Goal: Task Accomplishment & Management: Contribute content

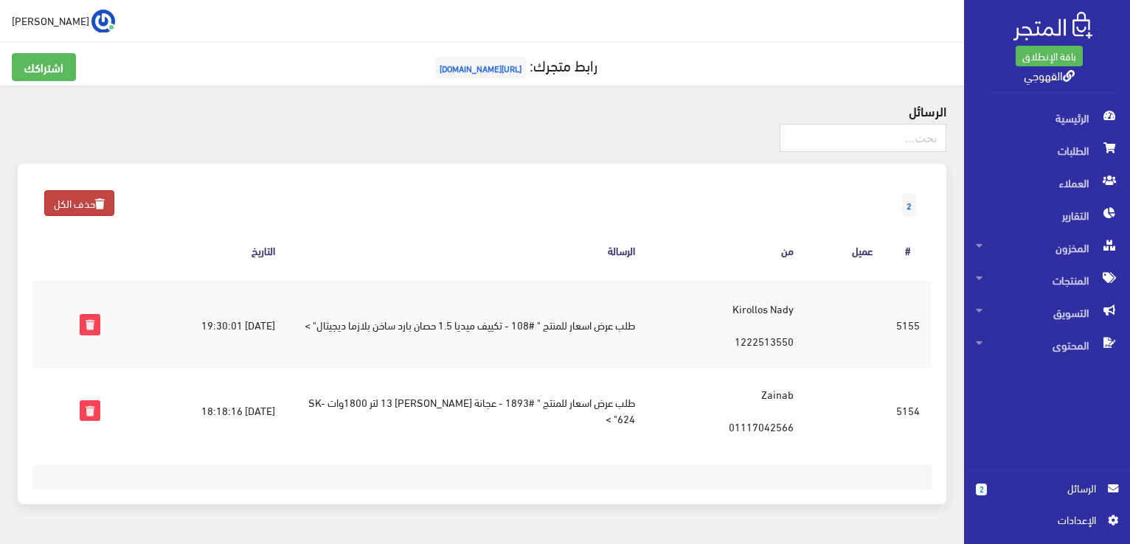
click at [83, 202] on link "حذف الكل" at bounding box center [79, 203] width 70 height 26
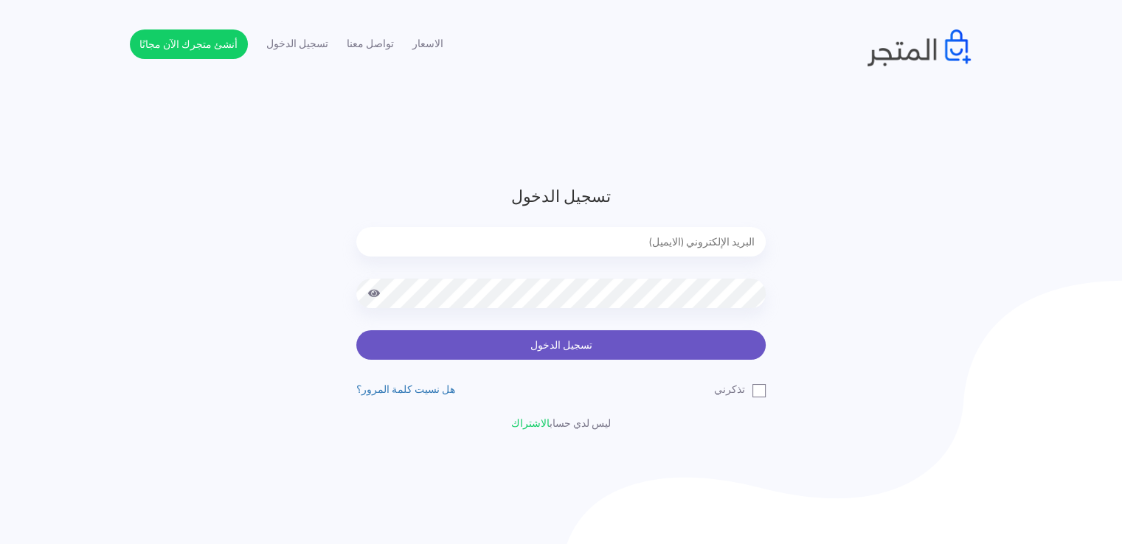
type input "[EMAIL_ADDRESS][DOMAIN_NAME]"
click at [499, 337] on button "تسجيل الدخول" at bounding box center [560, 345] width 409 height 30
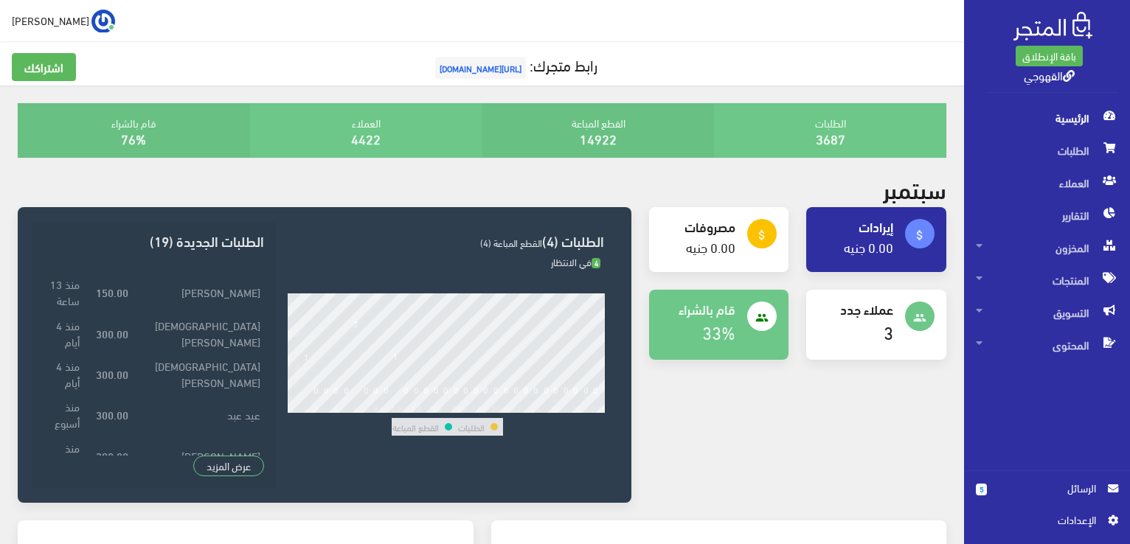
click at [1008, 490] on span "الرسائل" at bounding box center [1047, 488] width 97 height 16
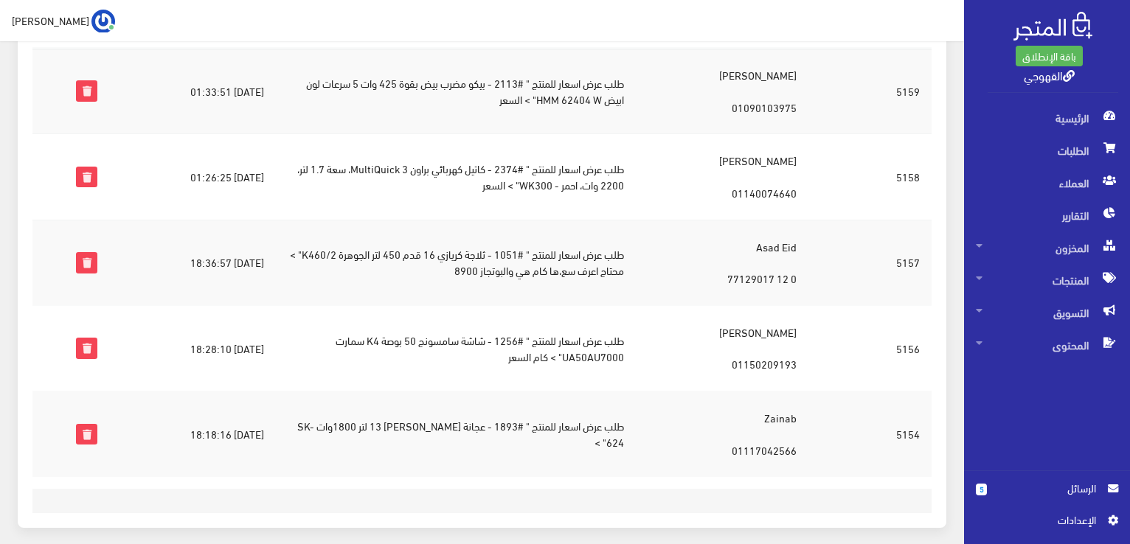
scroll to position [236, 0]
click at [457, 330] on td "طلب عرض اسعار للمنتج " #1256 - شاشة سامسونج 50 بوصة K4 سمارت UA50AU7000" > كام …" at bounding box center [456, 346] width 360 height 86
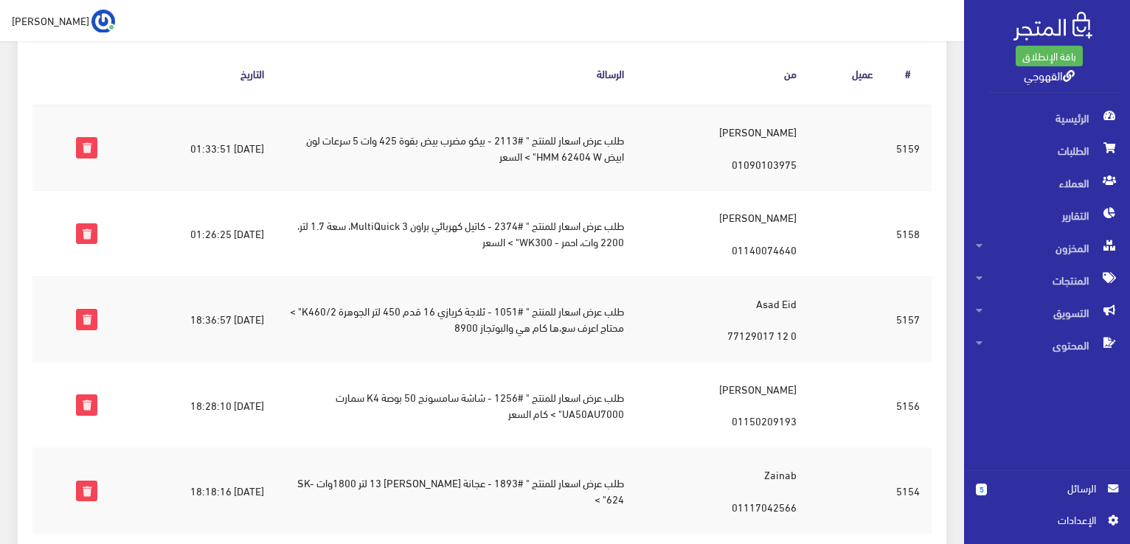
scroll to position [177, 0]
click at [457, 330] on td "طلب عرض اسعار للمنتج " #1051 - ثلاجة كريازي 16 قدم 450 لتر الجوهرة K460/2" > مح…" at bounding box center [456, 320] width 360 height 86
click at [581, 156] on td "طلب عرض اسعار للمنتج " #2113 - بيكو مضرب بيض بقوة 425 وات 5 سرعات لون ابيض HMM …" at bounding box center [456, 148] width 360 height 86
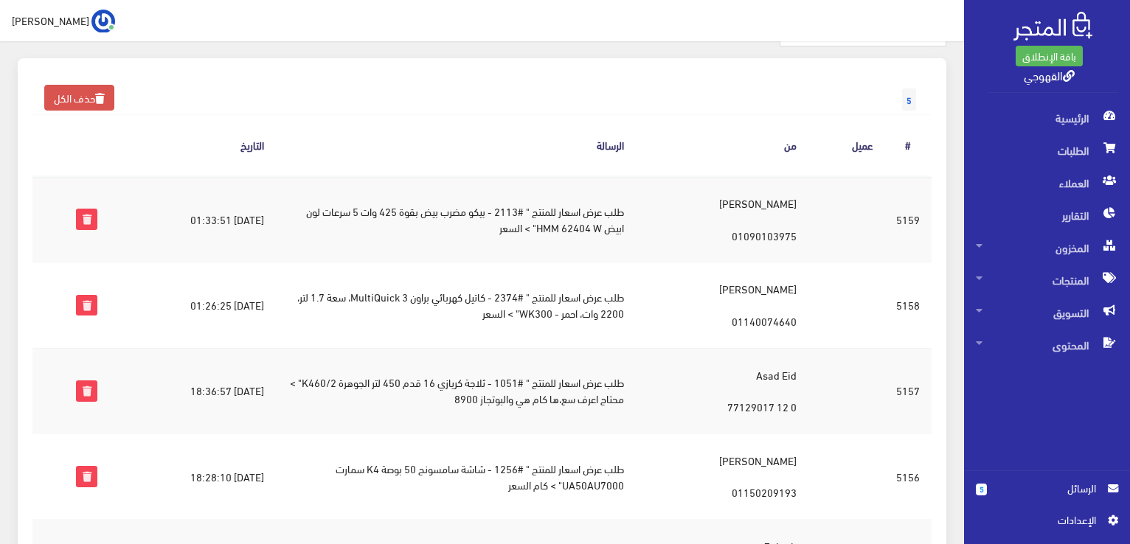
scroll to position [0, 0]
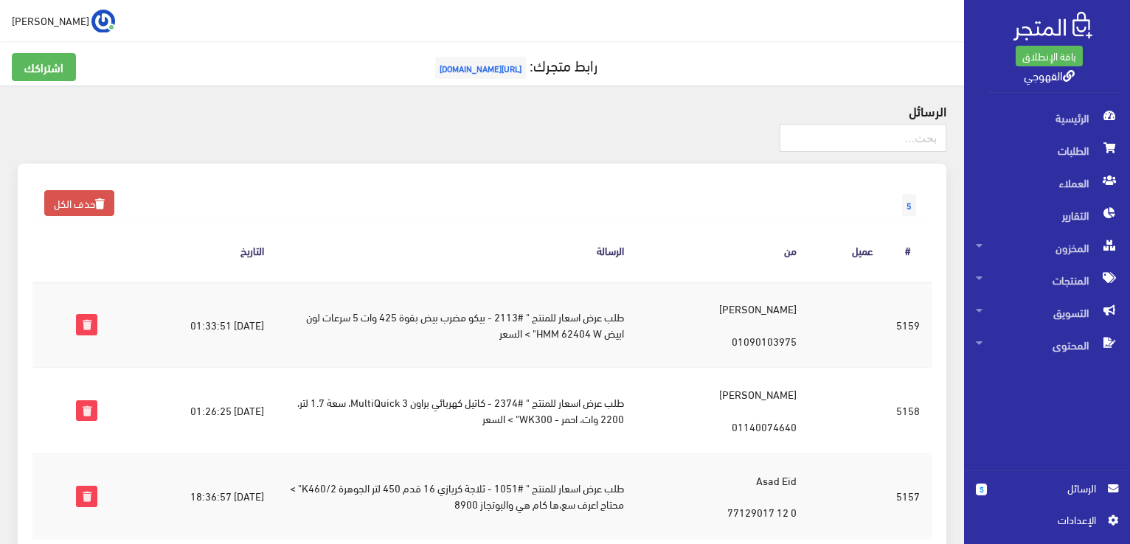
click at [777, 336] on td "عصام عبدالرازق 01090103975" at bounding box center [722, 325] width 173 height 86
click at [687, 221] on th "من" at bounding box center [722, 251] width 173 height 61
click at [690, 221] on th "من" at bounding box center [722, 251] width 173 height 61
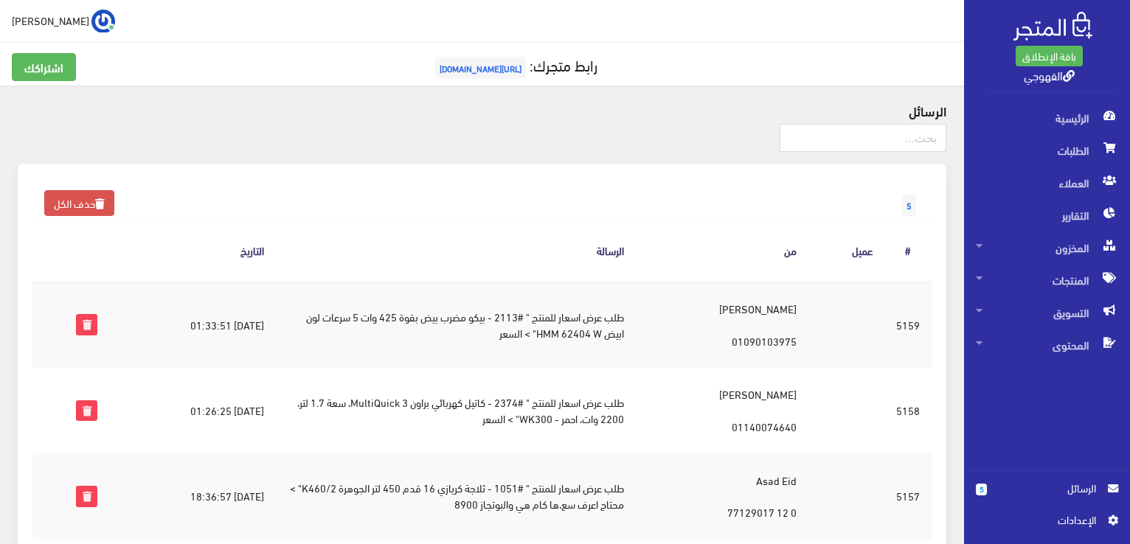
click at [690, 221] on th "من" at bounding box center [722, 251] width 173 height 61
click at [530, 150] on div at bounding box center [482, 144] width 929 height 40
click at [484, 130] on div at bounding box center [482, 144] width 929 height 40
drag, startPoint x: 484, startPoint y: 130, endPoint x: 493, endPoint y: 122, distance: 12.0
click at [493, 122] on div "الرسائل 5 حذف الكل من" at bounding box center [482, 442] width 964 height 712
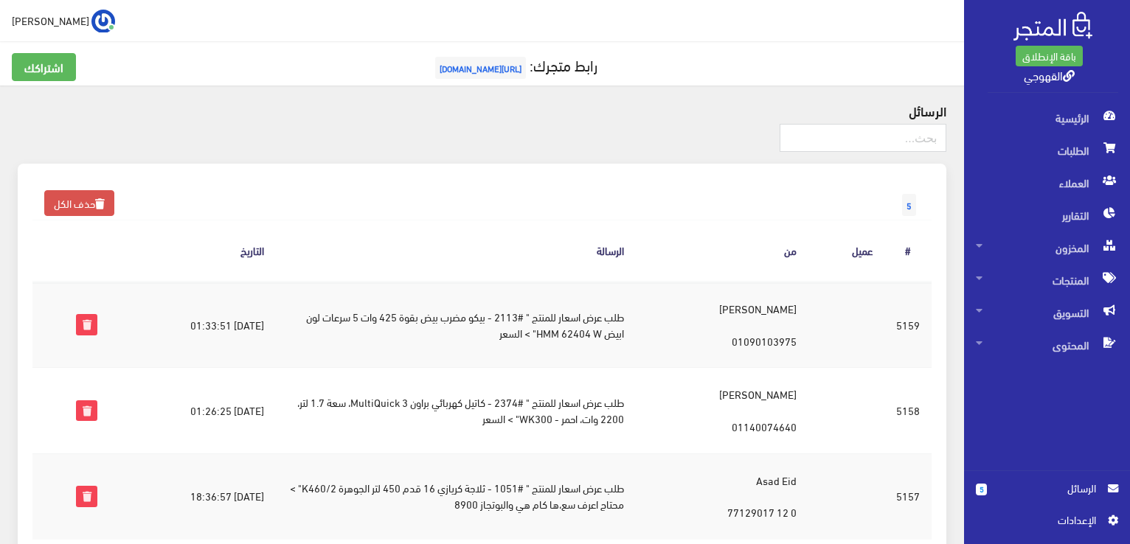
drag, startPoint x: 517, startPoint y: 114, endPoint x: 333, endPoint y: 179, distance: 195.7
click at [333, 179] on div "الرسائل 5 حذف الكل من" at bounding box center [482, 442] width 964 height 712
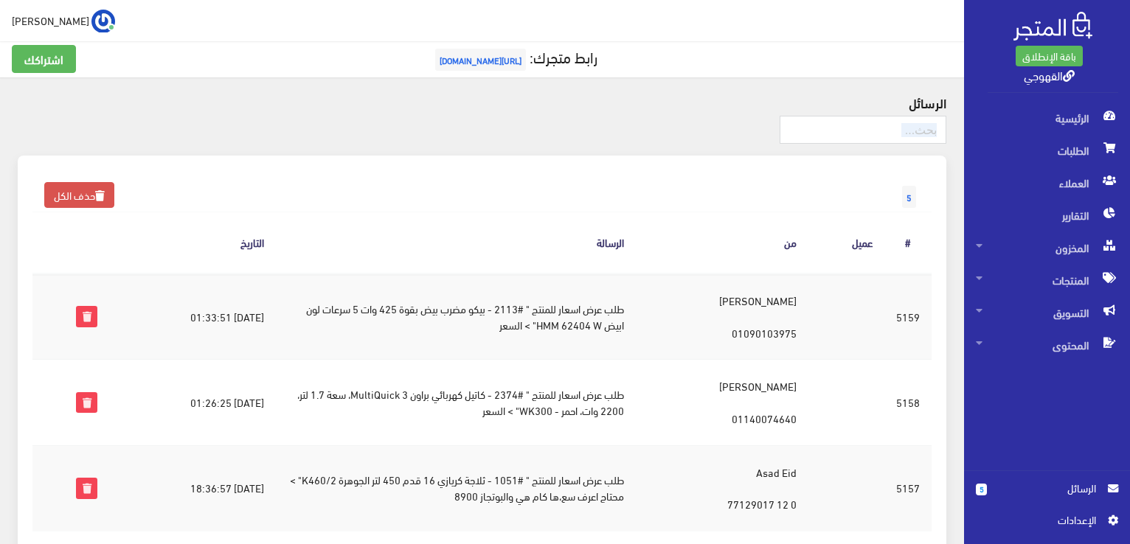
scroll to position [7, 0]
click at [1069, 148] on span "الطلبات" at bounding box center [1047, 150] width 142 height 32
click at [1054, 240] on span "المخزون" at bounding box center [1047, 248] width 142 height 32
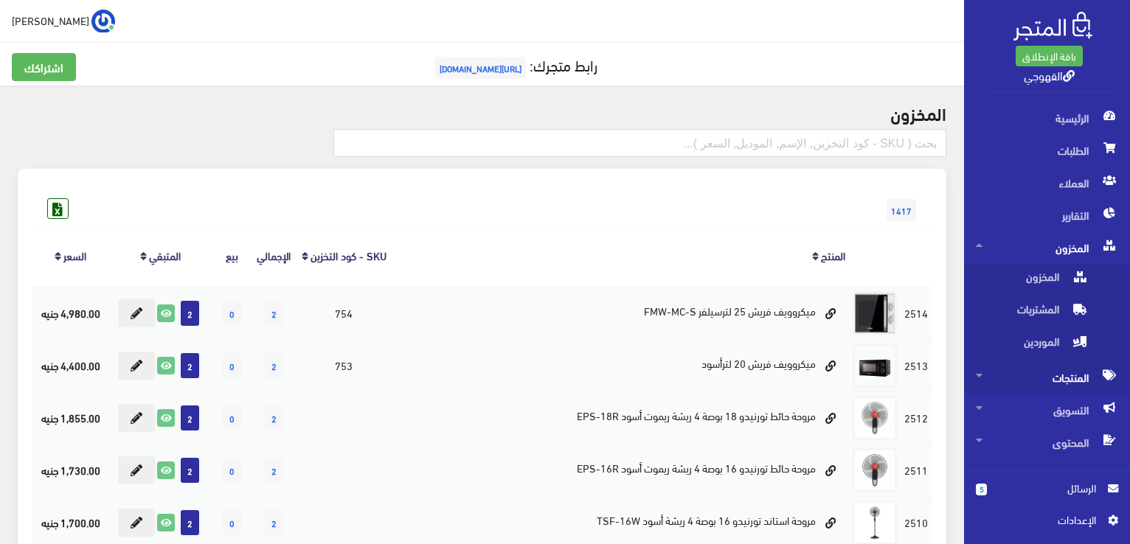
click at [1007, 370] on span "المنتجات" at bounding box center [1047, 377] width 142 height 32
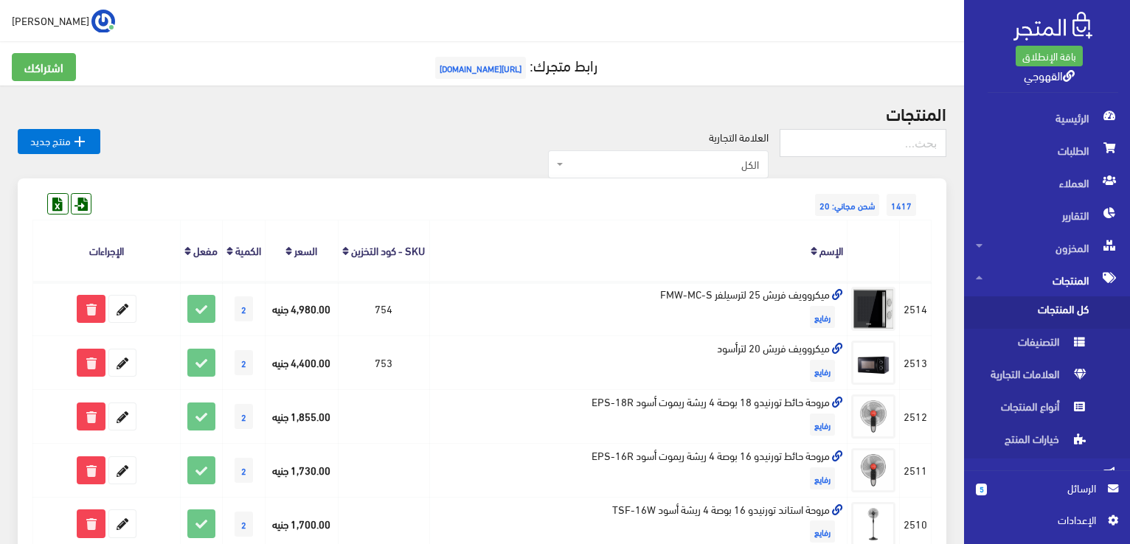
click at [1013, 309] on span "كل المنتجات" at bounding box center [1032, 313] width 112 height 32
click at [82, 143] on icon "" at bounding box center [80, 142] width 18 height 18
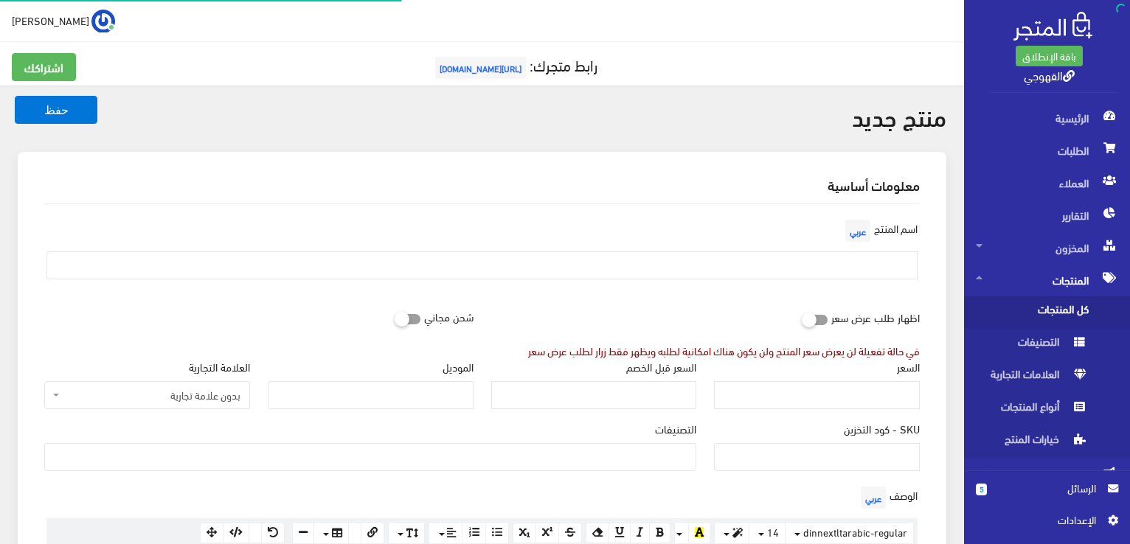
select select
click at [804, 271] on input "text" at bounding box center [481, 266] width 871 height 28
paste input "قطاعة خضروات ولحوم، 850 وات، 2.5 لتر، CHMX1085 - فضي اسود"
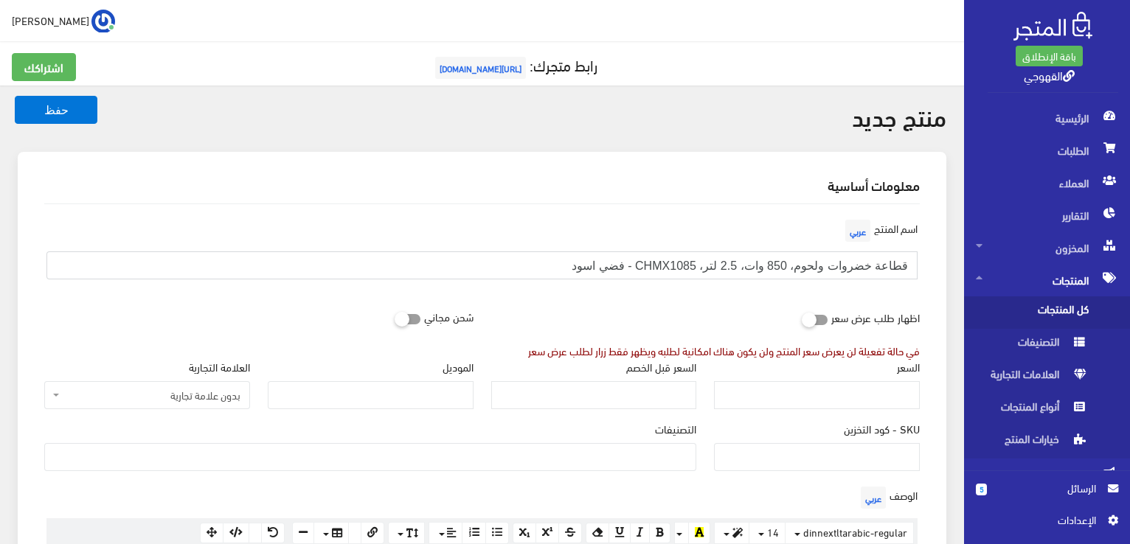
click at [906, 265] on input "قطاعة خضروات ولحوم، 850 وات، 2.5 لتر، CHMX1085 - فضي اسود" at bounding box center [481, 266] width 871 height 28
click at [907, 265] on input "قطاعة خضروات ولحوم، 850 وات، 2.5 لتر، CHMX1085 - فضي اسود" at bounding box center [481, 266] width 871 height 28
type input "كبة كاسيل قطاعة خضروات ولحوم، 850 وات، 2.5 لتر، CHMX1085 - فضي اسود"
click at [846, 403] on input "السعر" at bounding box center [817, 395] width 206 height 28
click at [769, 398] on input "السعر" at bounding box center [817, 395] width 206 height 28
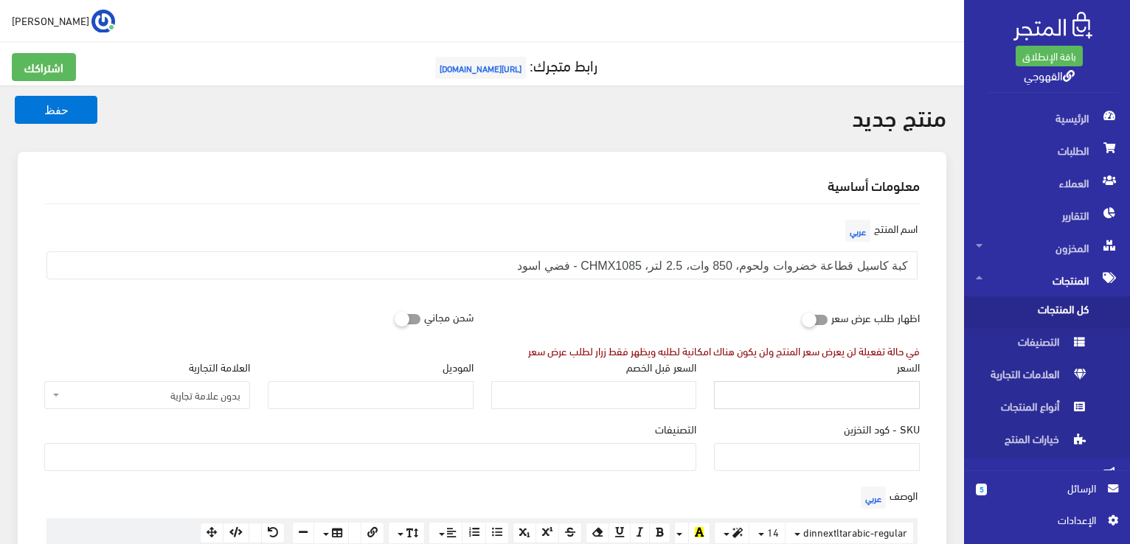
paste input "2095"
type input "2095"
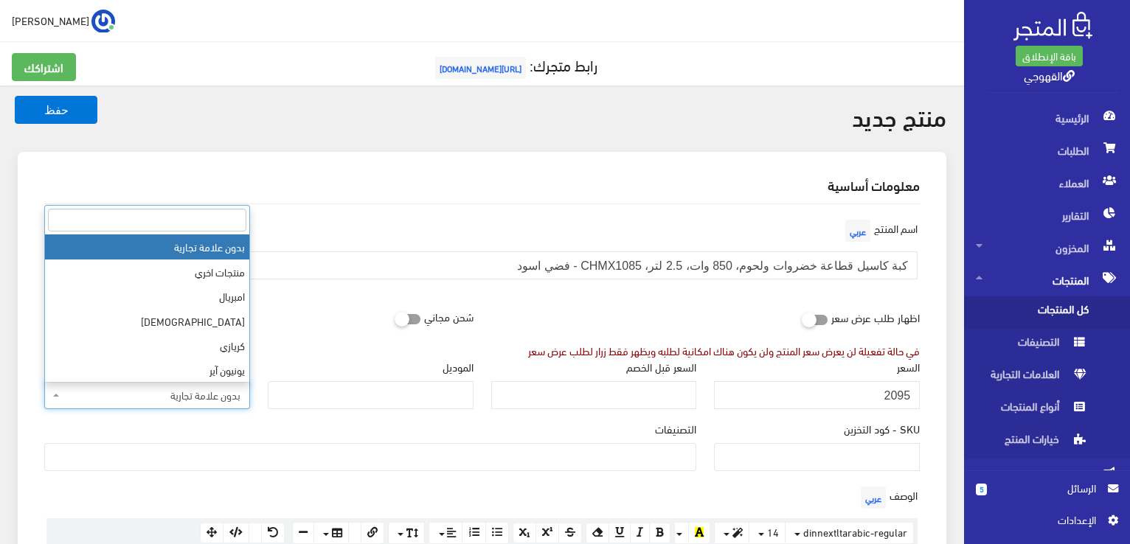
click at [210, 392] on span "بدون علامة تجارية" at bounding box center [152, 395] width 178 height 15
click at [221, 222] on input "search" at bounding box center [147, 220] width 198 height 23
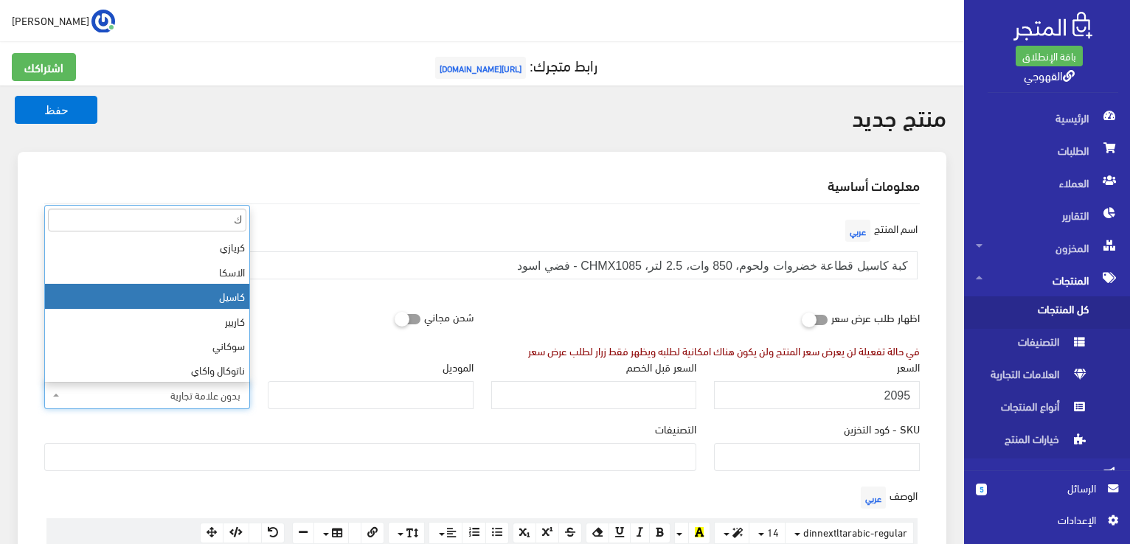
type input "ك"
select select "85"
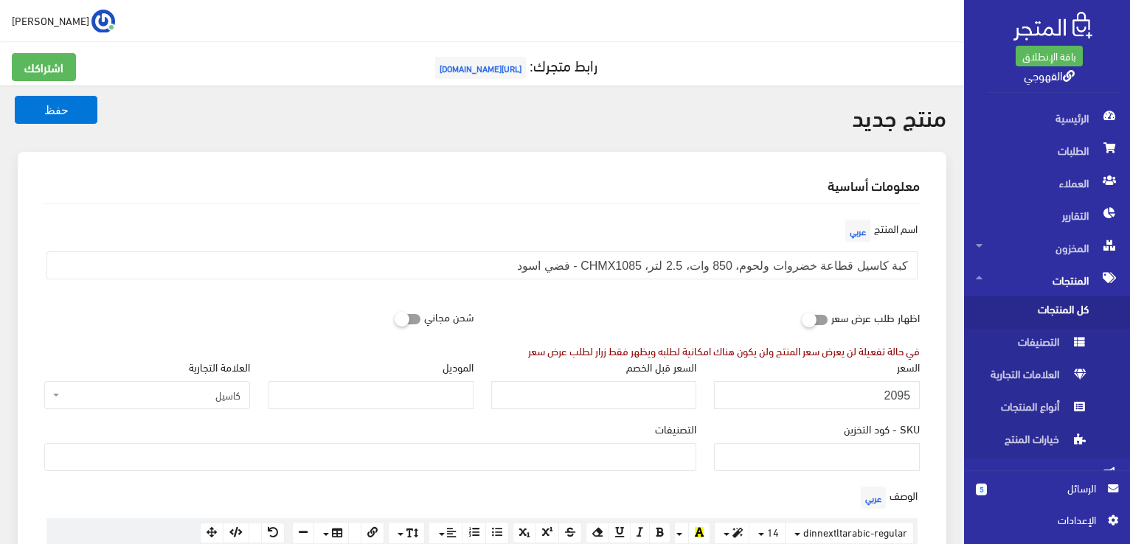
click at [585, 312] on div "اظهار طلب عرض سعر في حالة تفعيلة لن يعرض سعر المنتج ولن يكون هناك امكانية لطلبه…" at bounding box center [705, 331] width 447 height 56
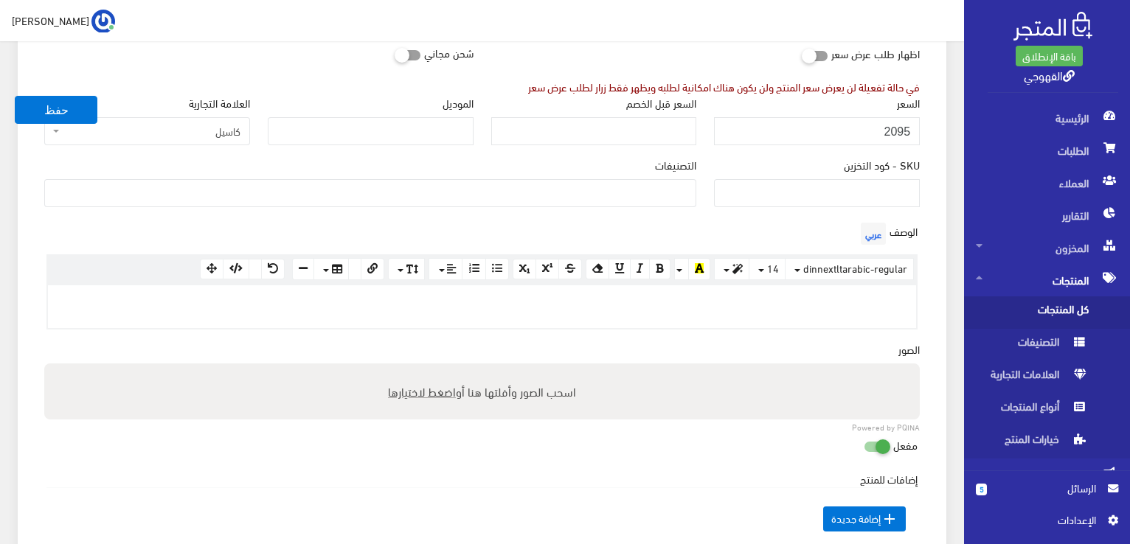
scroll to position [266, 0]
click at [774, 299] on p at bounding box center [481, 299] width 853 height 16
paste div
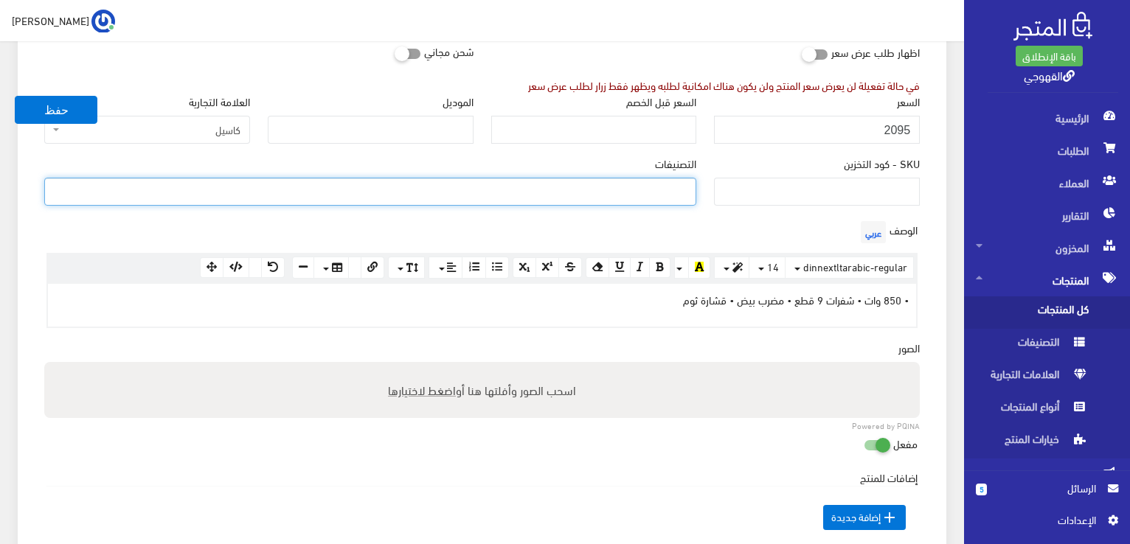
click at [618, 201] on ul at bounding box center [370, 190] width 651 height 24
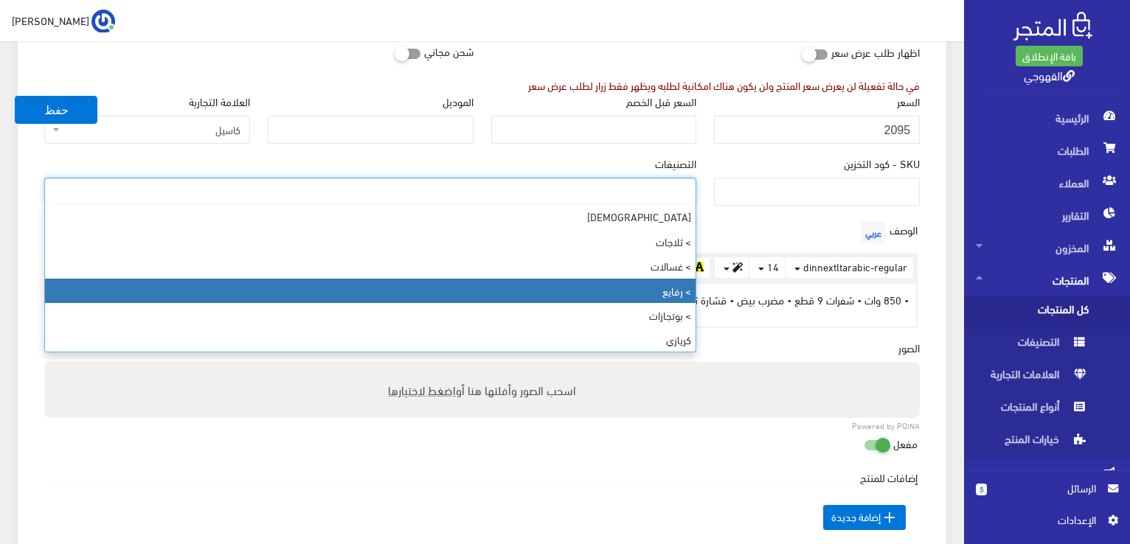
select select "89"
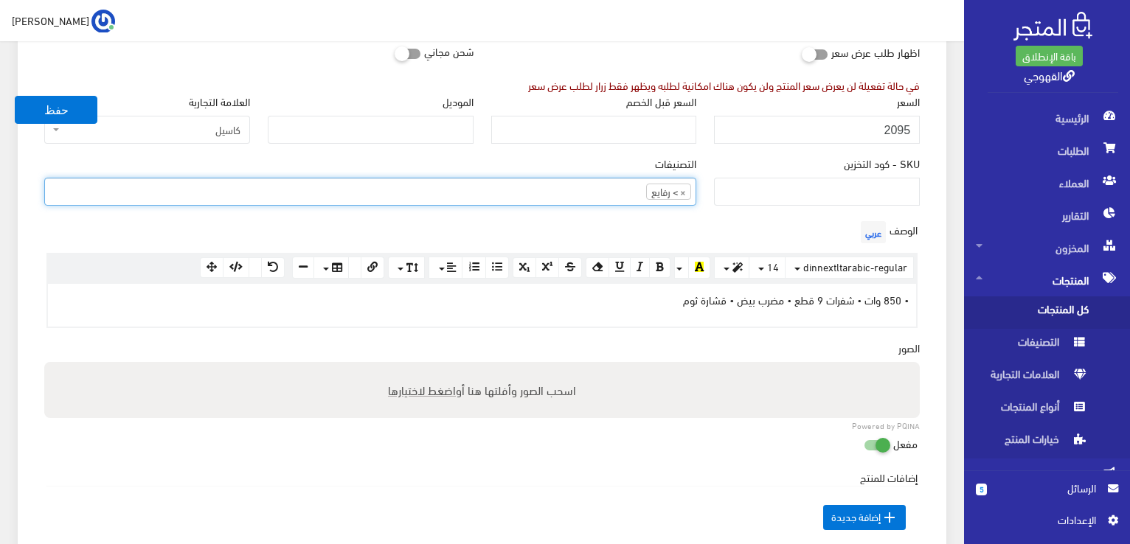
scroll to position [53, 0]
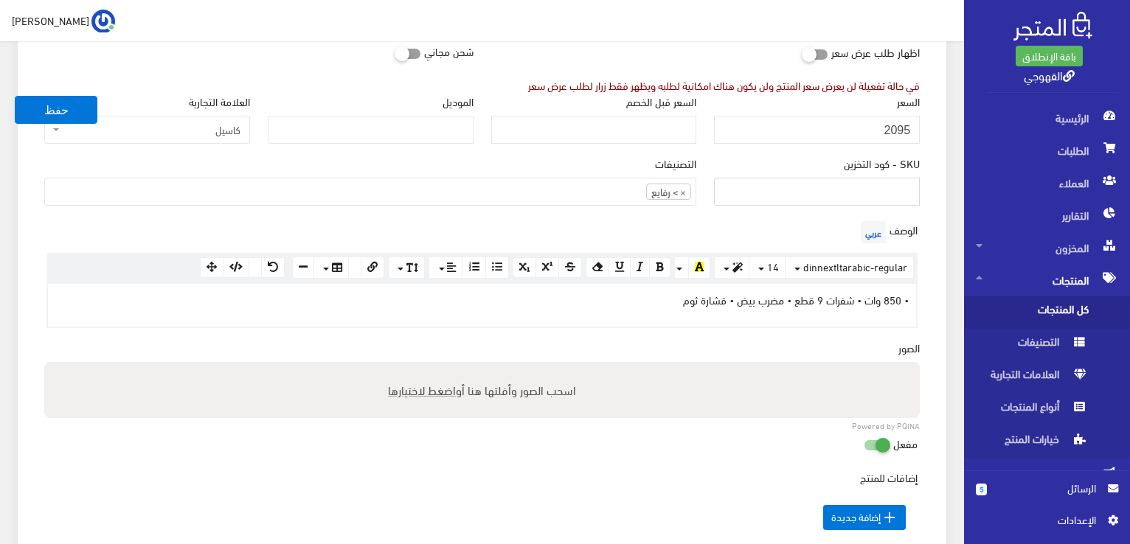
click at [853, 186] on input "SKU - كود التخزين" at bounding box center [817, 192] width 206 height 28
click at [443, 392] on span "اضغط لاختيارها" at bounding box center [422, 389] width 68 height 21
click at [443, 367] on input "اسحب الصور وأفلتها هنا أو اضغط لاختيارها" at bounding box center [482, 364] width 876 height 4
type input "C:\fakepath\chmx1085.jpg"
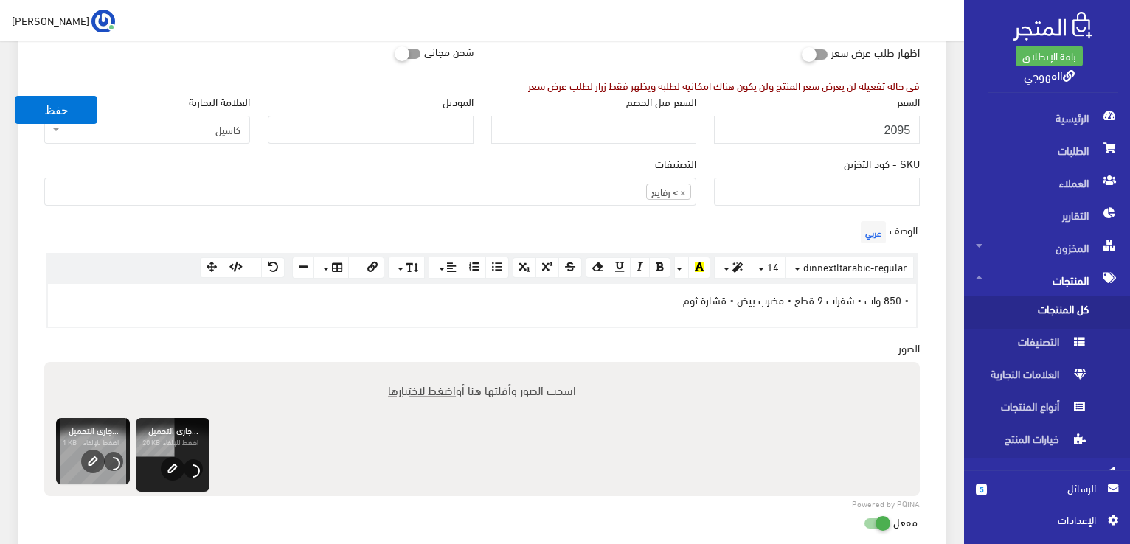
click at [459, 523] on div "مفعل" at bounding box center [482, 522] width 889 height 28
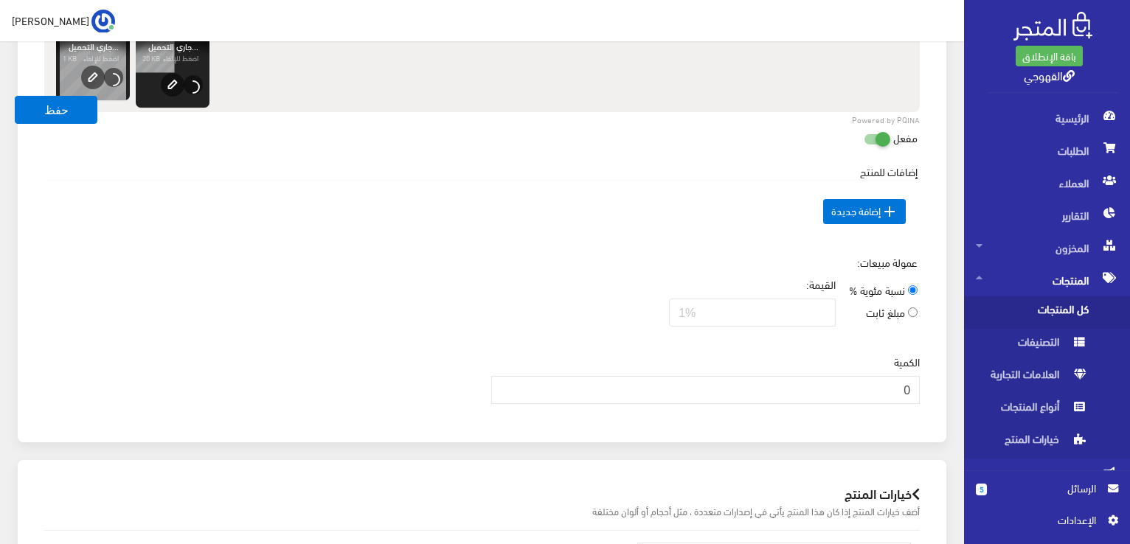
scroll to position [649, 0]
click at [682, 389] on input "0" at bounding box center [705, 391] width 429 height 28
type input "3"
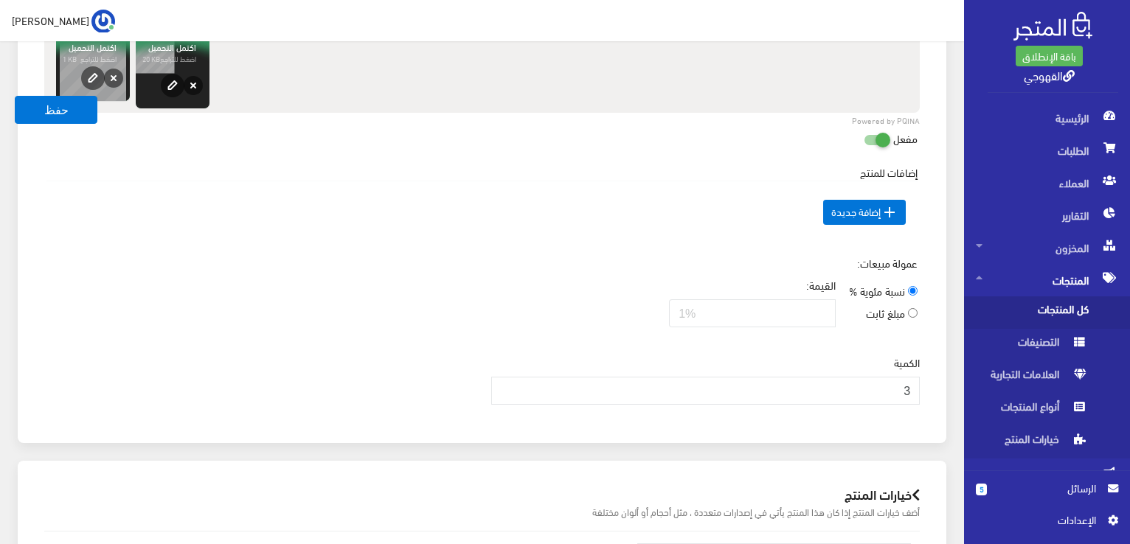
click at [615, 292] on div "عمولة مبيعات: نسبة مئوية % مبلغ ثابت القيمة:" at bounding box center [481, 297] width 893 height 84
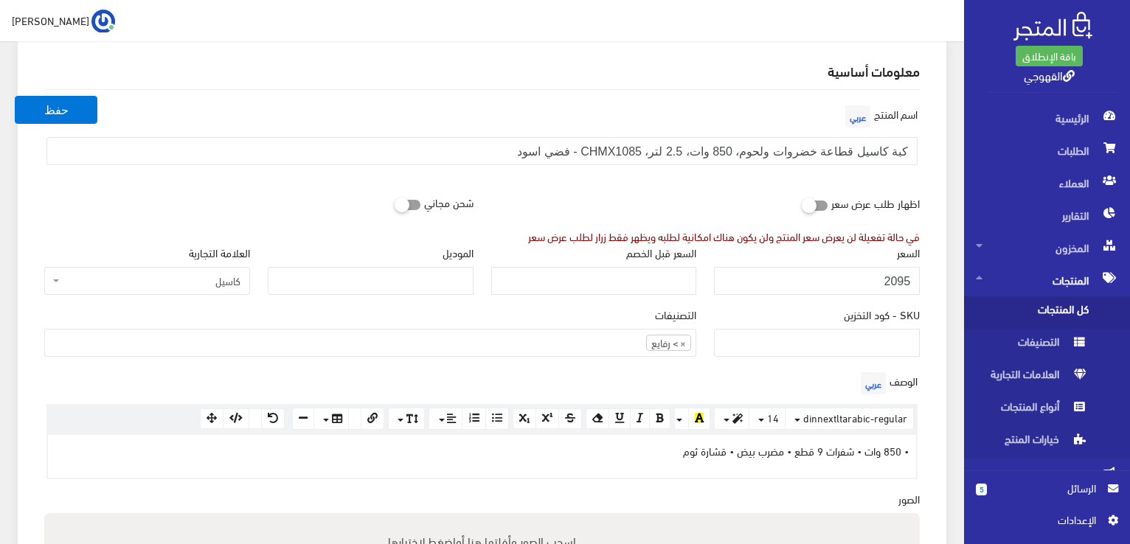
scroll to position [85, 0]
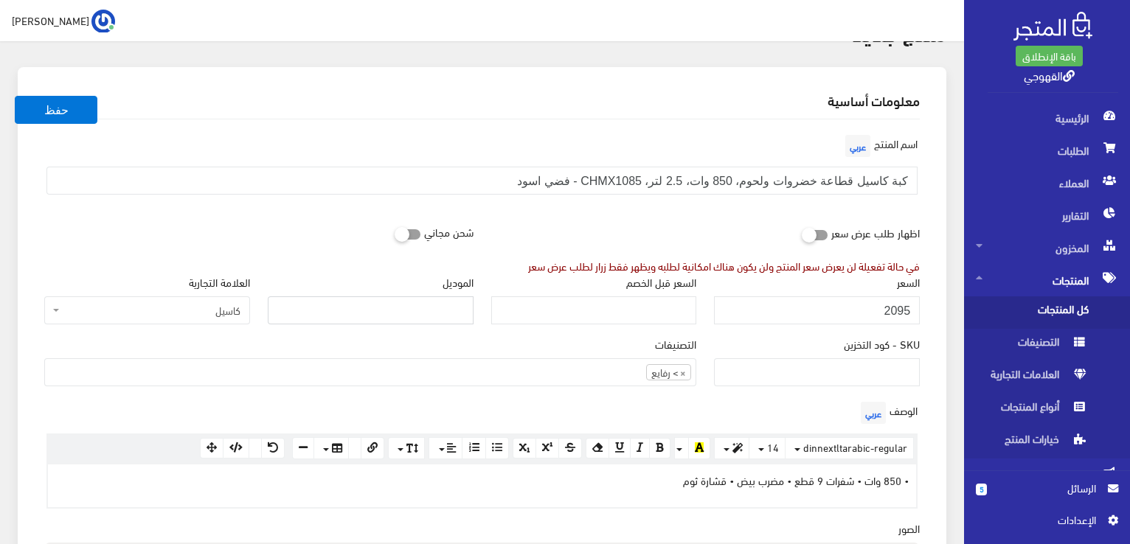
click at [451, 301] on input "الموديل" at bounding box center [371, 311] width 206 height 28
paste input "CHMX1085"
type input "CHMX1085"
click at [460, 345] on div "التصنيفات فريش > ثلاجات > غسالات > رفايع > بوتجازات كريازي > ثلاجات > جميع المن…" at bounding box center [370, 361] width 652 height 50
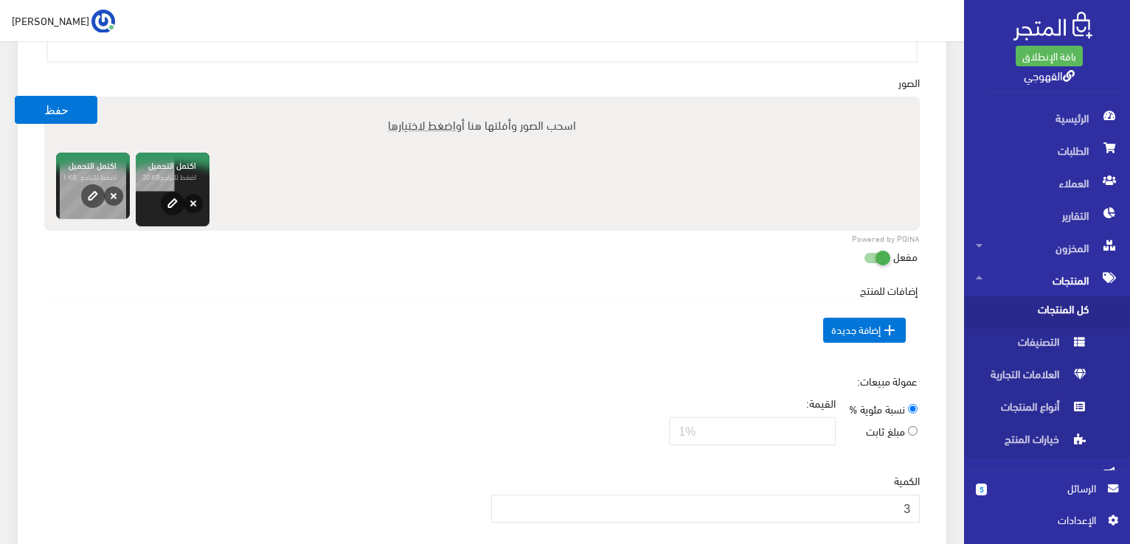
scroll to position [531, 0]
click at [70, 116] on button "حفظ" at bounding box center [56, 110] width 83 height 28
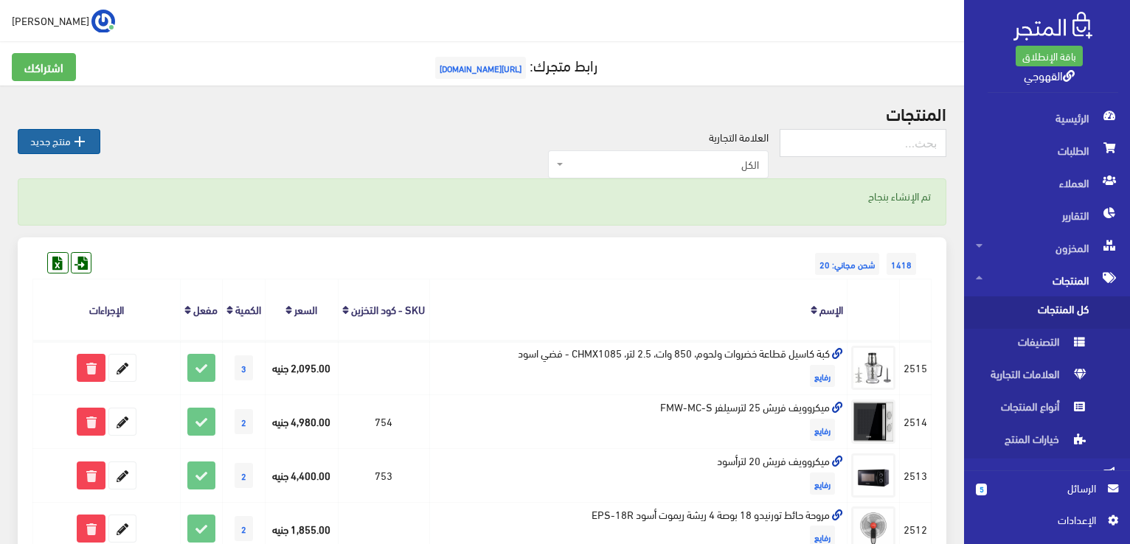
click at [74, 134] on icon "" at bounding box center [80, 142] width 18 height 18
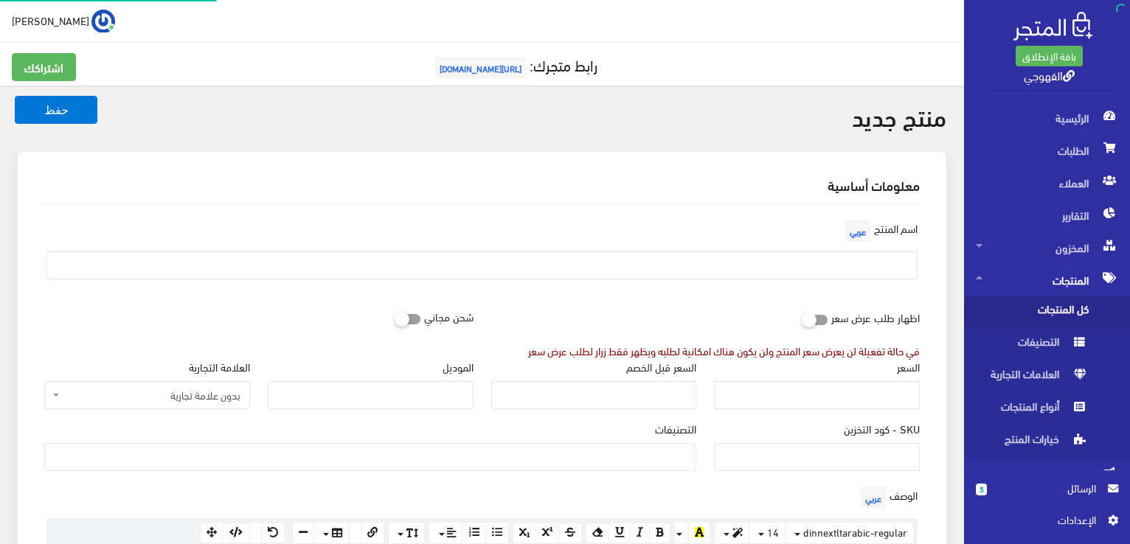
select select
click at [714, 263] on input "text" at bounding box center [481, 266] width 871 height 28
paste input "مضرب يدوي بالعجان، 700 وات، 4 لتر، 5 سرعات، HMB7040R - اسود فضي"
type input "مضرب يدوي بالعجان، 700 وات، 4 لتر، 5 سرعات، HMB7040R - اسود فضي"
click at [696, 310] on div "اظهار طلب عرض سعر في حالة تفعيلة لن يعرض سعر المنتج ولن يكون هناك امكانية لطلبه…" at bounding box center [705, 331] width 447 height 56
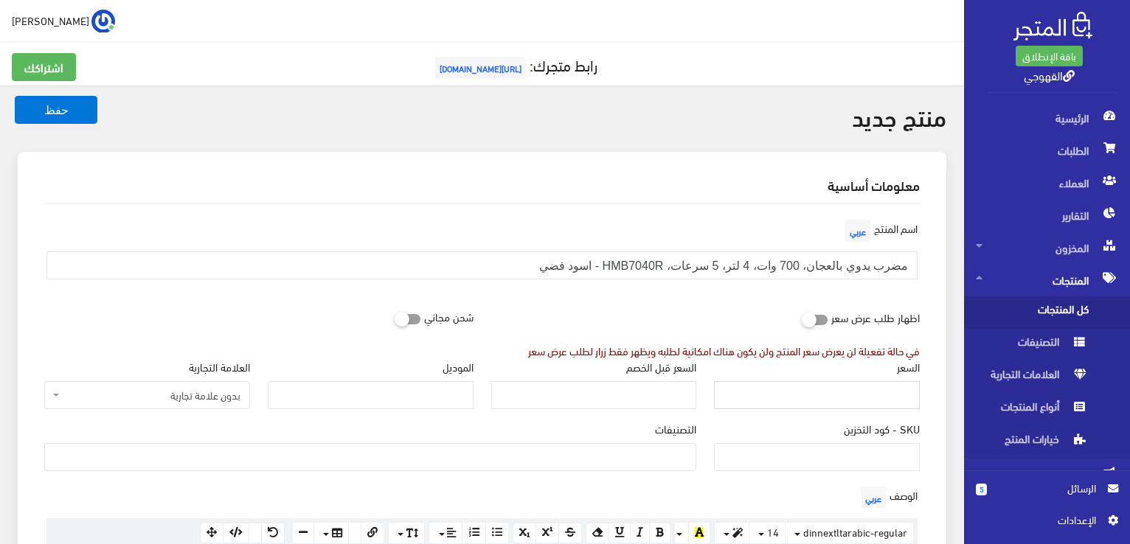
click at [814, 388] on input "السعر" at bounding box center [817, 395] width 206 height 28
paste input "2525"
type input "2525"
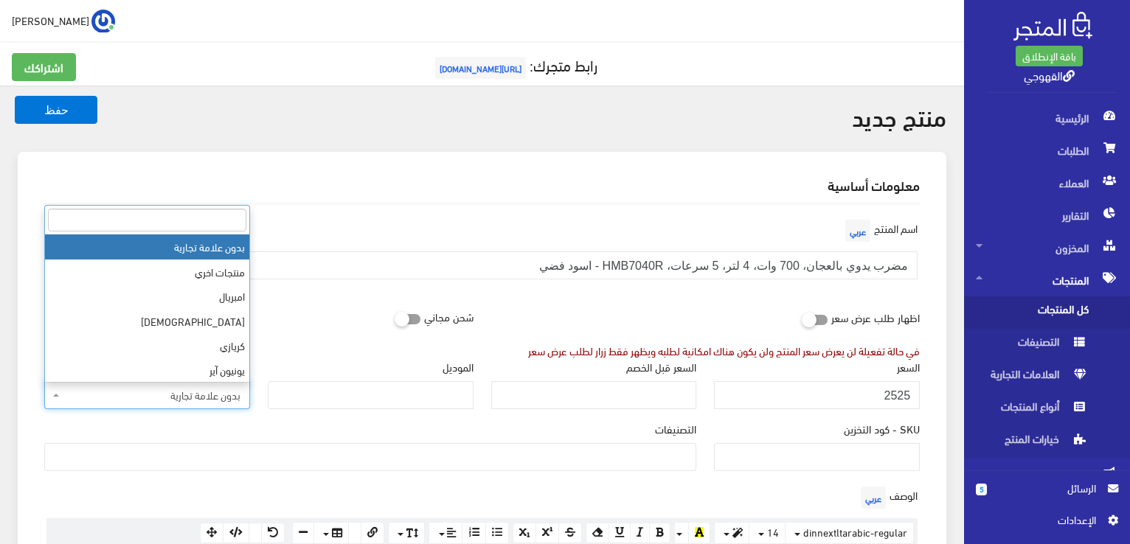
click at [219, 399] on span "بدون علامة تجارية" at bounding box center [152, 395] width 178 height 15
click at [223, 221] on input "search" at bounding box center [147, 220] width 198 height 23
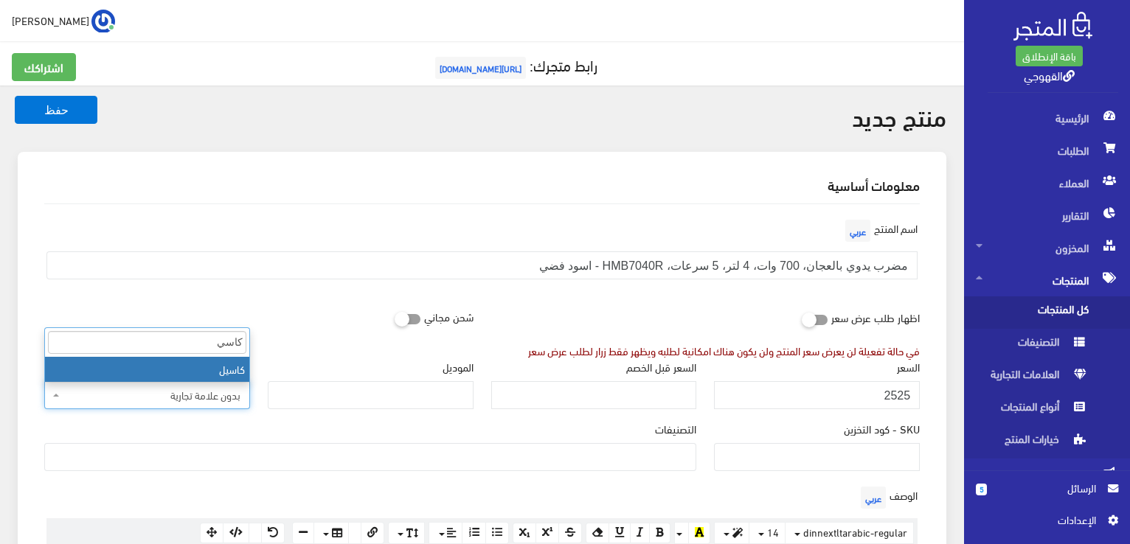
type input "كاسي"
select select "85"
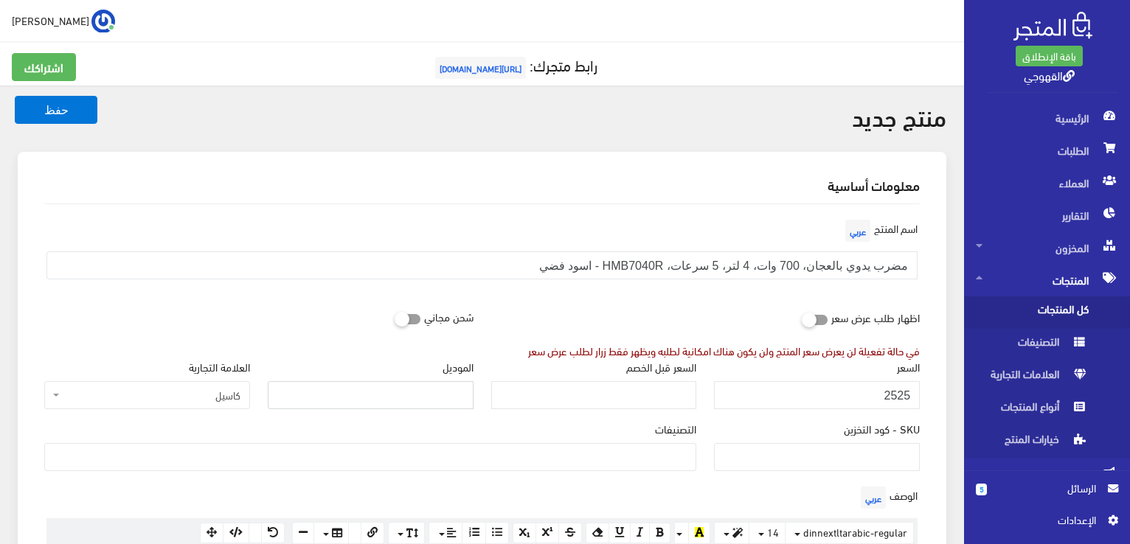
click at [434, 390] on input "الموديل" at bounding box center [371, 395] width 206 height 28
paste input "HMB7040"
type input "HMB7040"
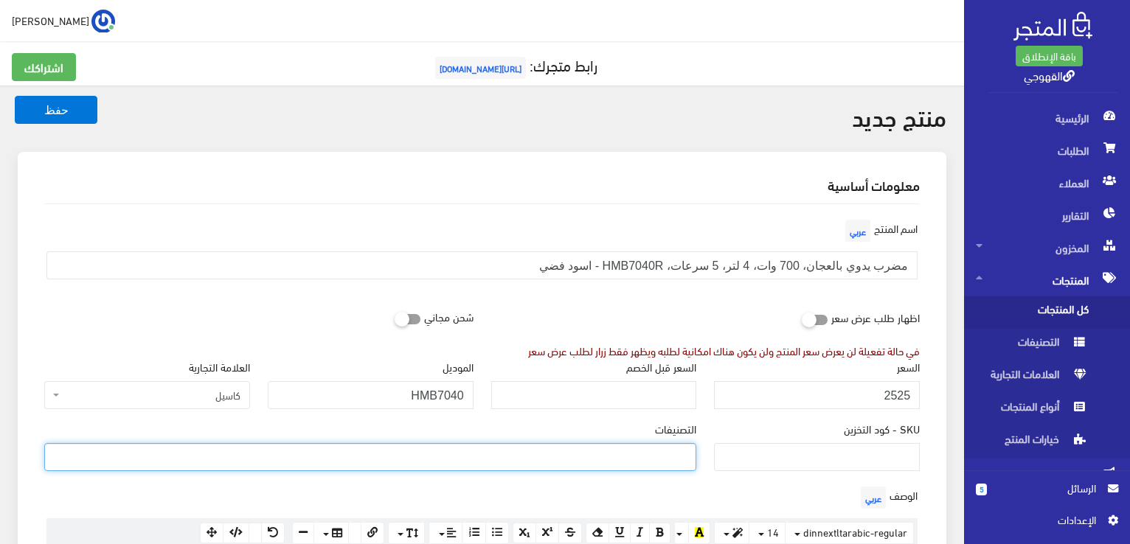
click at [669, 463] on ul at bounding box center [370, 456] width 651 height 24
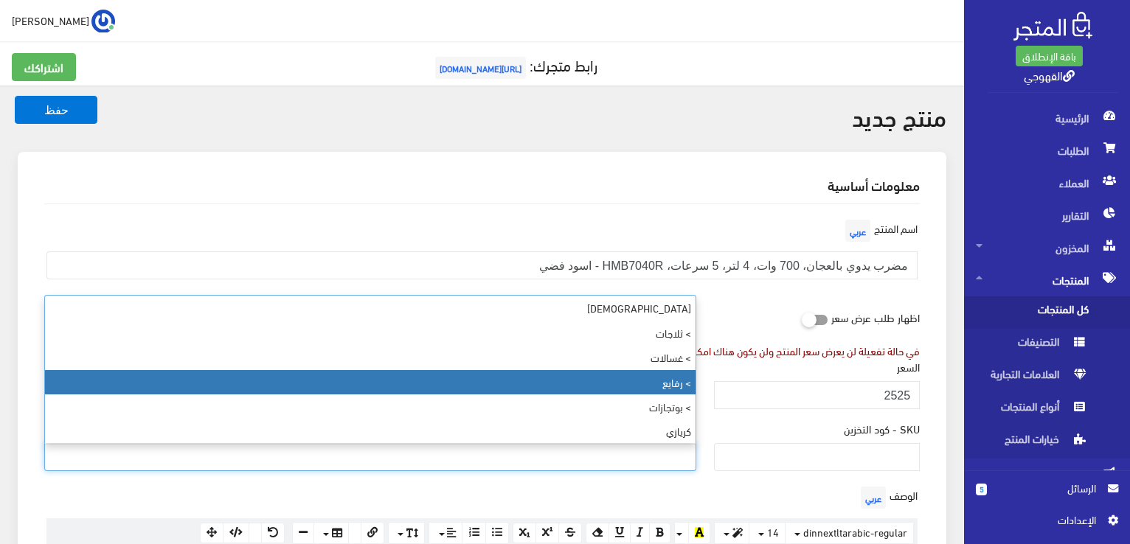
select select "89"
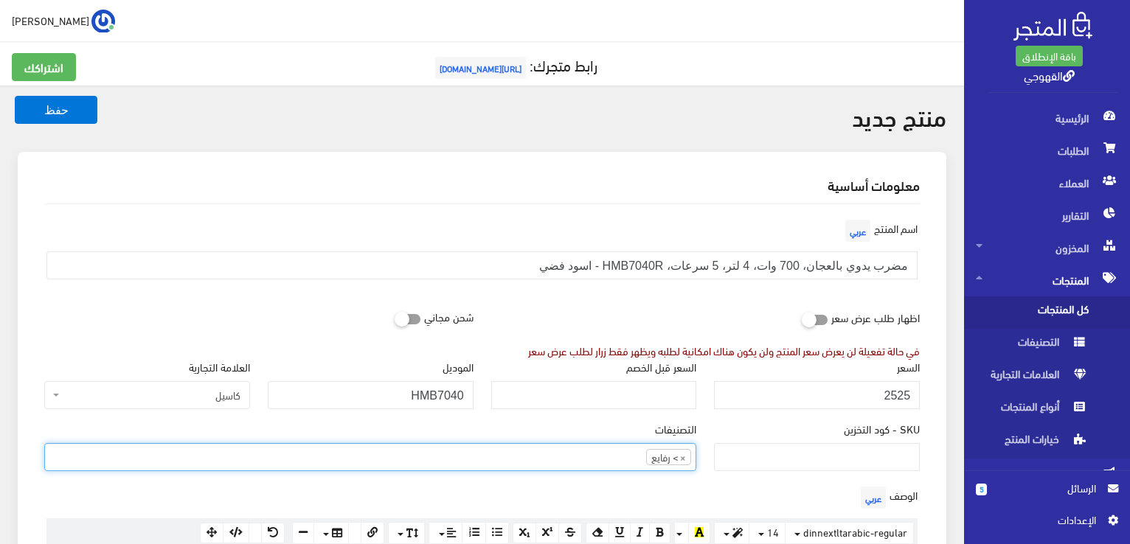
scroll to position [53, 0]
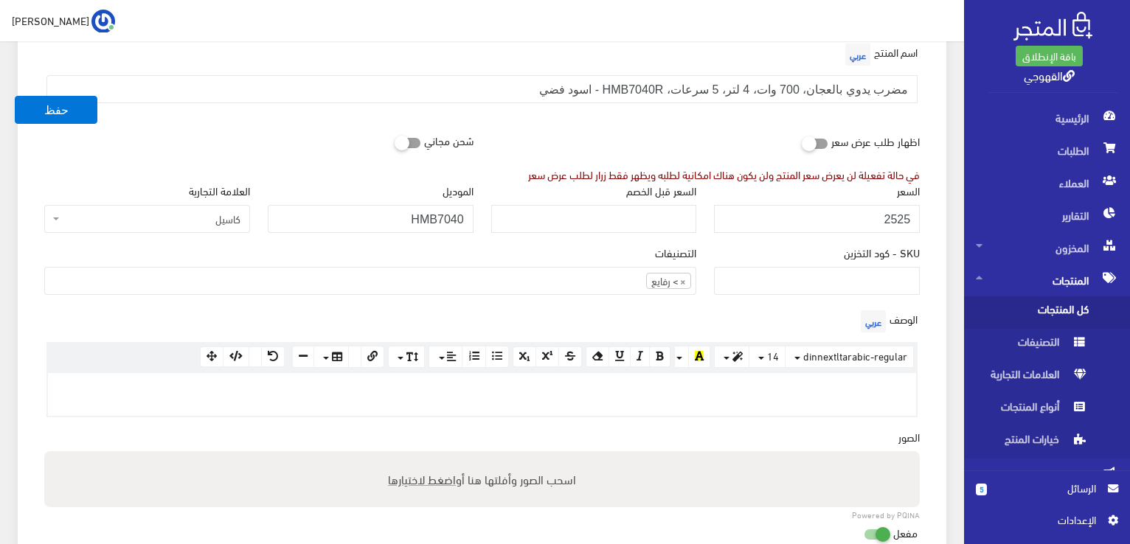
scroll to position [177, 0]
click at [876, 381] on p at bounding box center [481, 388] width 853 height 16
paste div
click at [940, 354] on div "معلومات أساسية اسم المنتج عربي مضرب يدوي بالعجان، 700 وات، 4 لتر، 5 سرعات، HMB7…" at bounding box center [482, 406] width 929 height 862
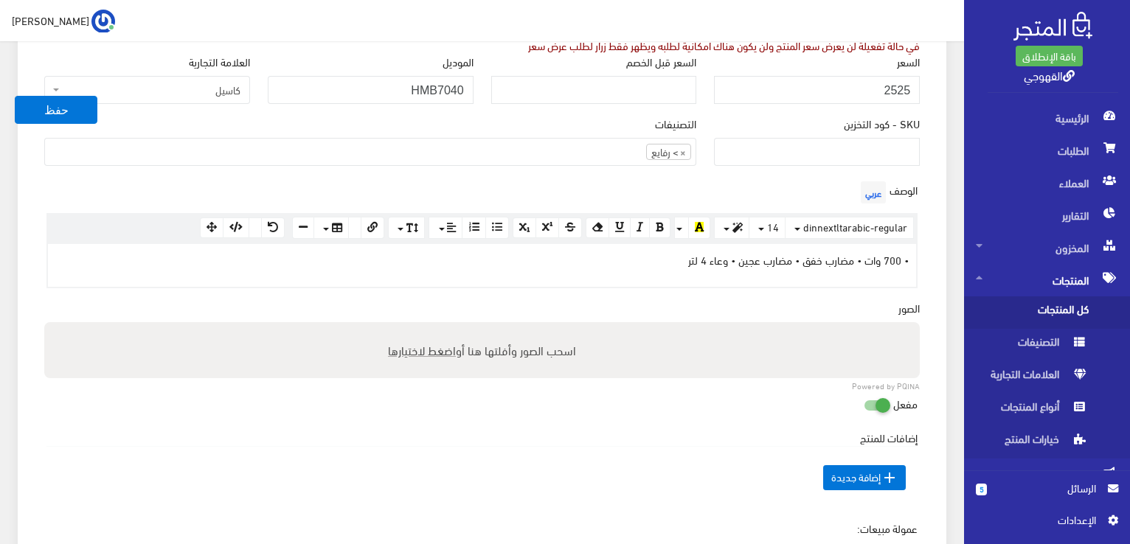
scroll to position [325, 0]
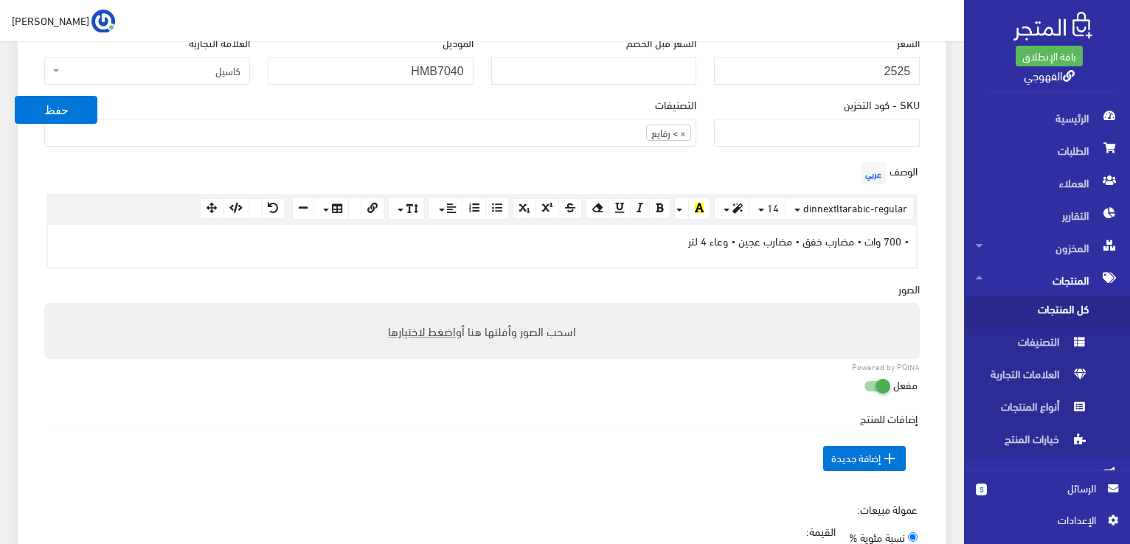
click at [425, 340] on label "اسحب الصور وأفلتها هنا أو اضغط لاختيارها" at bounding box center [482, 331] width 200 height 30
click at [425, 308] on input "اسحب الصور وأفلتها هنا أو اضغط لاختيارها" at bounding box center [482, 305] width 876 height 4
type input "C:\fakepath\hmb7040r-1.jpg"
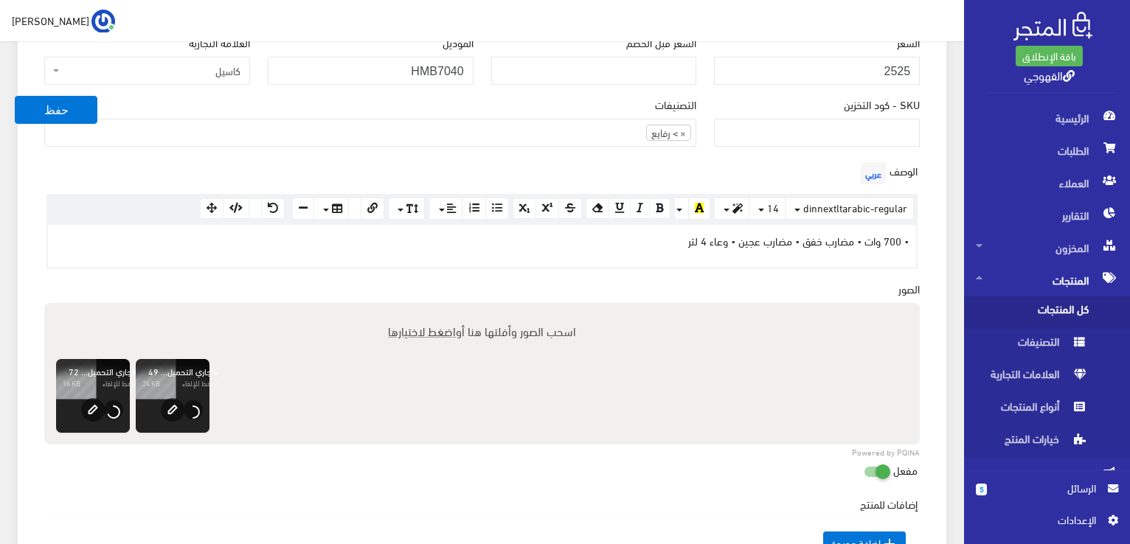
click at [268, 457] on div "مفعل" at bounding box center [482, 471] width 889 height 28
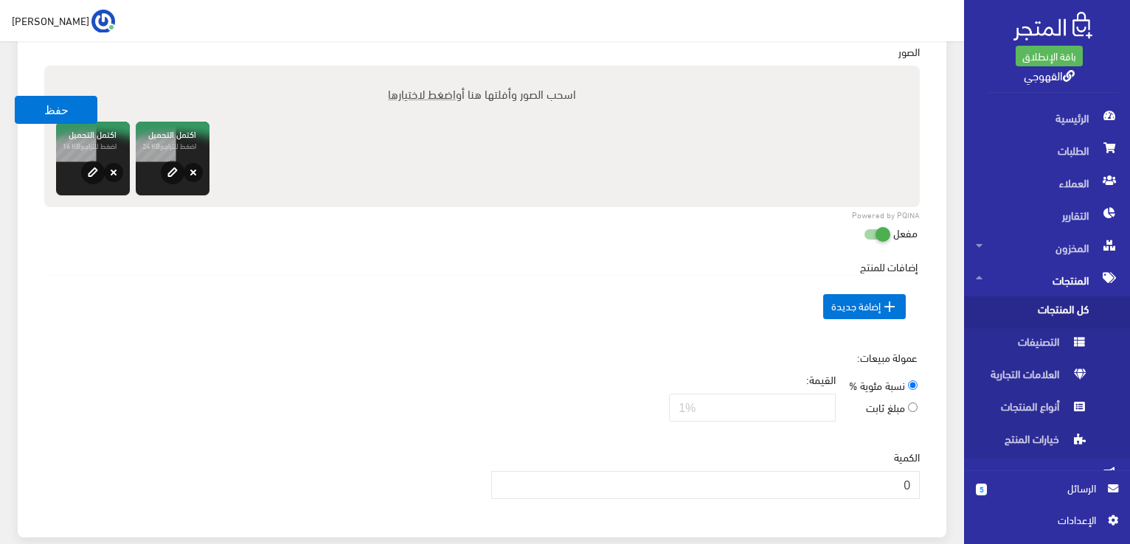
scroll to position [649, 0]
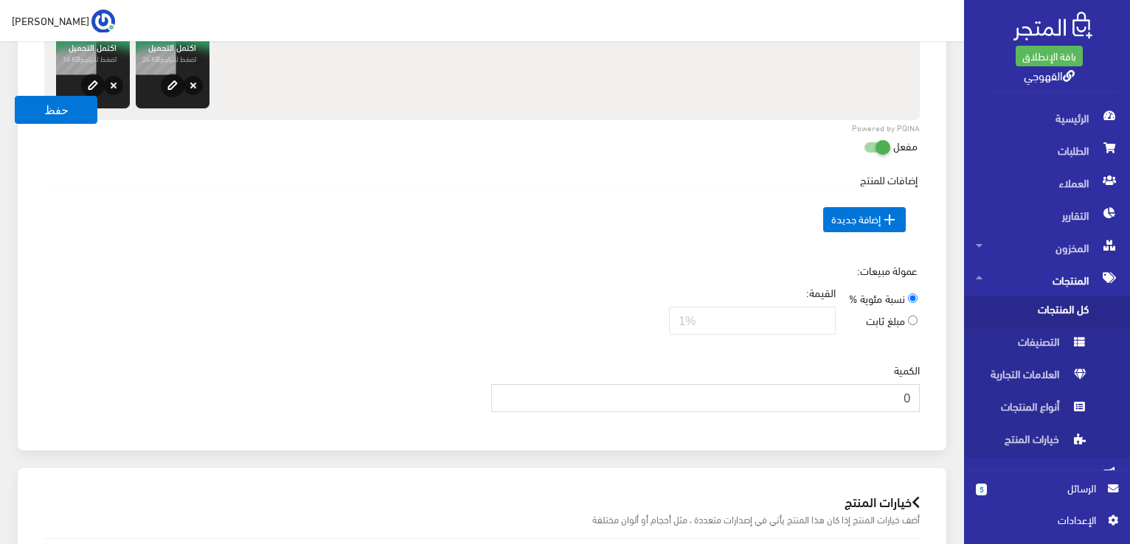
click at [853, 390] on input "0" at bounding box center [705, 398] width 429 height 28
type input "3"
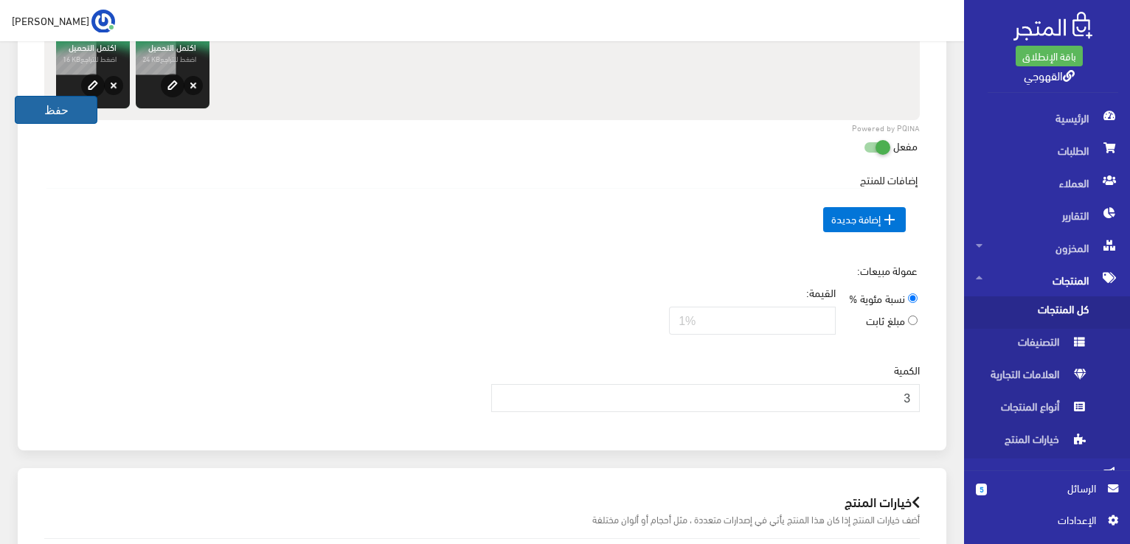
click at [69, 115] on button "حفظ" at bounding box center [56, 110] width 83 height 28
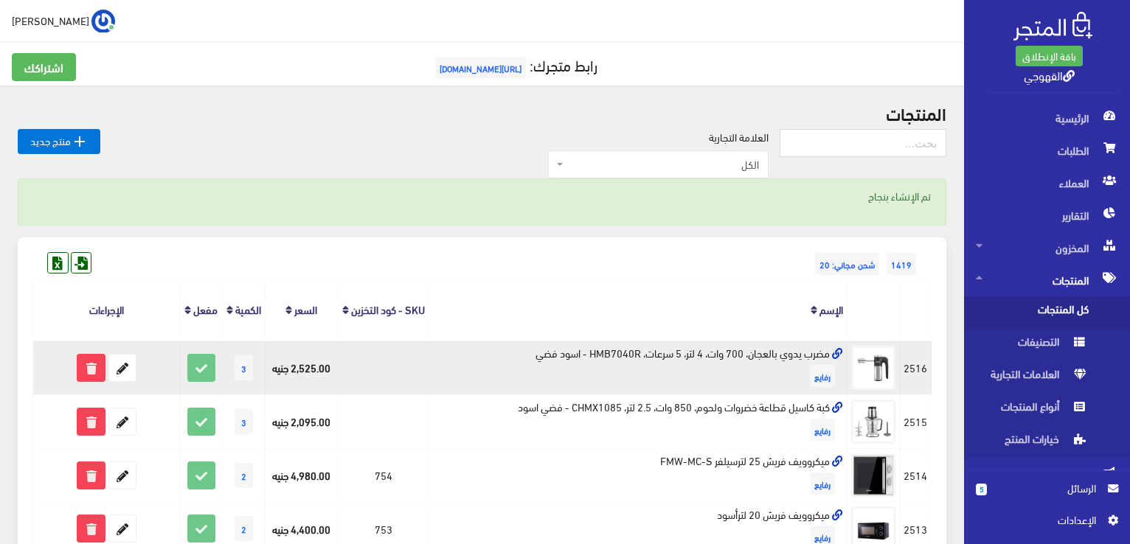
click at [833, 360] on icon at bounding box center [837, 354] width 11 height 11
click at [124, 381] on icon at bounding box center [122, 368] width 27 height 27
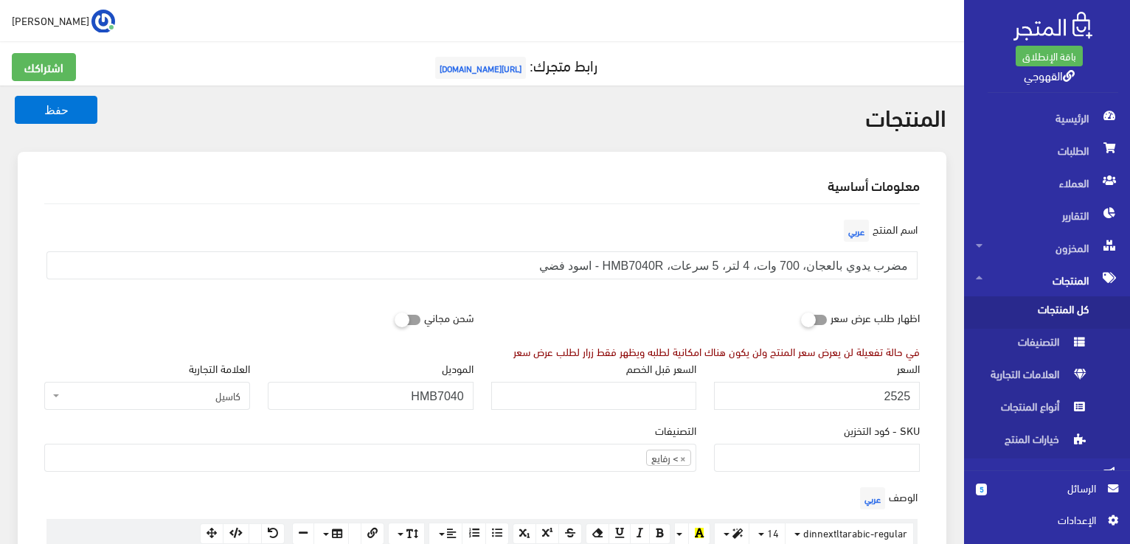
click at [281, 343] on div "شحن مجاني" at bounding box center [258, 331] width 447 height 56
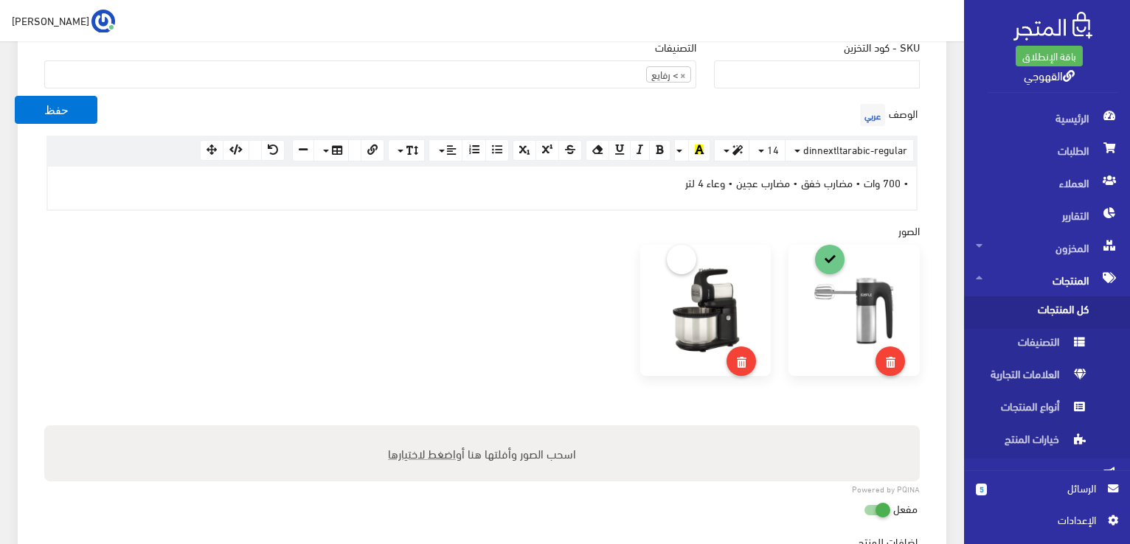
scroll to position [413, 0]
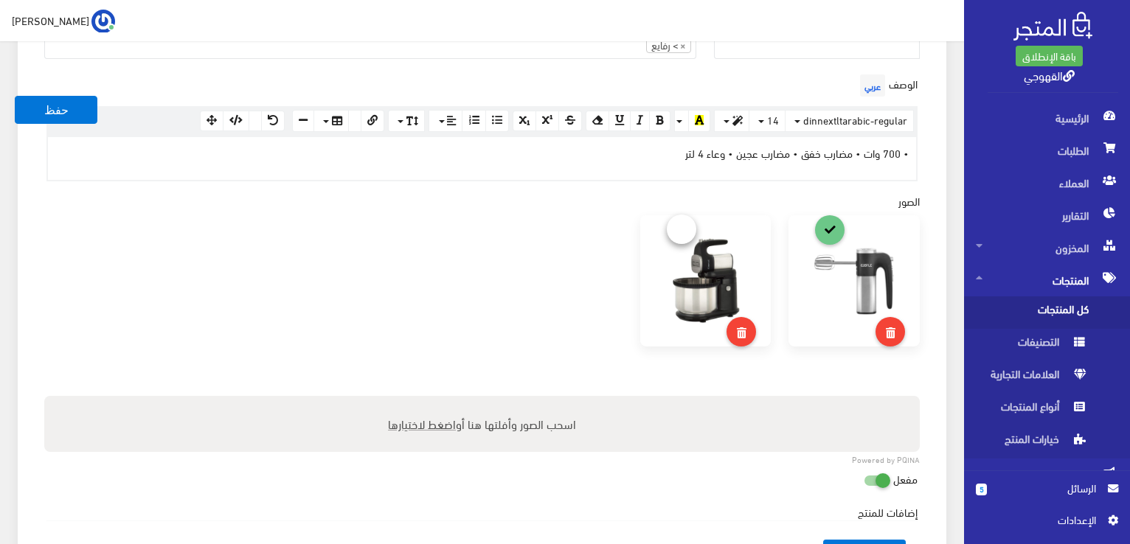
click at [676, 219] on link at bounding box center [682, 230] width 30 height 30
click at [75, 115] on button "حفظ" at bounding box center [56, 110] width 83 height 28
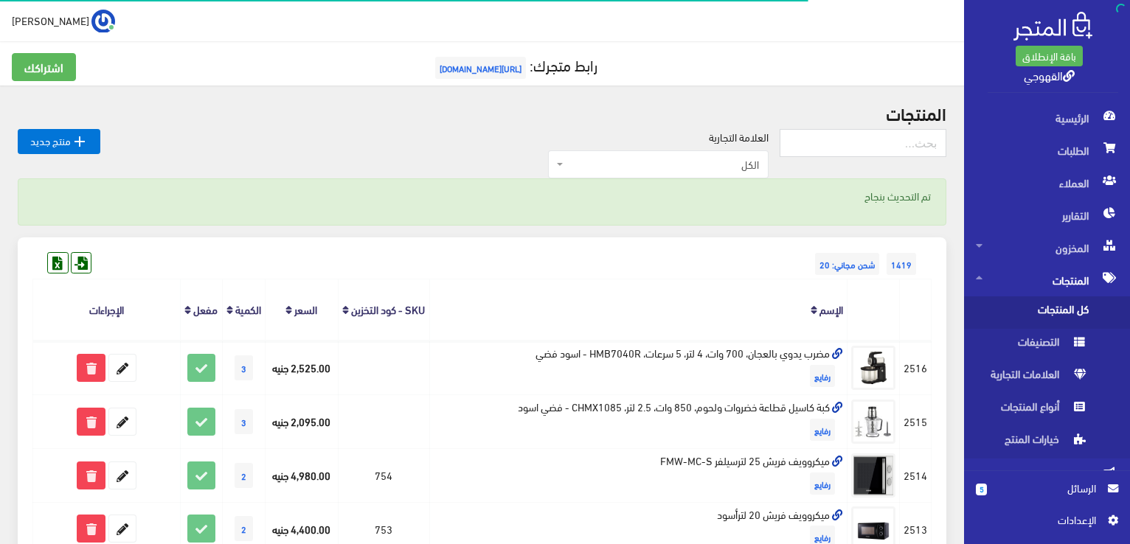
click at [596, 246] on div "1419 شحن مجاني: 20" at bounding box center [481, 250] width 899 height 24
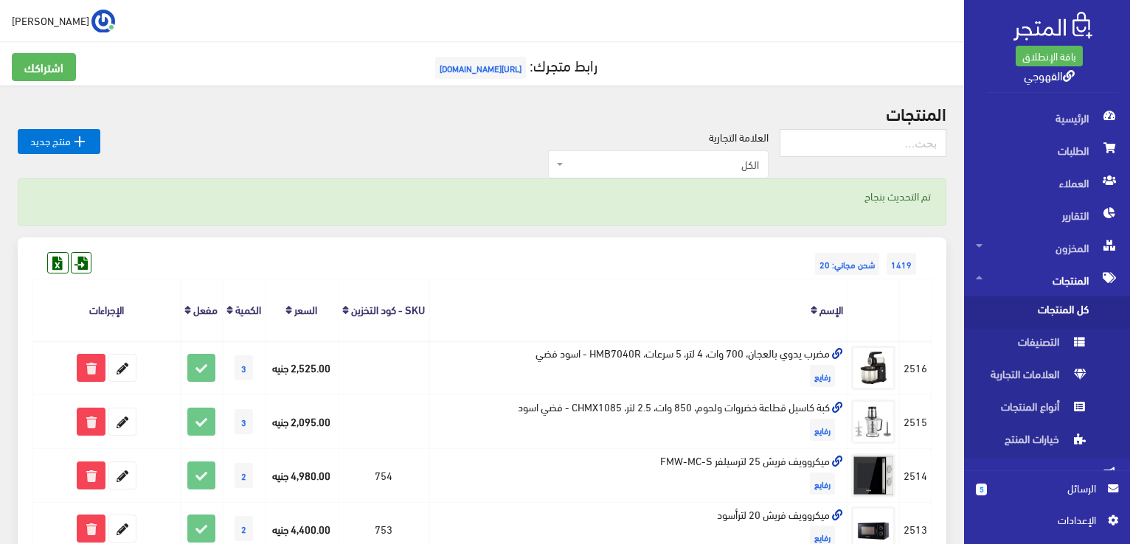
click at [64, 106] on h2 "المنتجات" at bounding box center [482, 112] width 929 height 19
click at [63, 139] on link " منتج جديد" at bounding box center [59, 141] width 83 height 25
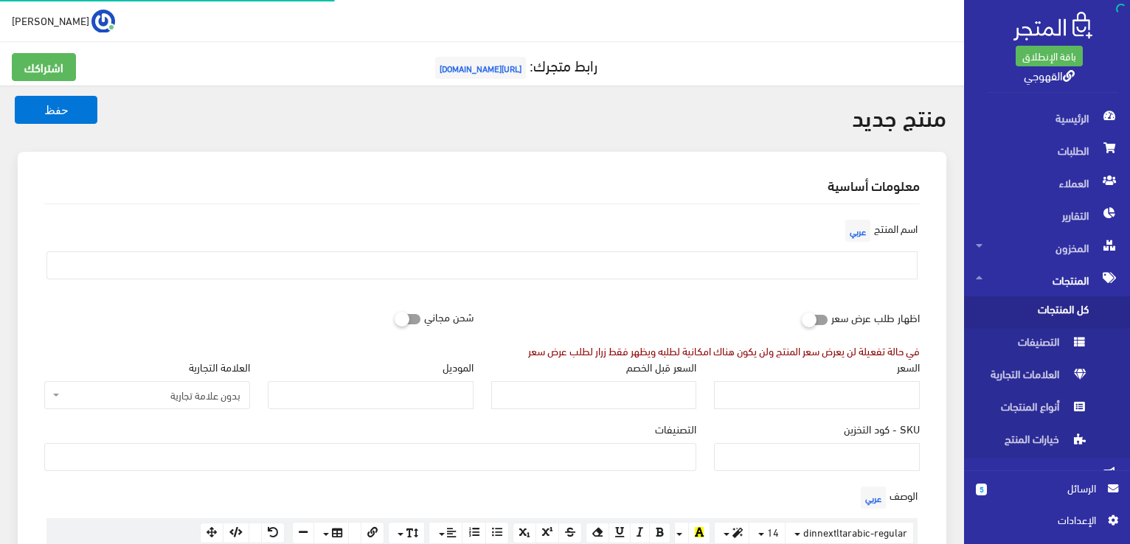
select select
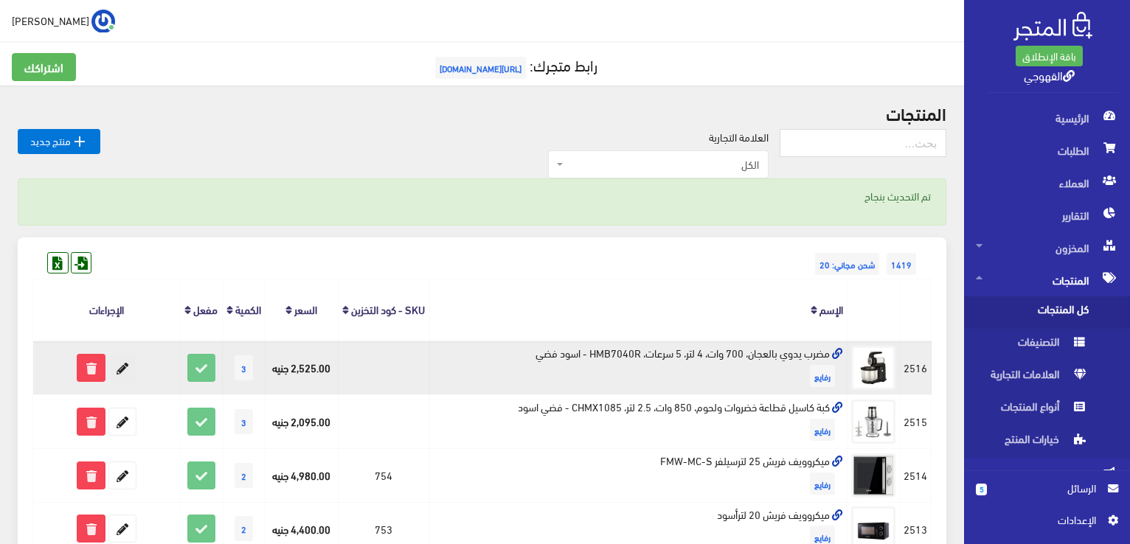
click at [114, 381] on icon at bounding box center [122, 368] width 27 height 27
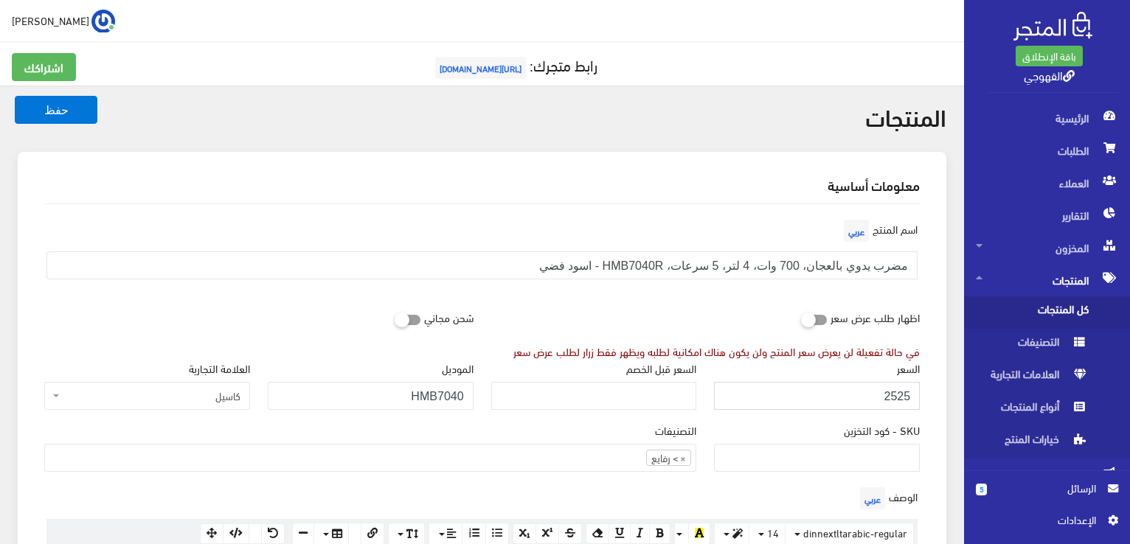
click at [815, 387] on input "2525" at bounding box center [817, 396] width 206 height 28
click at [438, 399] on input "HMB7040" at bounding box center [371, 396] width 206 height 28
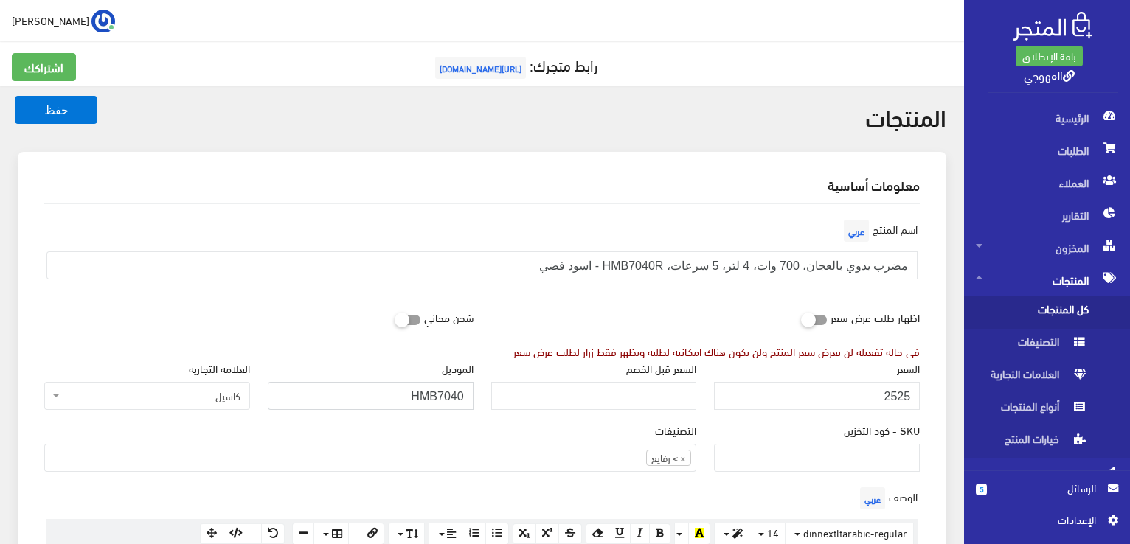
click at [438, 399] on input "HMB7040" at bounding box center [371, 396] width 206 height 28
paste input "R"
type input "HMB7040R"
click at [48, 101] on button "حفظ" at bounding box center [56, 110] width 83 height 28
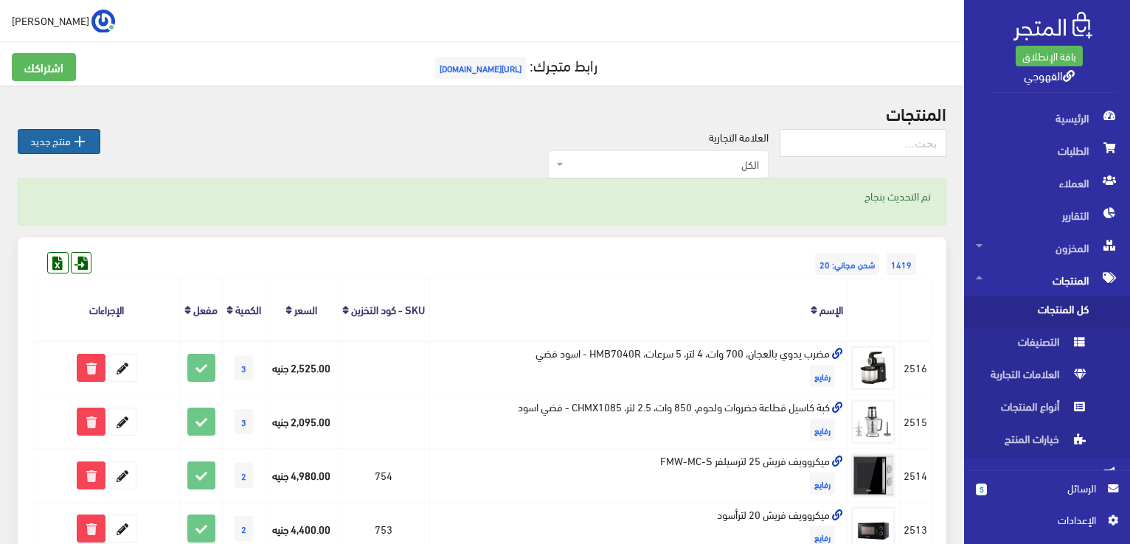
click at [63, 138] on link " منتج جديد" at bounding box center [59, 141] width 83 height 25
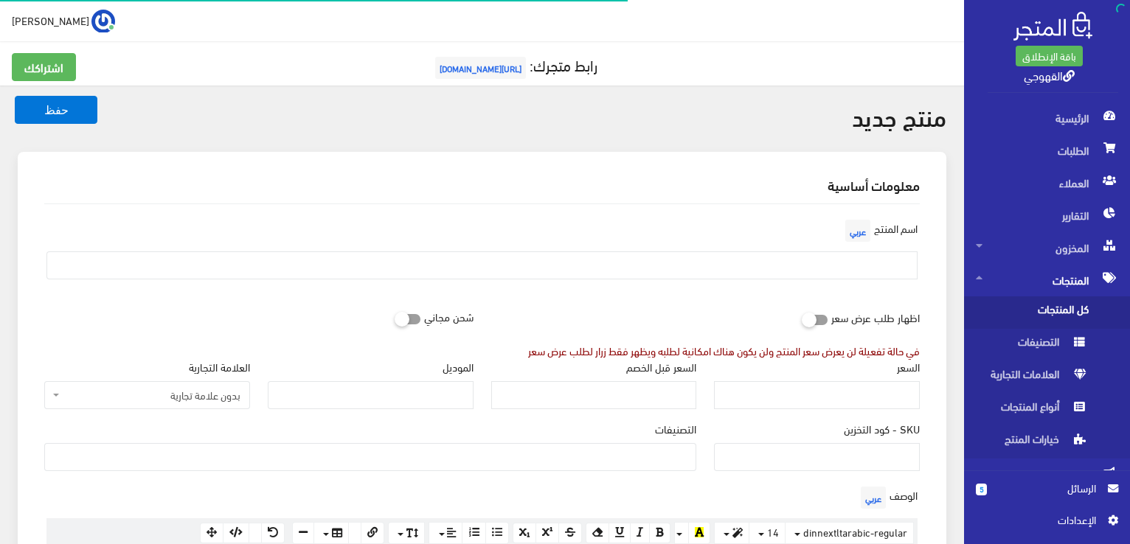
select select
click at [827, 263] on input "text" at bounding box center [481, 266] width 871 height 28
paste input "هاند بلندر، 1×1، 300 وات، HBC310 - اسود"
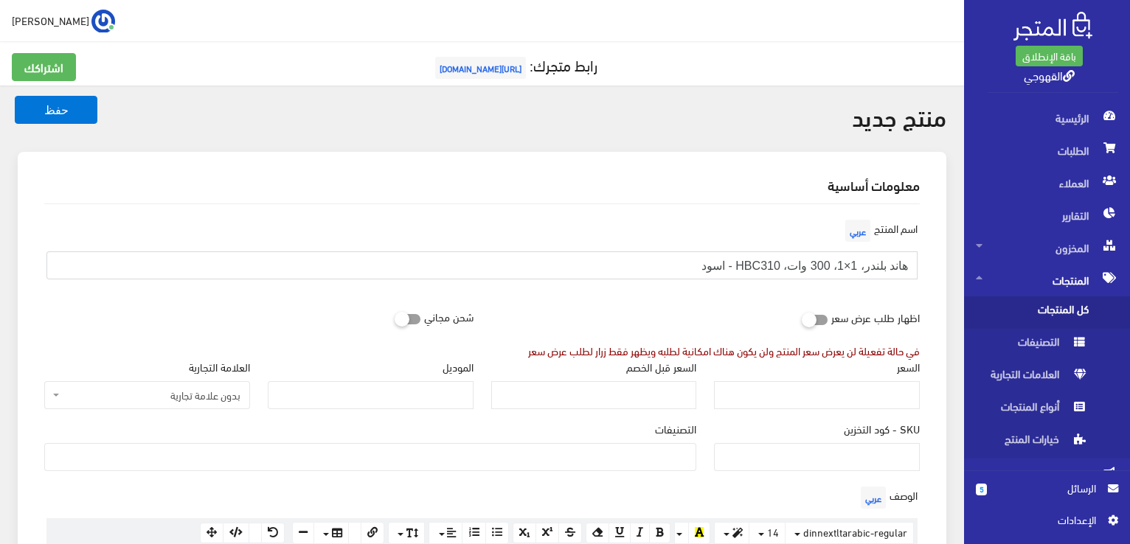
click at [827, 263] on input "هاند بلندر، 1×1، 300 وات، HBC310 - اسود" at bounding box center [481, 266] width 871 height 28
type input "هاند بلندر، 1×1، 300 وات، HBC310 - اسود"
click at [791, 388] on input "السعر" at bounding box center [817, 395] width 206 height 28
click at [864, 403] on input "السعر" at bounding box center [817, 395] width 206 height 28
paste input "1095"
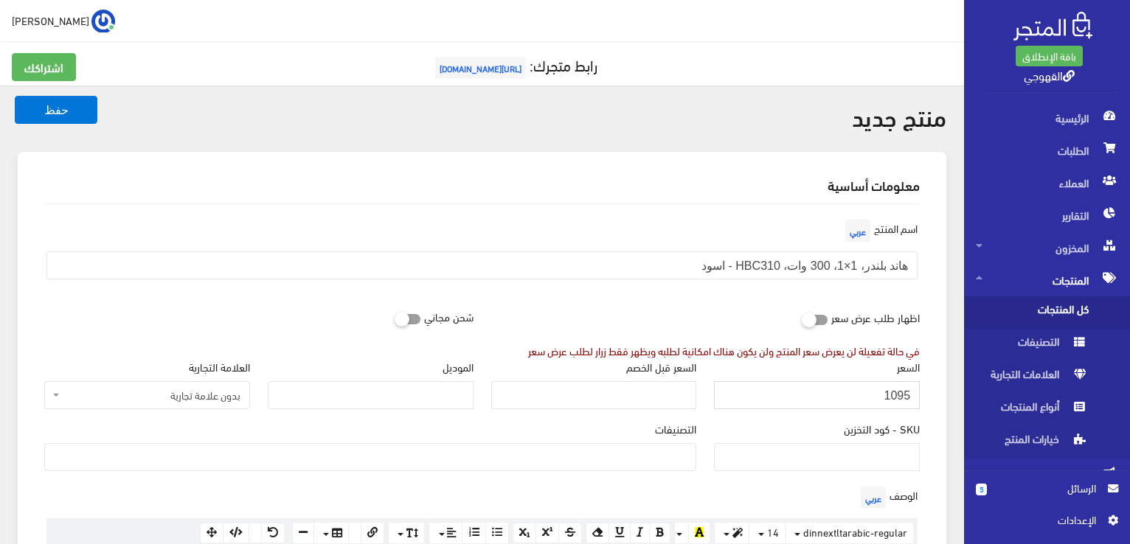
type input "1095"
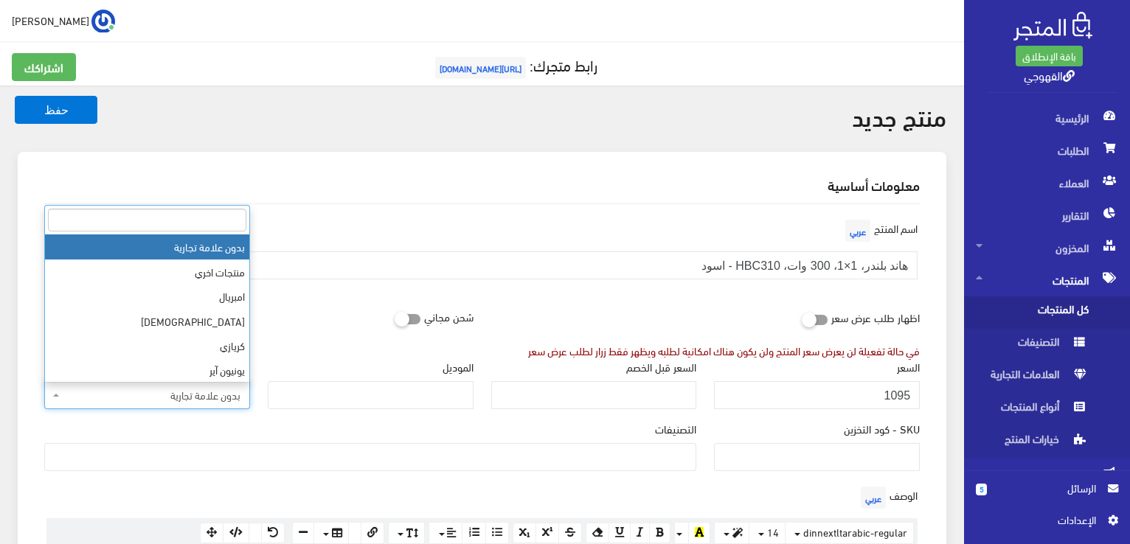
click at [229, 406] on span "بدون علامة تجارية" at bounding box center [147, 395] width 206 height 28
click at [224, 225] on input "search" at bounding box center [147, 220] width 198 height 23
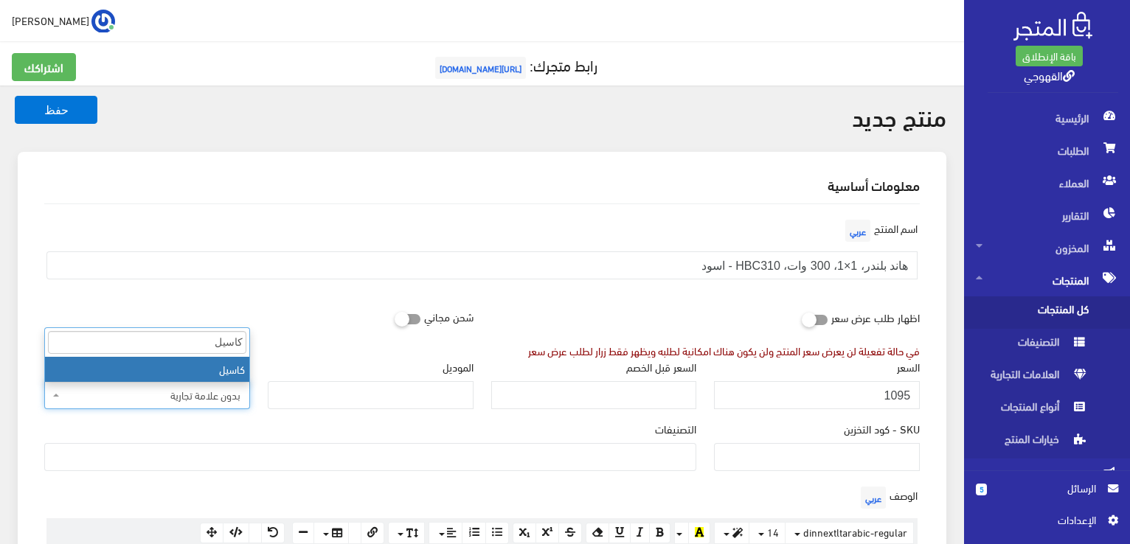
type input "كاسيل"
select select "85"
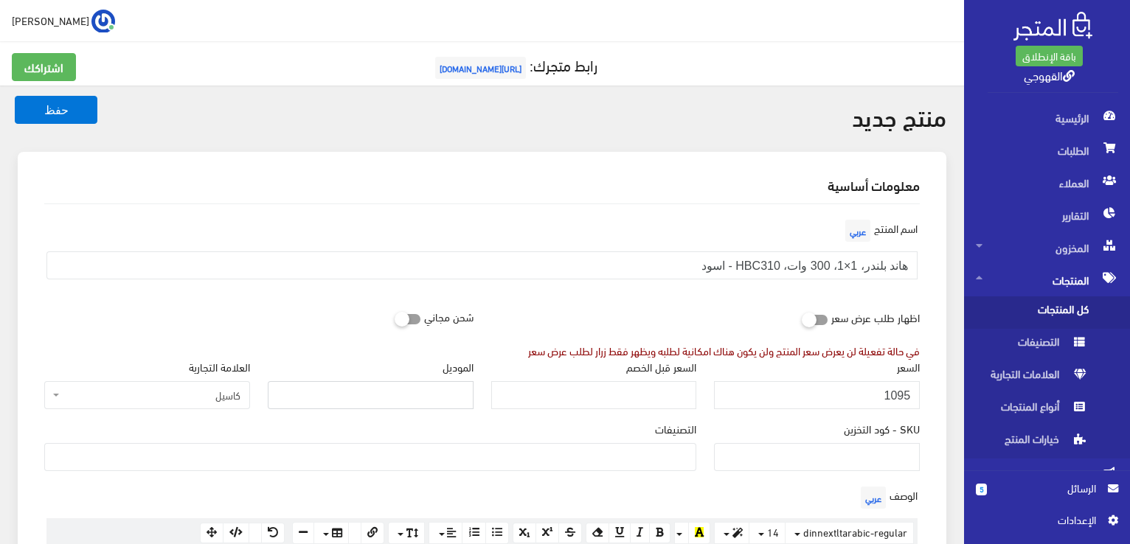
click at [446, 406] on input "الموديل" at bounding box center [371, 395] width 206 height 28
paste input "HBC310"
type input "HBC310"
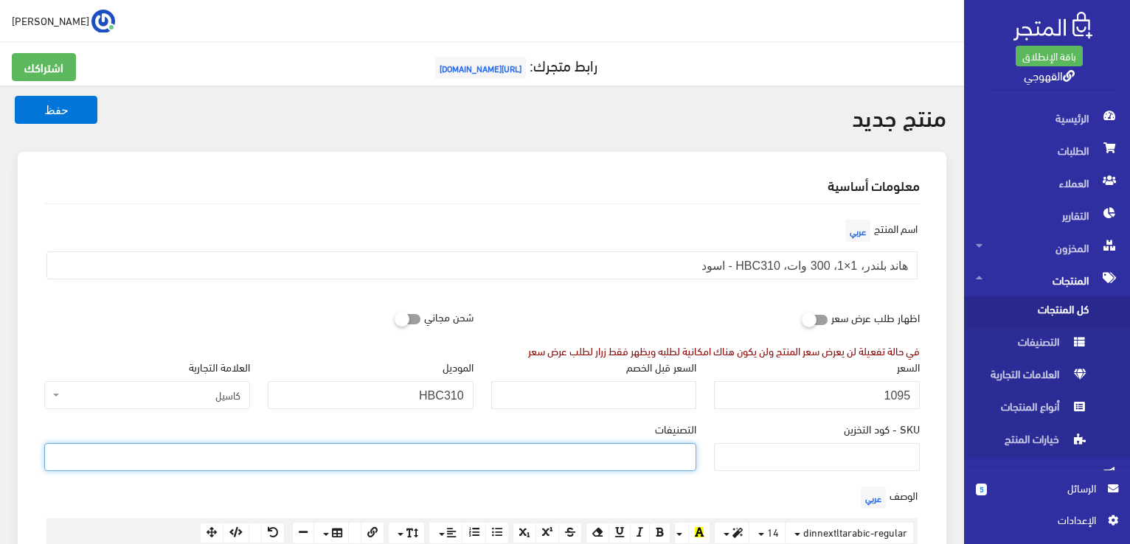
click at [666, 450] on ul at bounding box center [370, 456] width 651 height 24
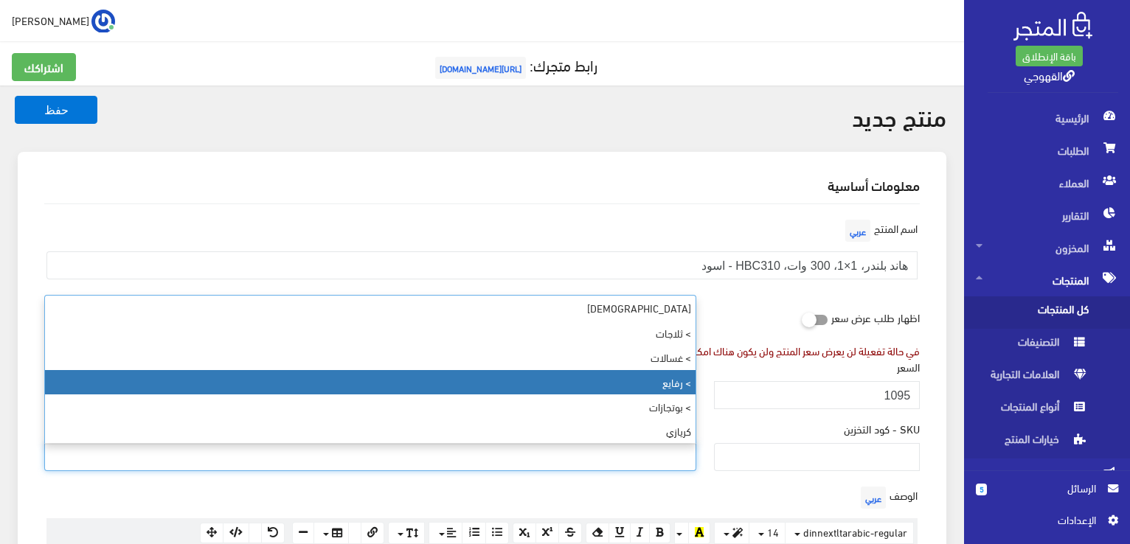
select select "89"
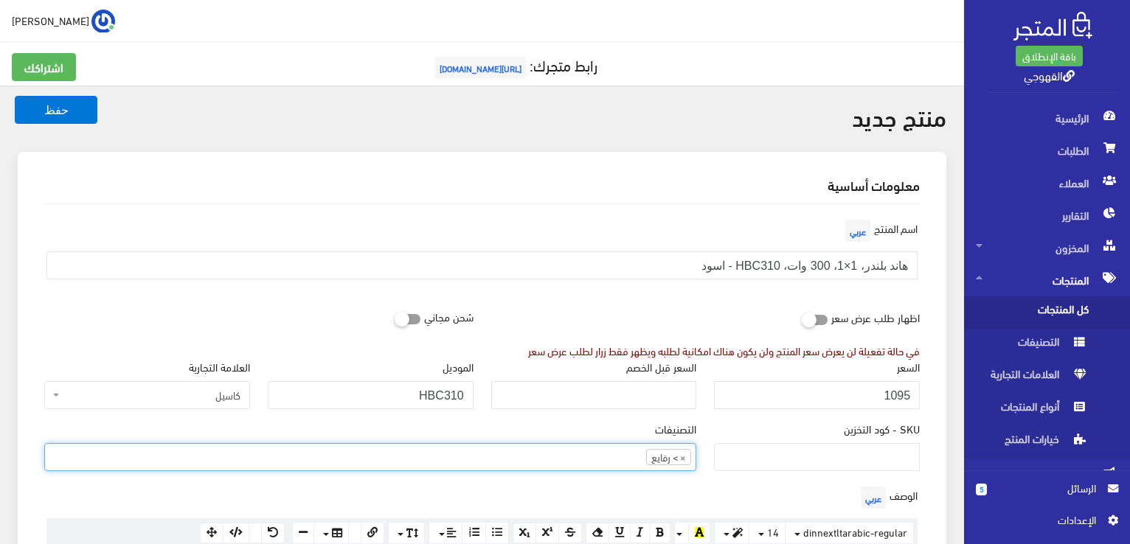
scroll to position [53, 0]
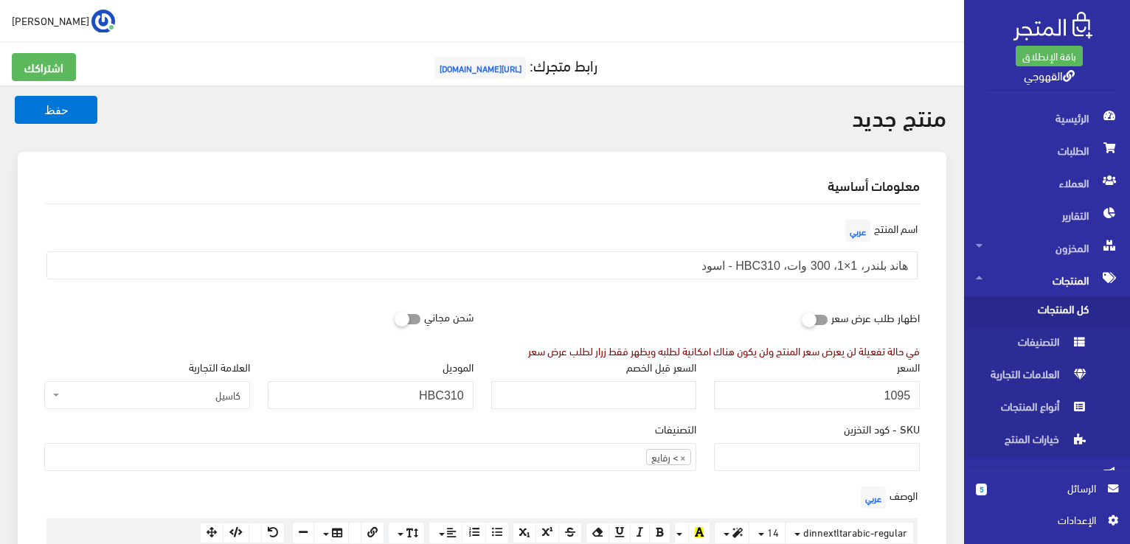
click at [708, 496] on div "الوصف عربي × Insert Image Select from files Image URL Insert Image × Insert Lin…" at bounding box center [481, 538] width 893 height 111
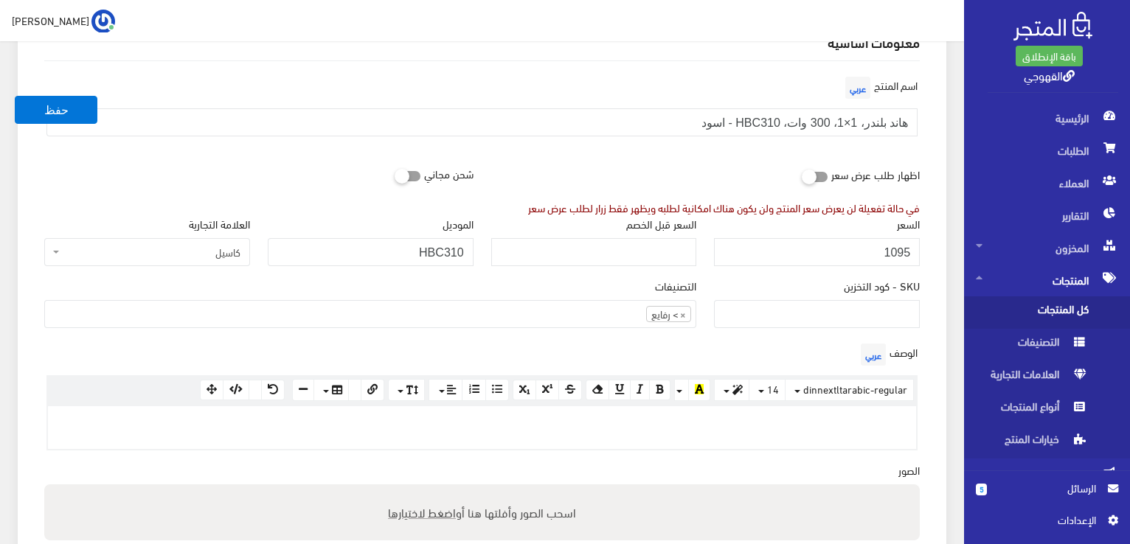
scroll to position [148, 0]
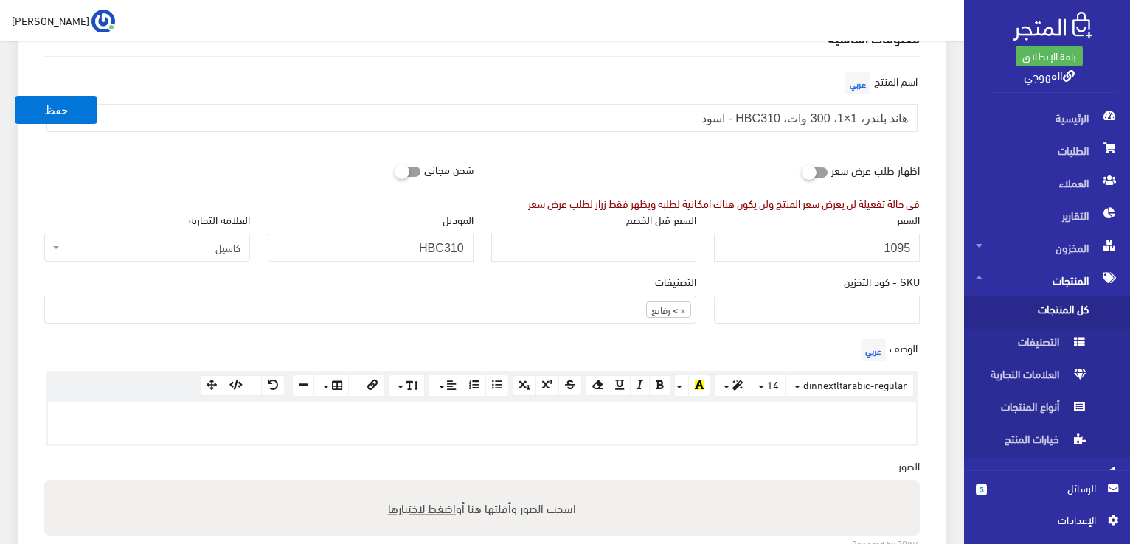
click at [764, 420] on p at bounding box center [481, 417] width 853 height 16
paste div
click at [794, 451] on div "الوصف عربي <p>• 700 وات • مضارب خفق • مضارب عجین • وعاء 4 لتر</p> × Insert Imag…" at bounding box center [481, 397] width 893 height 122
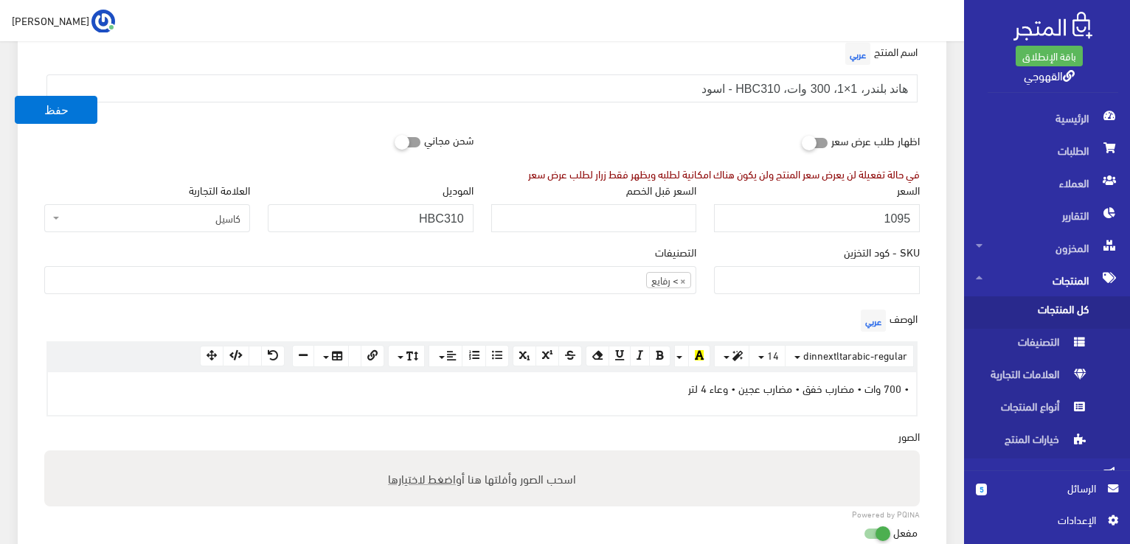
click at [432, 475] on span "اضغط لاختيارها" at bounding box center [422, 478] width 68 height 21
click at [432, 455] on input "اسحب الصور وأفلتها هنا أو اضغط لاختيارها" at bounding box center [482, 453] width 876 height 4
type input "C:\fakepath\hbc310.jpg"
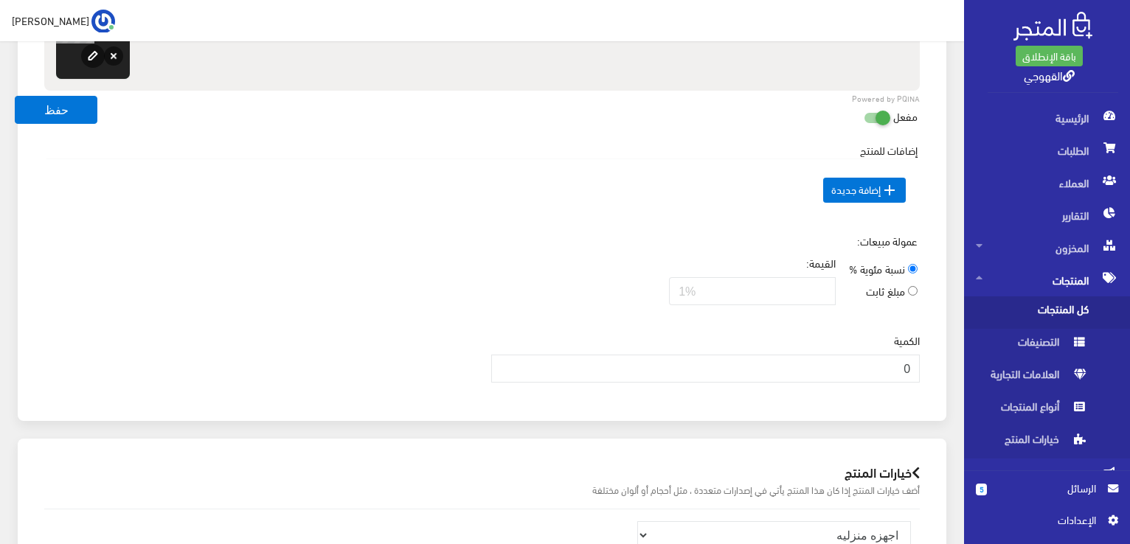
scroll to position [708, 0]
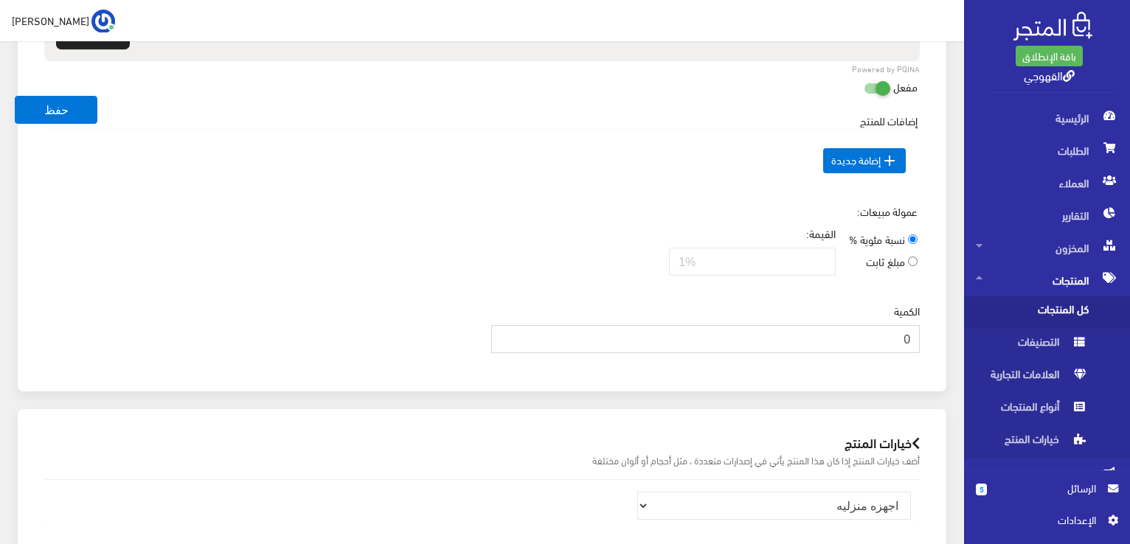
click at [617, 339] on input "0" at bounding box center [705, 339] width 429 height 28
type input "3"
click at [589, 274] on div "عمولة مبيعات: نسبة مئوية % مبلغ ثابت القيمة:" at bounding box center [481, 246] width 893 height 84
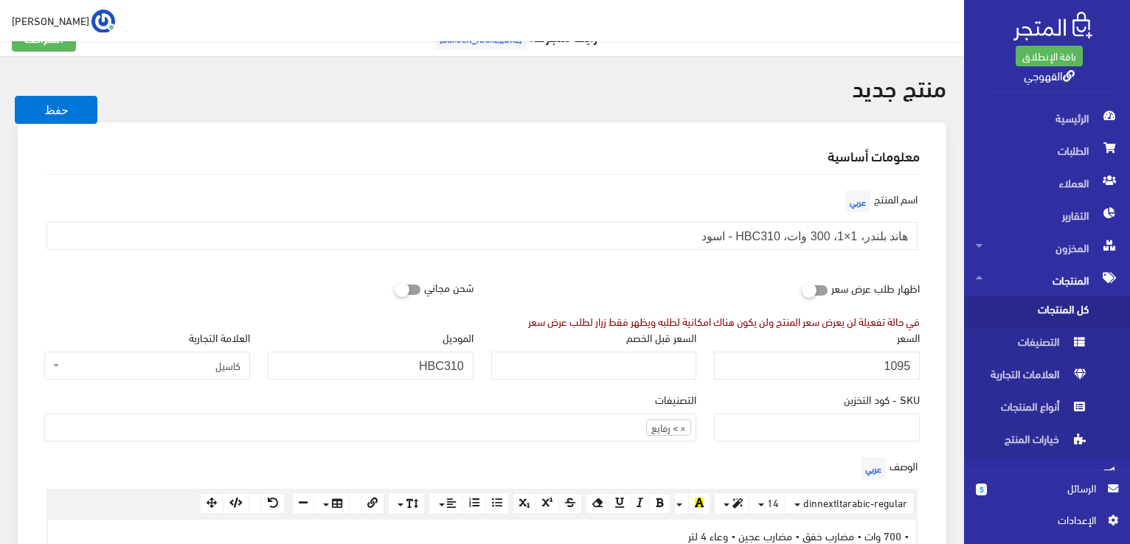
scroll to position [0, 0]
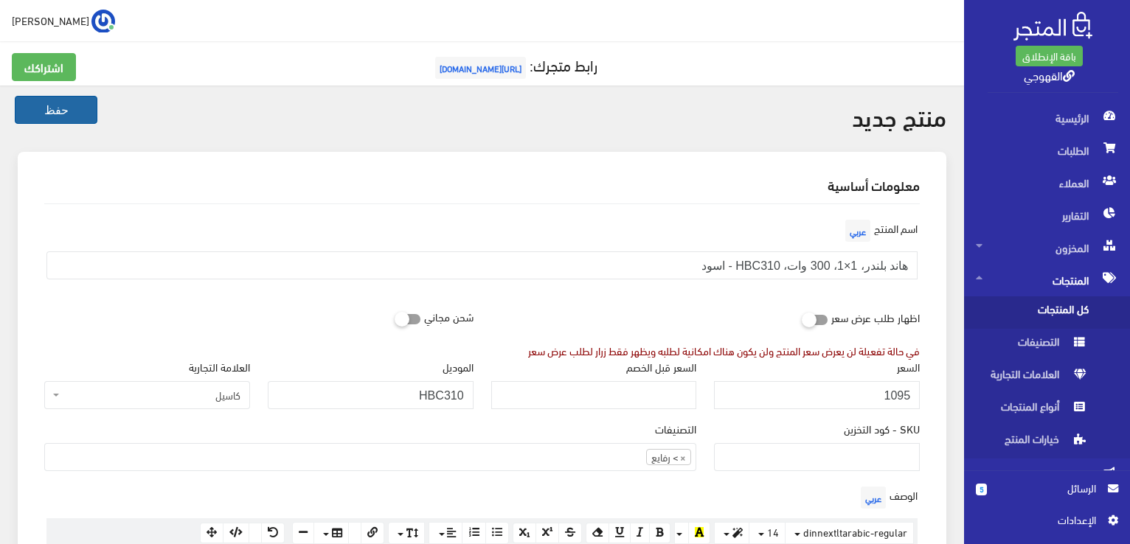
click at [89, 105] on button "حفظ" at bounding box center [56, 110] width 83 height 28
click at [83, 119] on button "حفظ" at bounding box center [56, 110] width 83 height 28
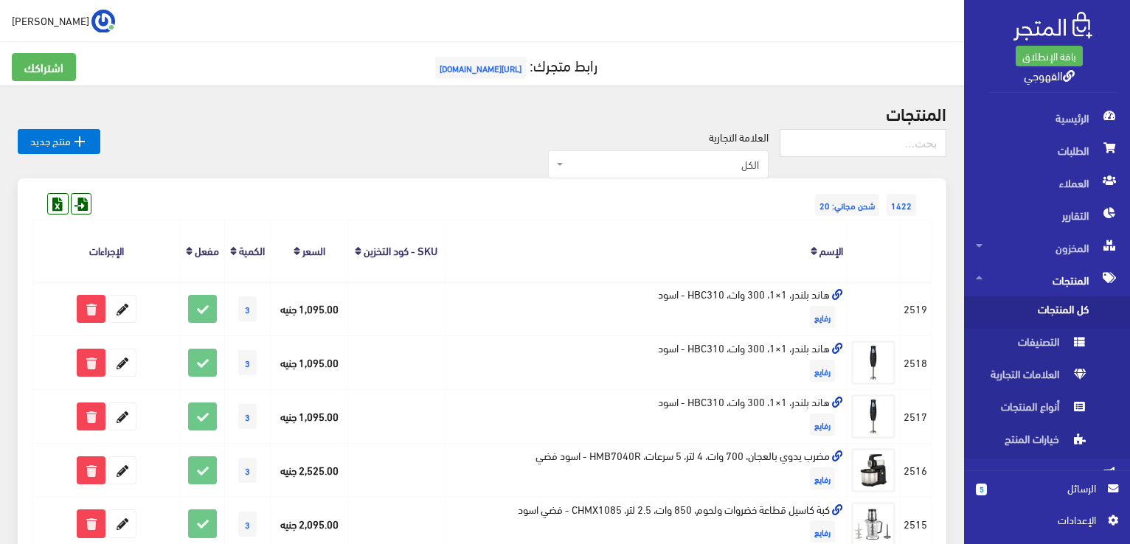
click at [793, 235] on th "الإسم" at bounding box center [646, 251] width 403 height 61
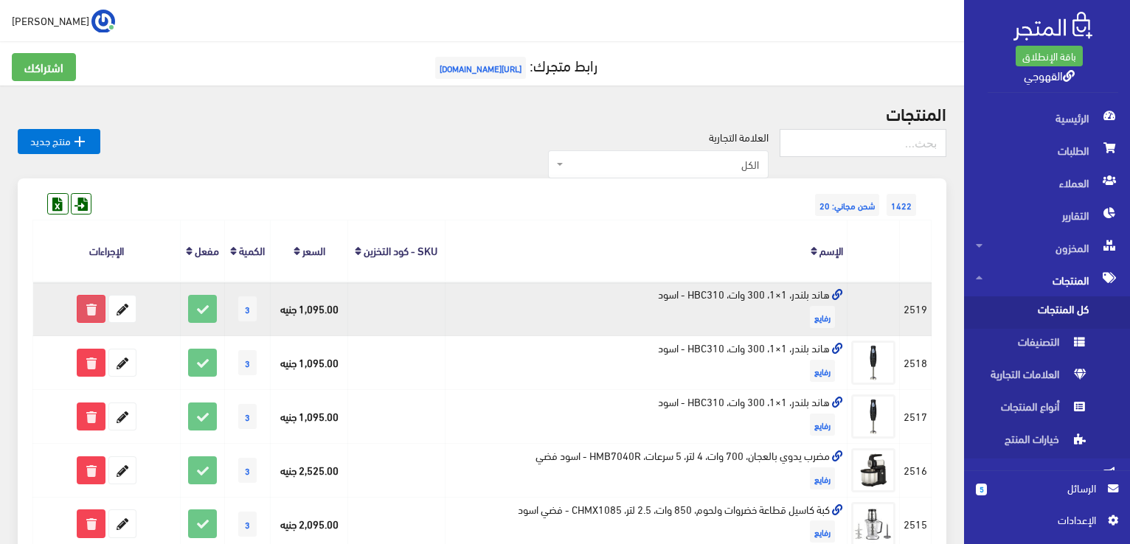
click at [97, 302] on icon at bounding box center [90, 309] width 27 height 27
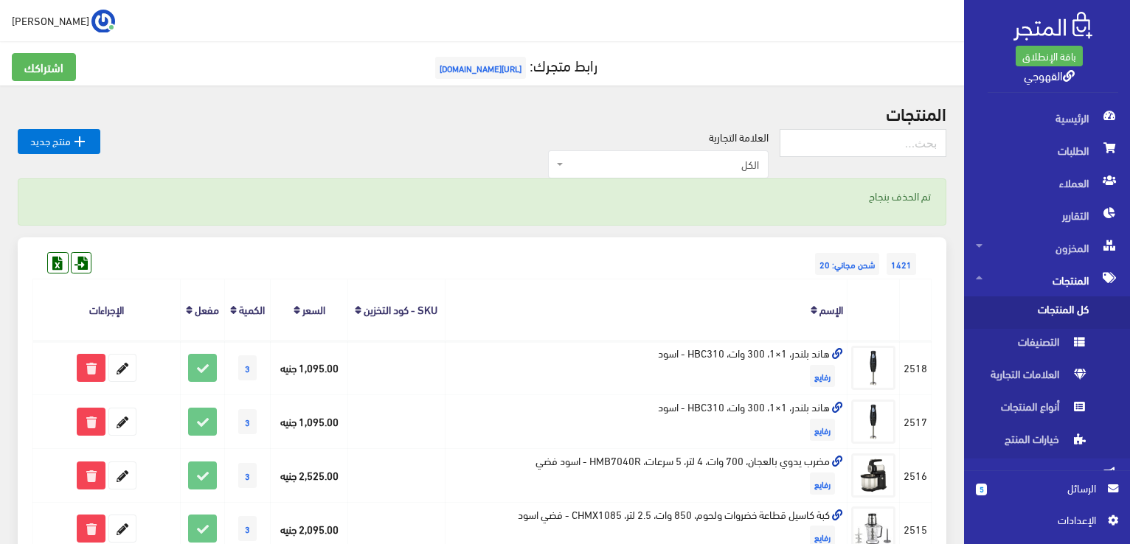
click at [454, 254] on div "1421 شحن مجاني: 20" at bounding box center [481, 250] width 899 height 24
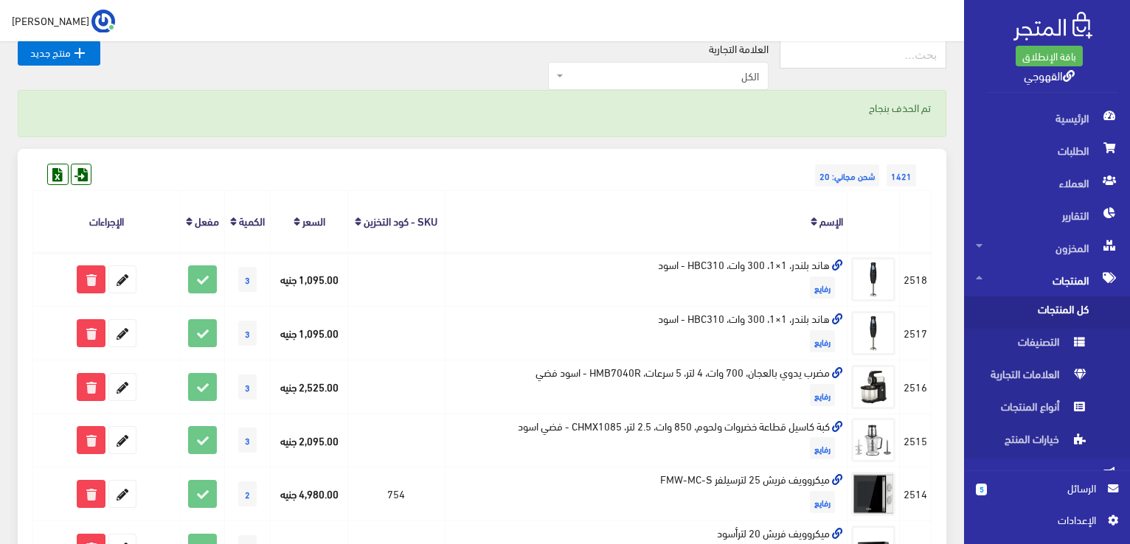
scroll to position [118, 0]
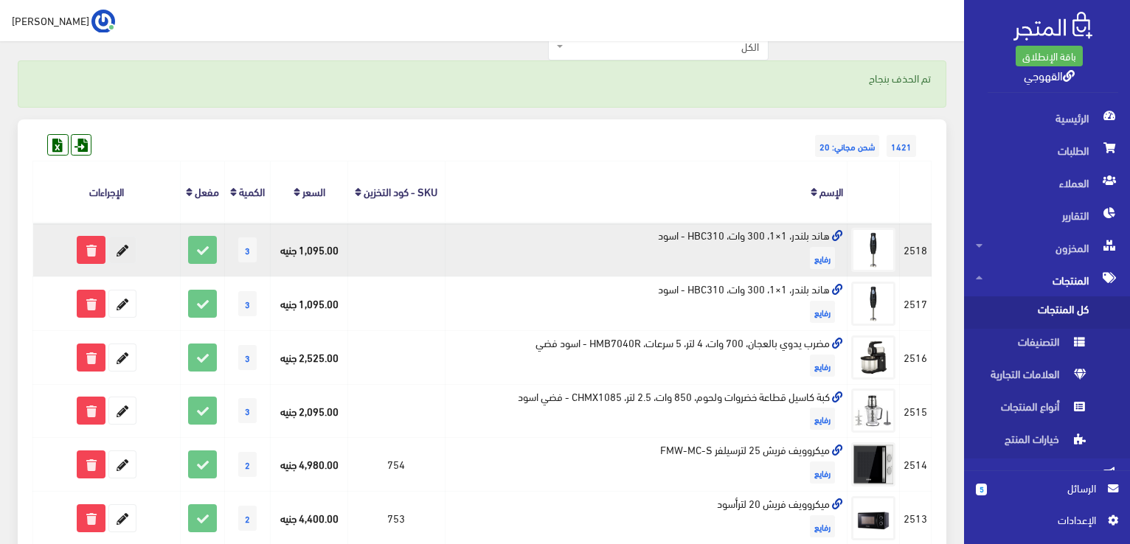
click at [129, 240] on icon at bounding box center [122, 250] width 27 height 27
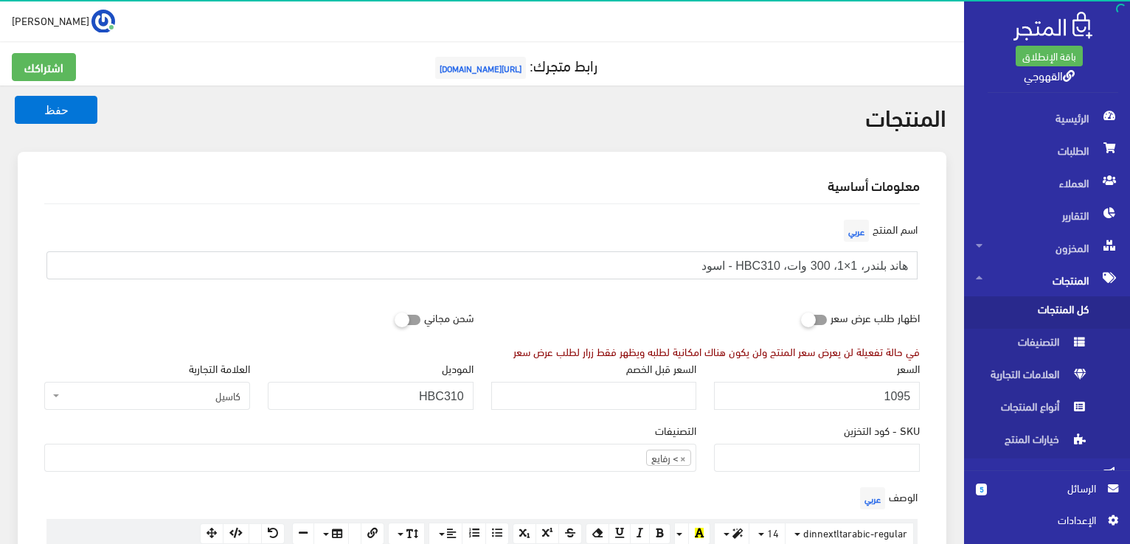
click at [788, 259] on input "هاند بلندر، 1×1، 300 وات، HBC310 - اسود" at bounding box center [481, 266] width 871 height 28
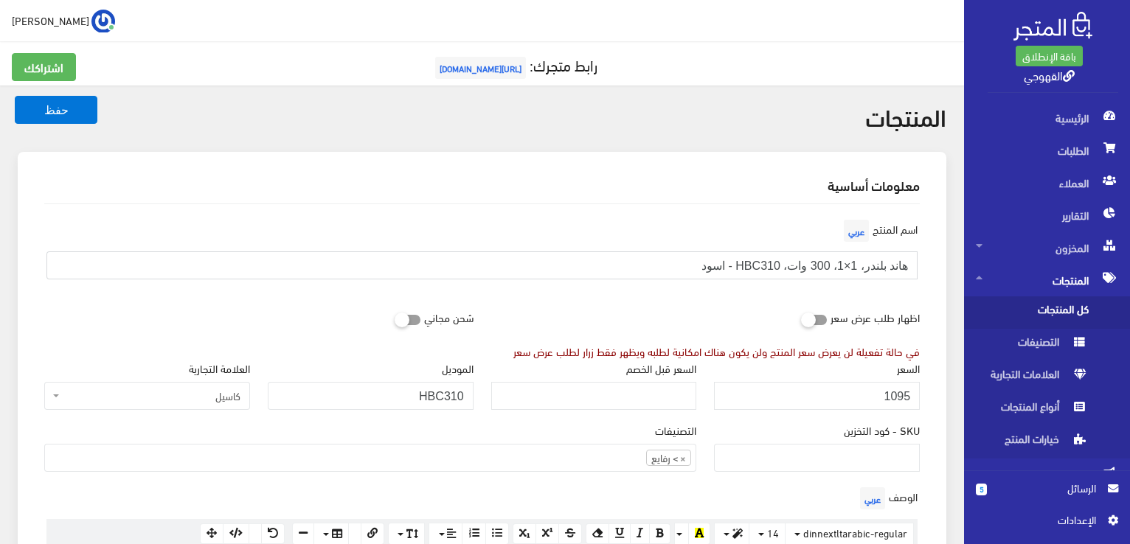
paste input "ھاند بلندر 1200 وات 800 ملل 2*1"
click at [814, 257] on input "ھاند بلندر 1200 وات 800 ملل 2*1" at bounding box center [481, 266] width 871 height 28
paste input "[PERSON_NAME]، 2×1، 1200 وات، 800 مل، HBC1220 - فضي اسود"
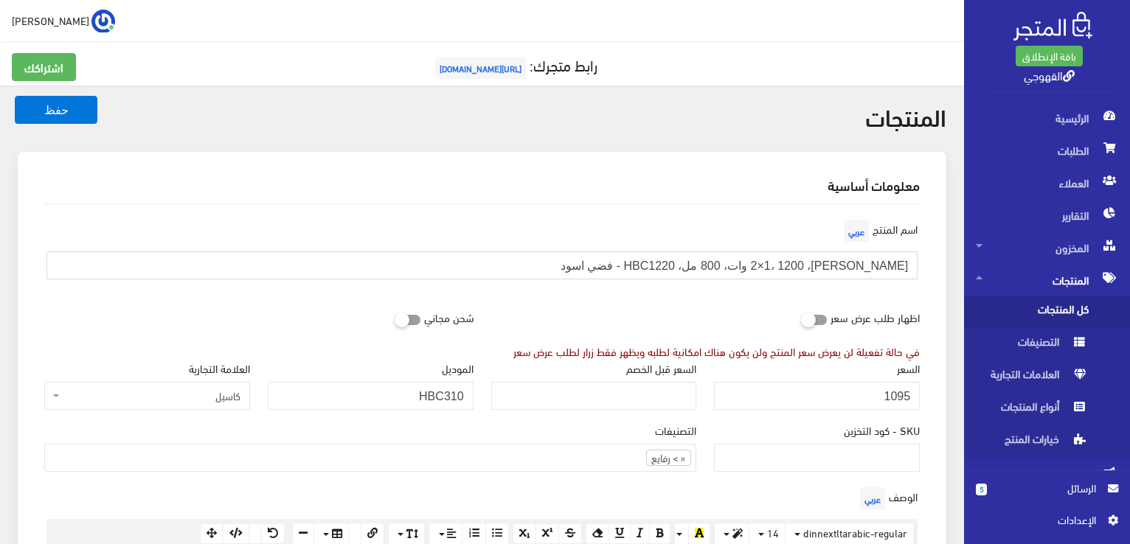
type input "[PERSON_NAME]، 2×1، 1200 وات، 800 مل، HBC1220 - فضي اسود"
click at [820, 399] on input "1095" at bounding box center [817, 396] width 206 height 28
click at [894, 392] on input "1095" at bounding box center [817, 396] width 206 height 28
click at [907, 382] on input "السعر" at bounding box center [817, 396] width 206 height 28
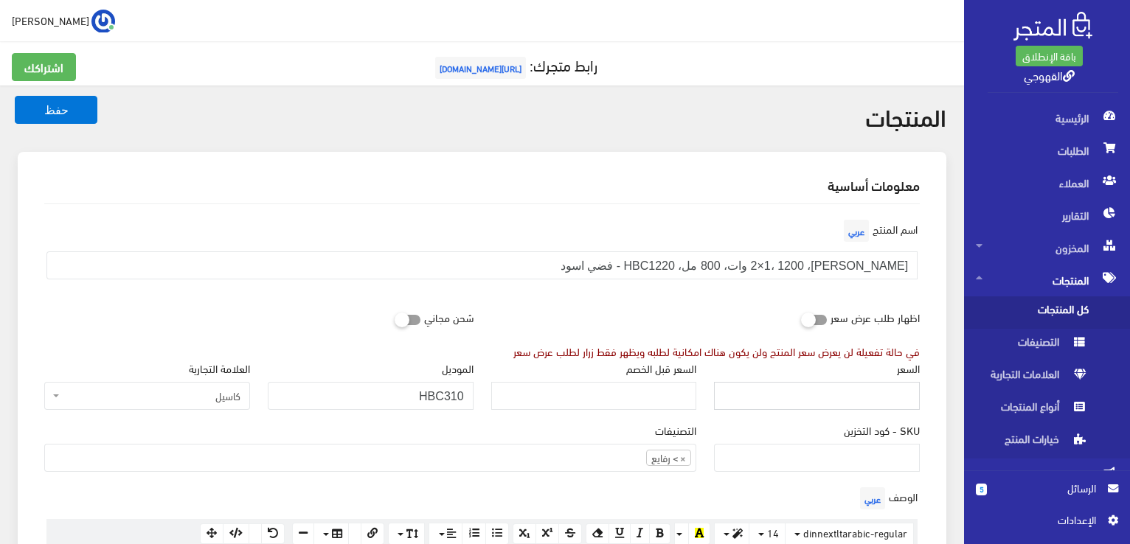
click at [907, 382] on input "السعر" at bounding box center [817, 396] width 206 height 28
type input "1695"
click at [448, 395] on input "HBC310" at bounding box center [371, 396] width 206 height 28
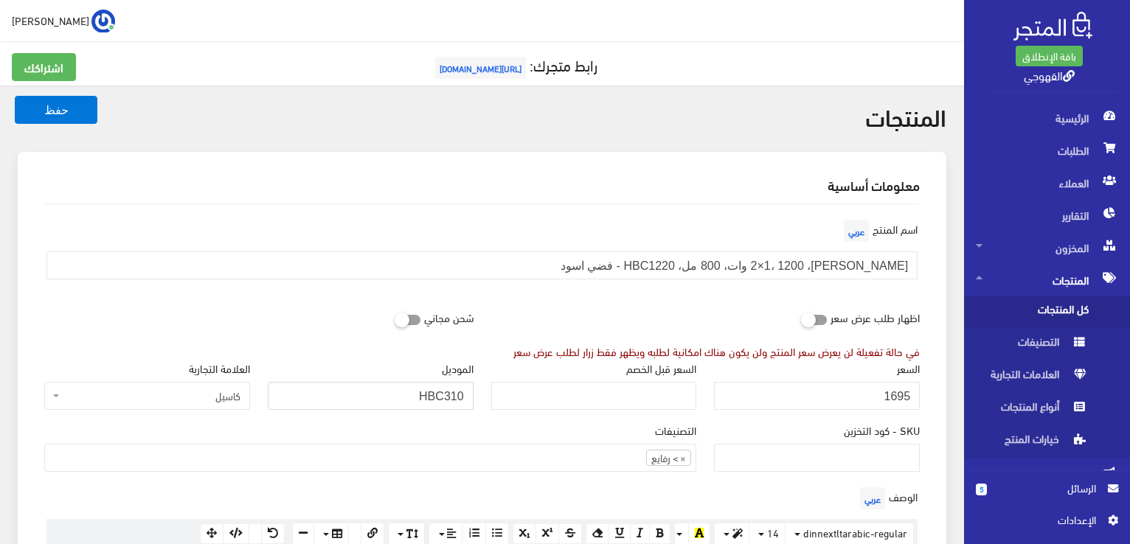
paste input "122"
type input "HBC1220"
click at [347, 318] on div "شحن مجاني" at bounding box center [258, 317] width 447 height 28
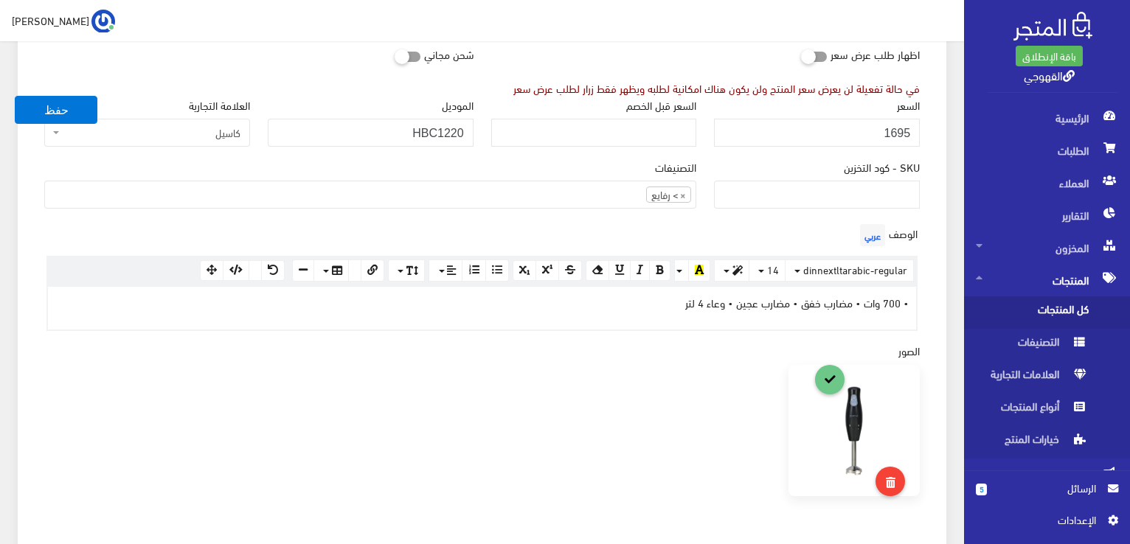
scroll to position [266, 0]
click at [881, 480] on link at bounding box center [891, 479] width 30 height 30
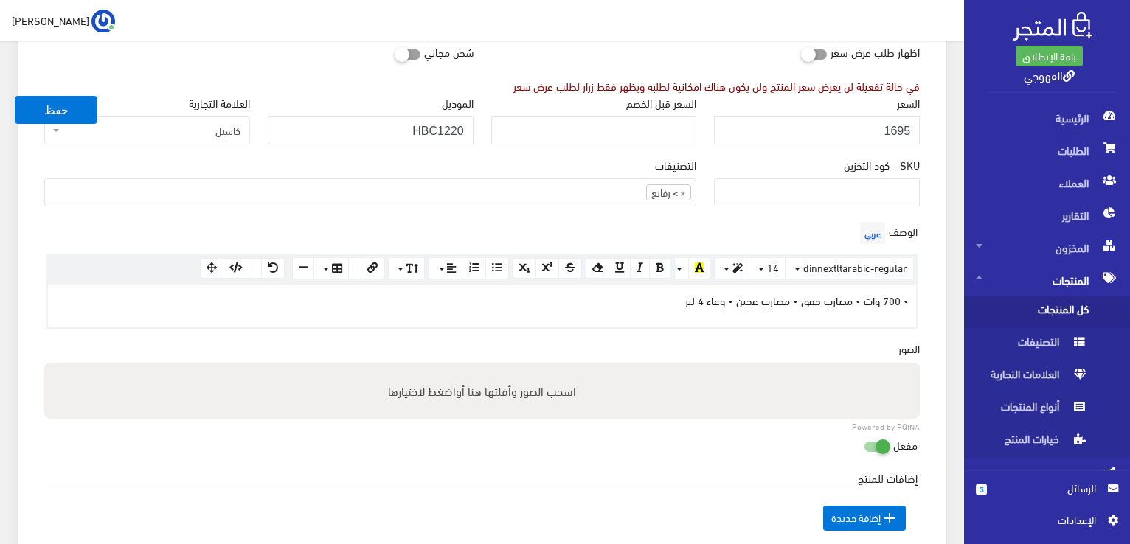
click at [443, 382] on span "اضغط لاختيارها" at bounding box center [422, 390] width 68 height 21
click at [443, 367] on input "اسحب الصور وأفلتها هنا أو اضغط لاختيارها" at bounding box center [482, 365] width 876 height 4
type input "C:\fakepath\hbc1220.jpg"
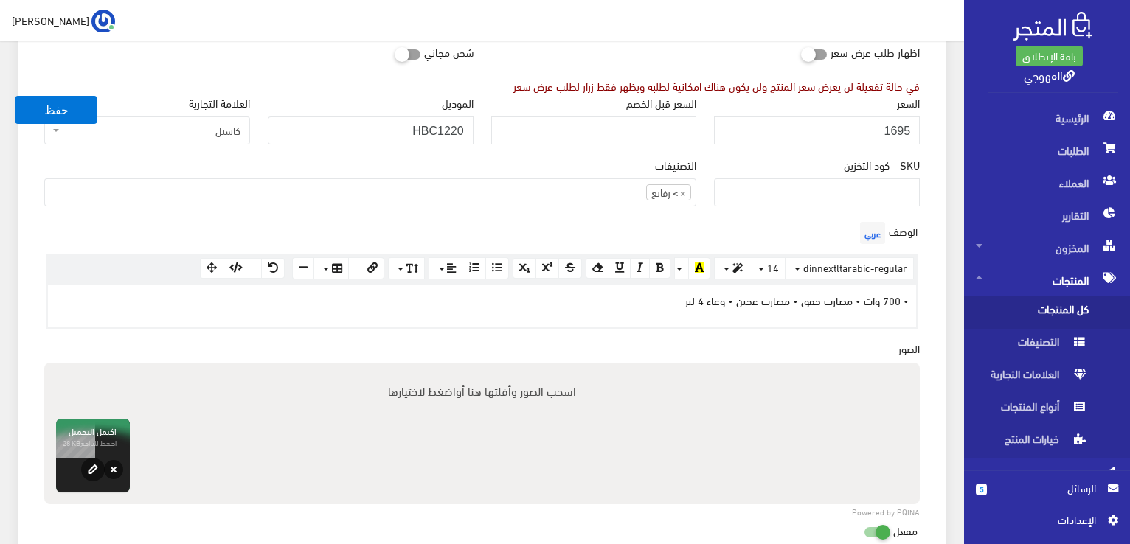
click at [384, 342] on div "اسم المنتج عربي [PERSON_NAME]، 2×1، 1200 وات، 800 مل، HBC1220 - فضي اسود اظهار …" at bounding box center [481, 365] width 899 height 853
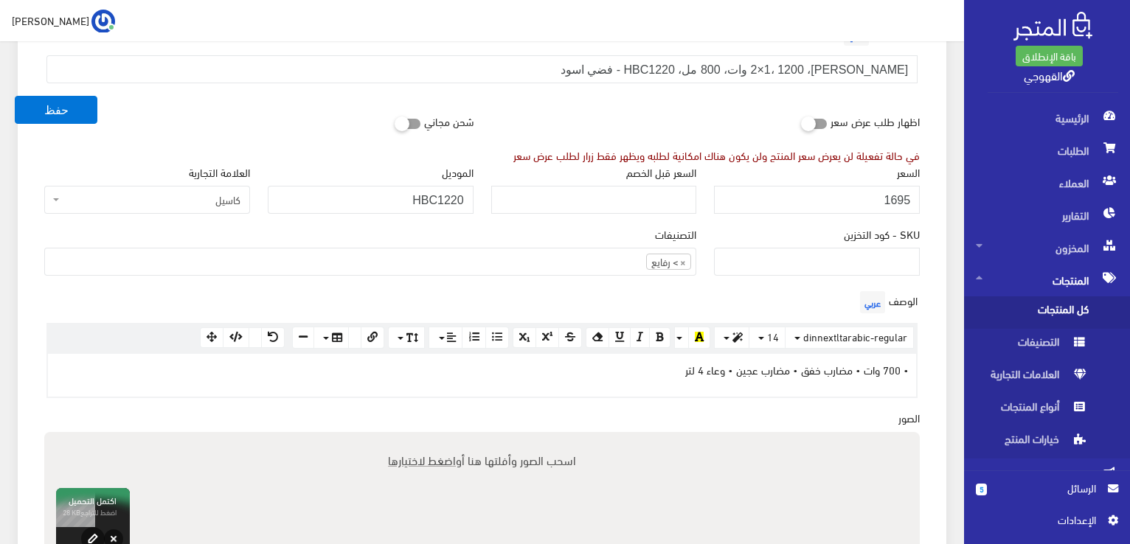
scroll to position [177, 0]
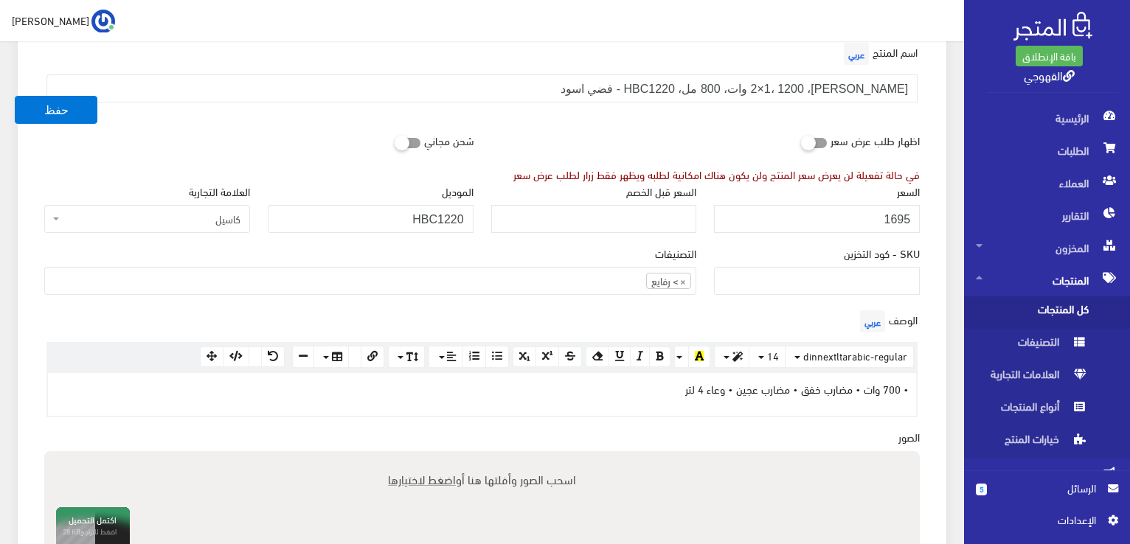
click at [755, 391] on p "• 700 وات • مضارب خفق • مضارب عجین • وعاء 4 لتر" at bounding box center [481, 389] width 853 height 16
paste div
click at [561, 423] on div "الوصف عربي <p>• 700 وات • مضارب خفق • مضارب عجین • وعاء 4 لتر</p> × Insert Imag…" at bounding box center [481, 368] width 893 height 122
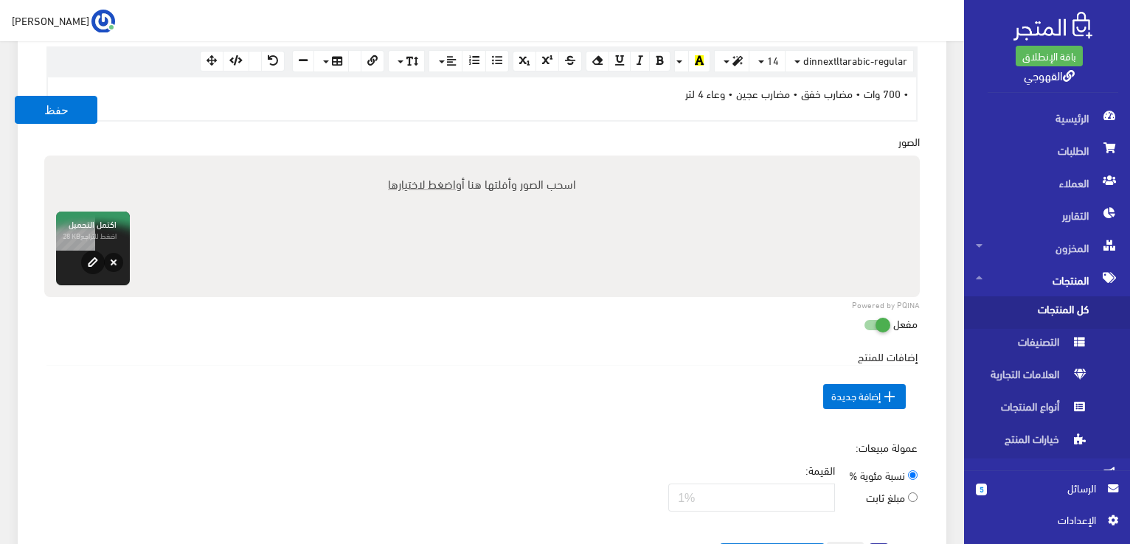
click at [620, 421] on div "اسم المنتج عربي [PERSON_NAME]، 2×1، 1200 وات، 800 مل، HBC1220 - فضي اسود اظهار …" at bounding box center [481, 158] width 899 height 853
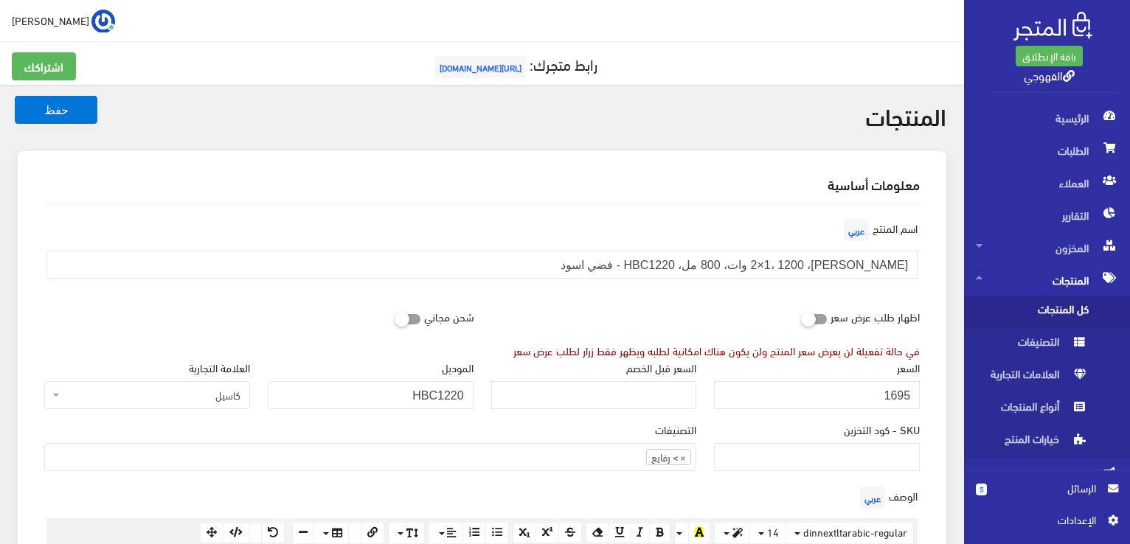
scroll to position [0, 0]
click at [76, 107] on button "حفظ" at bounding box center [56, 110] width 83 height 28
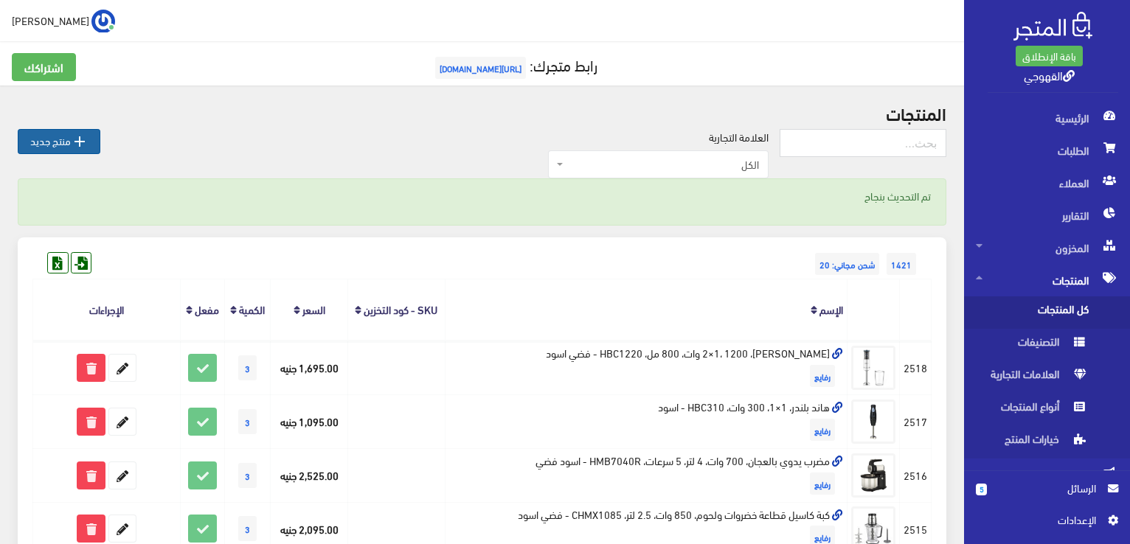
click at [44, 135] on link " منتج جديد" at bounding box center [59, 141] width 83 height 25
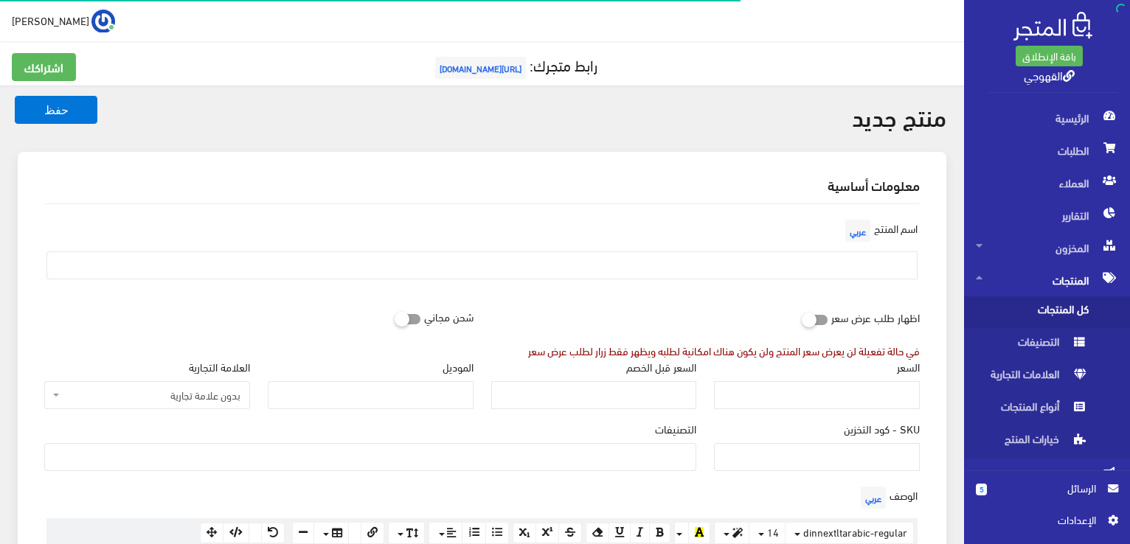
select select
click at [644, 257] on input "text" at bounding box center [481, 266] width 871 height 28
paste input "هاند بلندر، 4×1، 1200 وات، 600 مل، HBC1240 - فضي"
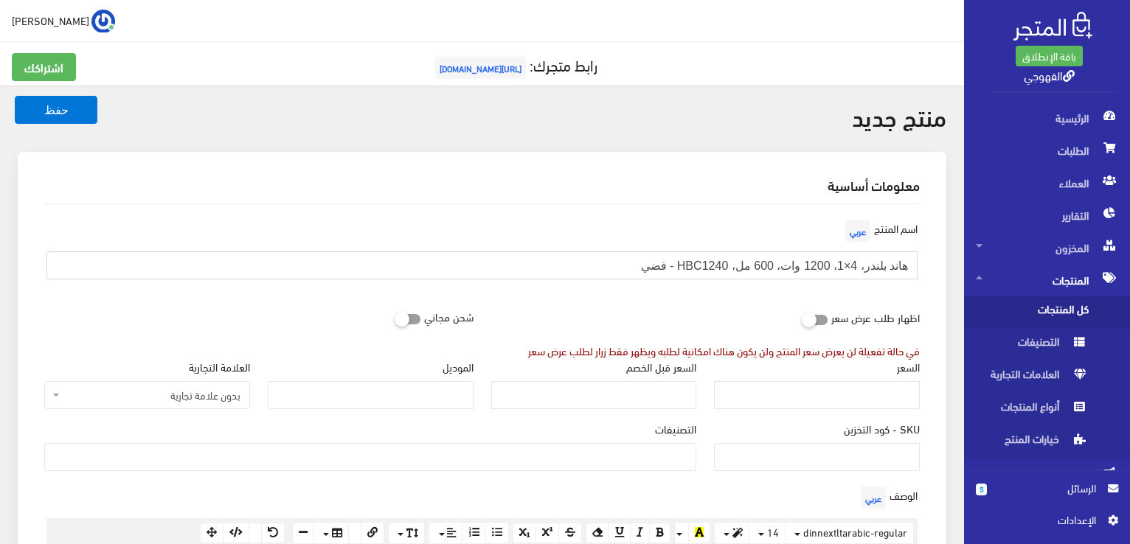
type input "هاند بلندر، 4×1، 1200 وات، 600 مل، HBC1240 - فضي"
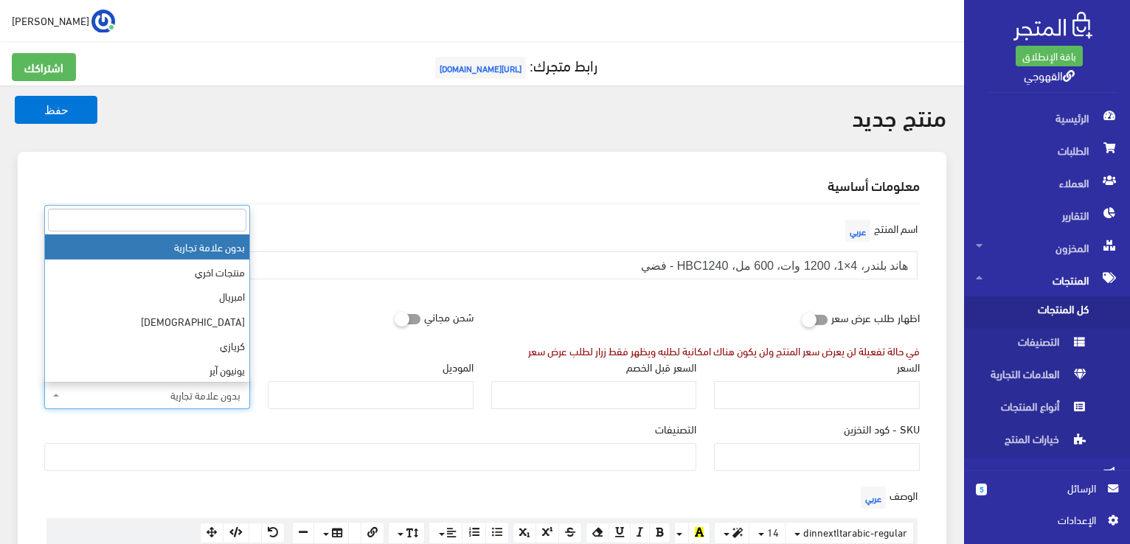
click at [229, 396] on span "بدون علامة تجارية" at bounding box center [152, 395] width 178 height 15
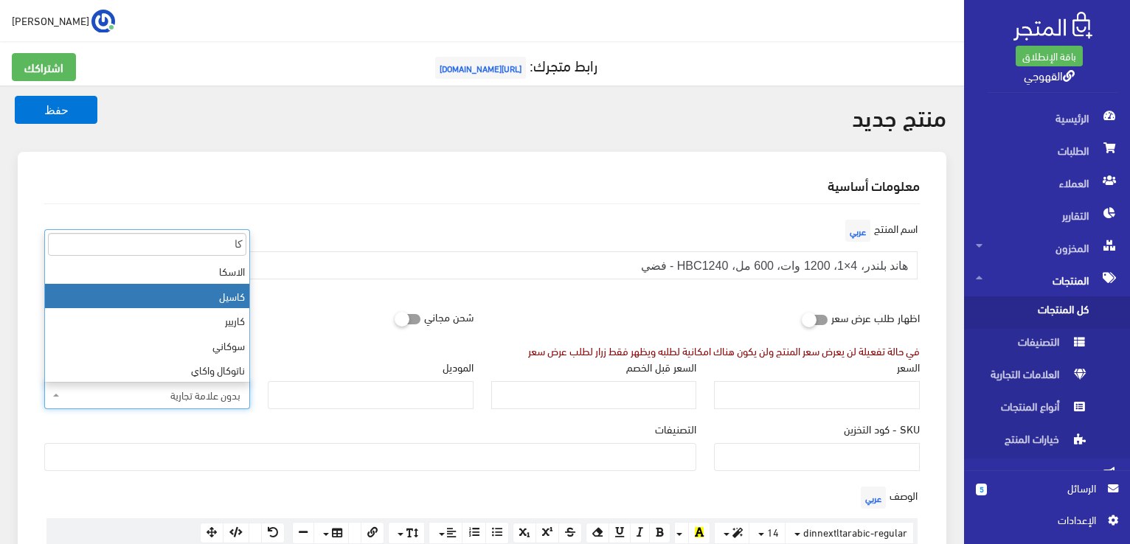
type input "كا"
select select "85"
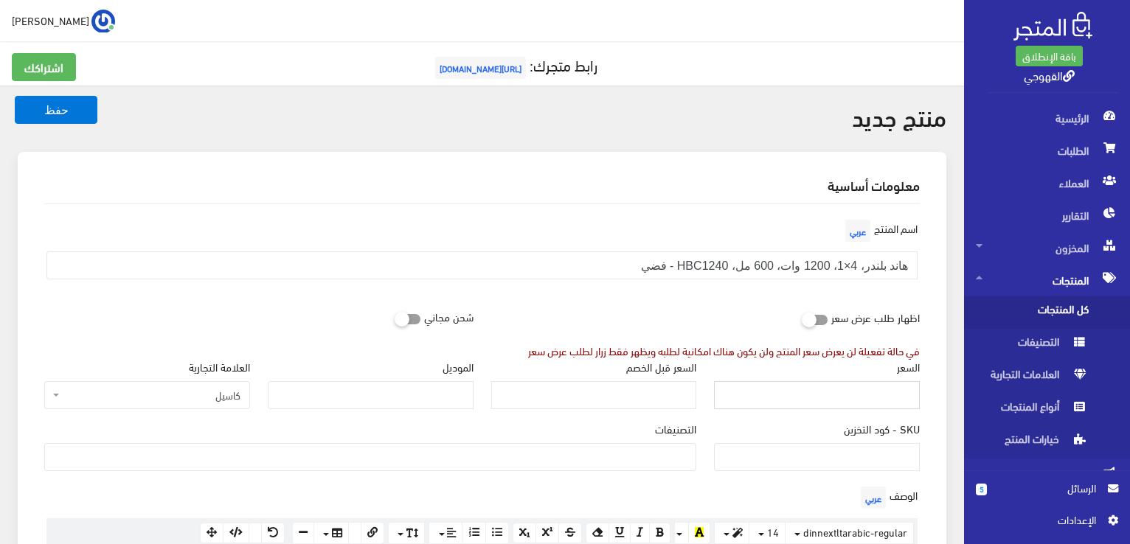
click at [750, 386] on input "السعر" at bounding box center [817, 395] width 206 height 28
paste input "2495"
type input "2495"
click at [463, 403] on input "الموديل" at bounding box center [371, 395] width 206 height 28
paste input "HBC 1240"
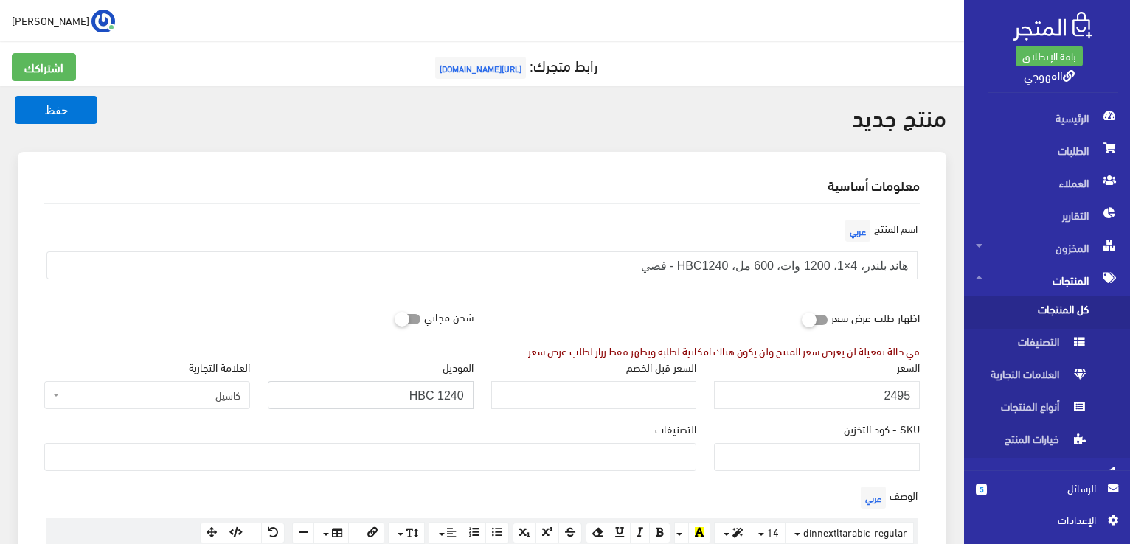
click at [428, 402] on input "HBC 1240" at bounding box center [371, 395] width 206 height 28
type input "HBC 1240"
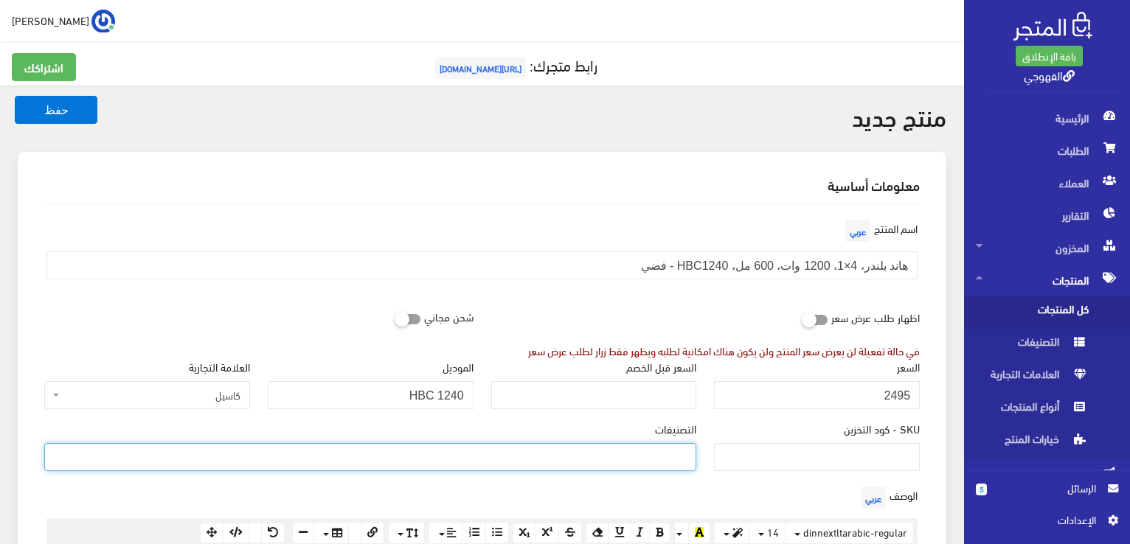
click at [638, 461] on ul at bounding box center [370, 456] width 651 height 24
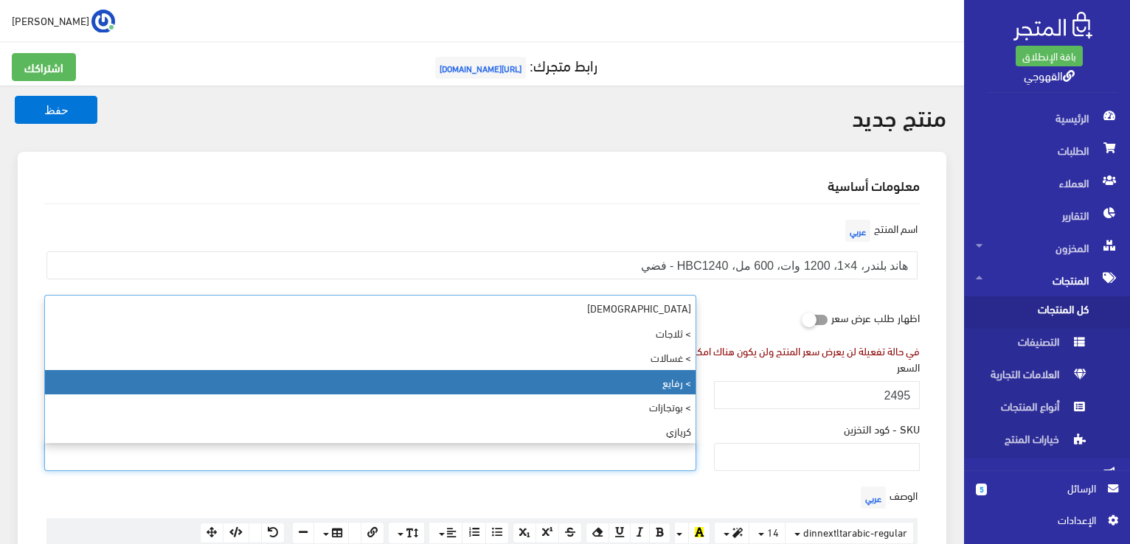
select select "89"
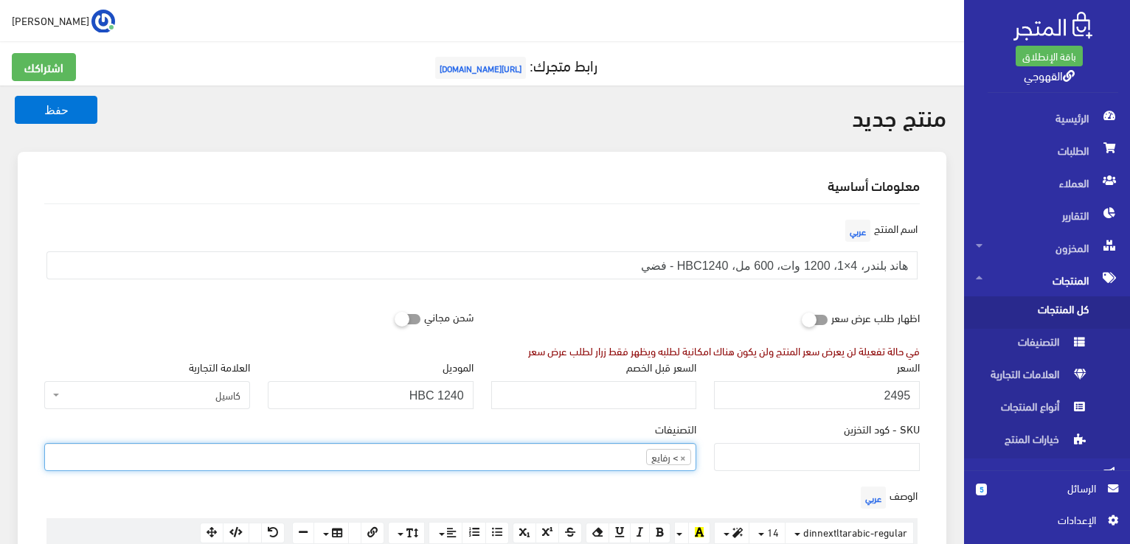
scroll to position [53, 0]
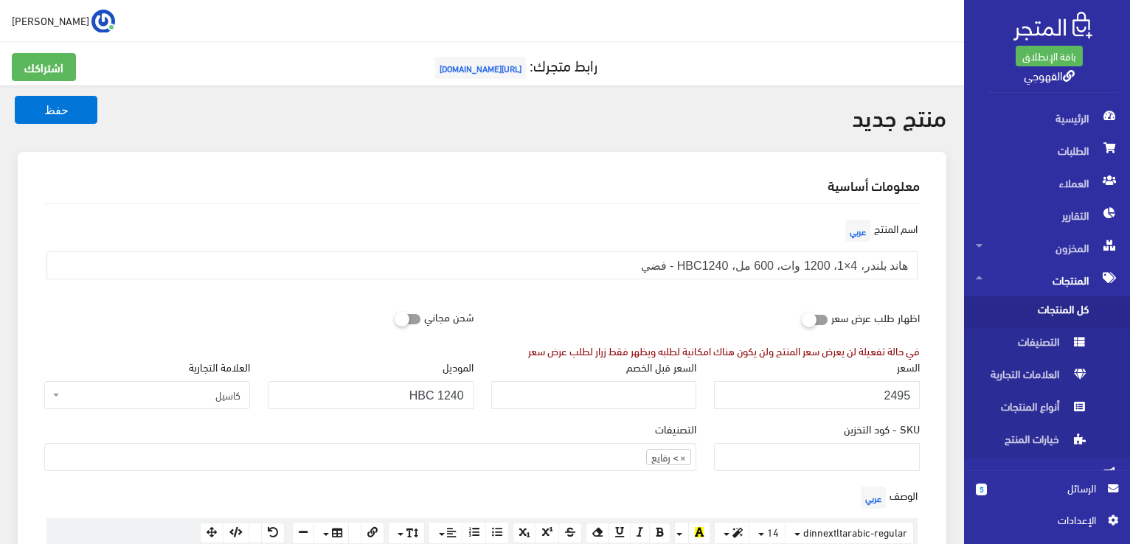
click at [827, 489] on div "الوصف عربي × Insert Image Select from files Image URL Insert Image × Insert Lin…" at bounding box center [481, 538] width 893 height 111
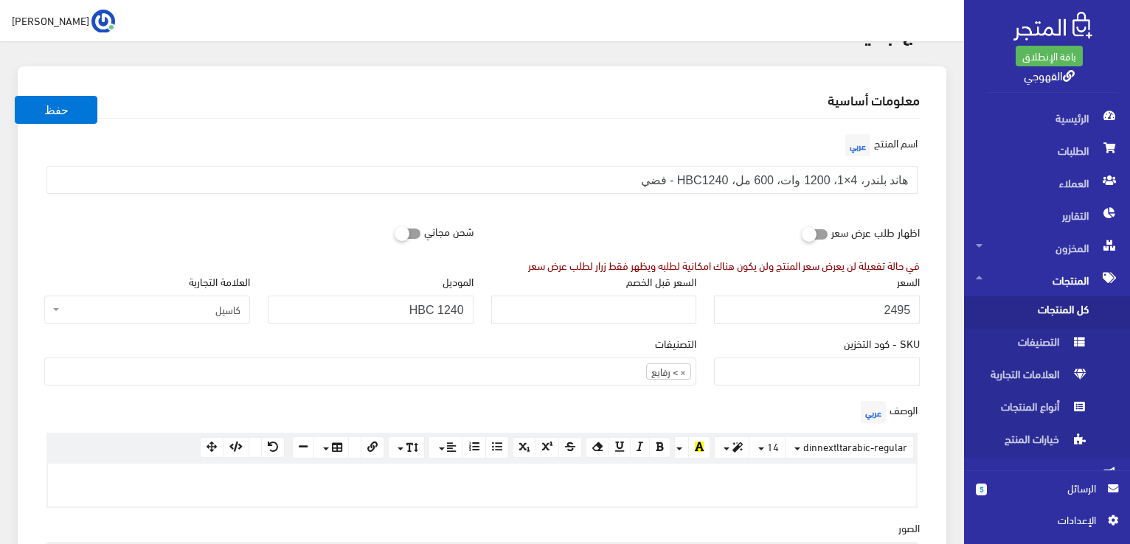
scroll to position [89, 0]
click at [827, 489] on div at bounding box center [482, 482] width 868 height 43
paste div
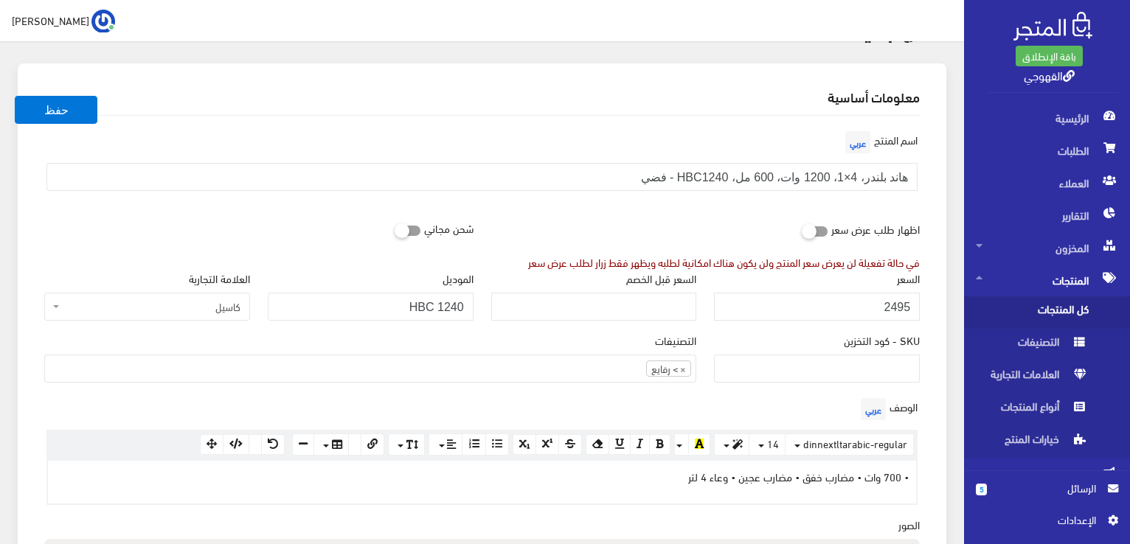
click at [597, 417] on div "الوصف عربي <p>• 700 وات • مضارب خفق • مضارب عجین • وعاء 4 لتر&nbsp;&nbsp;</p> ×…" at bounding box center [481, 450] width 893 height 111
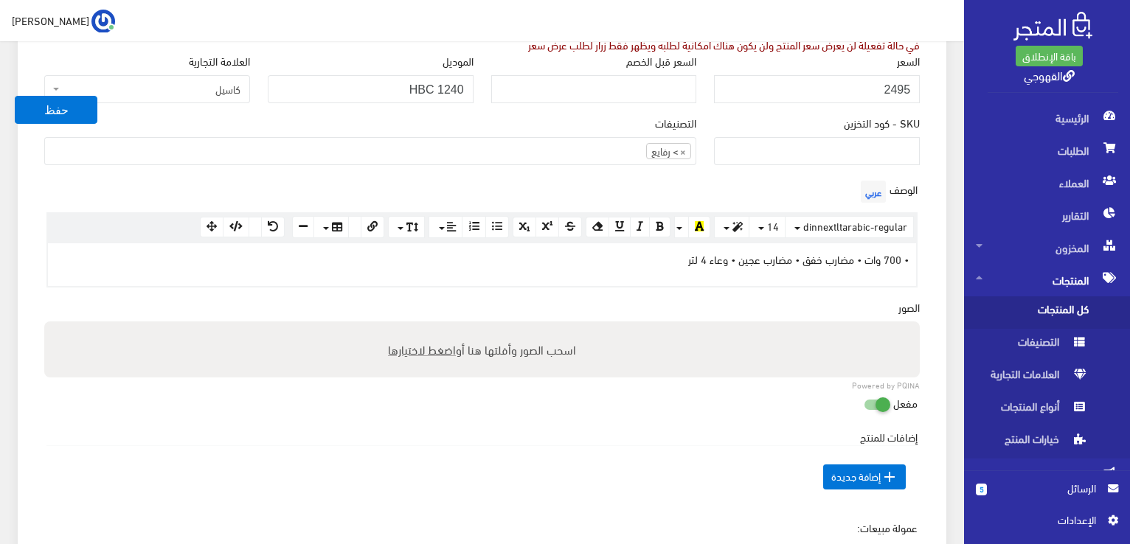
scroll to position [325, 0]
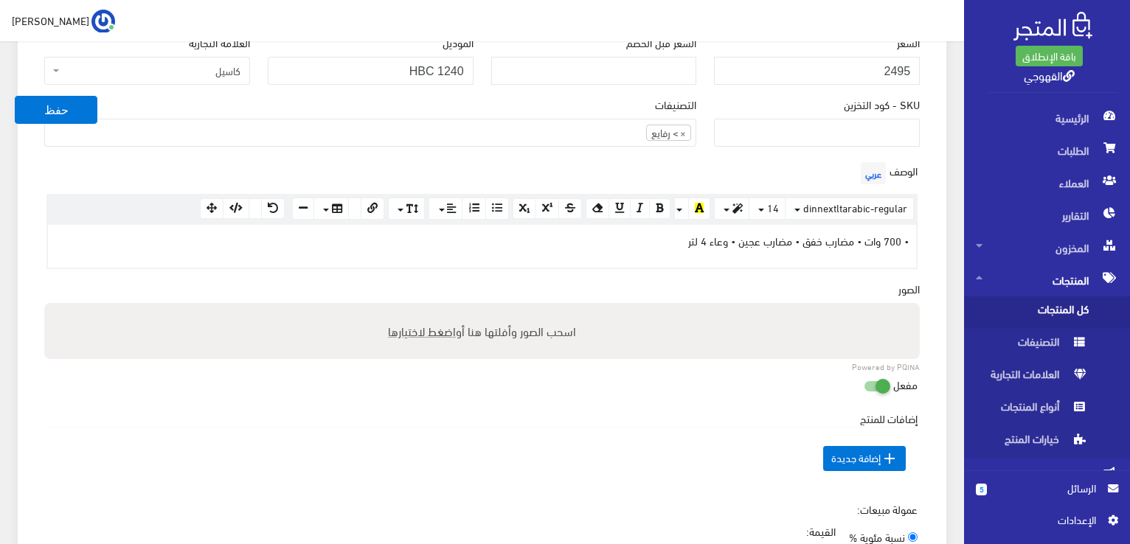
click at [438, 337] on span "اضغط لاختيارها" at bounding box center [422, 330] width 68 height 21
click at [438, 308] on input "اسحب الصور وأفلتها هنا أو اضغط لاختيارها" at bounding box center [482, 305] width 876 height 4
type input "C:\fakepath\hbc1240.jpg"
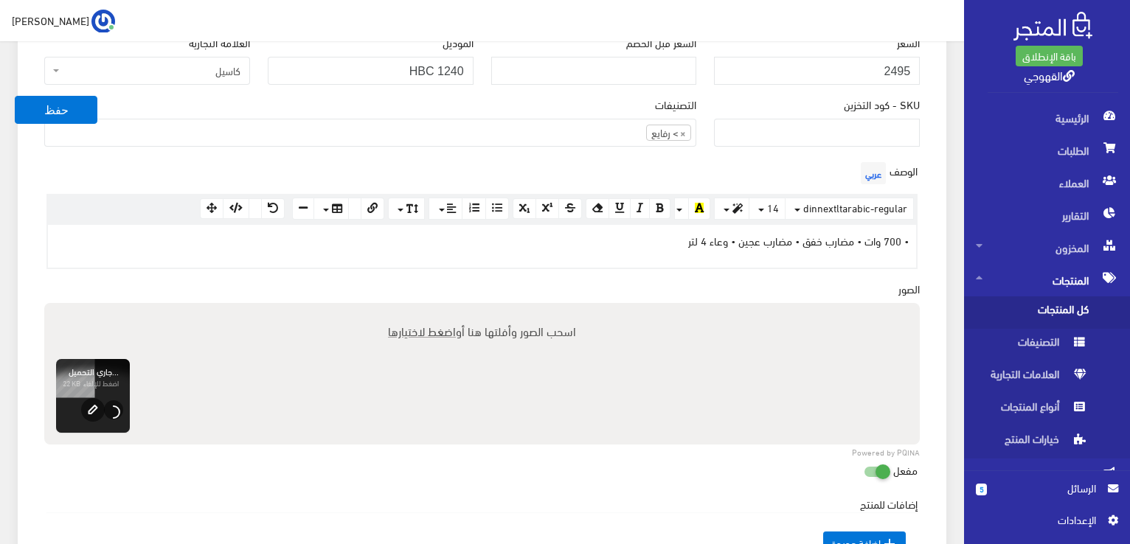
click at [333, 485] on div "مفعل" at bounding box center [481, 477] width 893 height 40
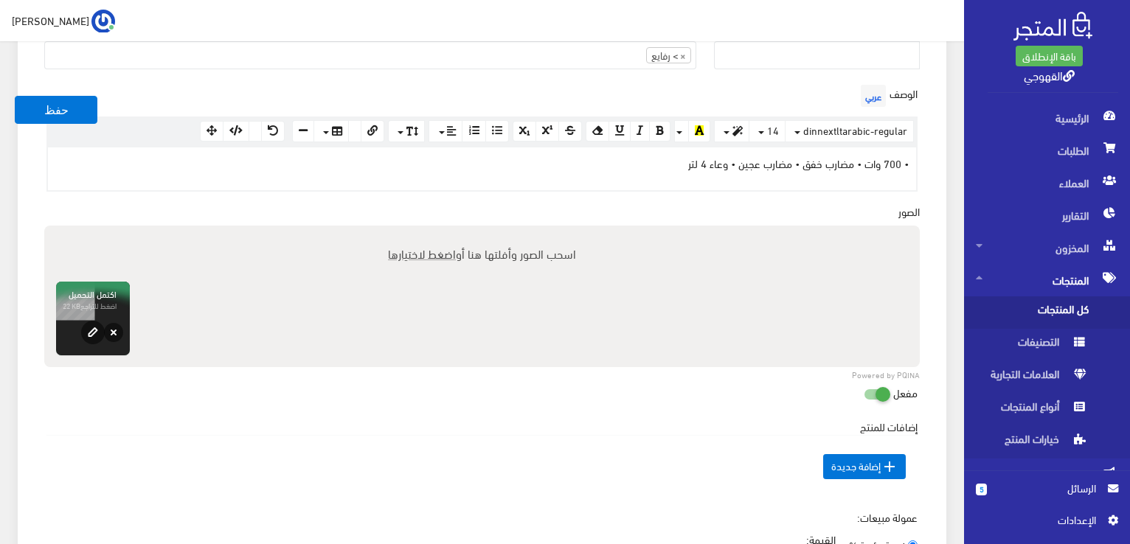
scroll to position [531, 0]
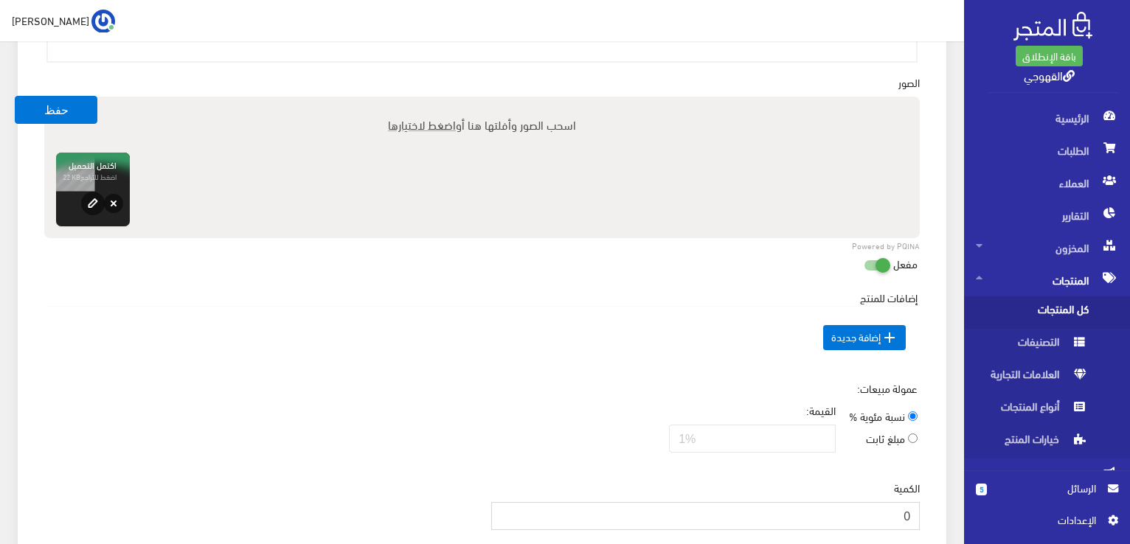
click at [862, 511] on input "0" at bounding box center [705, 516] width 429 height 28
type input "3"
click at [62, 98] on button "حفظ" at bounding box center [56, 110] width 83 height 28
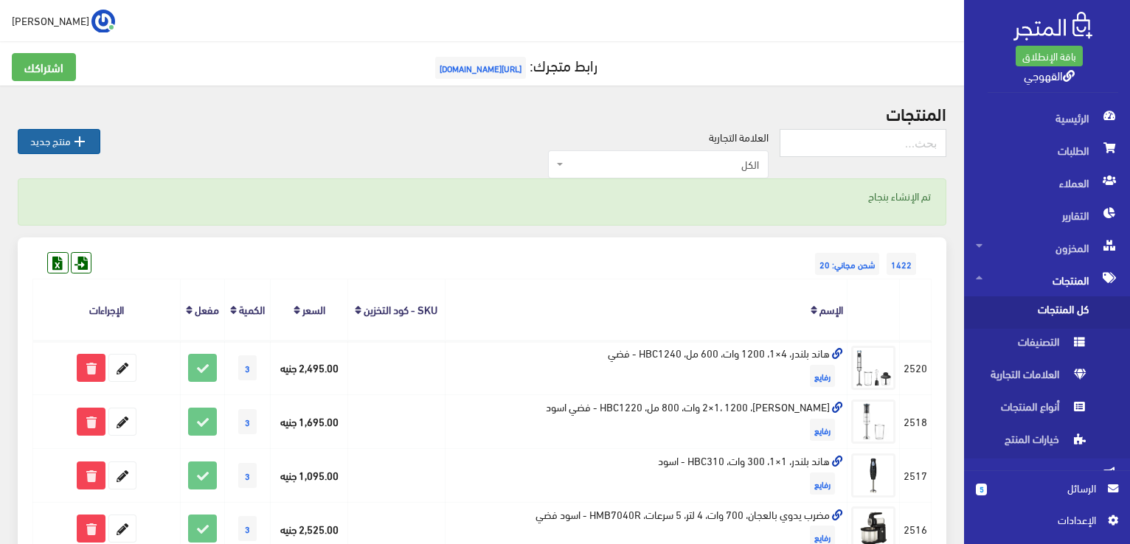
click at [58, 142] on link " منتج جديد" at bounding box center [59, 141] width 83 height 25
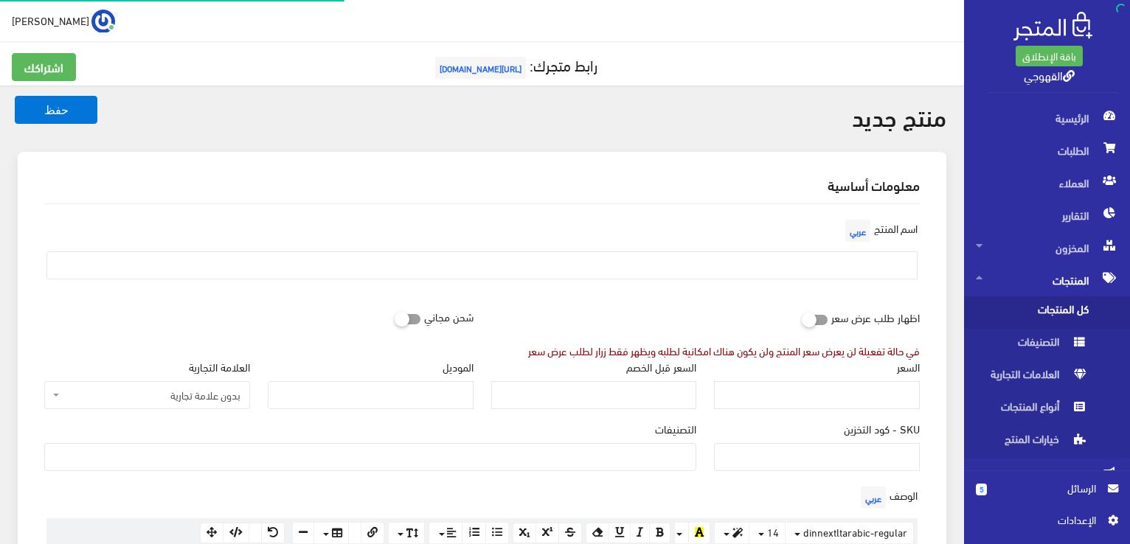
select select
click at [762, 259] on input "text" at bounding box center [481, 266] width 871 height 28
paste input "[PERSON_NAME]، 8×1، 1200 وات، 1500 مل، HBC1280 - فضي"
type input "[PERSON_NAME]، 8×1، 1200 وات، 1500 مل، HBC1280 - فضي"
click at [796, 403] on input "السعر" at bounding box center [817, 395] width 206 height 28
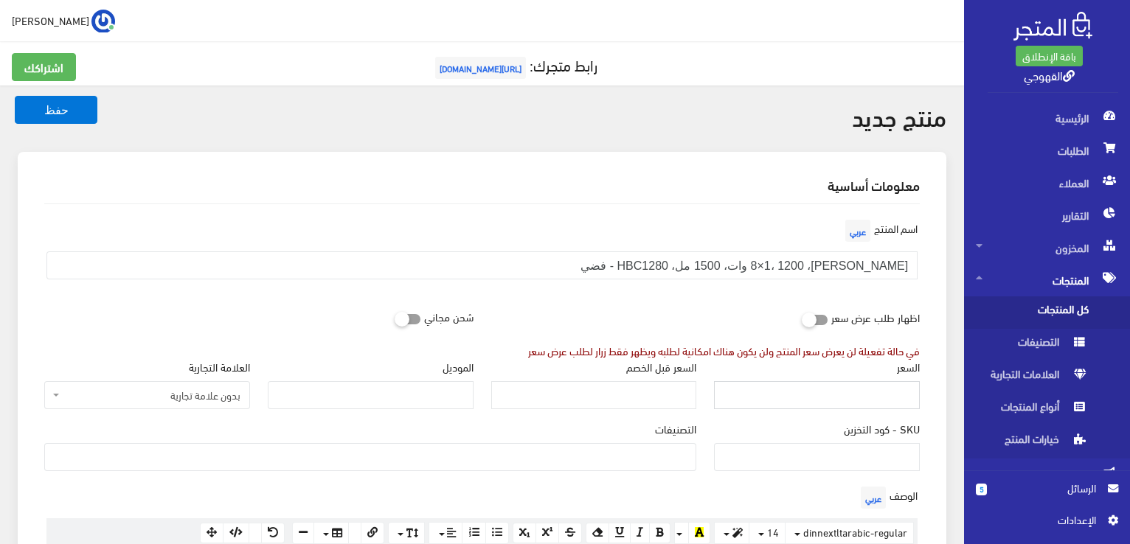
paste input "3495"
type input "3495"
click at [381, 403] on input "الموديل" at bounding box center [371, 395] width 206 height 28
paste input "HBC1280"
type input "HBC1280"
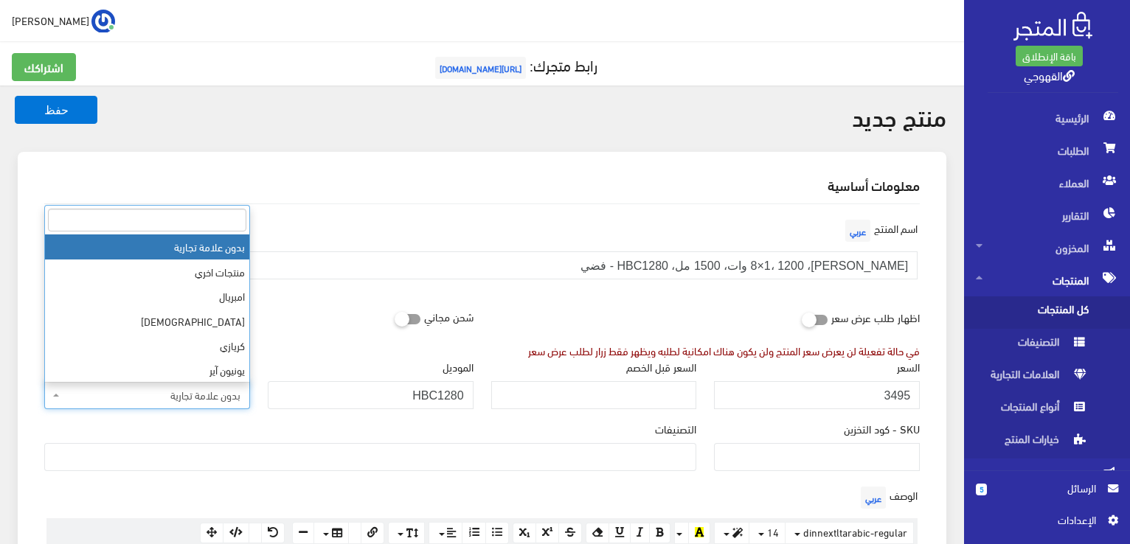
click at [136, 386] on span "بدون علامة تجارية" at bounding box center [147, 395] width 206 height 28
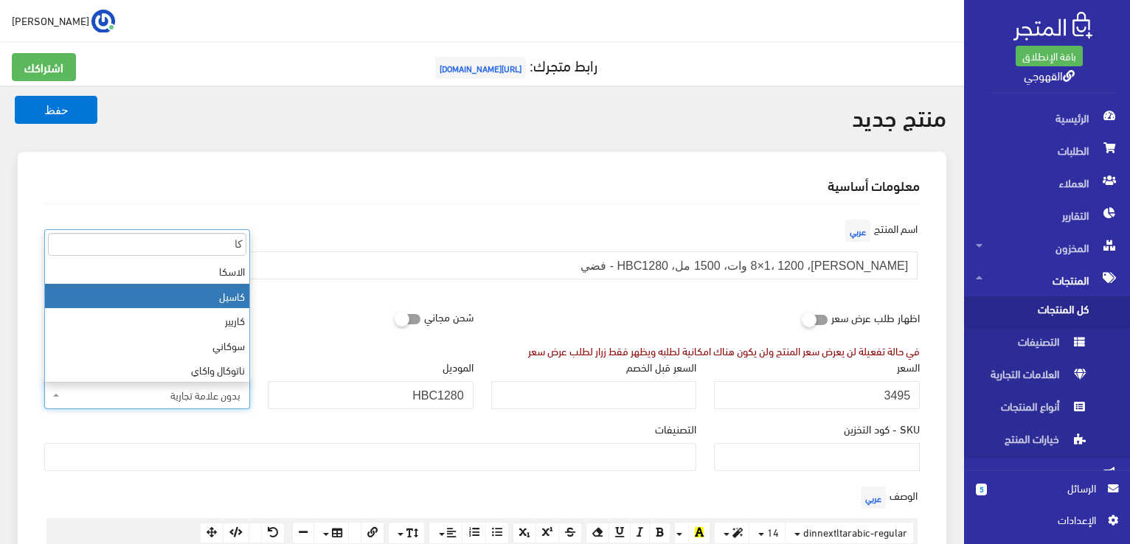
type input "كا"
select select "85"
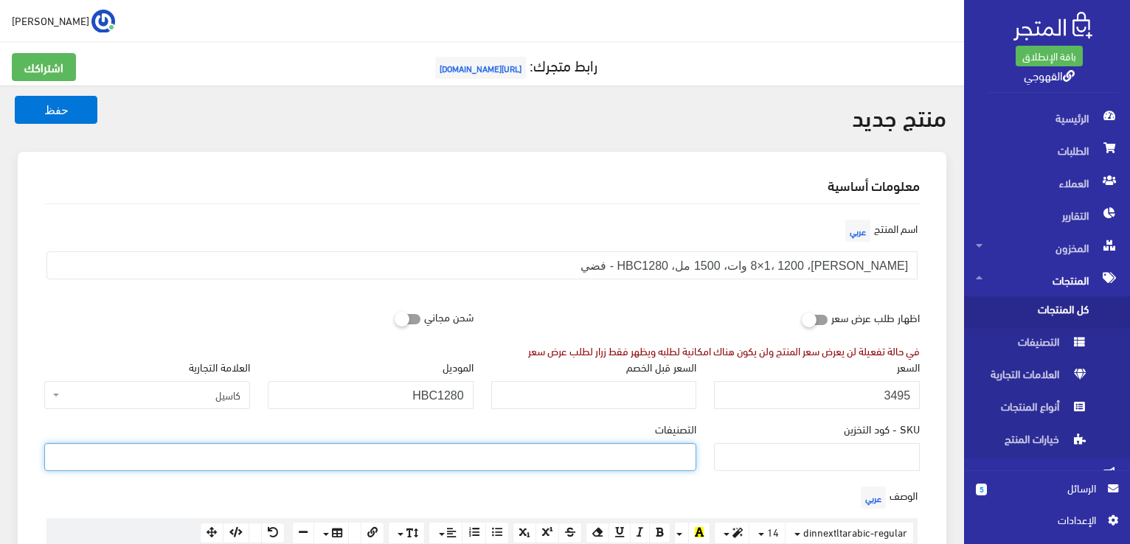
click at [654, 449] on ul at bounding box center [370, 456] width 651 height 24
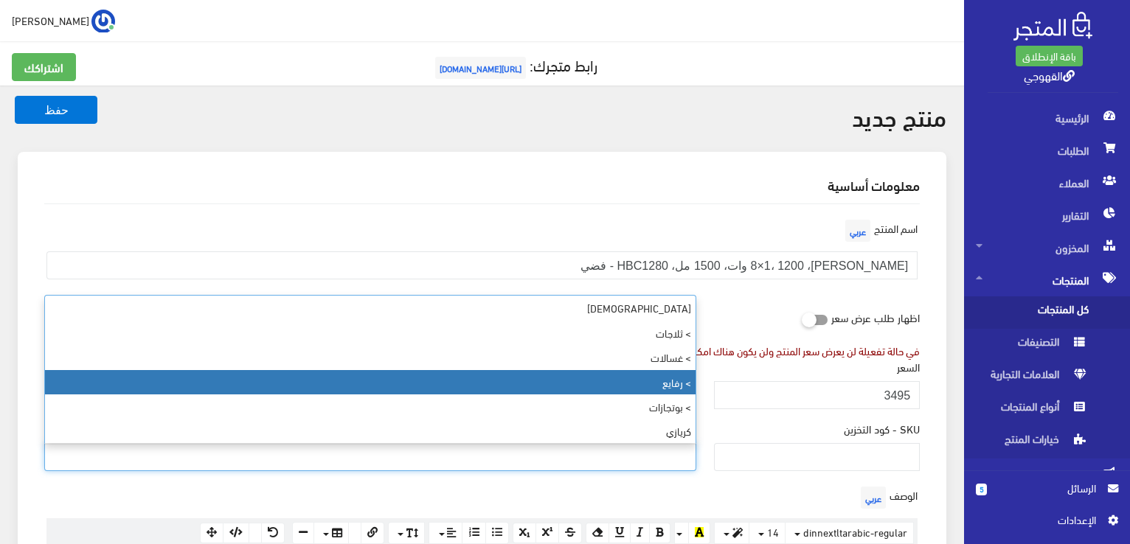
select select "89"
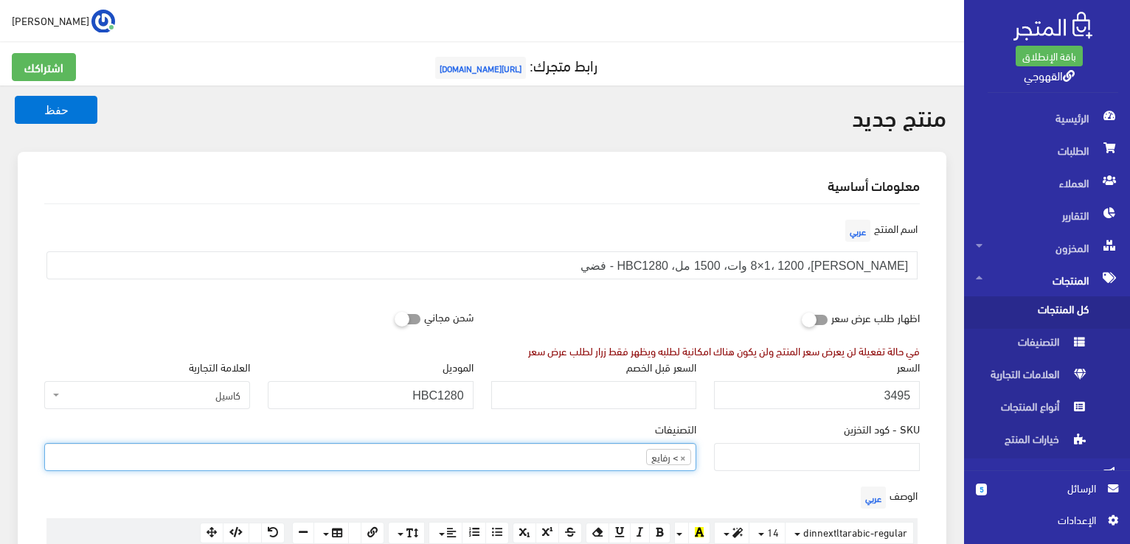
scroll to position [53, 0]
click at [594, 325] on div "اظهار طلب عرض سعر في حالة تفعيلة لن يعرض سعر المنتج ولن يكون هناك امكانية لطلبه…" at bounding box center [705, 331] width 447 height 56
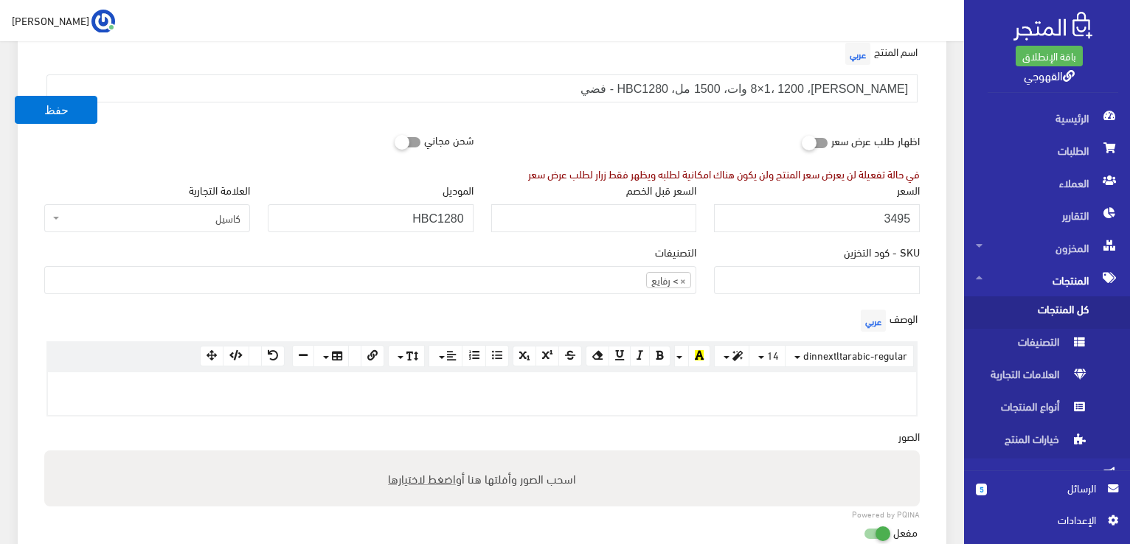
scroll to position [207, 0]
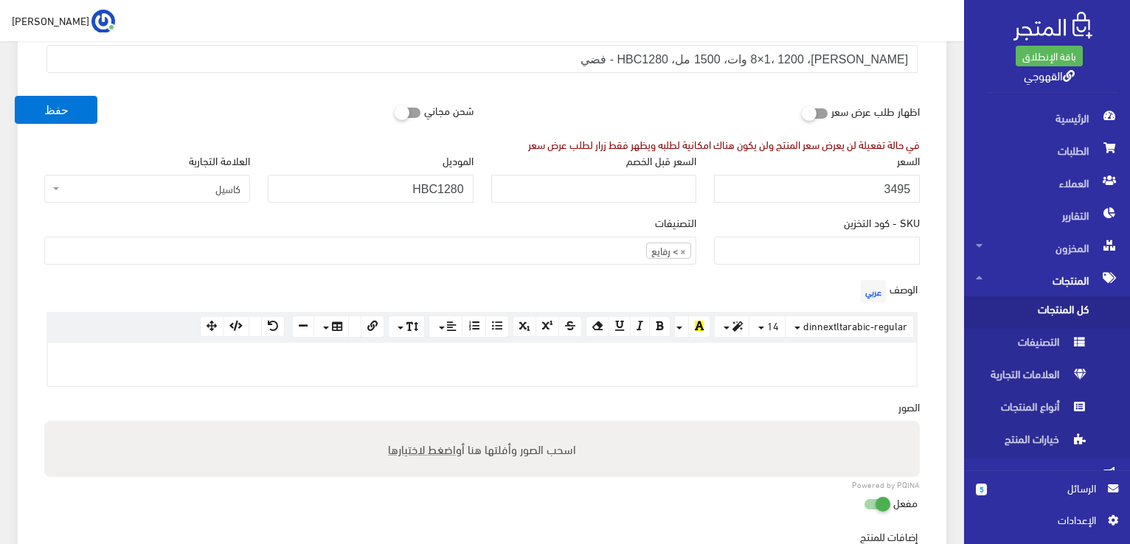
click at [734, 360] on p at bounding box center [481, 358] width 853 height 16
paste div
click at [434, 451] on span "اضغط لاختيارها" at bounding box center [422, 448] width 68 height 21
click at [434, 426] on input "اسحب الصور وأفلتها هنا أو اضغط لاختيارها" at bounding box center [482, 423] width 876 height 4
type input "C:\fakepath\hbc1280.jpg"
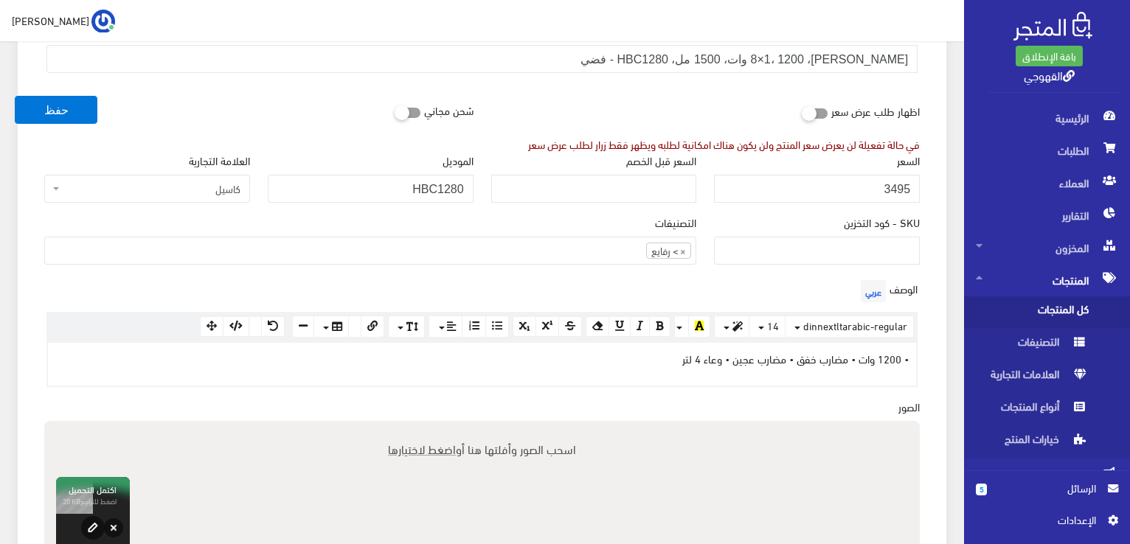
click at [547, 411] on div "اسم المنتج عربي هاند بلندر، 8×1، 1200 وات، 1500 مل، HBC1280 - فضي اظهار طلب عرض…" at bounding box center [481, 438] width 899 height 881
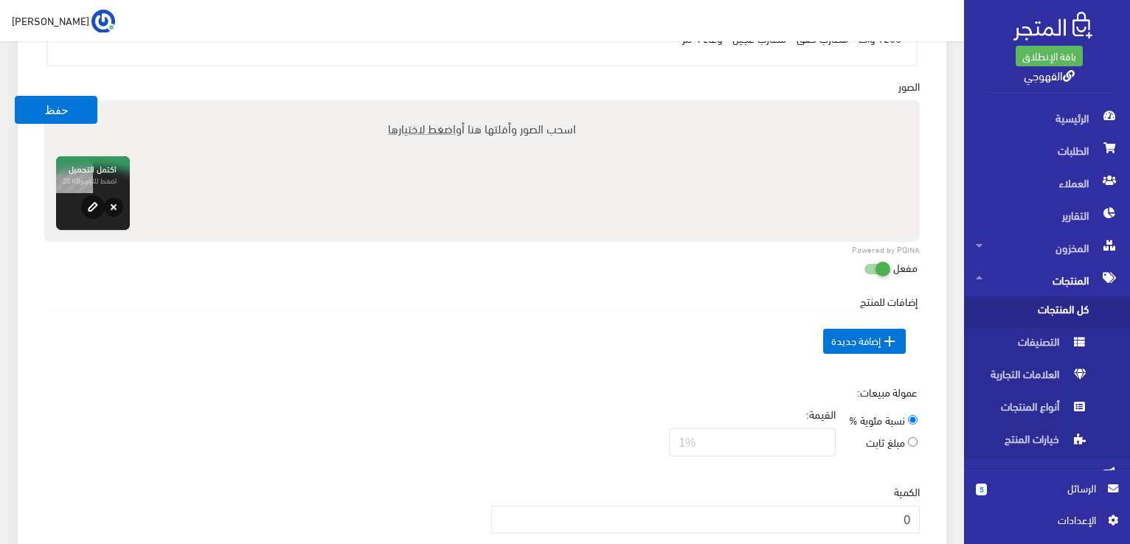
scroll to position [531, 0]
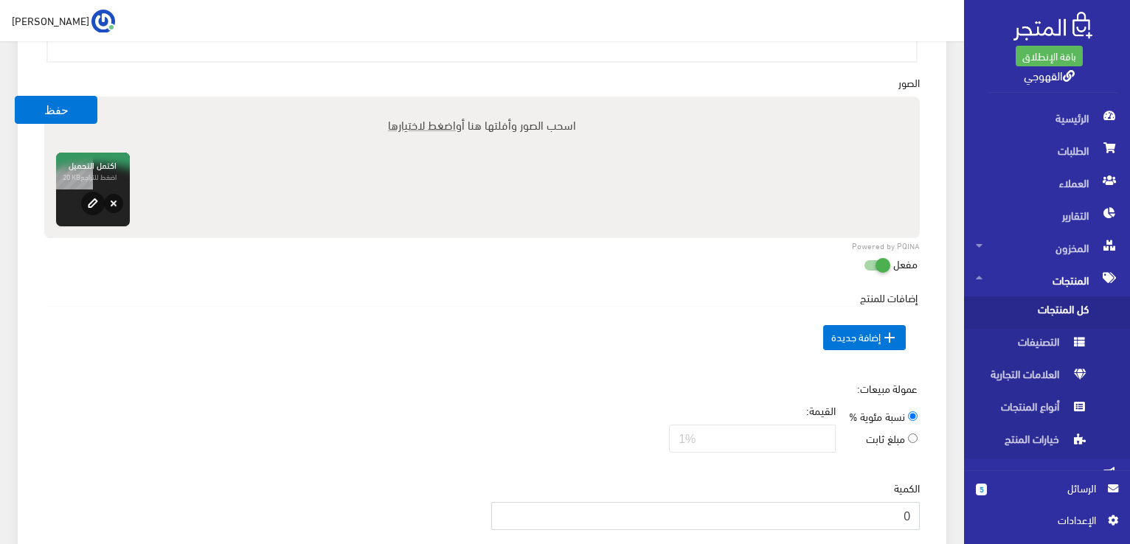
click at [887, 517] on input "0" at bounding box center [705, 516] width 429 height 28
type input "3"
click at [15, 96] on button "حفظ" at bounding box center [56, 110] width 83 height 28
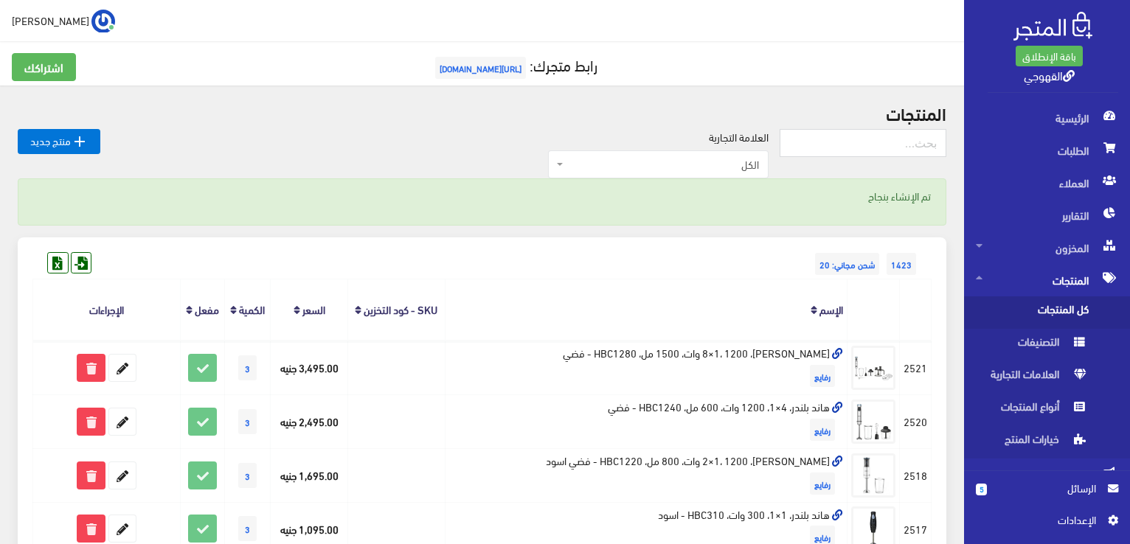
click at [53, 137] on link " منتج جديد" at bounding box center [59, 141] width 83 height 25
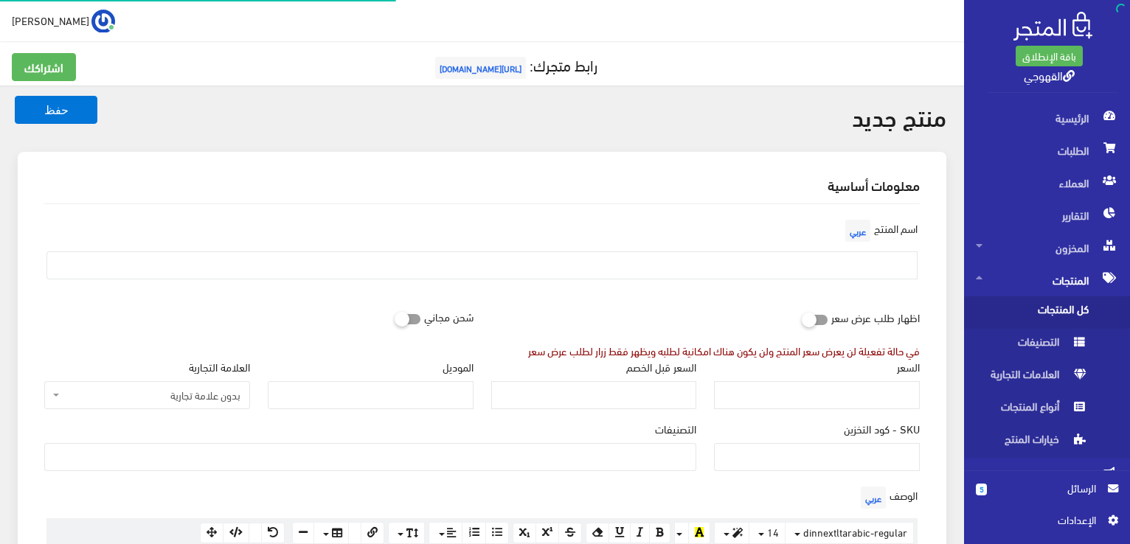
select select
click at [814, 272] on input "text" at bounding box center [481, 266] width 871 height 28
paste input "محضر طعام 40 وظیفة - 1000 وات"
click at [729, 260] on input "محضر طعام 40 وظیفة - 1000 وات" at bounding box center [481, 266] width 871 height 28
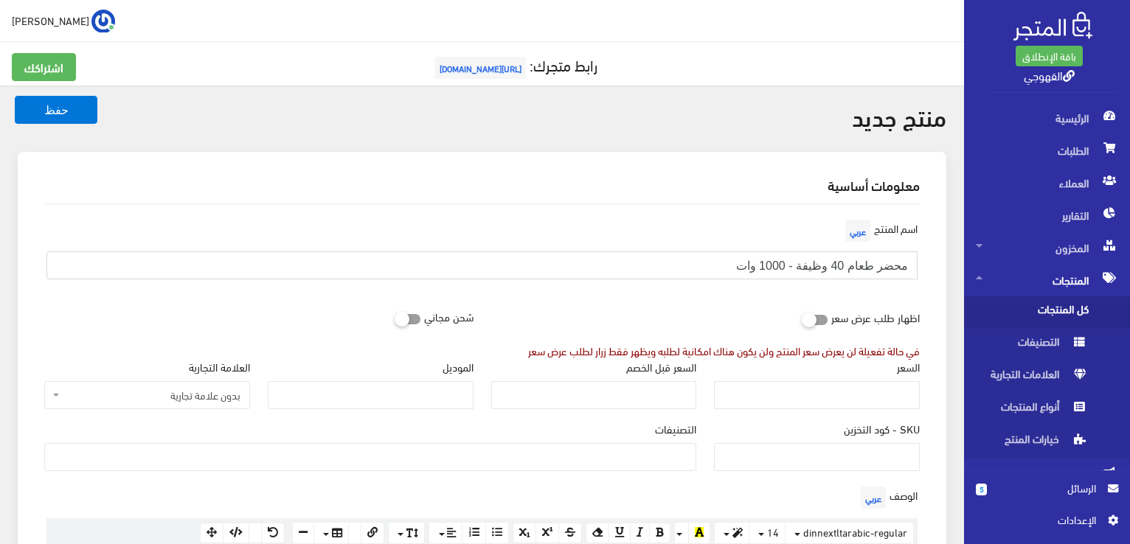
click at [729, 260] on input "محضر طعام 40 وظیفة - 1000 وات" at bounding box center [481, 266] width 871 height 28
paste input "، 1000 وات، وعاء سعة 1.5 لتر، FP1040 - اسود فضي"
type input "محضر طعام، 1000 وات، وعاء سعة 1.5 لتر، FP1040 - اسود فضي 40 وظيفة"
click at [856, 393] on input "السعر" at bounding box center [817, 395] width 206 height 28
click at [784, 402] on input "السعر" at bounding box center [817, 395] width 206 height 28
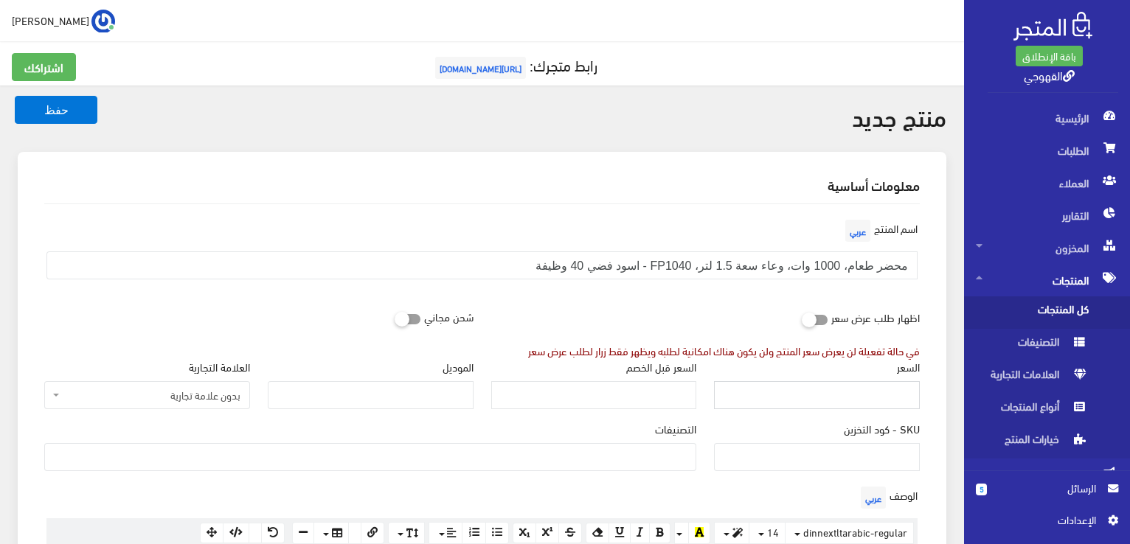
paste input "3950"
type input "3950"
click at [658, 387] on input "السعر قبل الخصم" at bounding box center [594, 395] width 206 height 28
click at [375, 407] on input "الموديل" at bounding box center [371, 395] width 206 height 28
paste input "FP1040"
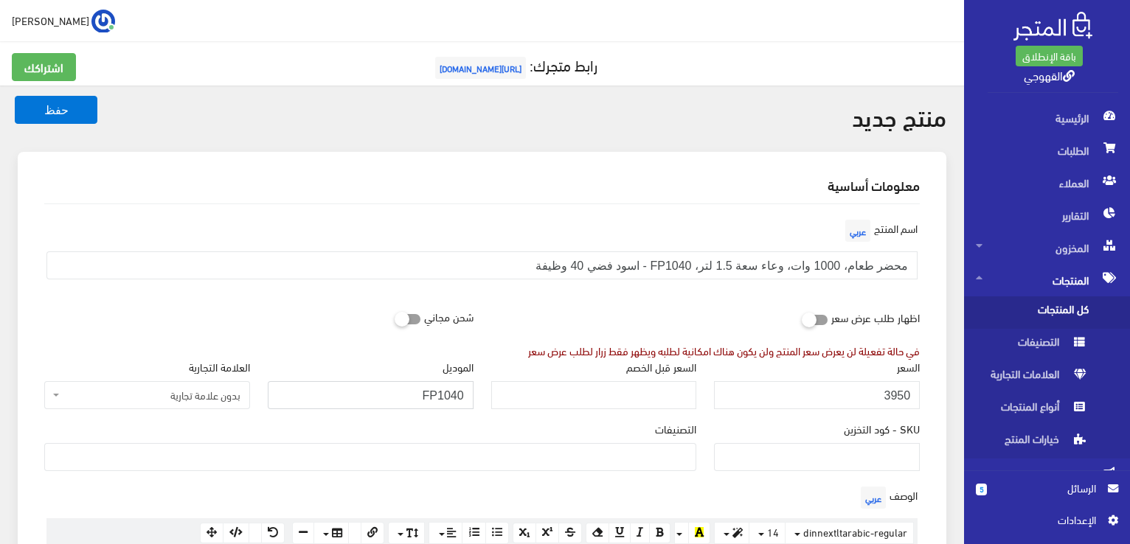
type input "FP1040"
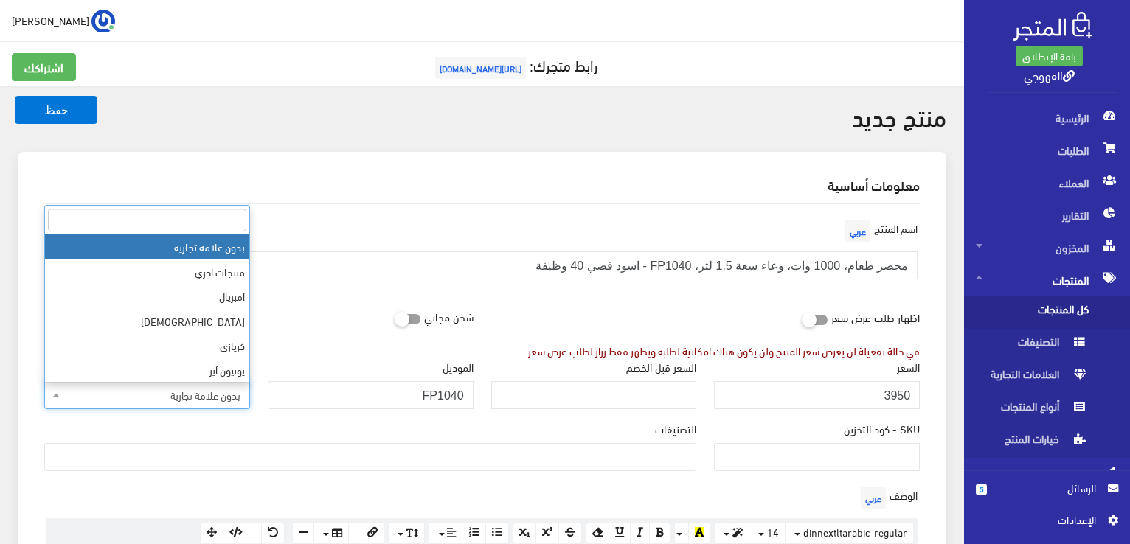
click at [226, 388] on span "بدون علامة تجارية" at bounding box center [152, 395] width 178 height 15
click at [218, 213] on input "search" at bounding box center [147, 220] width 198 height 23
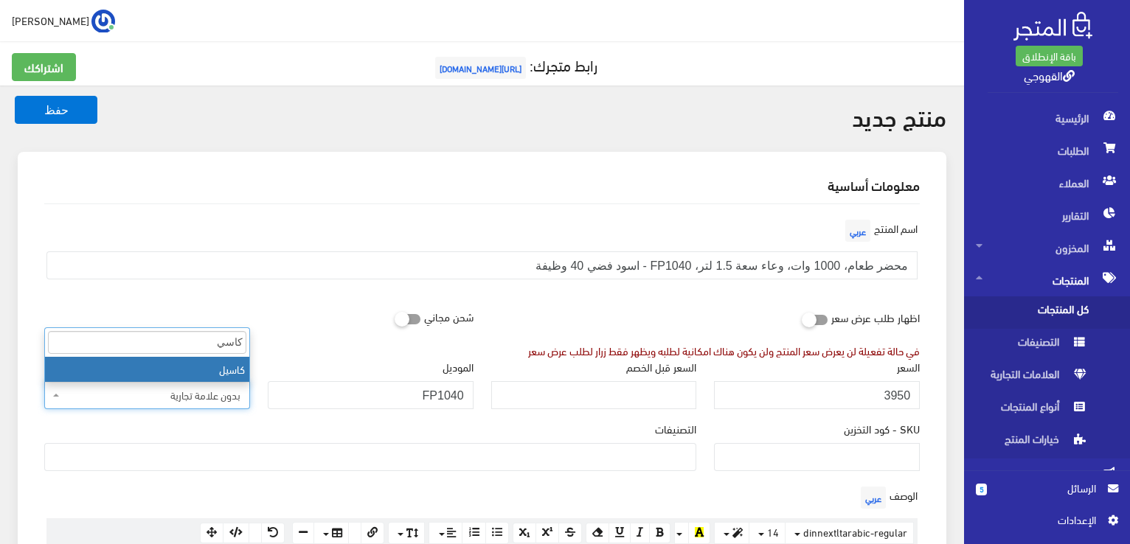
type input "كاسي"
select select "85"
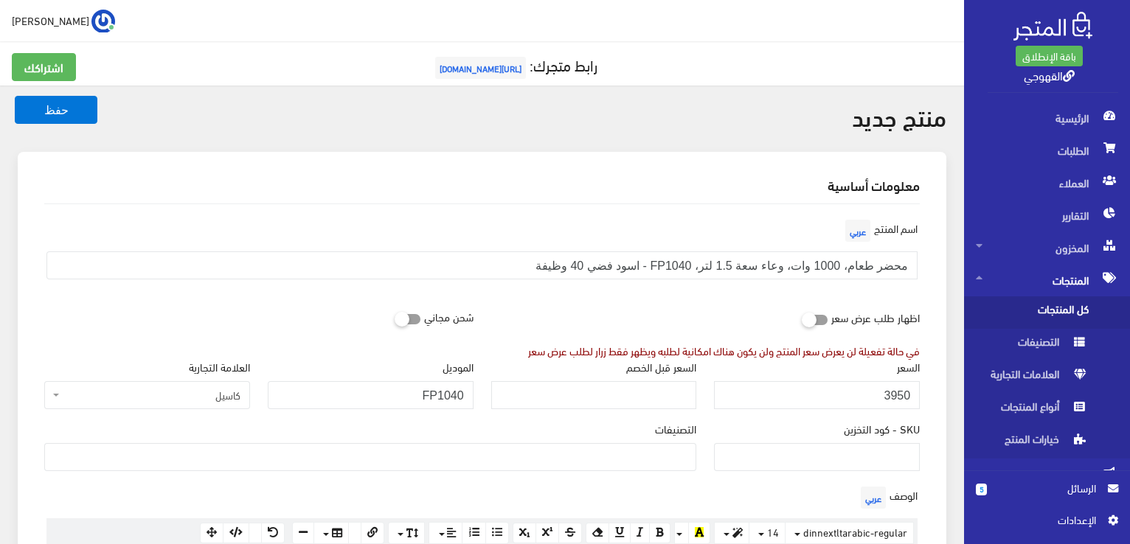
click at [682, 457] on ul at bounding box center [370, 456] width 651 height 24
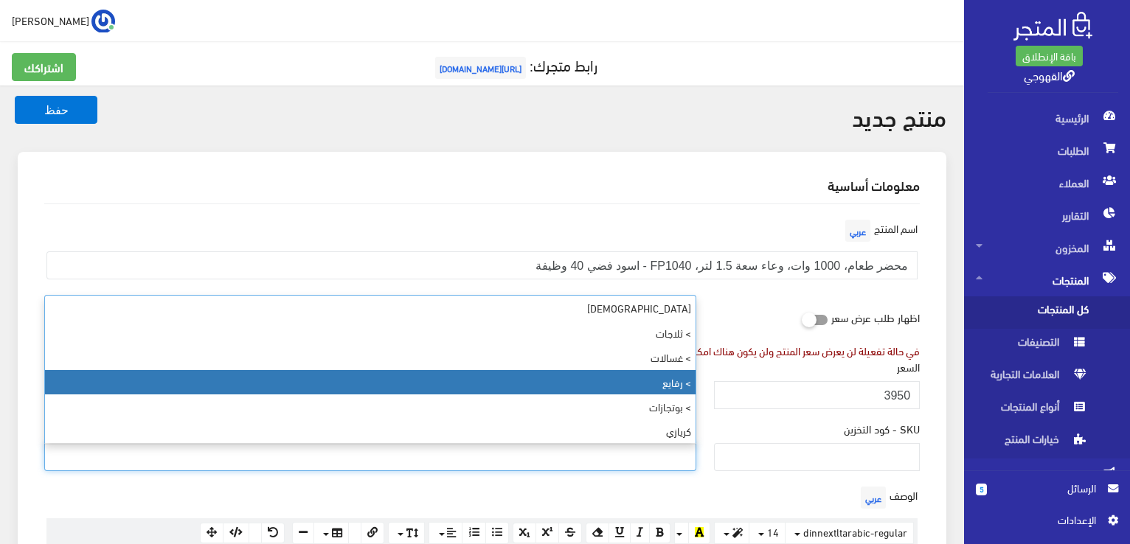
select select "89"
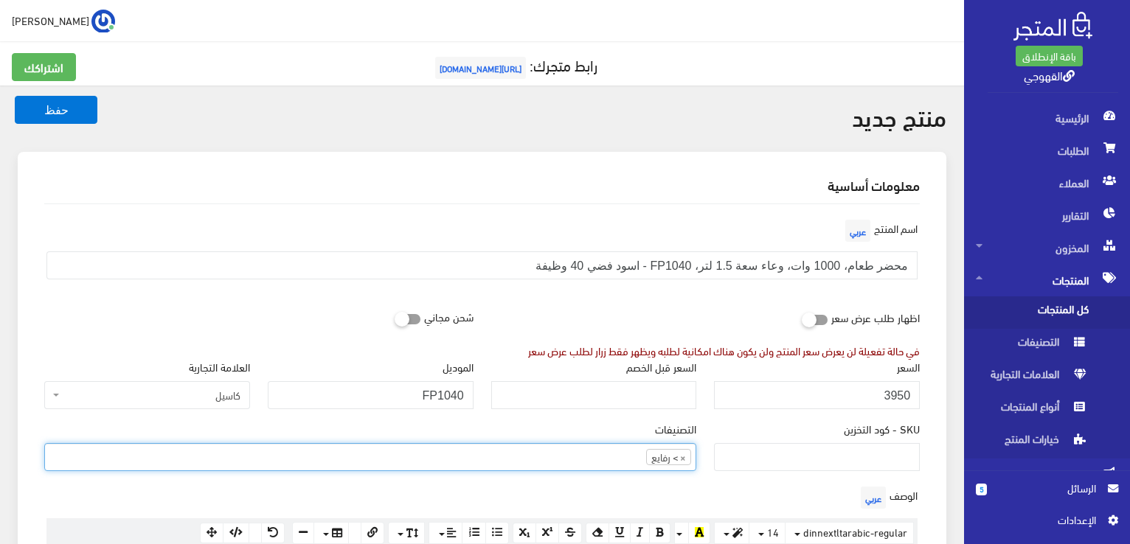
scroll to position [53, 0]
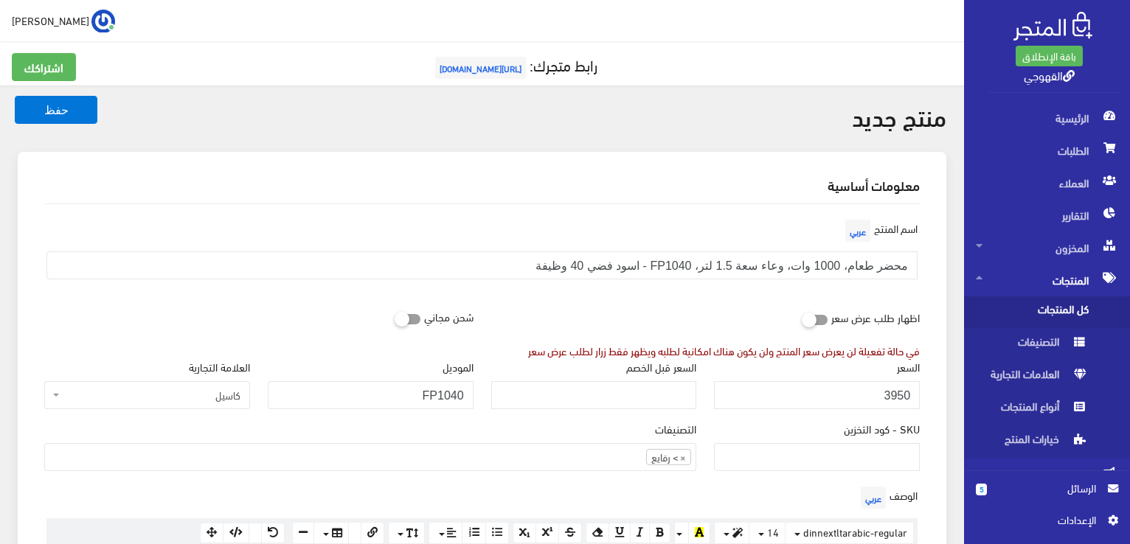
click at [692, 490] on div "الوصف عربي × Insert Image Select from files Image URL Insert Image × Insert Lin…" at bounding box center [481, 538] width 893 height 111
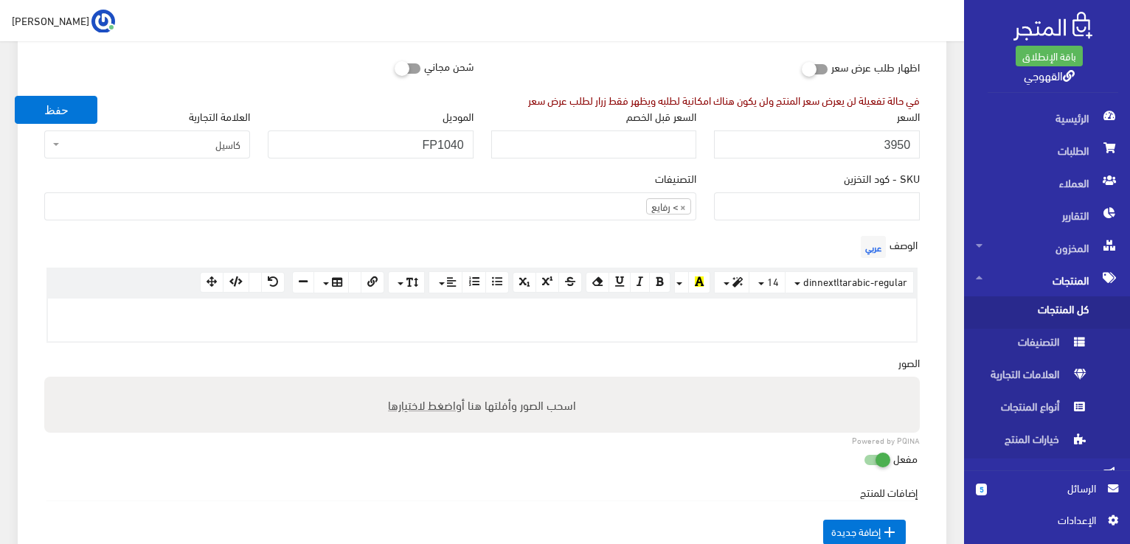
scroll to position [266, 0]
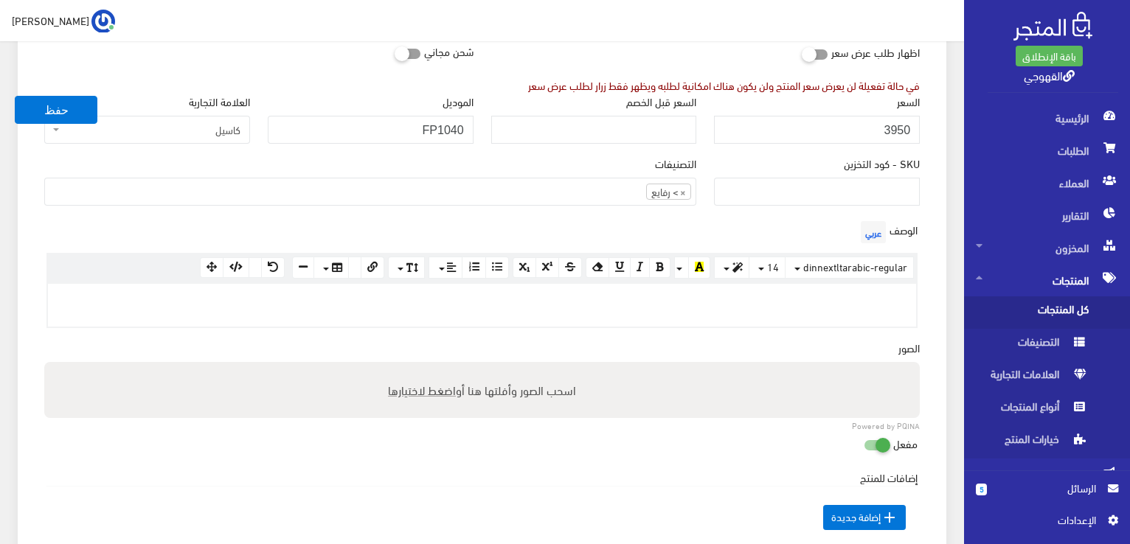
click at [746, 291] on p at bounding box center [481, 299] width 853 height 16
click at [797, 297] on p at bounding box center [481, 299] width 853 height 16
paste div
click at [441, 384] on span "اضغط لاختيارها" at bounding box center [422, 389] width 68 height 21
click at [441, 367] on input "اسحب الصور وأفلتها هنا أو اضغط لاختيارها" at bounding box center [482, 364] width 876 height 4
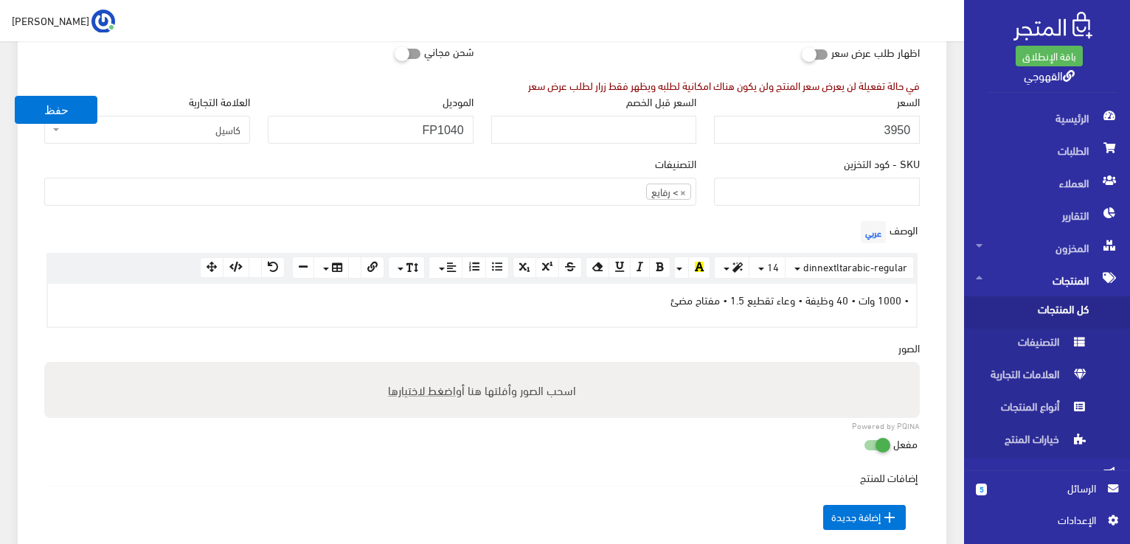
type input "C:\fakepath\fp1040-8.jpg"
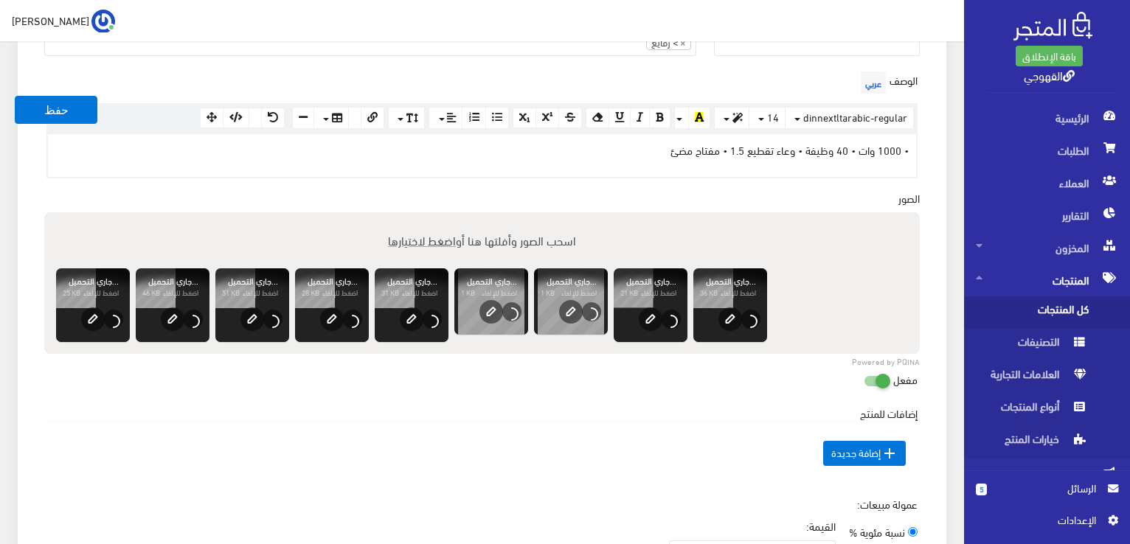
scroll to position [443, 0]
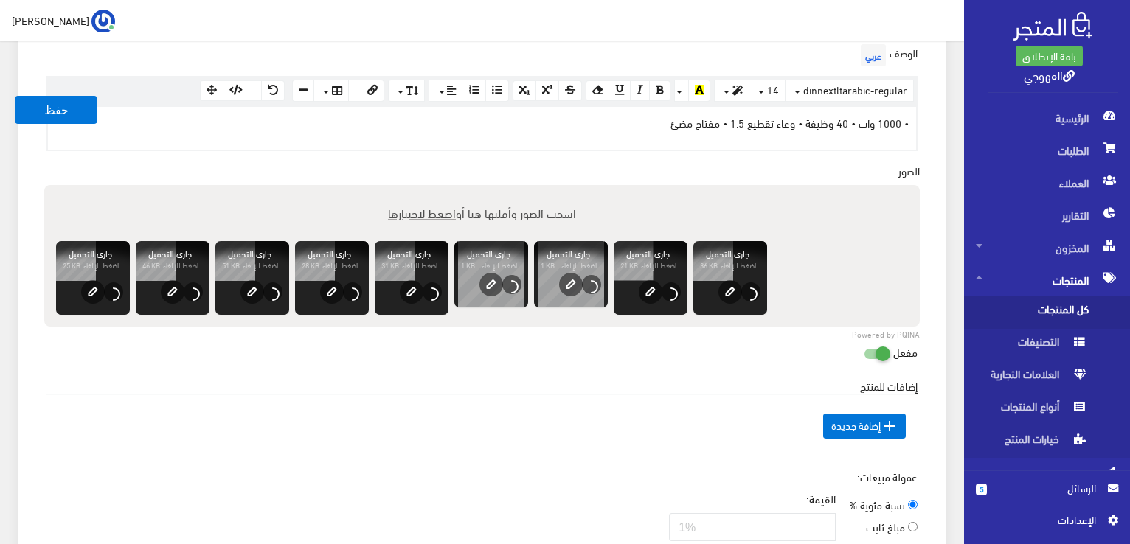
click at [614, 438] on td " إضافة جديدة" at bounding box center [481, 426] width 871 height 63
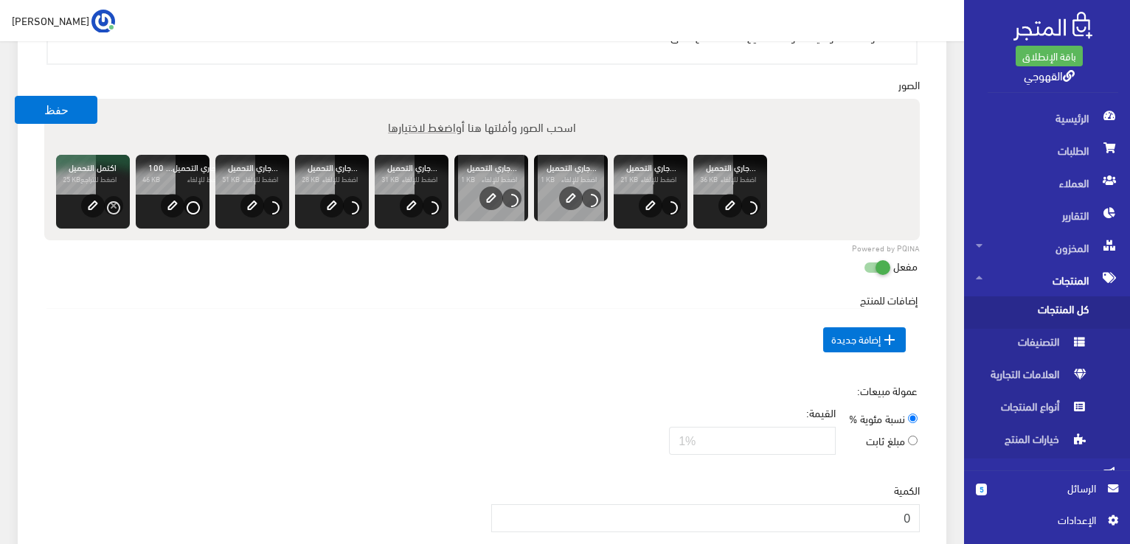
scroll to position [531, 0]
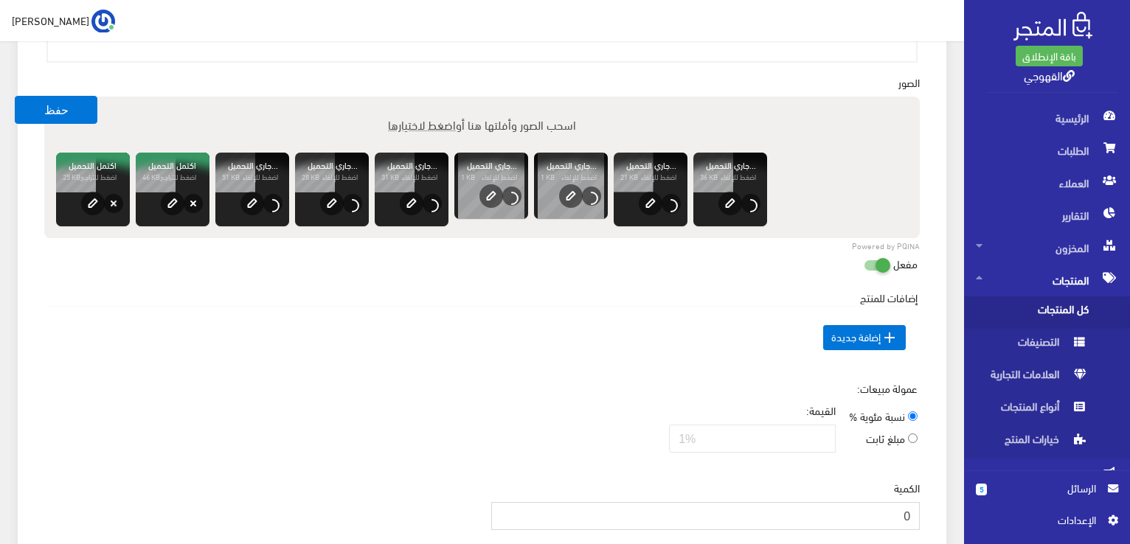
click at [869, 505] on input "0" at bounding box center [705, 516] width 429 height 28
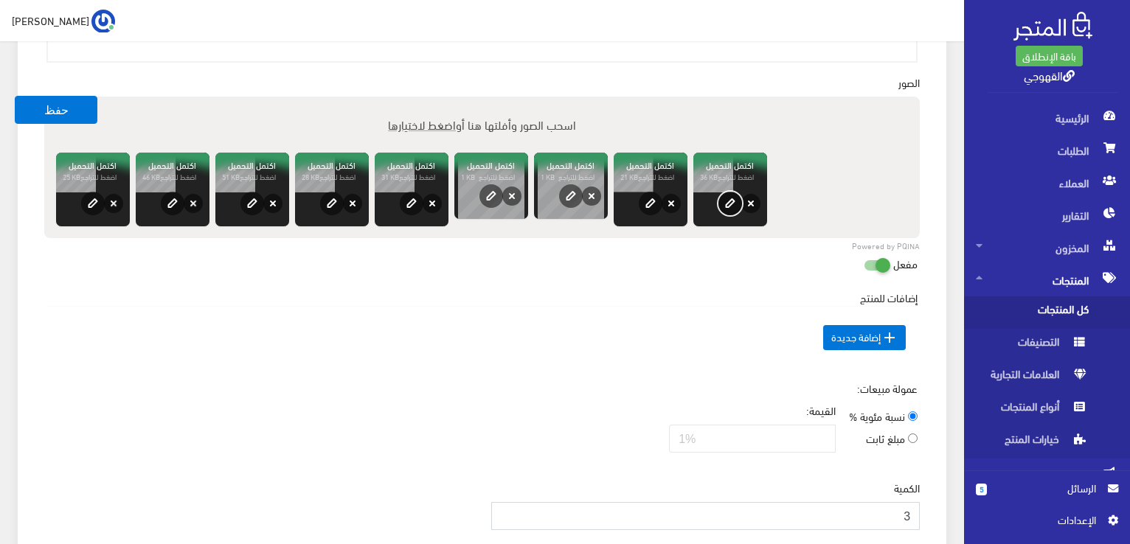
type input "3"
click at [735, 199] on button "edit" at bounding box center [730, 204] width 24 height 24
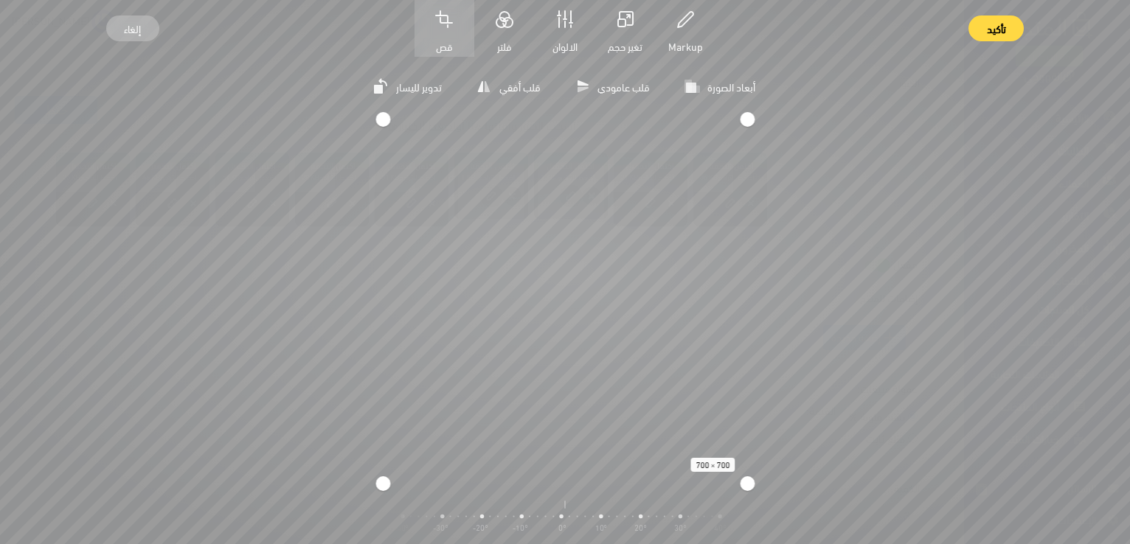
click at [131, 30] on span "إلغاء" at bounding box center [132, 28] width 17 height 26
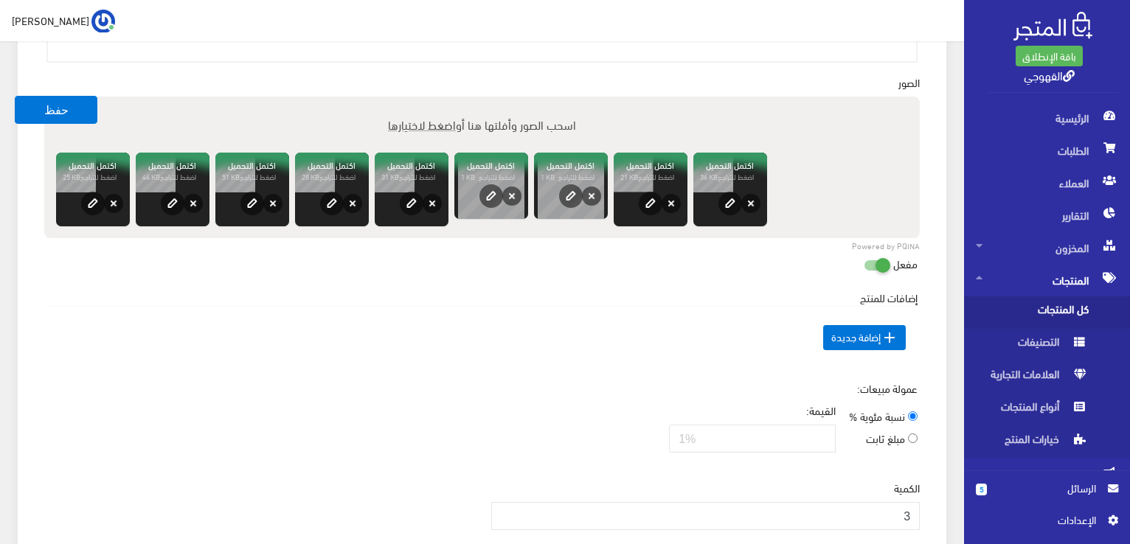
click at [295, 430] on div "عمولة مبيعات: نسبة مئوية % مبلغ ثابت القيمة:" at bounding box center [481, 423] width 893 height 84
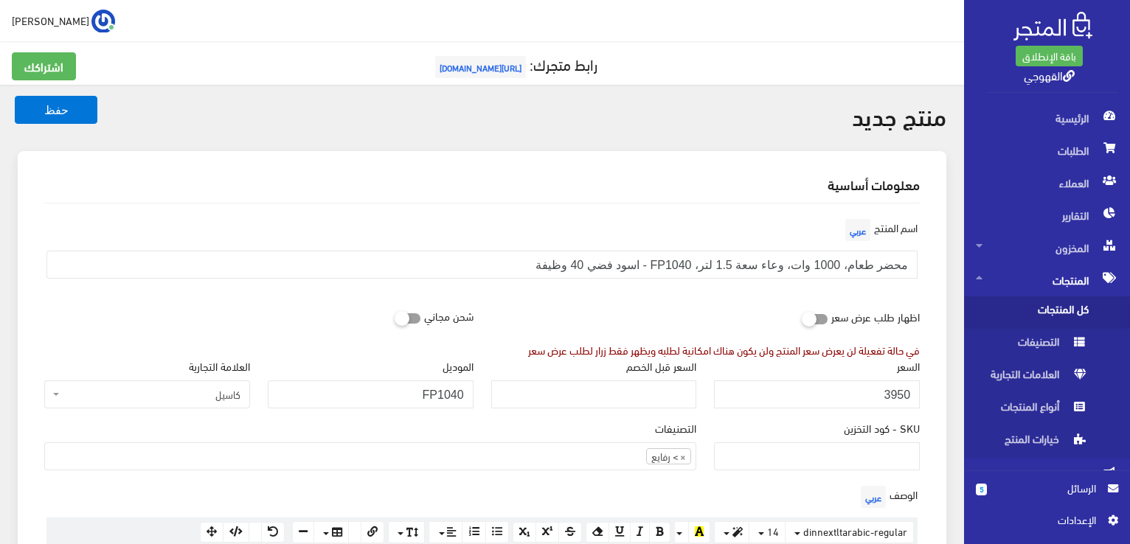
scroll to position [0, 0]
click at [86, 118] on button "حفظ" at bounding box center [56, 110] width 83 height 28
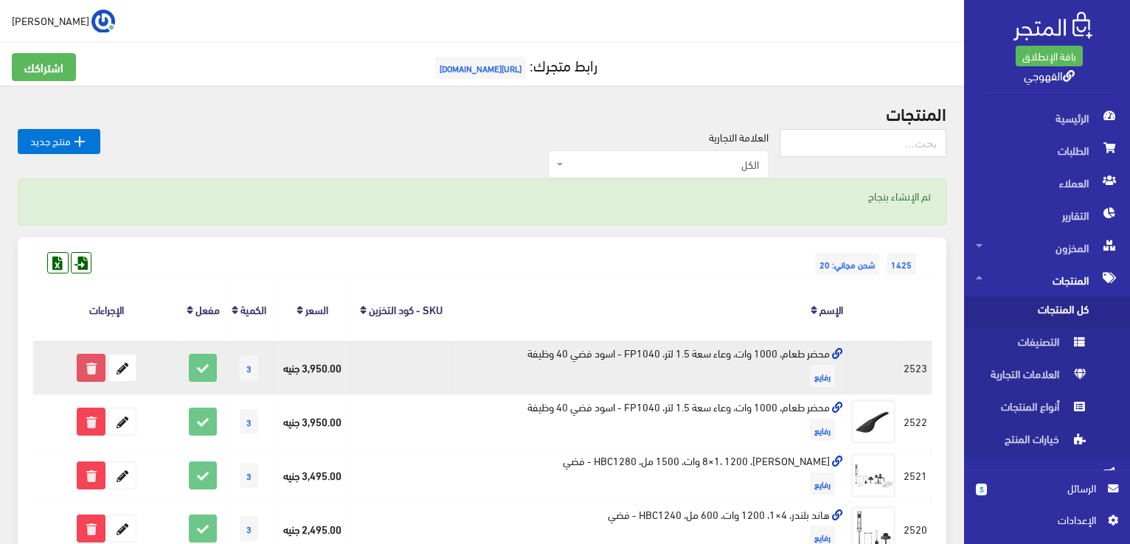
click at [96, 375] on icon at bounding box center [90, 368] width 27 height 27
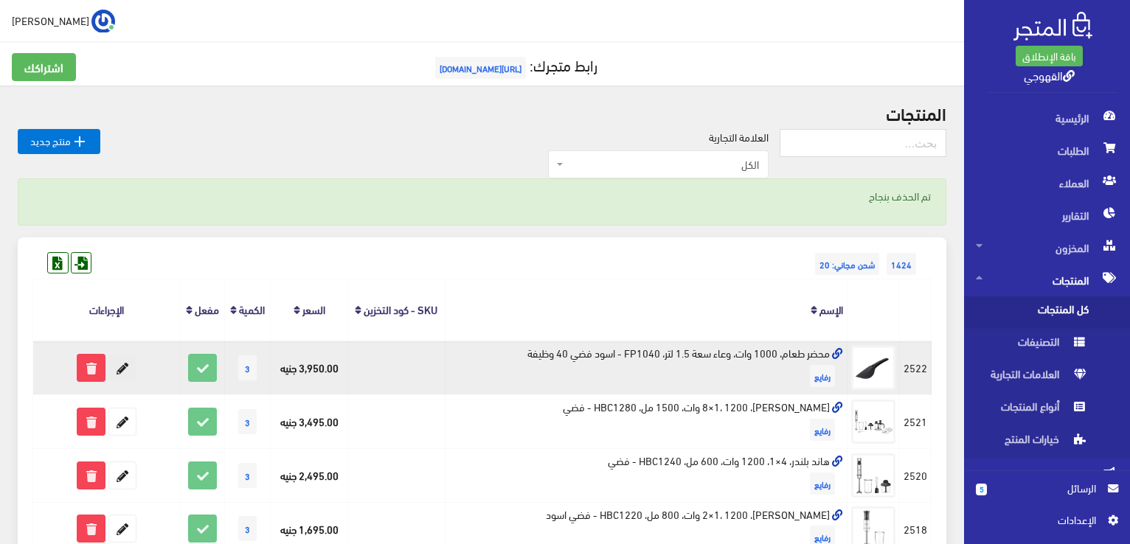
click at [130, 370] on icon at bounding box center [122, 368] width 27 height 27
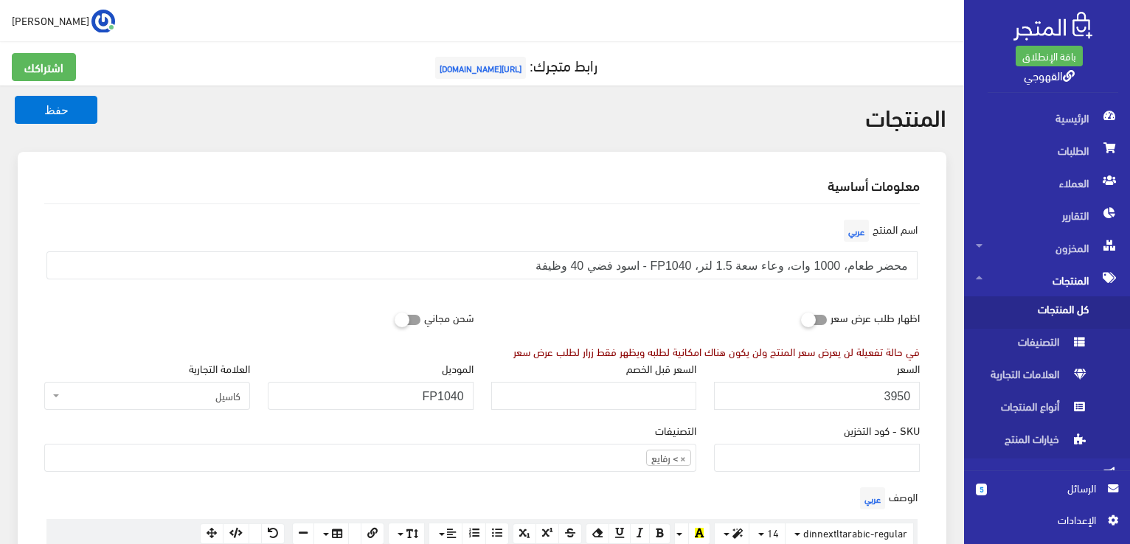
click at [270, 302] on div "اسم المنتج عربي محضر طعام، 1000 وات، وعاء سعة 1.5 لتر، FP1040 - اسود فضي 40 وظي…" at bounding box center [481, 259] width 893 height 87
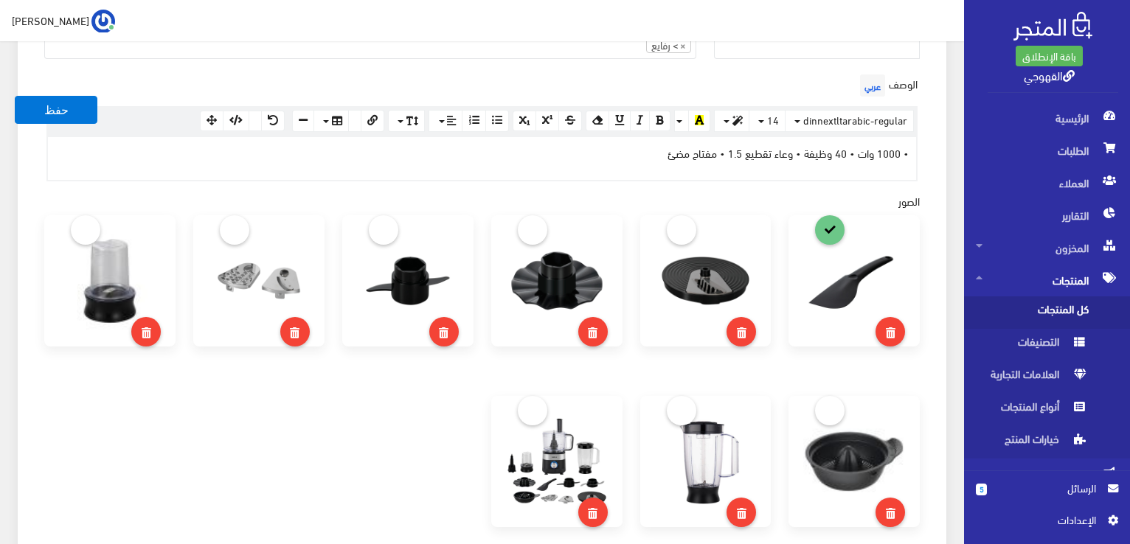
scroll to position [443, 0]
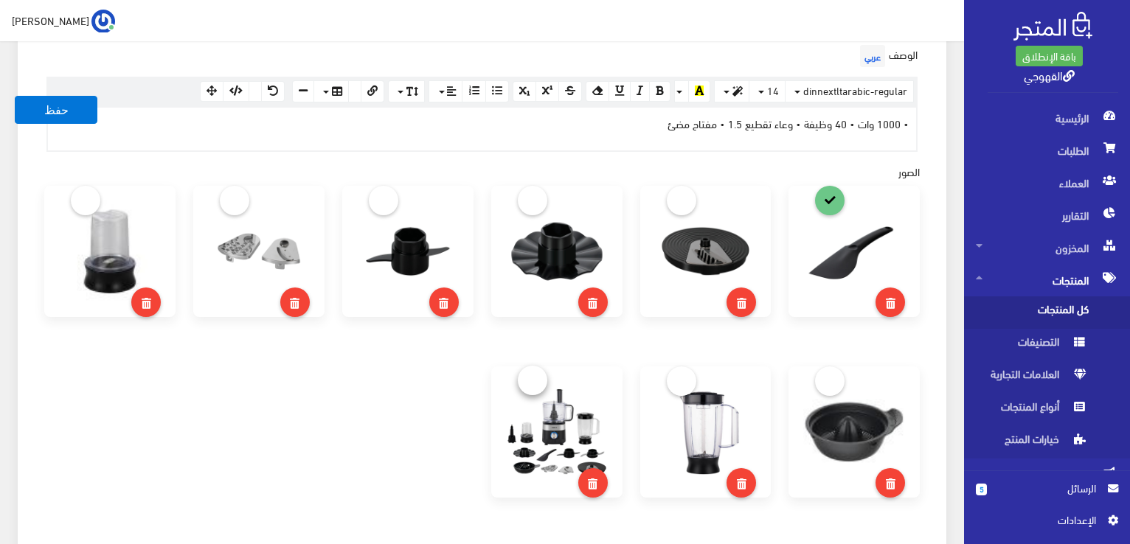
click at [534, 388] on link at bounding box center [533, 381] width 30 height 30
click at [59, 115] on button "حفظ" at bounding box center [56, 110] width 83 height 28
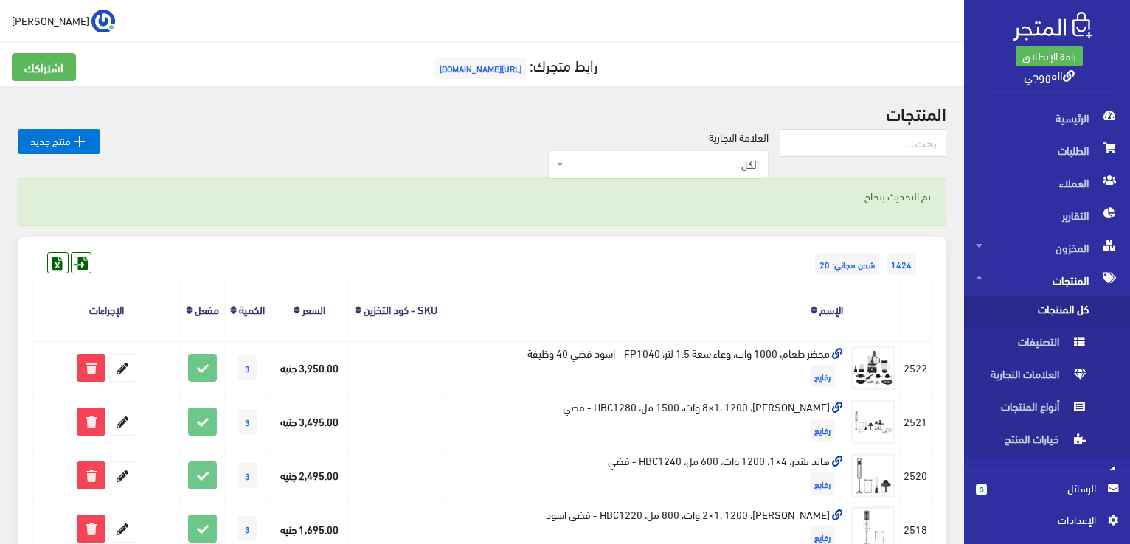
click at [59, 115] on h2 "المنتجات" at bounding box center [482, 112] width 929 height 19
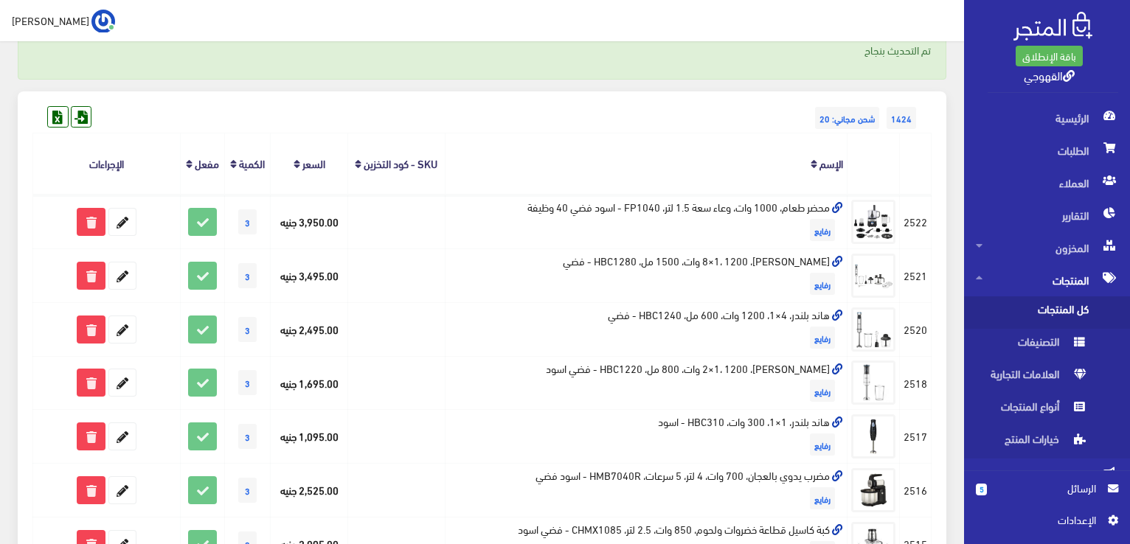
scroll to position [148, 0]
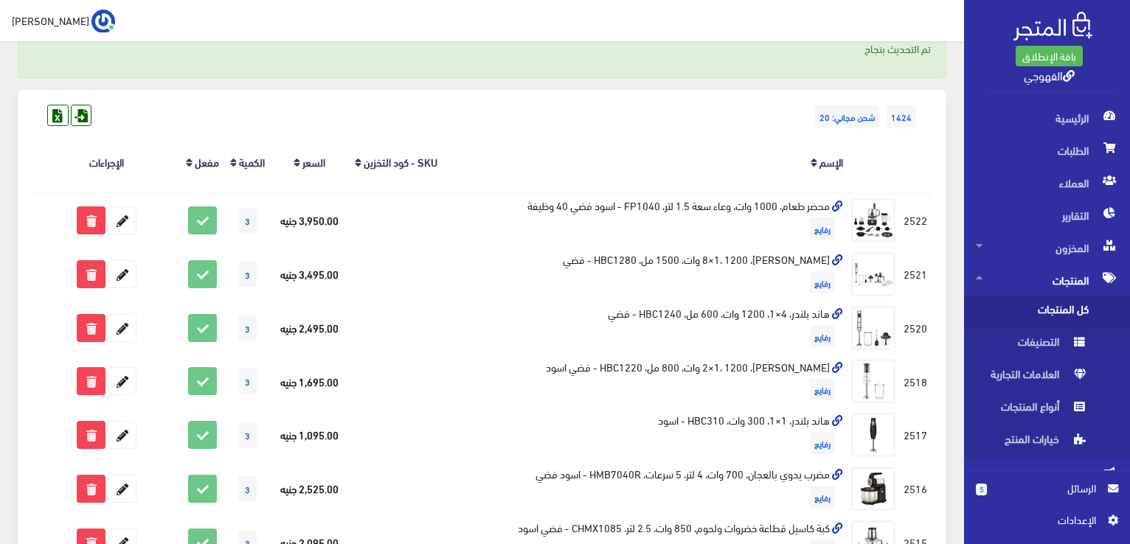
click at [503, 266] on td "[PERSON_NAME]، 8×1، 1200 وات، 1500 مل، HBC1280 - فضي رفايع" at bounding box center [646, 274] width 403 height 54
click at [263, 101] on div "1424 شحن مجاني: 20" at bounding box center [481, 102] width 899 height 24
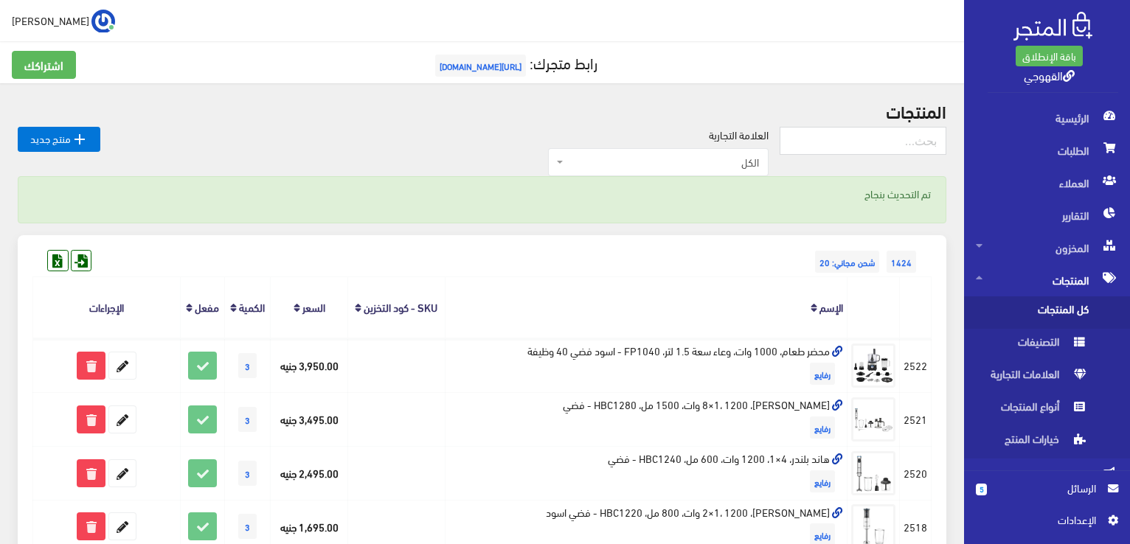
scroll to position [0, 0]
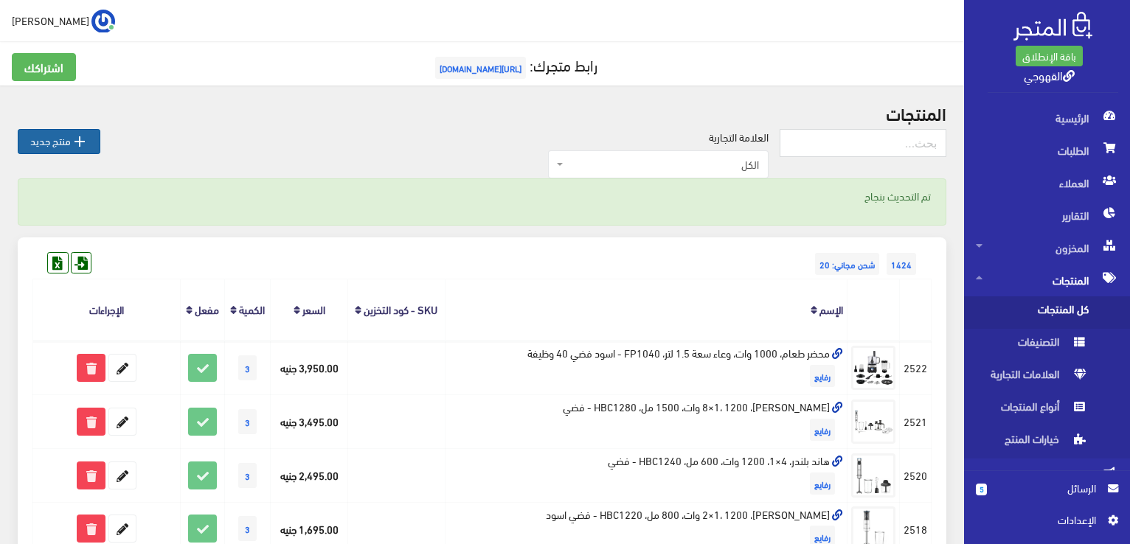
click at [44, 141] on link " منتج جديد" at bounding box center [59, 141] width 83 height 25
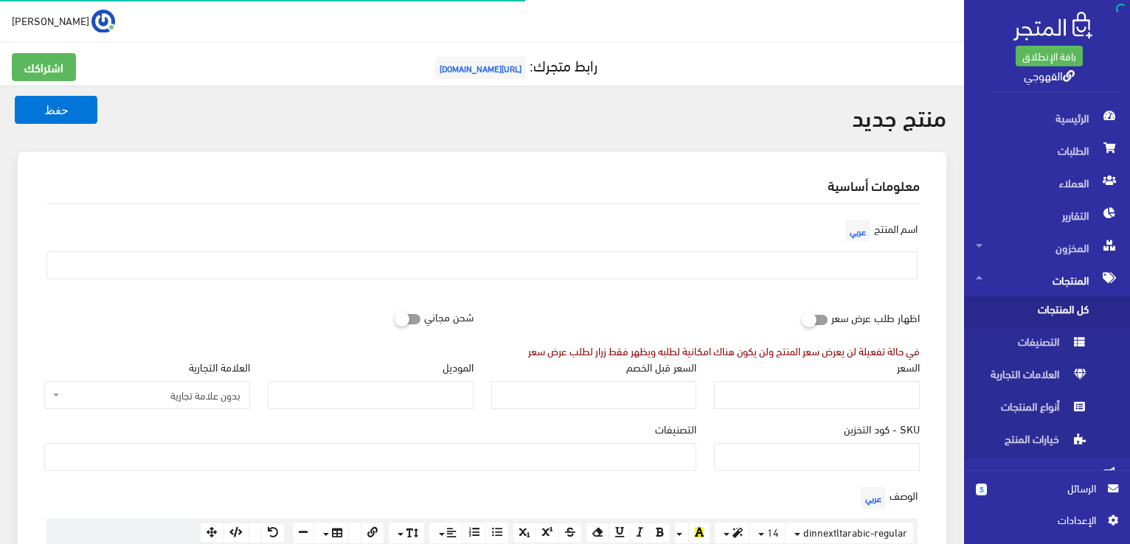
select select
click at [499, 259] on input "text" at bounding box center [481, 266] width 871 height 28
paste input "محضر طعام، 1200 وات، وعاء سعة 1.5 لتر، FP1240D - اسود فضي"
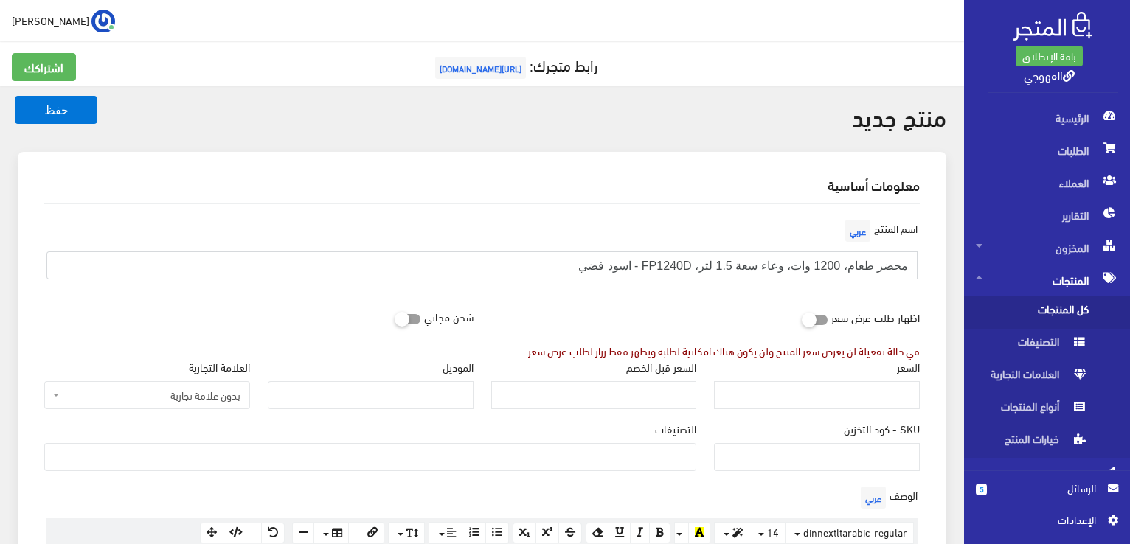
click at [499, 259] on input "محضر طعام، 1200 وات، وعاء سعة 1.5 لتر، FP1240D - اسود فضي" at bounding box center [481, 266] width 871 height 28
type input "محضر طعام، 1200 وات، وعاء سعة 1.5 لتر، FP1240D - اسود فضي"
click at [782, 395] on input "السعر" at bounding box center [817, 395] width 206 height 28
click at [436, 401] on input "الموديل" at bounding box center [371, 395] width 206 height 28
paste input "FP1240D"
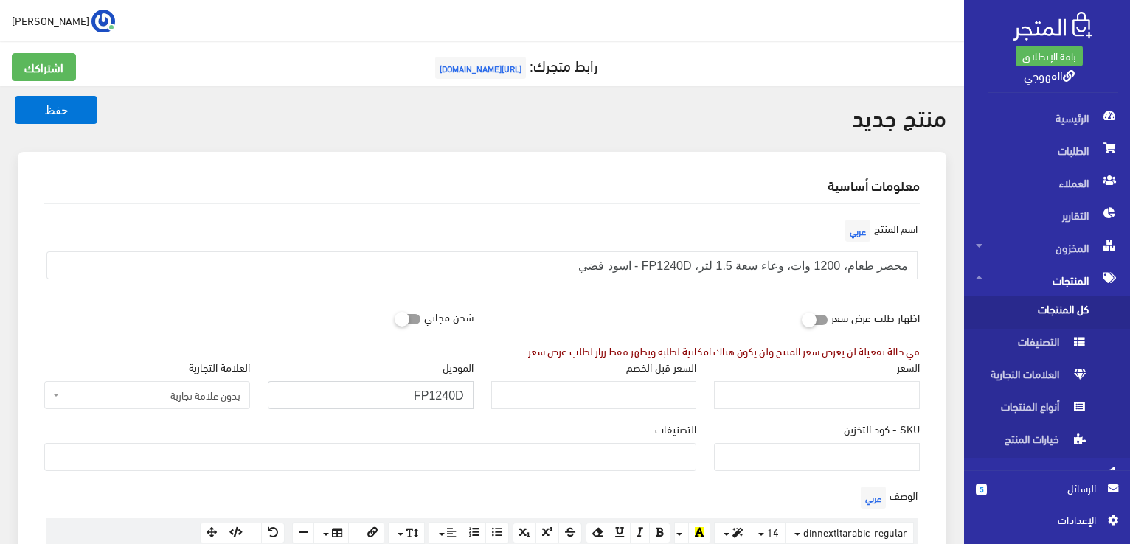
type input "FP1240D"
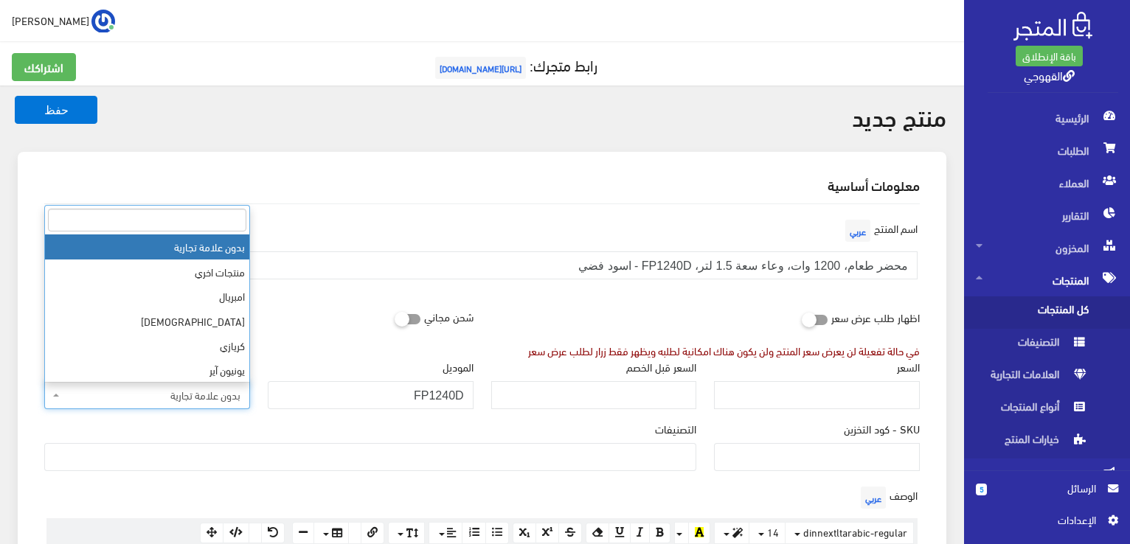
click at [240, 403] on span "بدون علامة تجارية" at bounding box center [147, 395] width 206 height 28
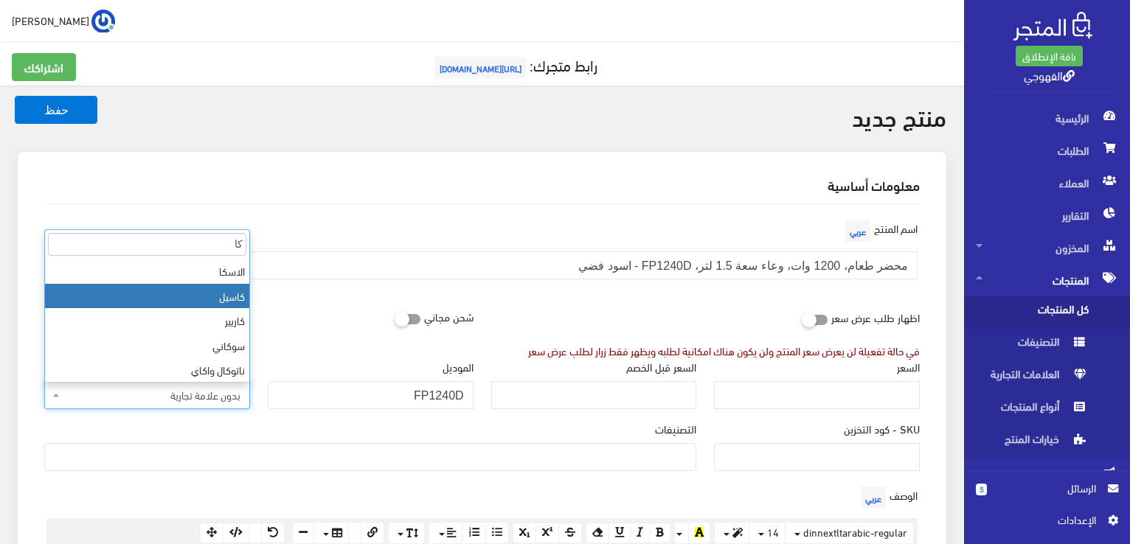
type input "كا"
select select "85"
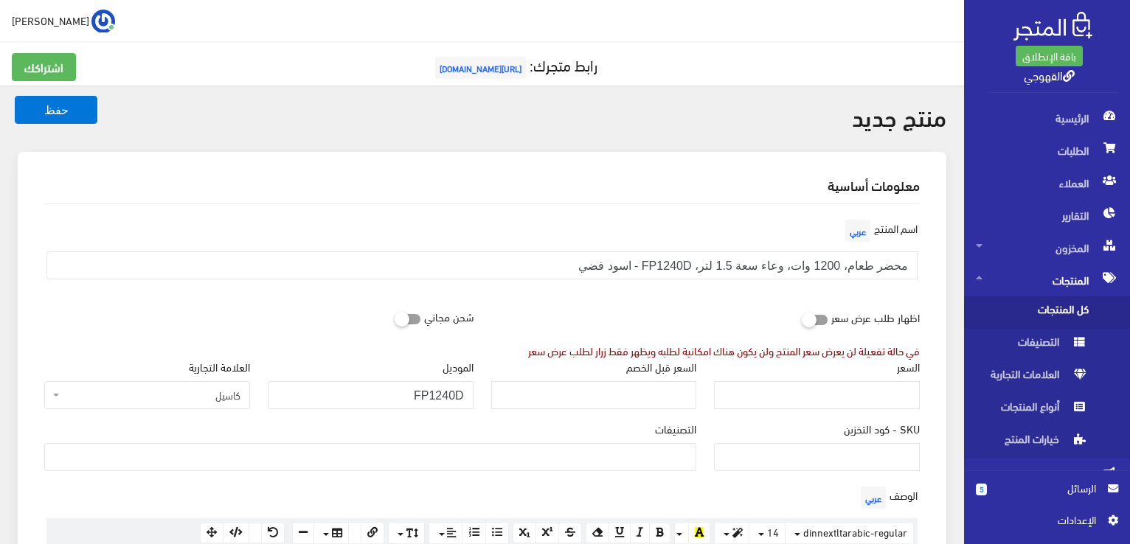
click at [782, 372] on div "السعر" at bounding box center [817, 384] width 206 height 50
click at [779, 379] on div "السعر" at bounding box center [817, 384] width 206 height 50
click at [776, 387] on input "السعر" at bounding box center [817, 395] width 206 height 28
paste input "4400"
type input "4400"
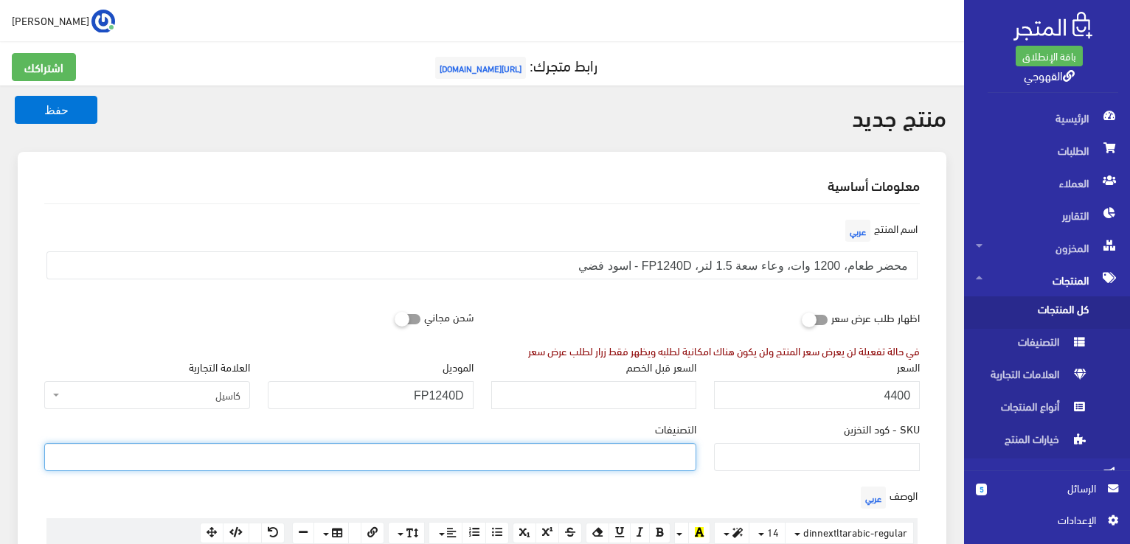
click at [632, 444] on ul at bounding box center [370, 456] width 651 height 24
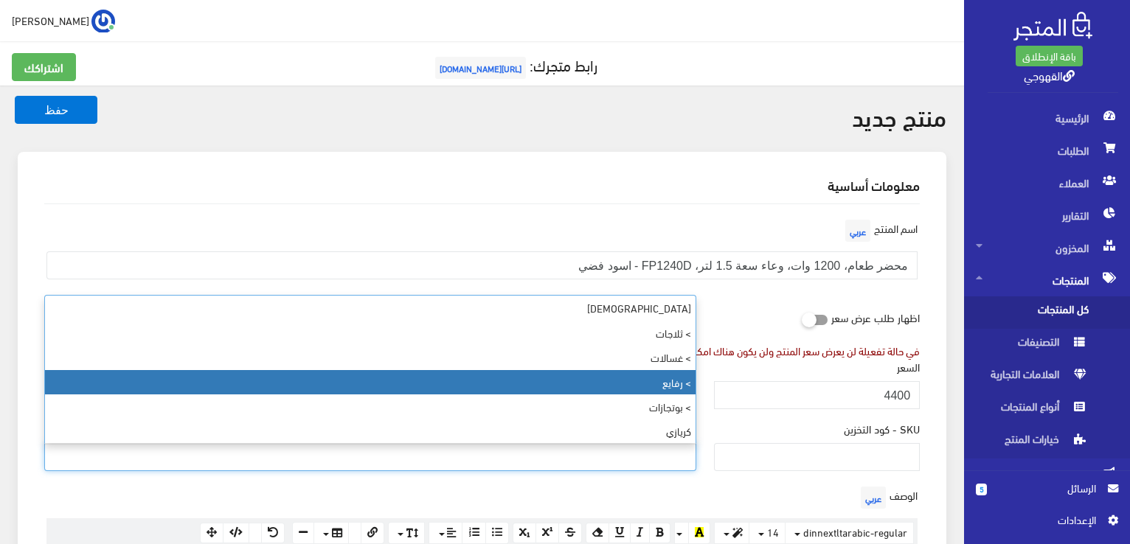
select select "89"
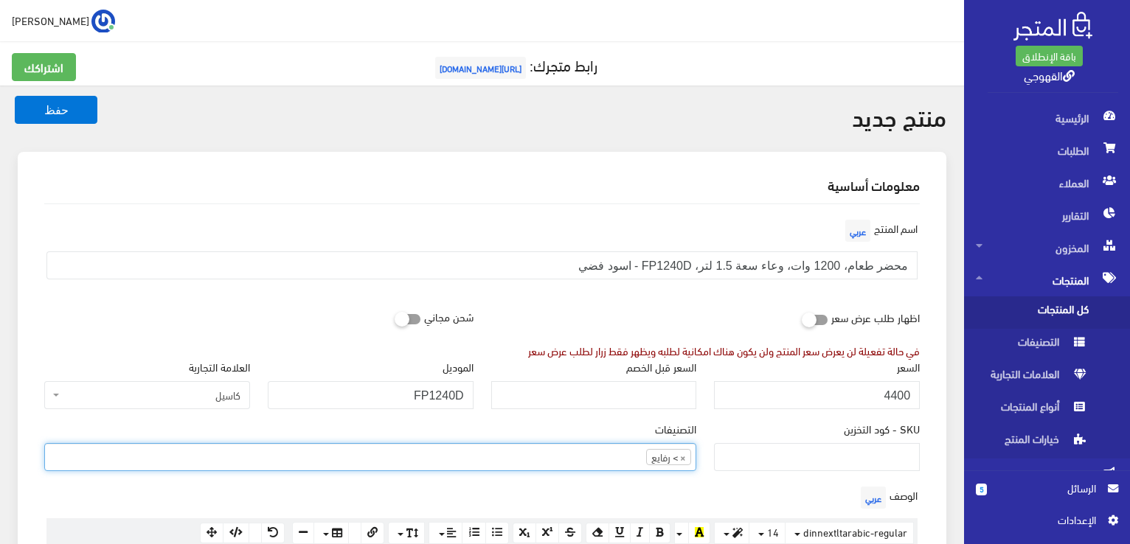
scroll to position [53, 0]
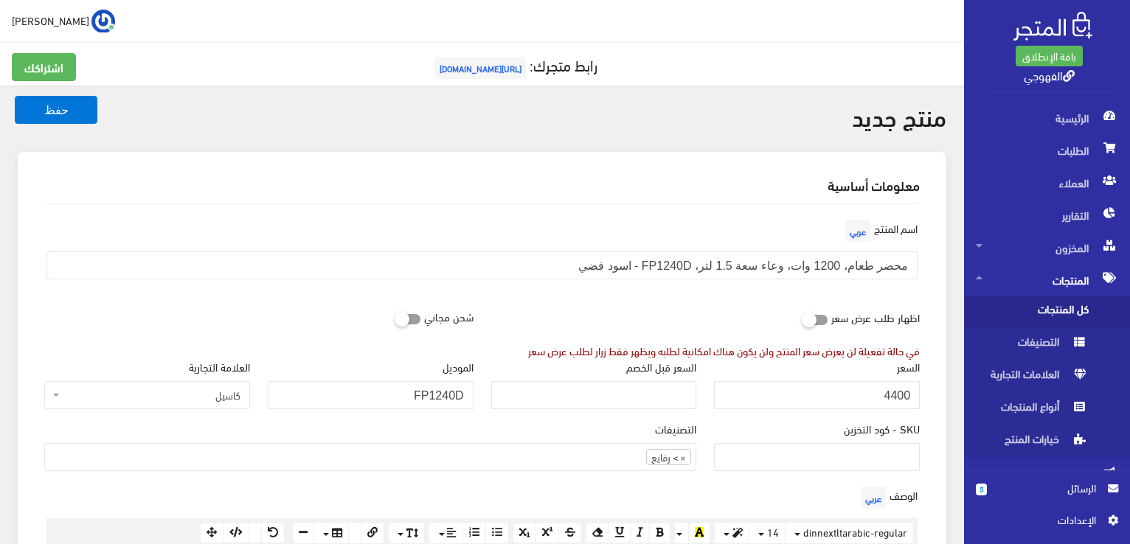
click at [605, 429] on div "التصنيفات فريش > ثلاجات > غسالات > رفايع > بوتجازات كريازي > ثلاجات > جميع المن…" at bounding box center [370, 446] width 652 height 50
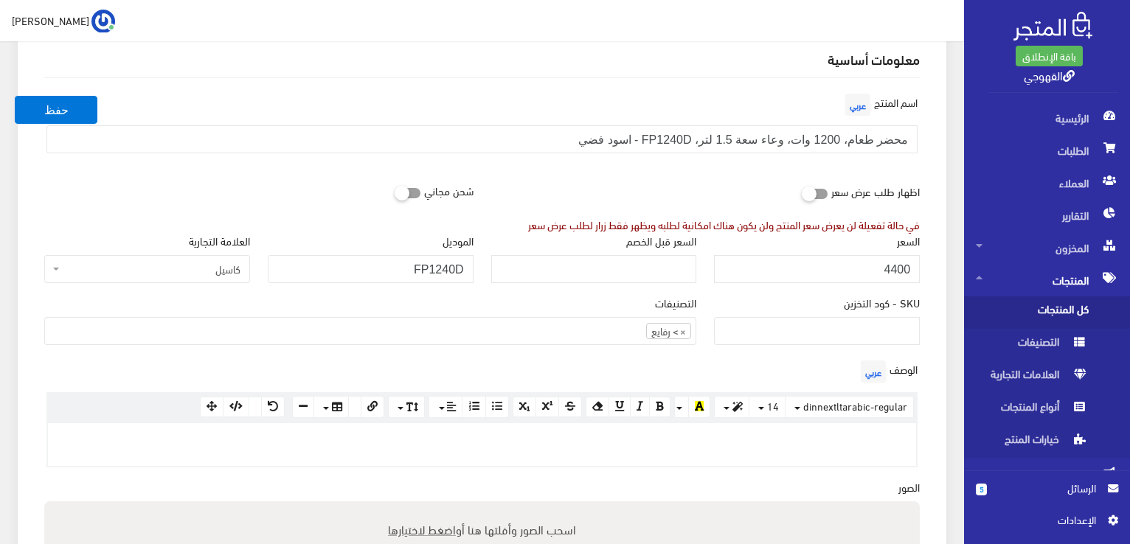
scroll to position [148, 0]
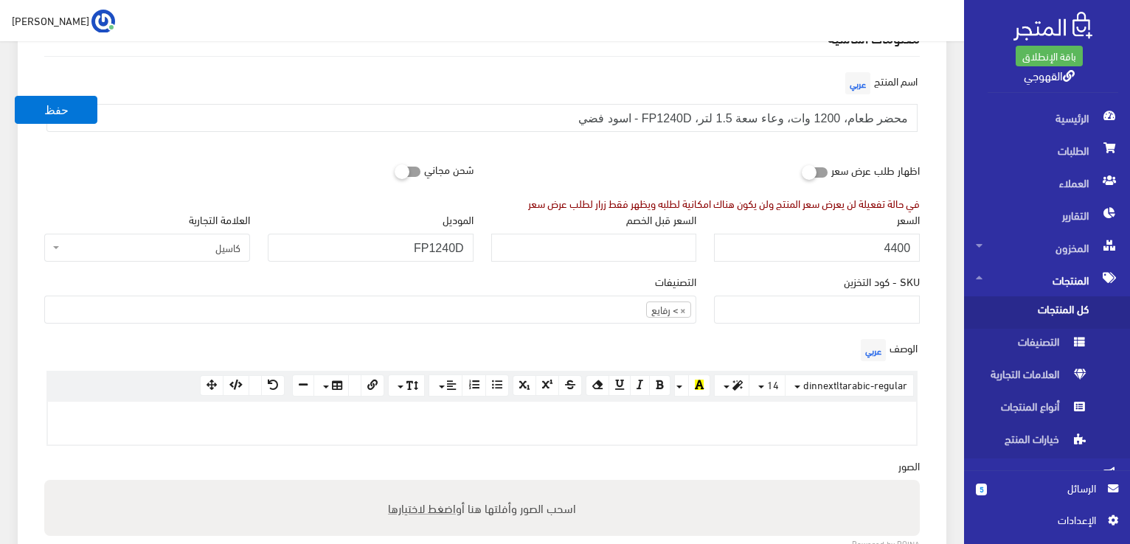
click at [605, 429] on div at bounding box center [482, 423] width 868 height 43
click at [653, 429] on div at bounding box center [482, 423] width 868 height 43
paste div
click at [423, 502] on span "اضغط لاختيارها" at bounding box center [422, 507] width 68 height 21
click at [423, 485] on input "اسحب الصور وأفلتها هنا أو اضغط لاختيارها" at bounding box center [482, 482] width 876 height 4
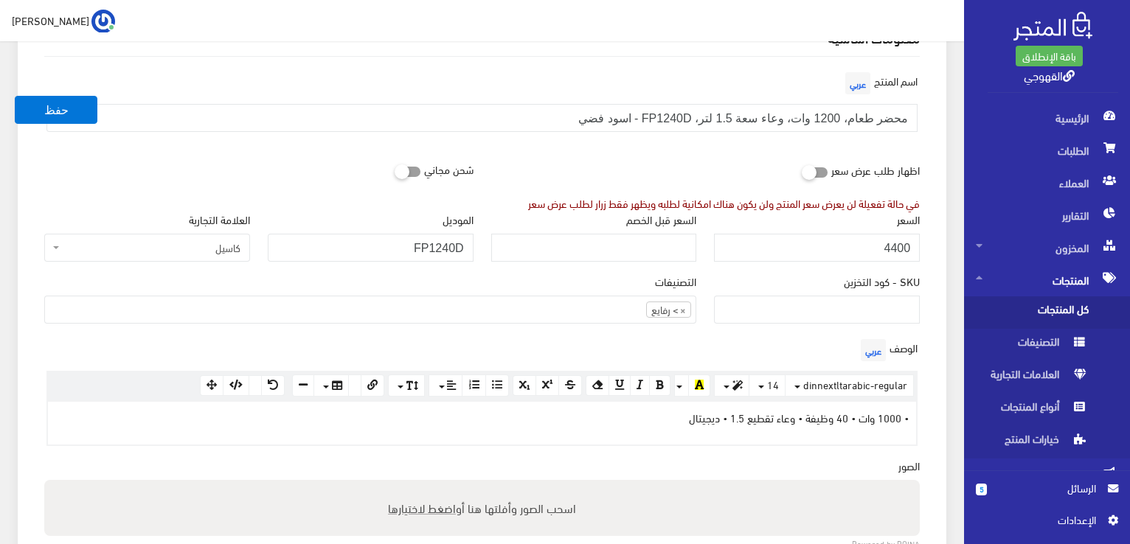
type input "C:\fakepath\fp1240d-1.jpg"
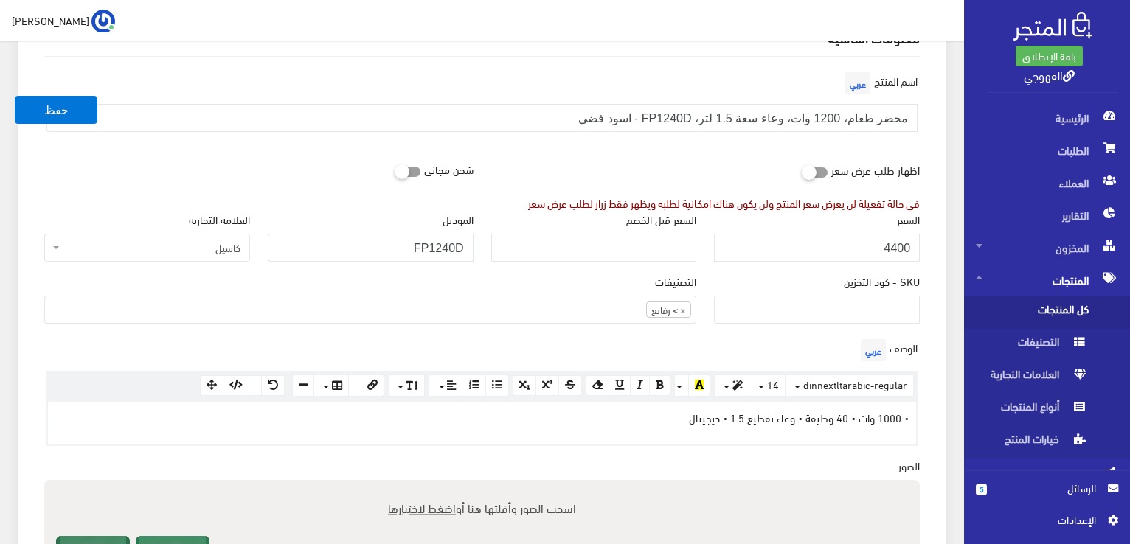
click at [655, 468] on div "اسم المنتج عربي محضر طعام، 1200 وات، وعاء سعة 1.5 لتر، FP1240D - اسود فضي اظهار…" at bounding box center [481, 493] width 899 height 873
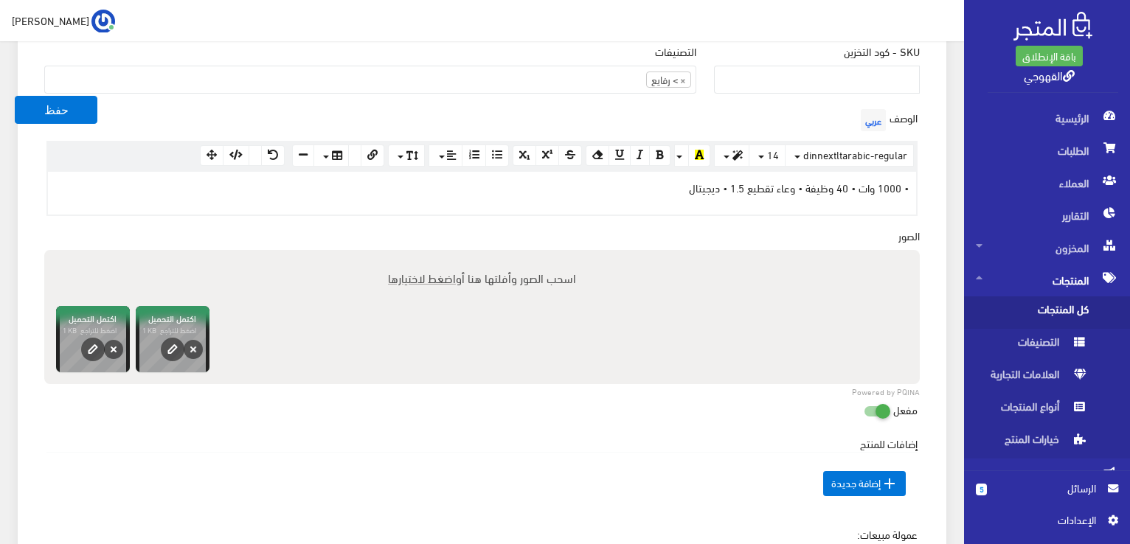
scroll to position [502, 0]
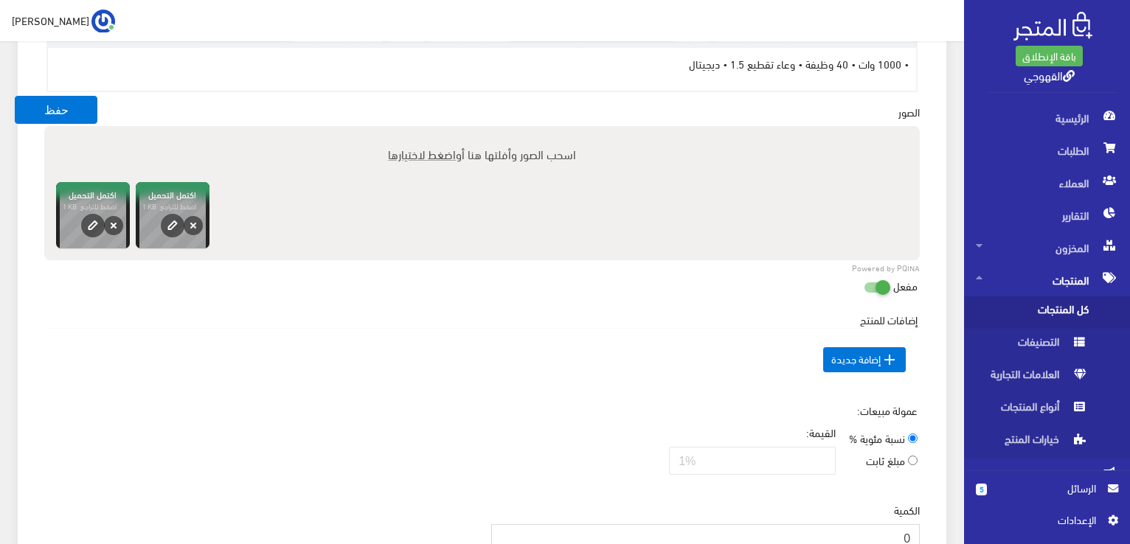
click at [867, 529] on input "0" at bounding box center [705, 538] width 429 height 28
type input "3"
click at [78, 113] on button "حفظ" at bounding box center [56, 110] width 83 height 28
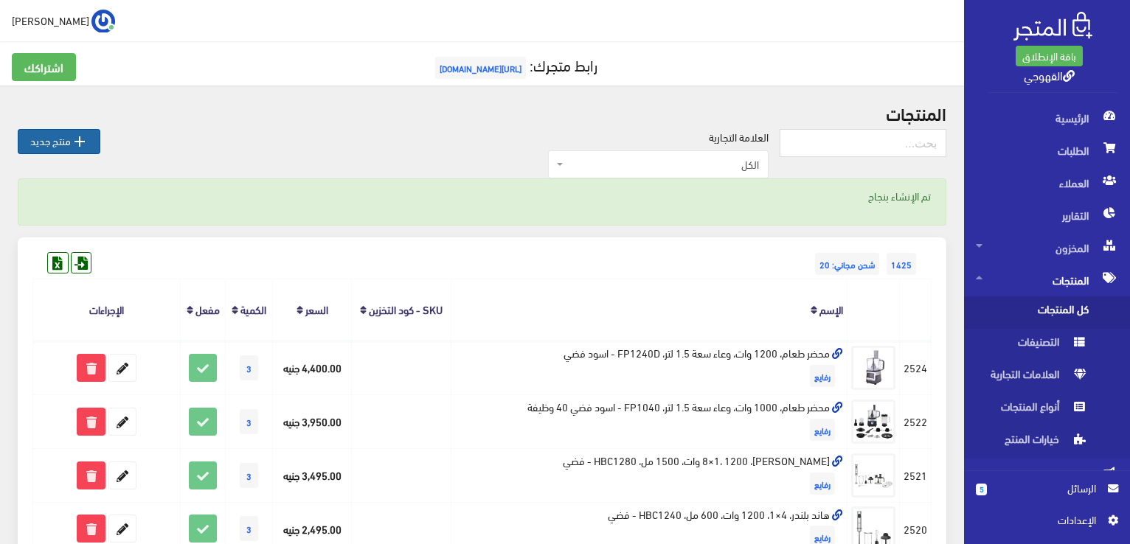
click at [86, 142] on icon "" at bounding box center [80, 142] width 18 height 18
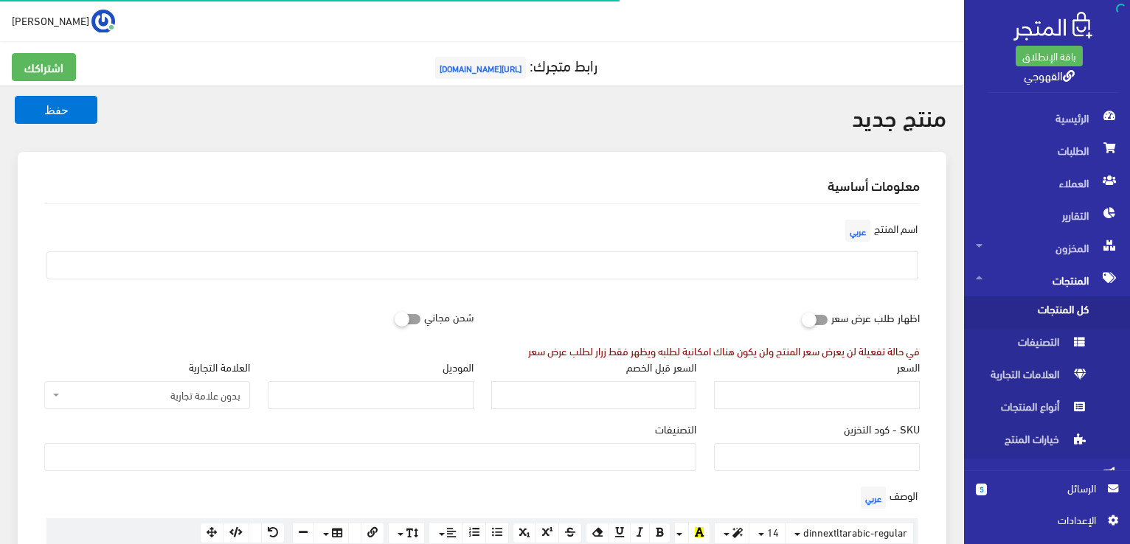
select select
click at [558, 262] on input "text" at bounding box center [481, 266] width 871 height 28
paste input "محضر طعام دیجیتال - 45 وظیفة - 1300 وات"
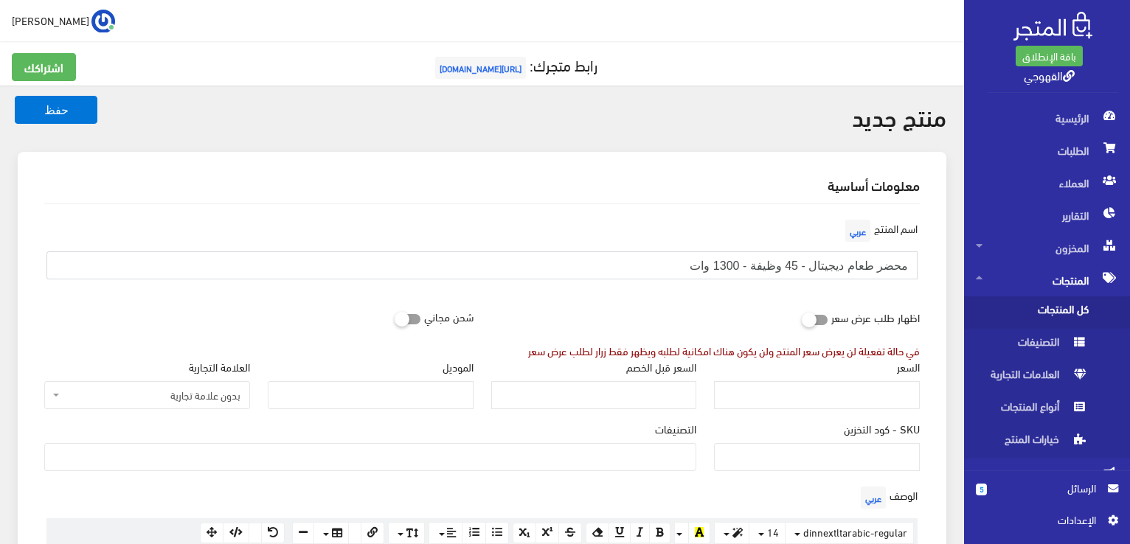
click at [552, 260] on input "محضر طعام دیجیتال - 45 وظیفة - 1300 وات" at bounding box center [481, 266] width 871 height 28
type input "محضر طعام دیجیتال - 45 وظیفة - 1300 وات"
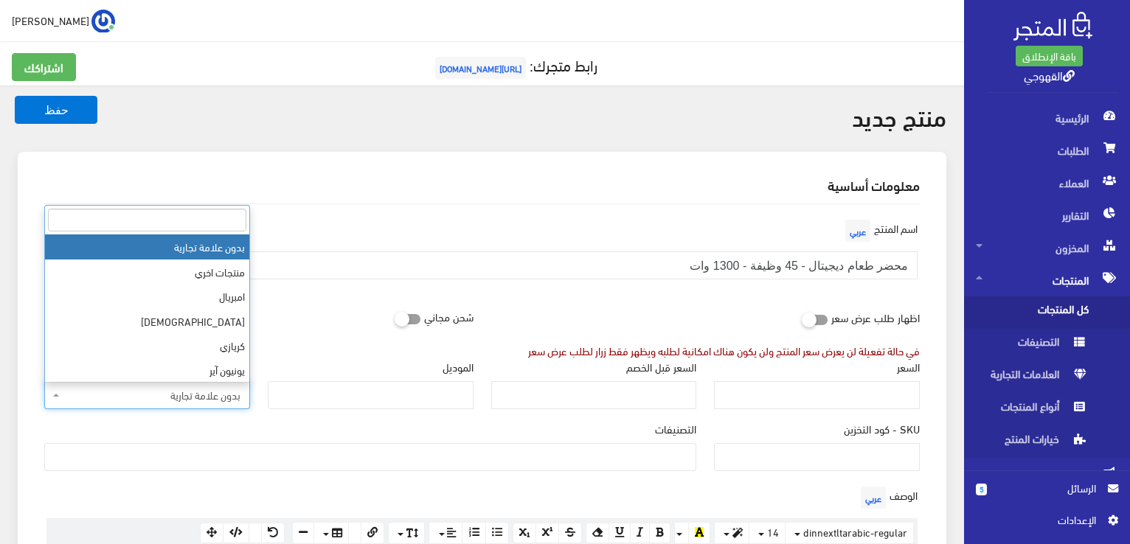
click at [210, 401] on span "بدون علامة تجارية" at bounding box center [152, 395] width 178 height 15
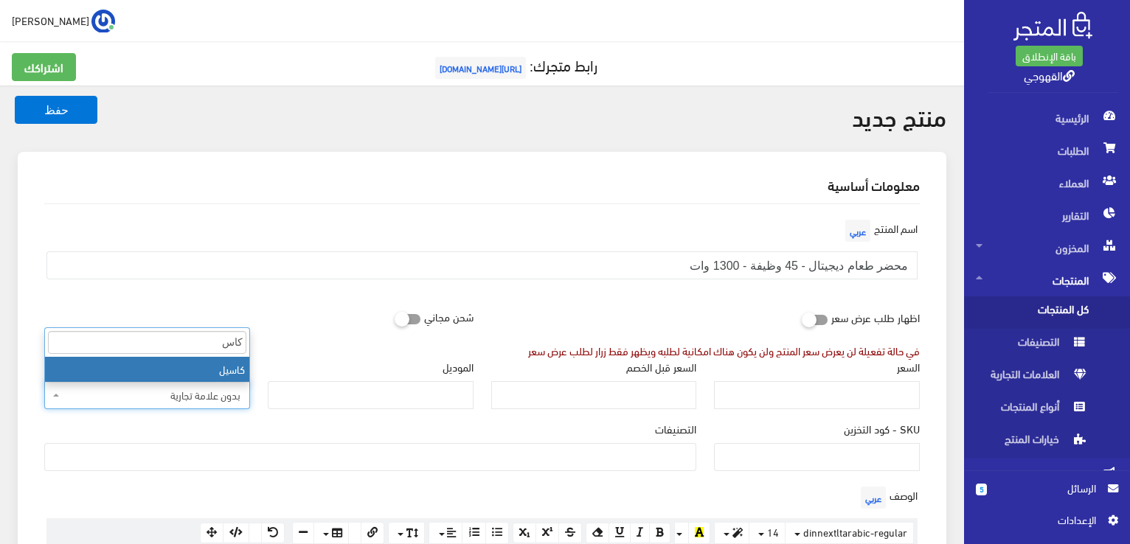
type input "كاس"
select select "85"
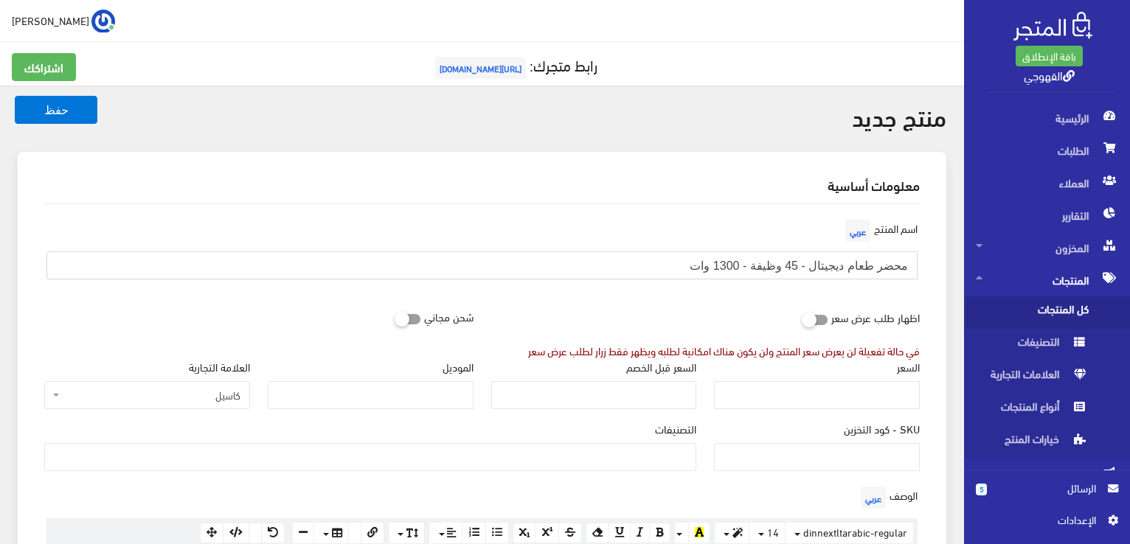
click at [731, 253] on input "محضر طعام دیجیتال - 45 وظیفة - 1300 وات" at bounding box center [481, 266] width 871 height 28
paste input "، 1200 وات، وعاء سعة 1.5 لتر، FP1240D - اسود فضي"
click at [809, 399] on input "السعر" at bounding box center [817, 395] width 206 height 28
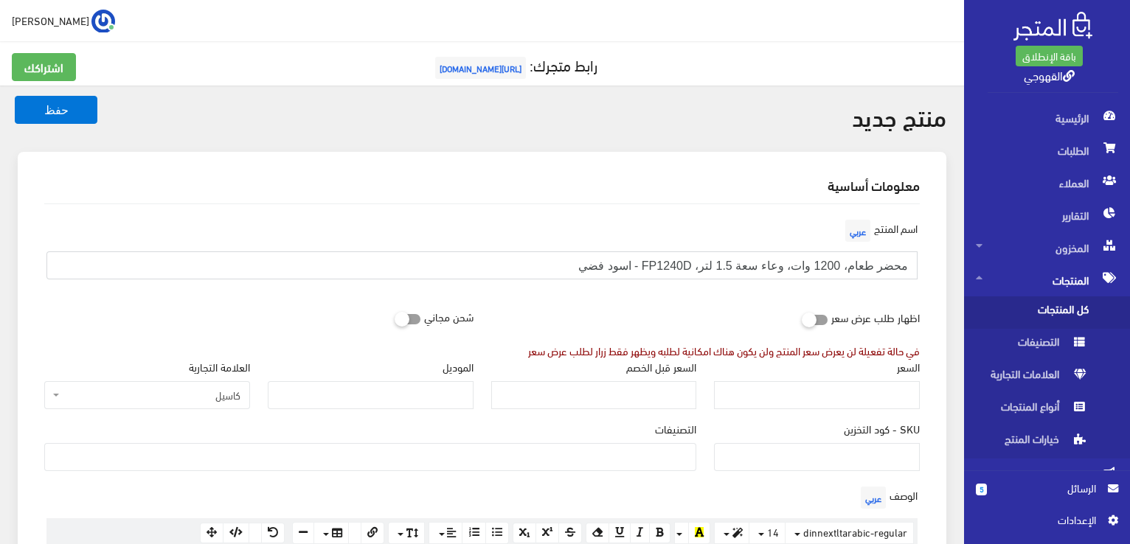
click at [823, 276] on input "محضر طعام، 1200 وات، وعاء سعة 1.5 لتر، FP1240D - اسود فضي" at bounding box center [481, 266] width 871 height 28
paste input "مزود بعصارة كاملة - 50 وظیفة - 1450 وات"
click at [861, 263] on input "محضر طعام مزود بعصارة كاملة - 50 وظیفة - 1450 وات" at bounding box center [481, 266] width 871 height 28
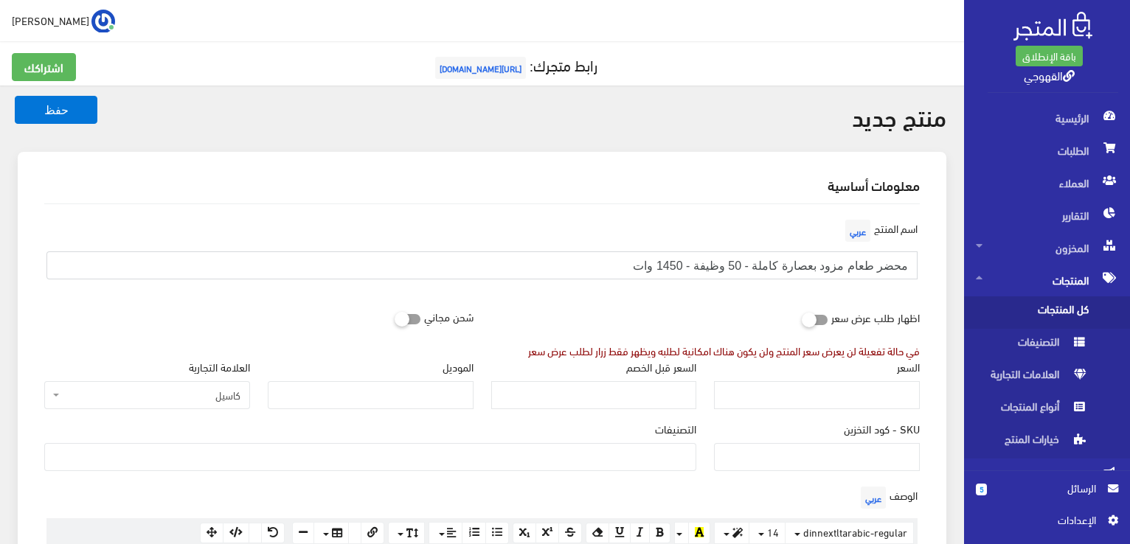
click at [859, 261] on input "محضر طعام مزود بعصارة كاملة - 50 وظیفة - 1450 وات" at bounding box center [481, 266] width 871 height 28
type input "محضر طعام كاسيل مزود بعصارة كاملة - 50 وظیفة - 1450 وات"
click at [817, 393] on input "السعر" at bounding box center [817, 395] width 206 height 28
click at [435, 384] on input "الموديل" at bounding box center [371, 395] width 206 height 28
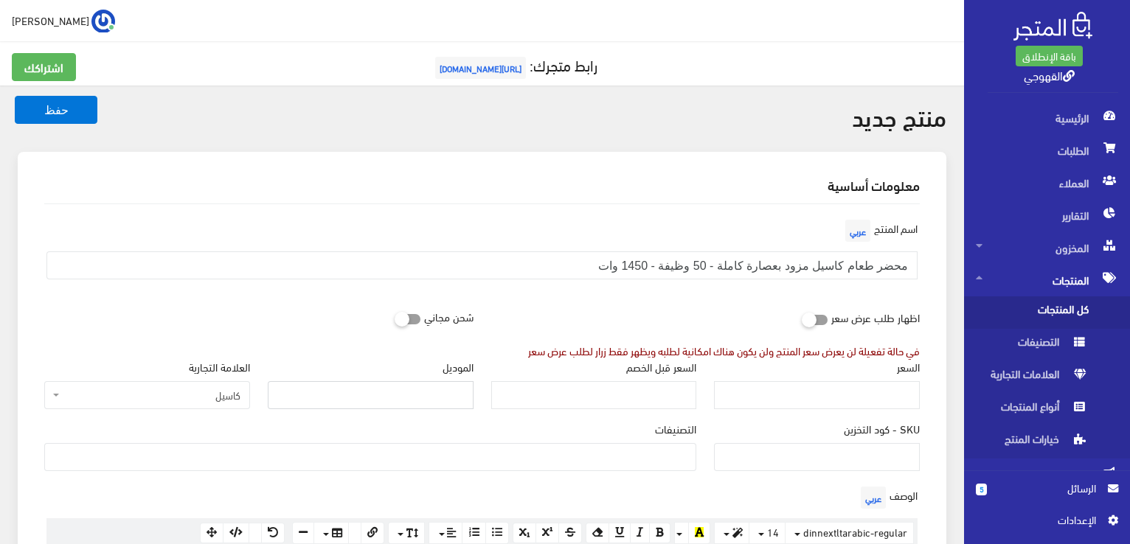
paste input "FP1450J"
type input "FP1450J"
click at [876, 257] on input "محضر طعام كاسيل مزود بعصارة كاملة - 50 وظیفة - 1450 وات" at bounding box center [481, 266] width 871 height 28
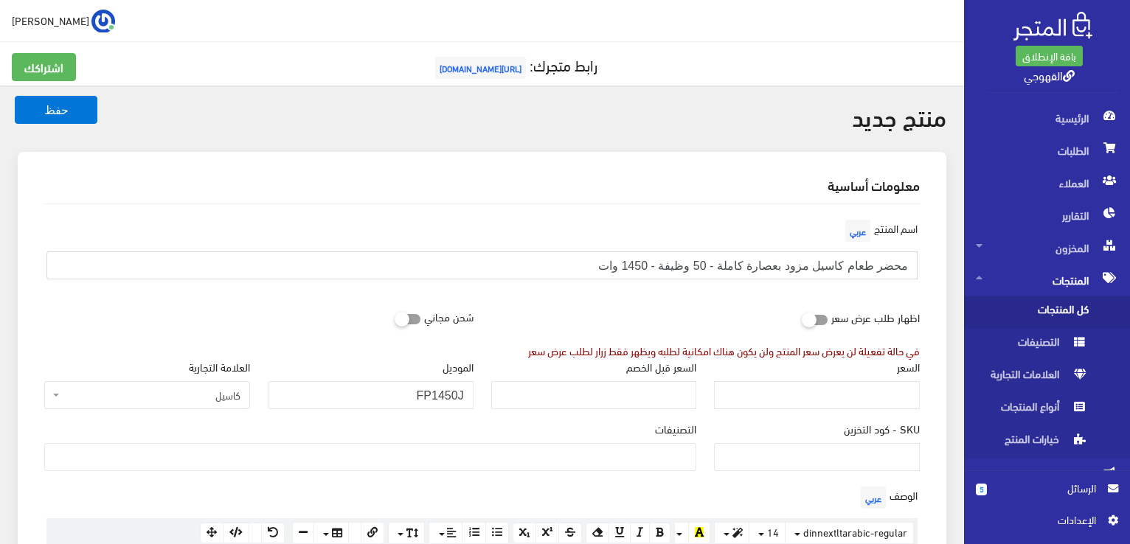
paste input "، 1450 وات، ديجيتال، 2.5 لتر، FP1450J - اسود فضي"
type input "محضر طعام، 1450 وات، ديجيتال، 2.5 لتر، FP1450J - اسود فضي 50 وظيفة"
click at [808, 401] on input "السعر" at bounding box center [817, 395] width 206 height 28
paste input "9550"
type input "9550"
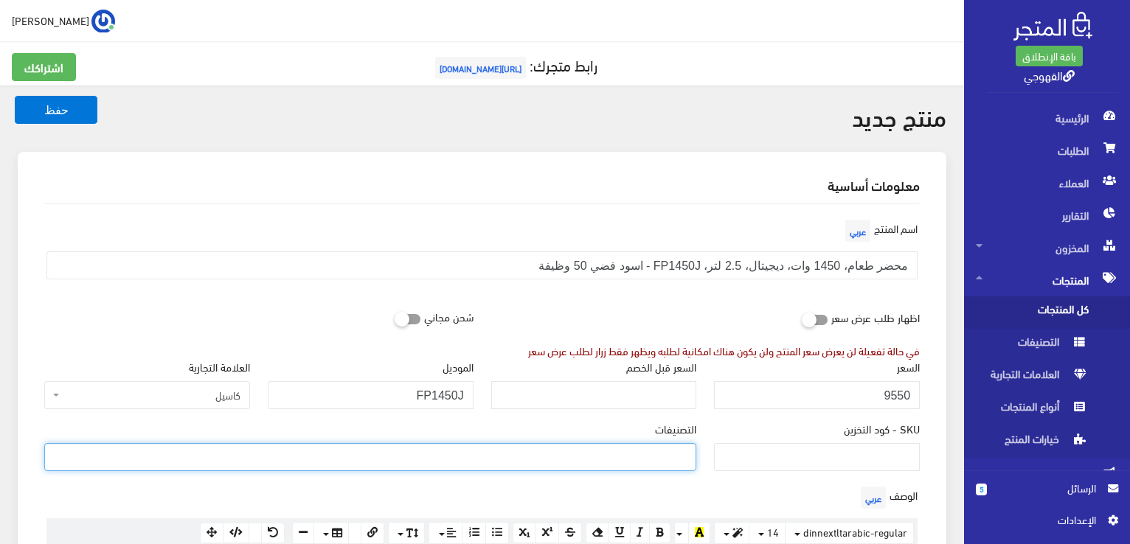
click at [667, 445] on ul at bounding box center [370, 456] width 651 height 24
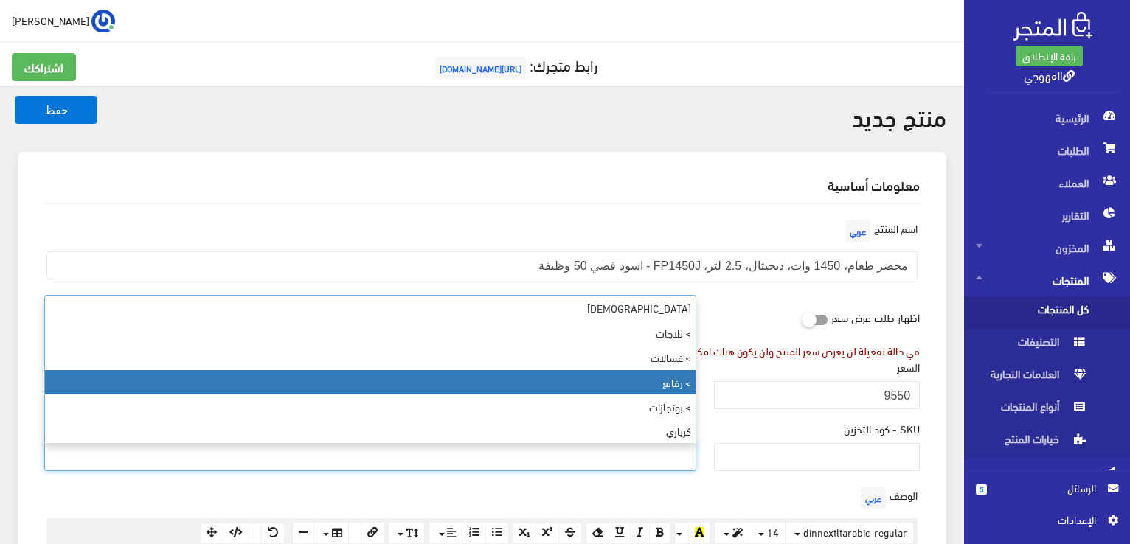
select select "89"
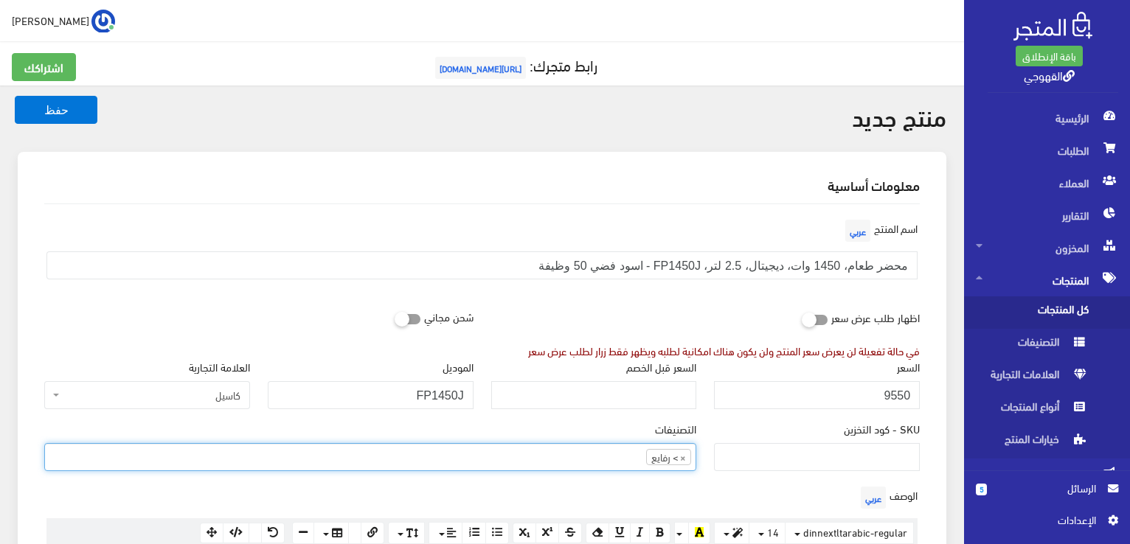
scroll to position [53, 0]
click at [590, 431] on div "التصنيفات فريش > ثلاجات > غسالات > رفايع > بوتجازات كريازي > ثلاجات > جميع المن…" at bounding box center [370, 446] width 652 height 50
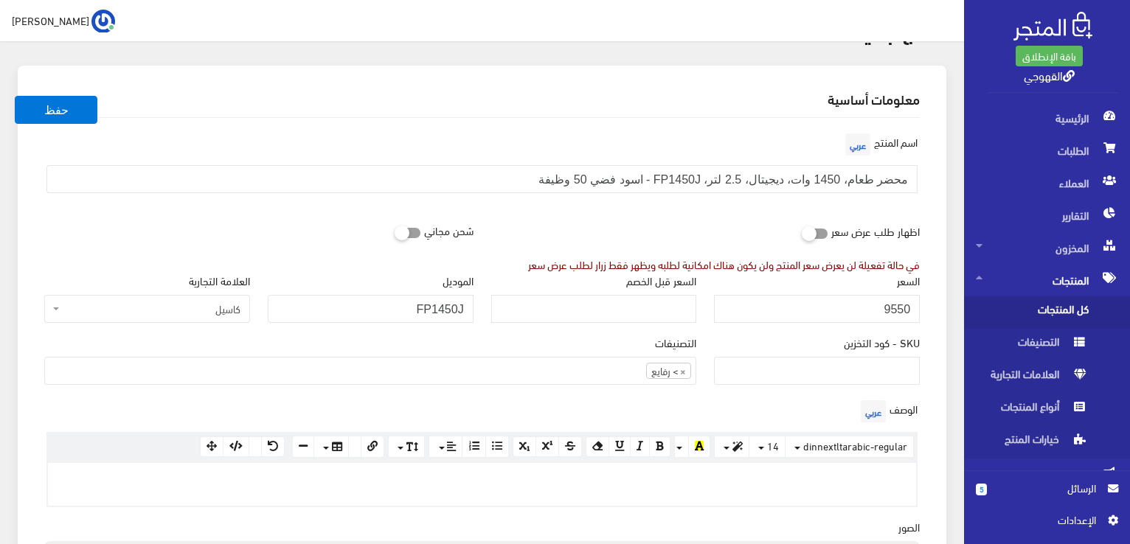
scroll to position [118, 0]
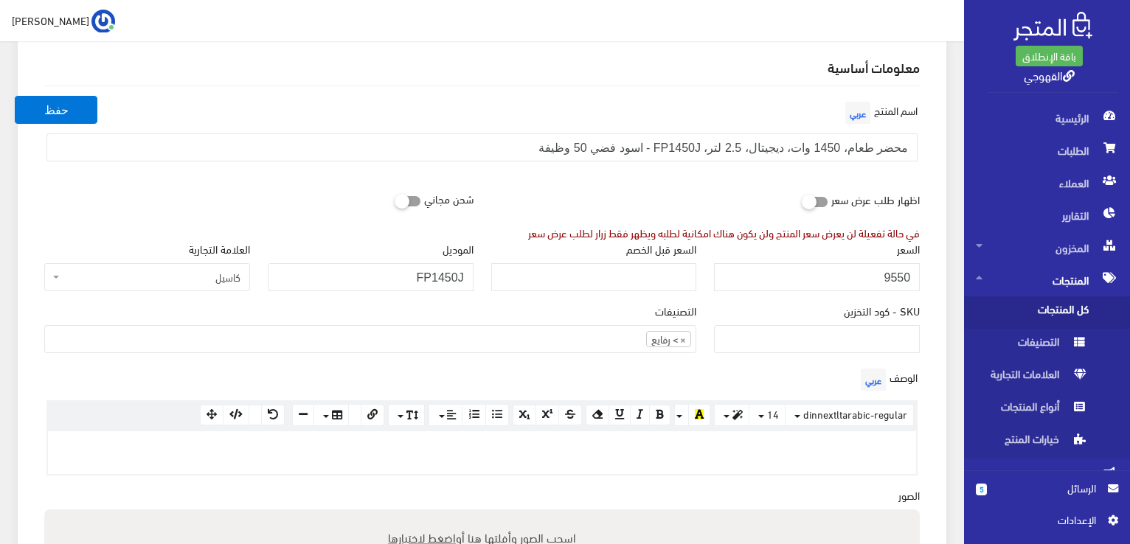
click at [591, 448] on p at bounding box center [481, 447] width 853 height 16
paste div
click at [569, 444] on p "• 1450 وات • 50 وظیفة • وعاء تقطیع 2.5 • دیجیتال/برامج • عصارة كاملة" at bounding box center [481, 447] width 853 height 16
click at [831, 378] on div "الوصف عربي <p>• 1450 وات • 50 وظیفة • وعاء تقطیع 2.5 • دیجیتال/برامج • عصارة كا…" at bounding box center [481, 420] width 893 height 111
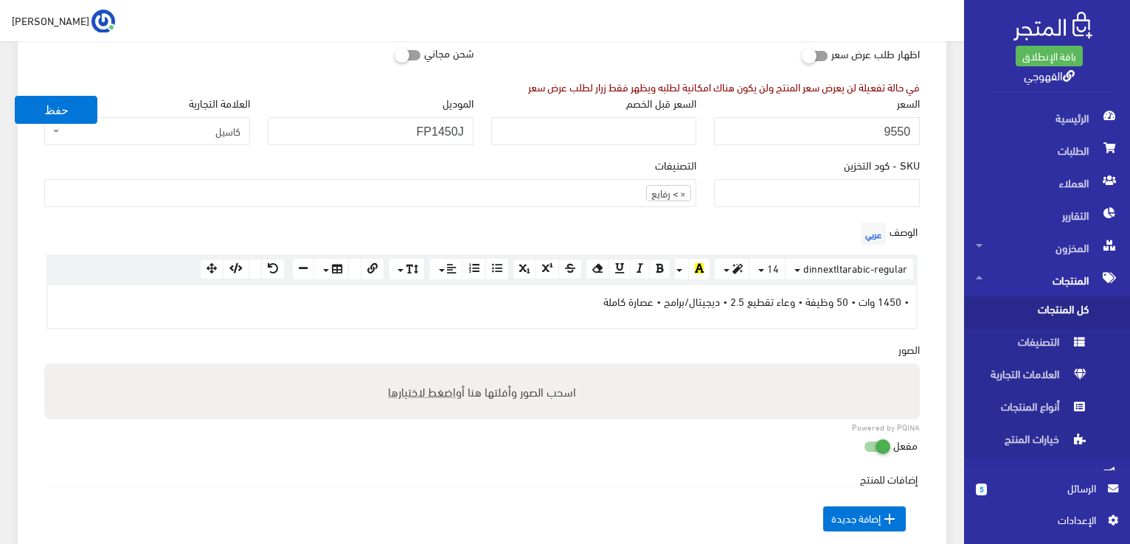
scroll to position [266, 0]
click at [422, 383] on span "اضغط لاختيارها" at bounding box center [422, 389] width 68 height 21
click at [422, 367] on input "اسحب الصور وأفلتها هنا أو اضغط لاختيارها" at bounding box center [482, 364] width 876 height 4
type input "C:\fakepath\fp1040-8_2.jpg"
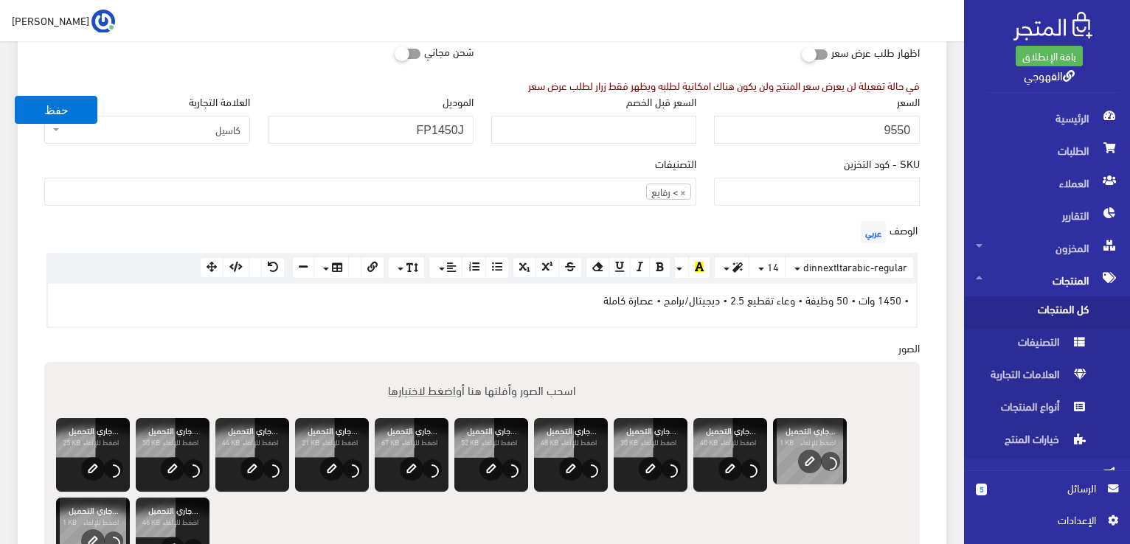
click at [294, 336] on div "الوصف عربي <p>• 1450 وات • 50 وظیفة • وعاء تقطیع 2.5 • دیجیتال/برامج • عصارة كا…" at bounding box center [481, 279] width 893 height 122
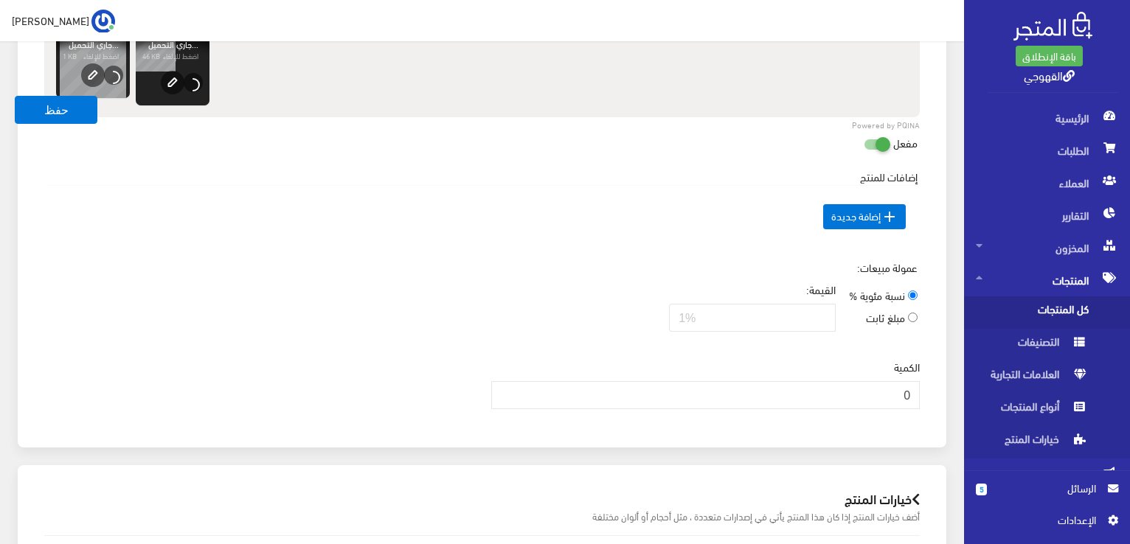
scroll to position [738, 0]
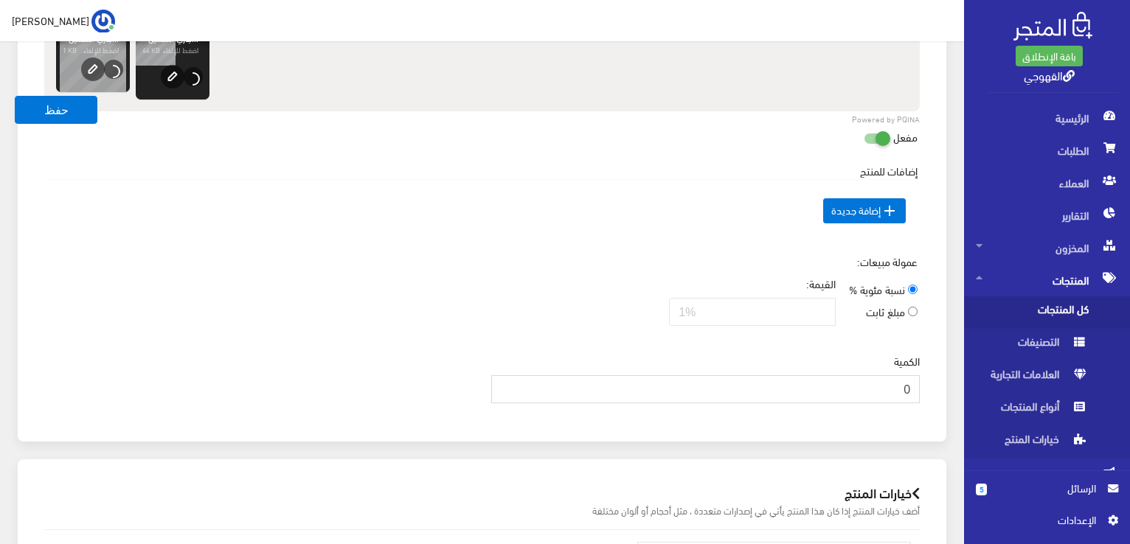
click at [790, 387] on input "0" at bounding box center [705, 389] width 429 height 28
type input "3"
click at [397, 387] on div "الكمية 3" at bounding box center [481, 384] width 893 height 62
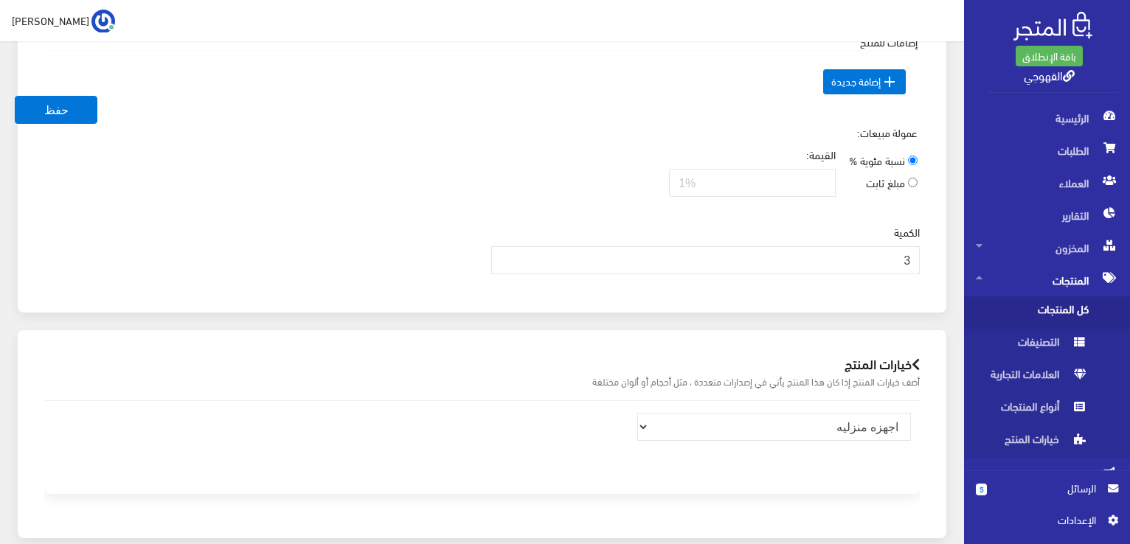
scroll to position [1027, 0]
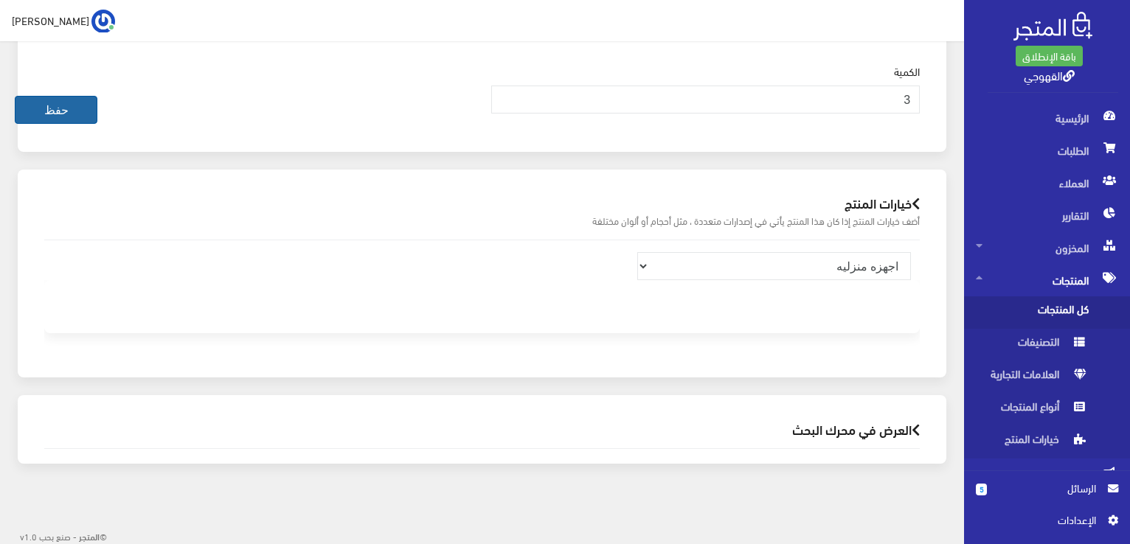
click at [72, 115] on button "حفظ" at bounding box center [56, 110] width 83 height 28
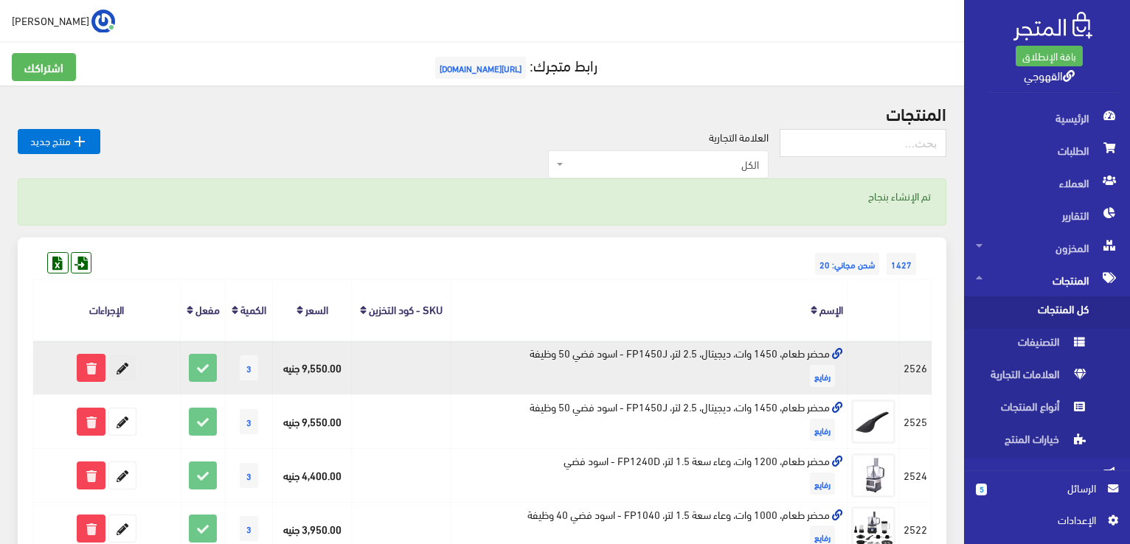
click at [125, 375] on icon at bounding box center [122, 368] width 27 height 27
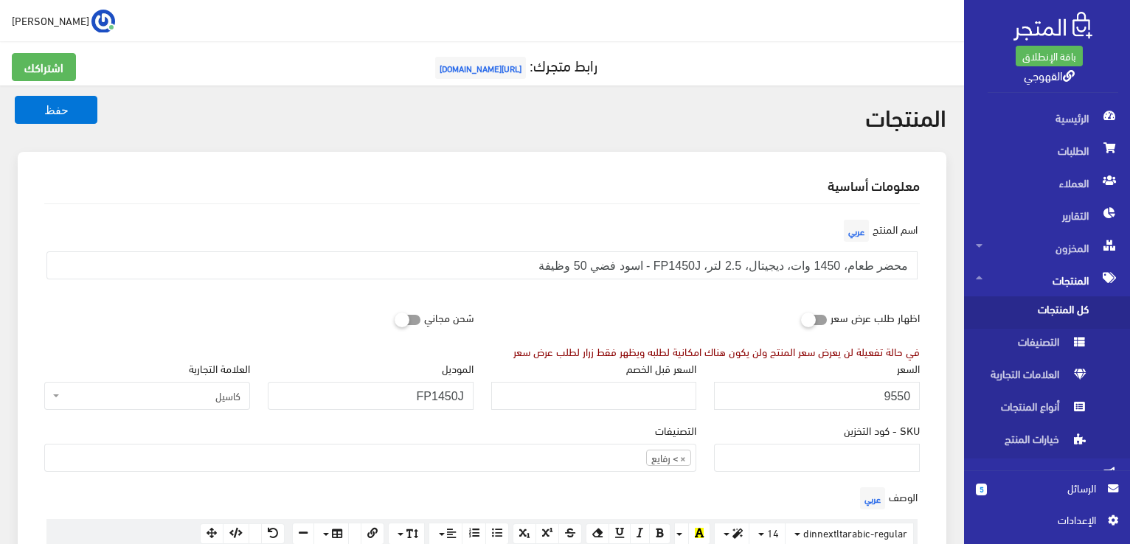
click at [315, 305] on div "شحن مجاني" at bounding box center [258, 317] width 447 height 28
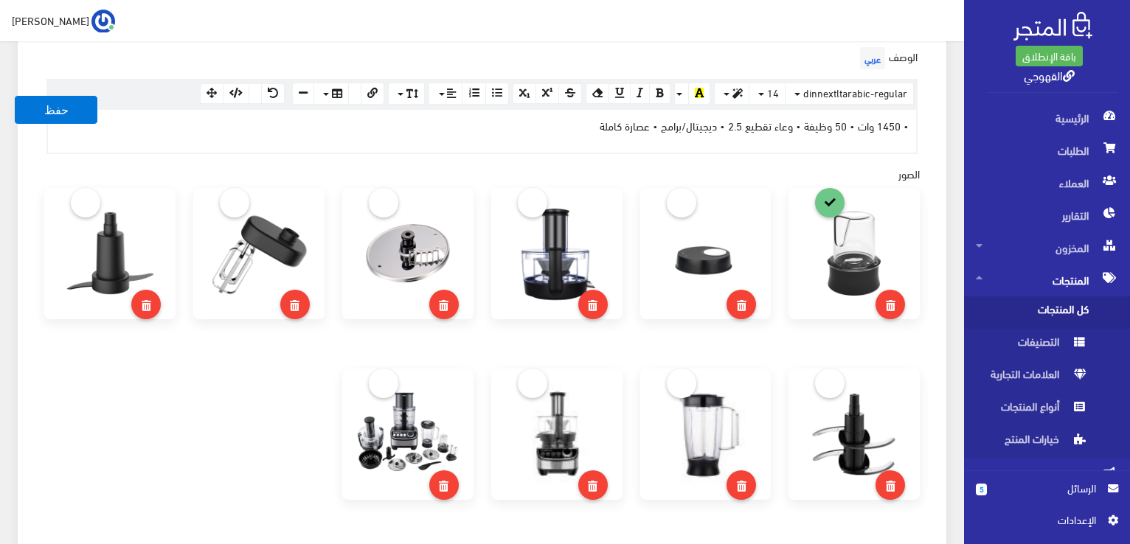
scroll to position [443, 0]
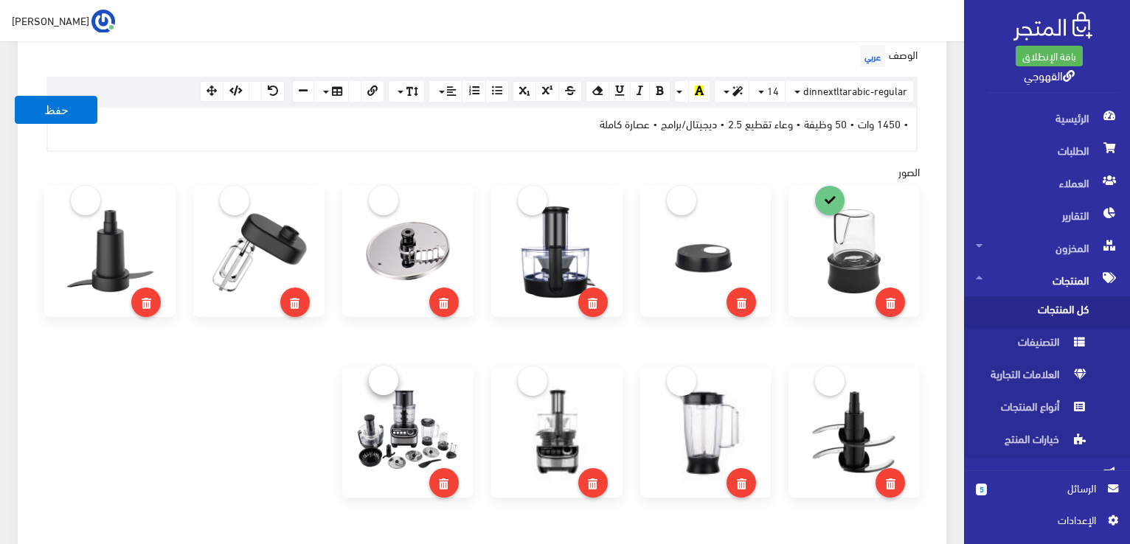
click at [375, 377] on link at bounding box center [384, 381] width 30 height 30
click at [54, 103] on button "حفظ" at bounding box center [56, 110] width 83 height 28
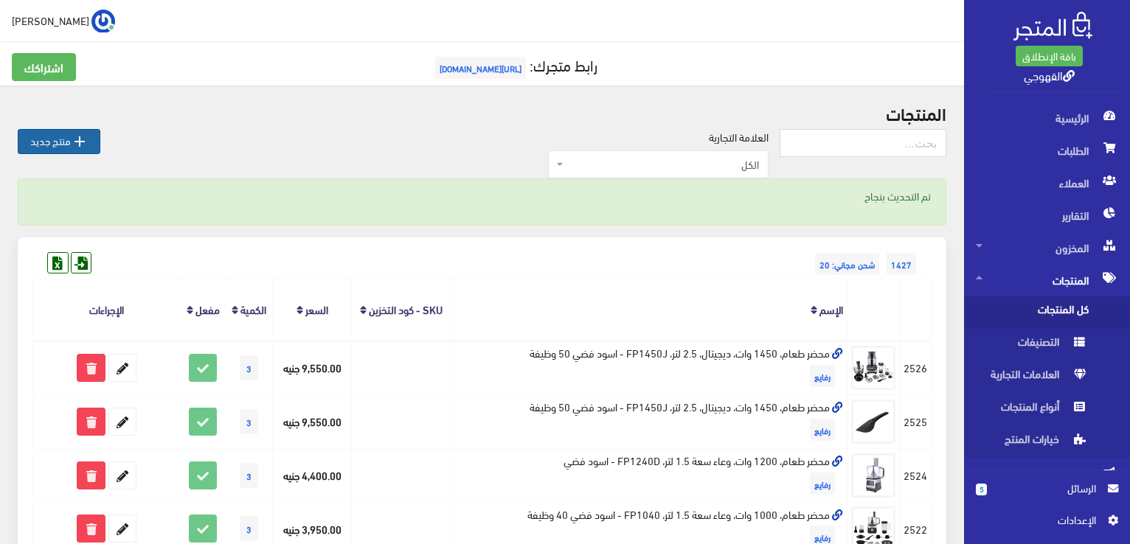
click at [57, 130] on link " منتج جديد" at bounding box center [59, 141] width 83 height 25
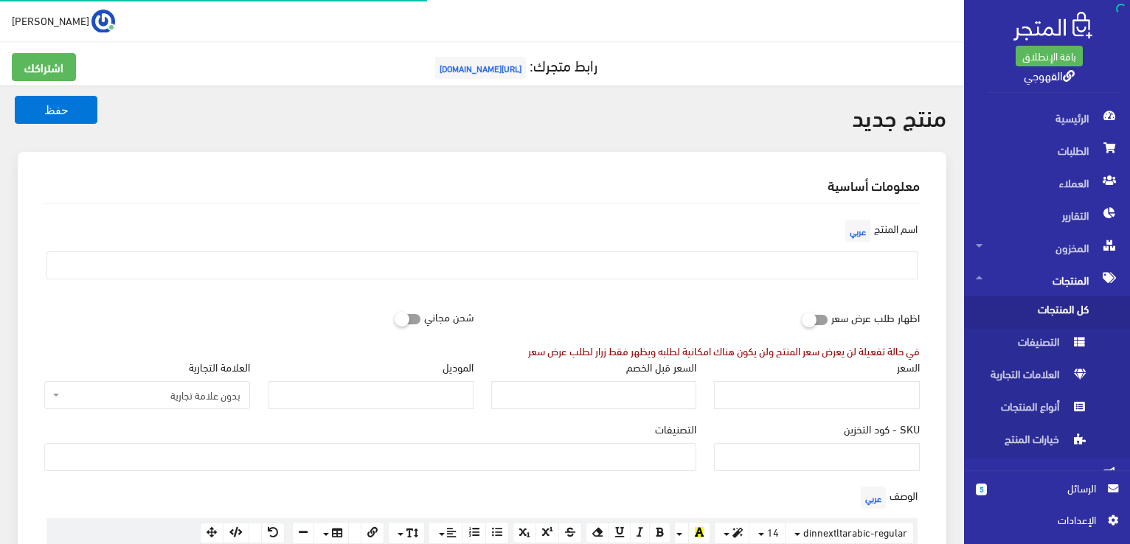
select select
click at [507, 266] on input "text" at bounding box center [481, 266] width 871 height 28
paste input "عصارة كهربائية، 1400 وات، 1 لتر، 6 برامج، سكينة تيتانيوم، JC1460SL - فضي اسود"
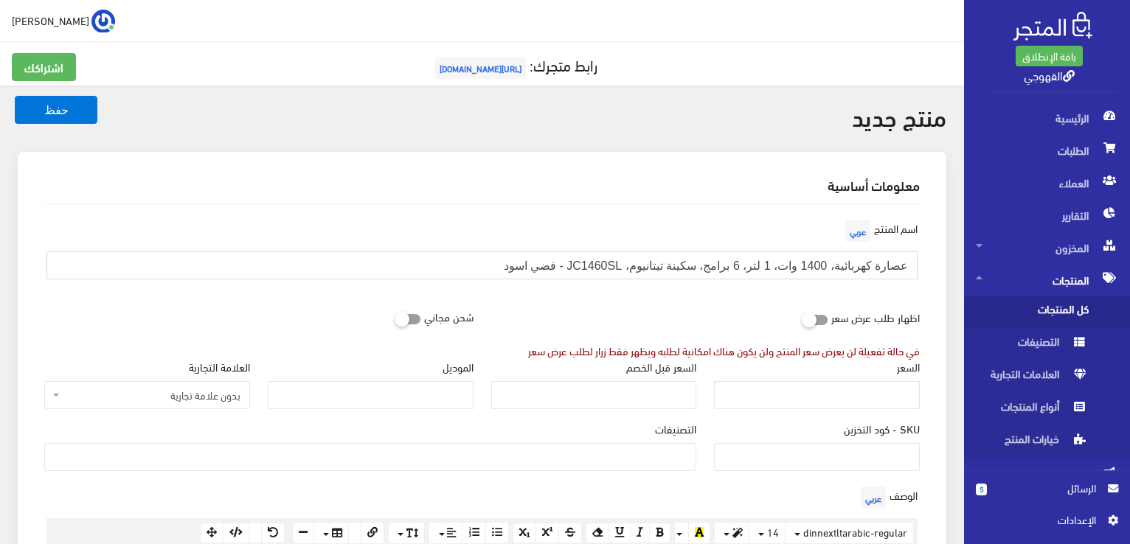
type input "عصارة كهربائية، 1400 وات، 1 لتر، 6 برامج، سكينة تيتانيوم، JC1460SL - فضي اسود"
click at [743, 393] on input "السعر" at bounding box center [817, 395] width 206 height 28
type input "6550"
click at [439, 395] on input "الموديل" at bounding box center [371, 395] width 206 height 28
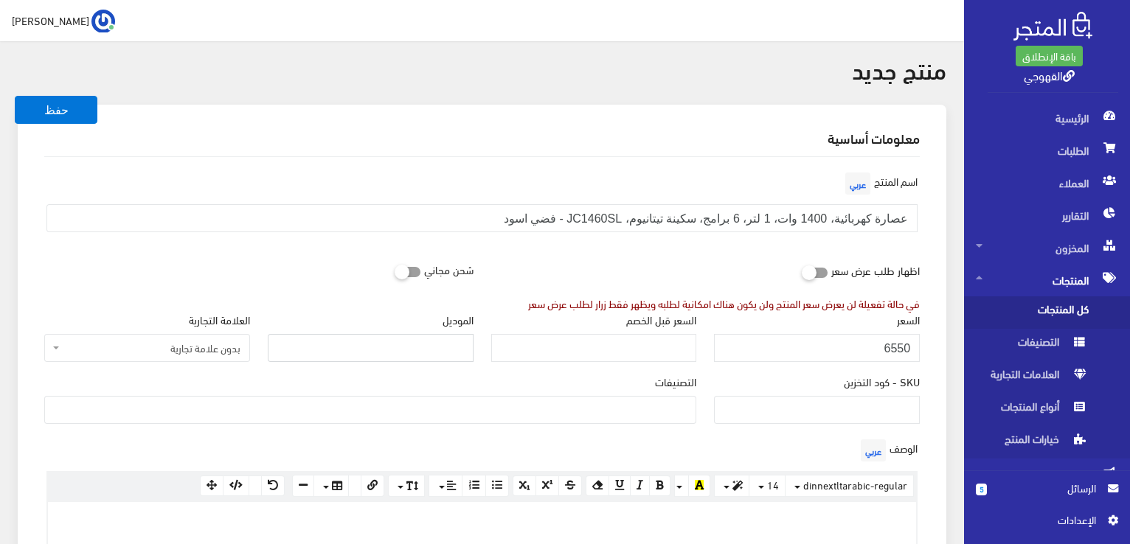
scroll to position [47, 0]
paste input "JC1460BK"
type input "JC1460BK"
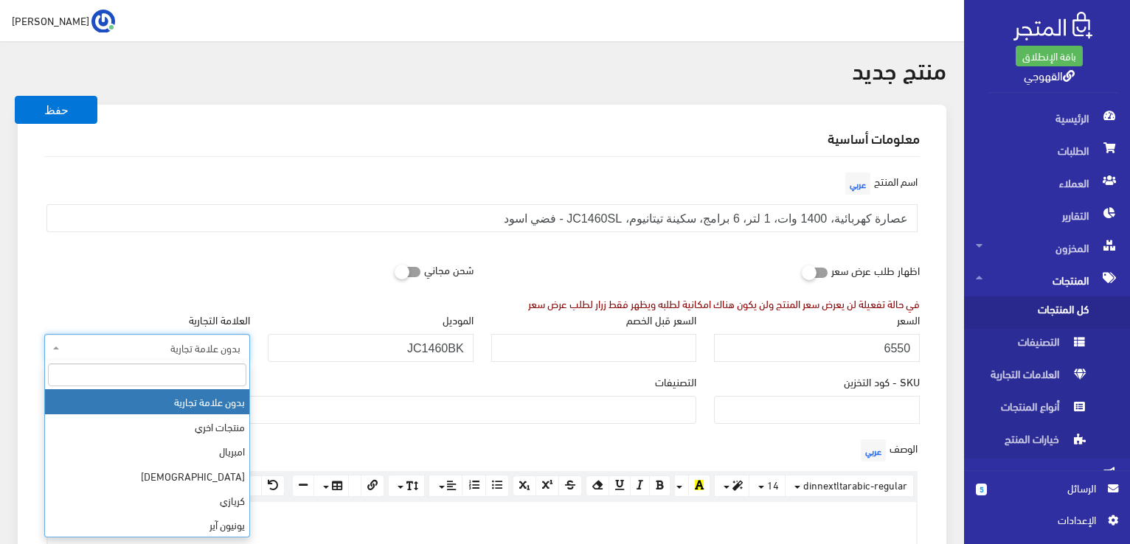
click at [167, 347] on span "بدون علامة تجارية" at bounding box center [152, 348] width 178 height 15
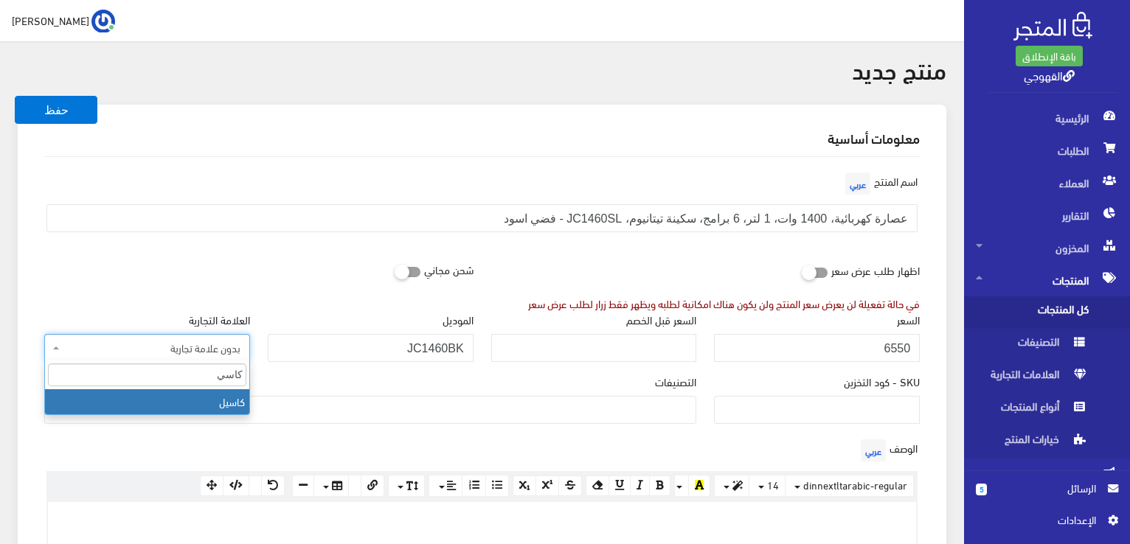
type input "كاسي"
select select "85"
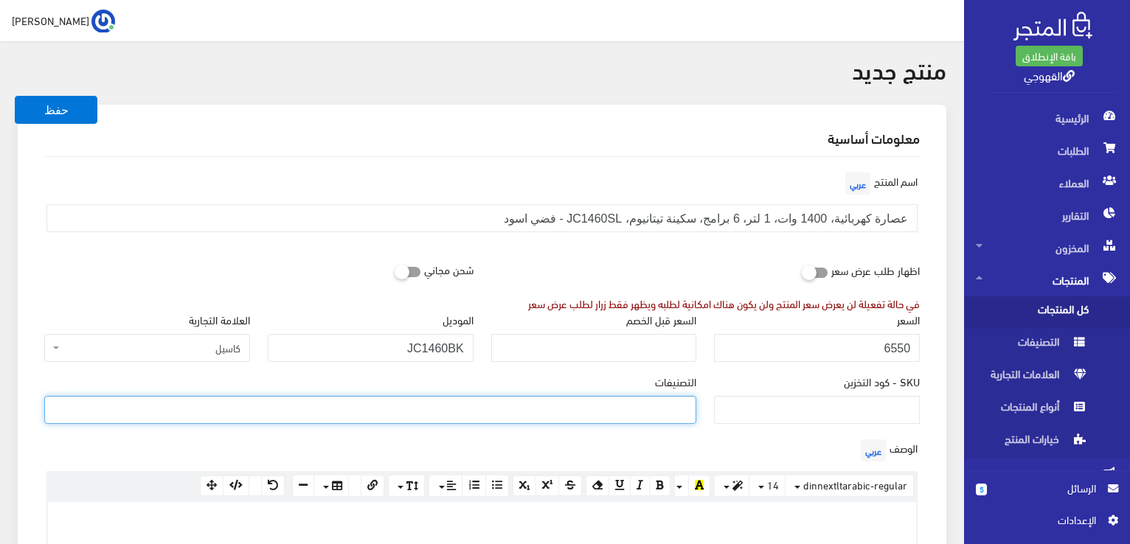
click at [572, 411] on ul at bounding box center [370, 409] width 651 height 24
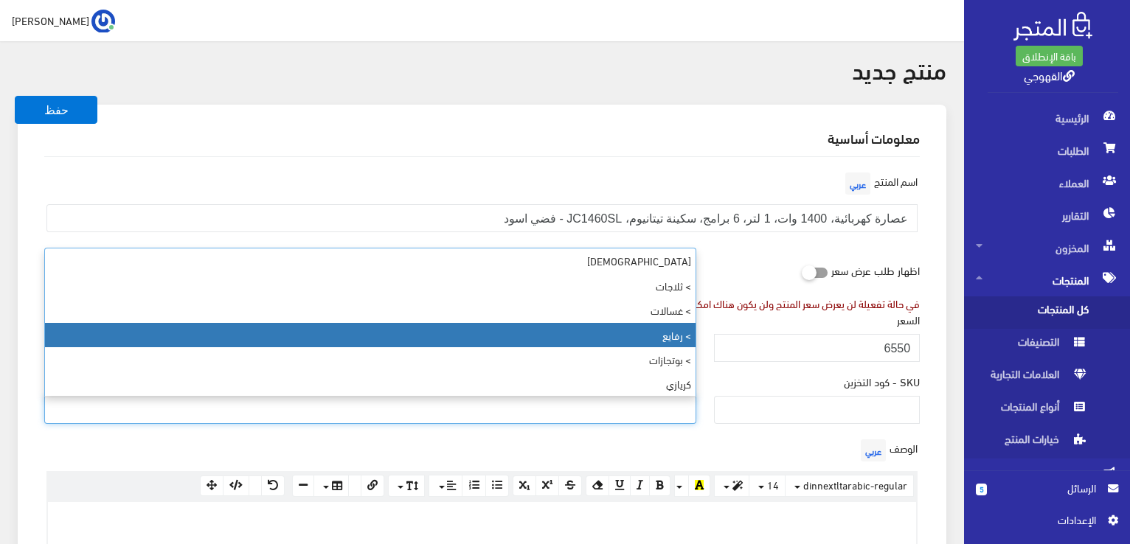
select select "89"
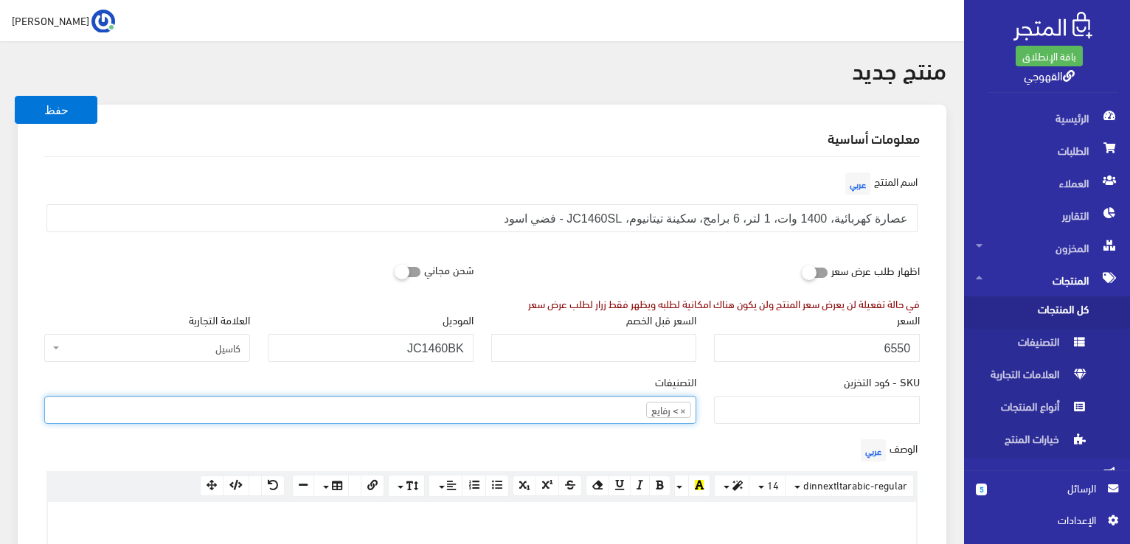
scroll to position [53, 0]
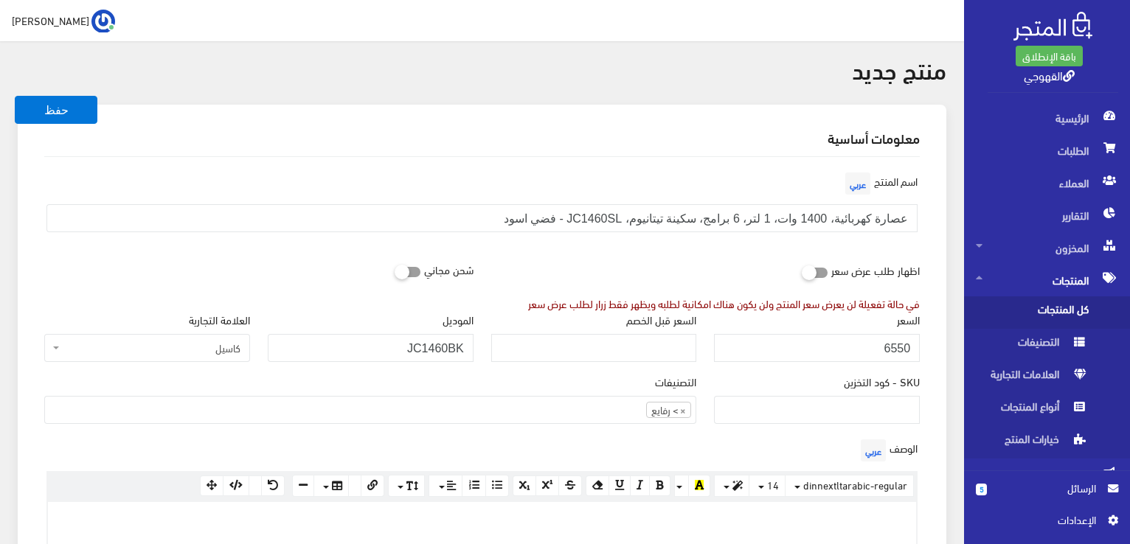
click at [771, 450] on div "الوصف عربي × Insert Image Select from files Image URL Insert Image × Insert Lin…" at bounding box center [481, 491] width 893 height 111
click at [856, 527] on div at bounding box center [482, 523] width 868 height 43
paste div
click at [925, 461] on div "الوصف عربي <p>• 1400 وات • 6 برامج • دجیتال • وعاء 1 لتر<span style="font-size:…" at bounding box center [481, 491] width 893 height 111
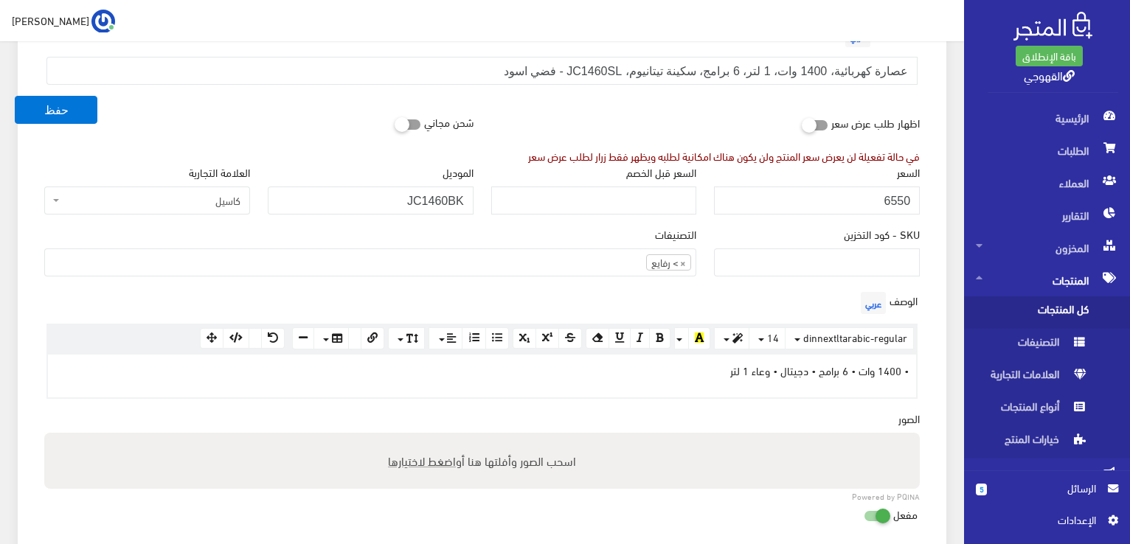
scroll to position [195, 0]
click at [443, 460] on span "اضغط لاختيارها" at bounding box center [422, 460] width 68 height 21
click at [443, 437] on input "اسحب الصور وأفلتها هنا أو اضغط لاختيارها" at bounding box center [482, 435] width 876 height 4
type input "C:\fakepath\jc1460sl.jpg"
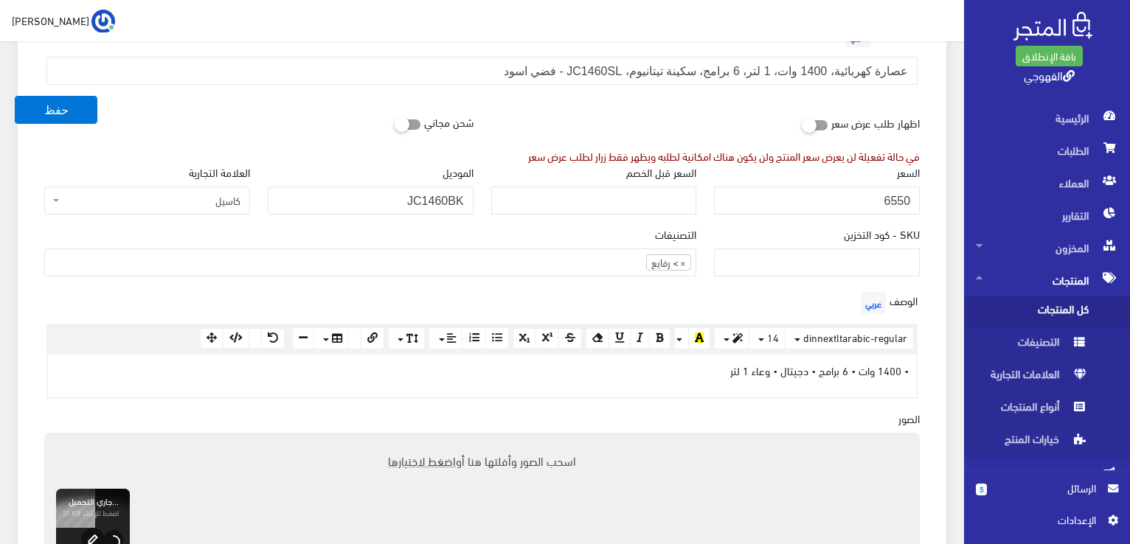
click at [289, 414] on div "اسم المنتج عربي عصارة كهربائية، 1400 وات، 1 لتر، 6 برامج، سكينة تيتانيوم، JC146…" at bounding box center [481, 450] width 899 height 881
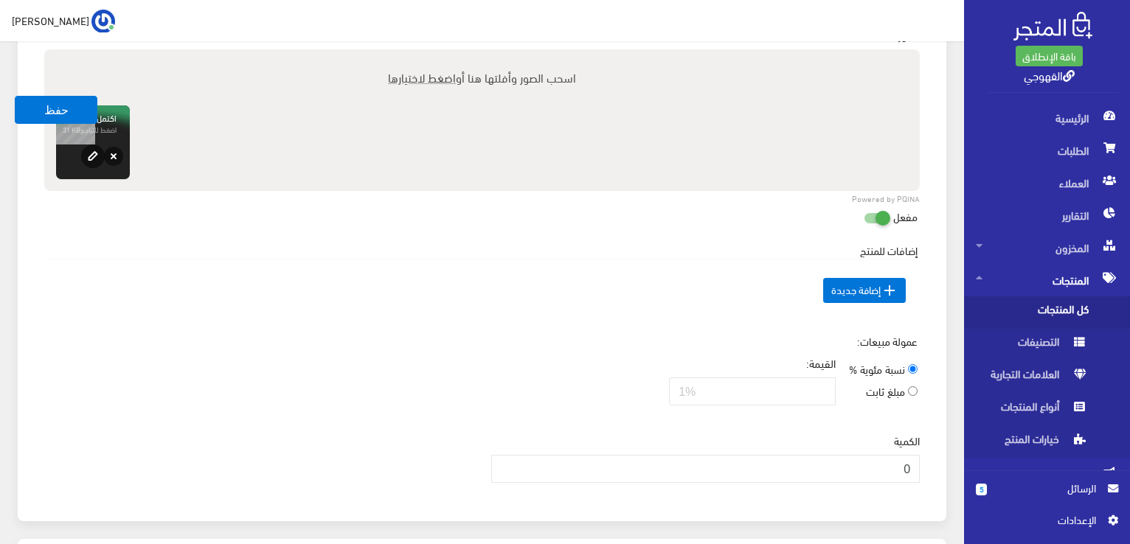
scroll to position [608, 0]
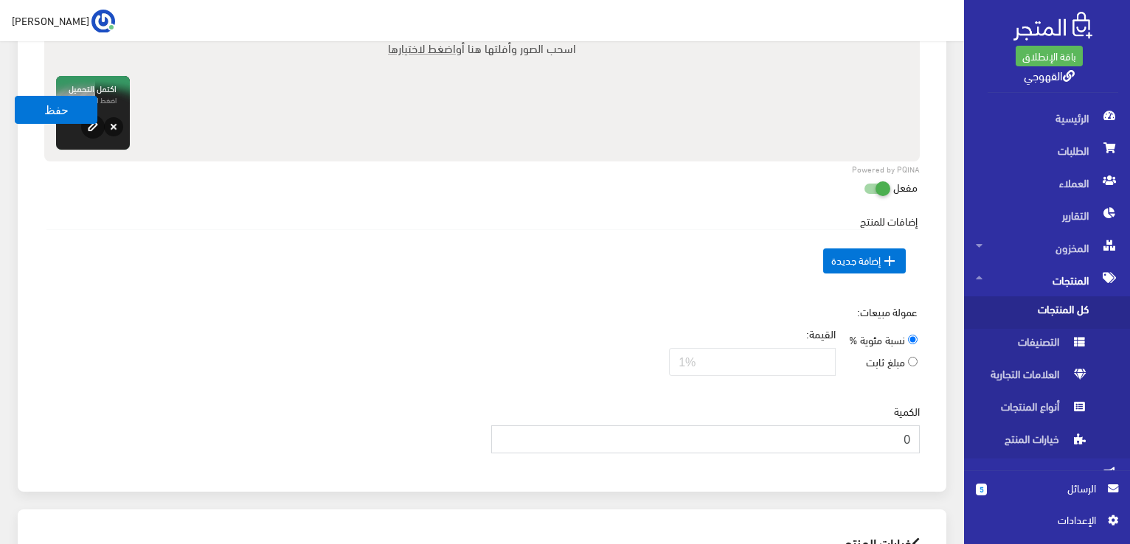
click at [747, 440] on input "0" at bounding box center [705, 440] width 429 height 28
type input "3"
click at [549, 334] on div "عمولة مبيعات: نسبة مئوية % مبلغ ثابت القيمة:" at bounding box center [481, 346] width 893 height 84
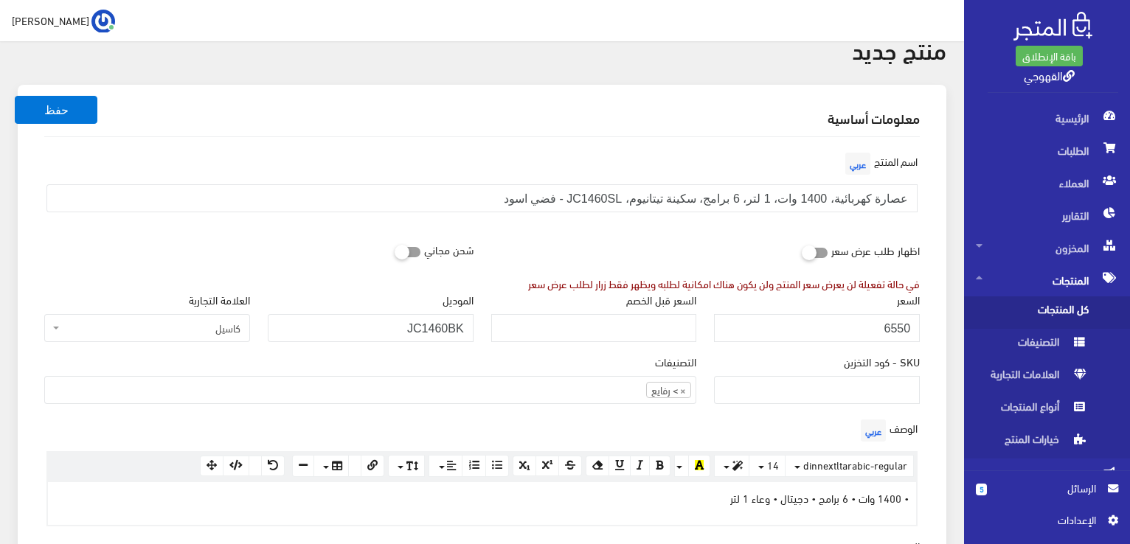
scroll to position [59, 0]
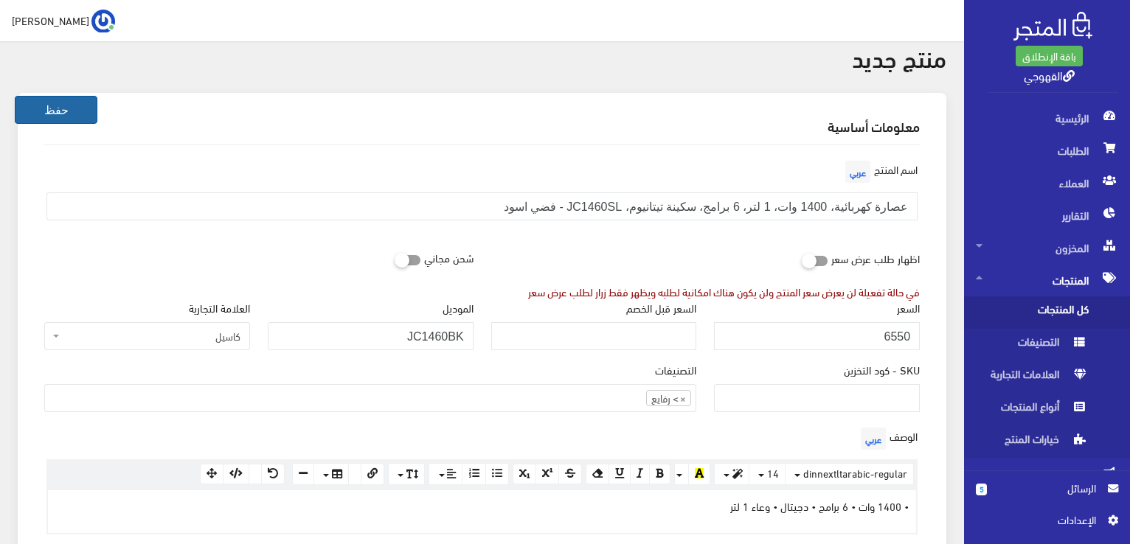
click at [60, 103] on button "حفظ" at bounding box center [56, 110] width 83 height 28
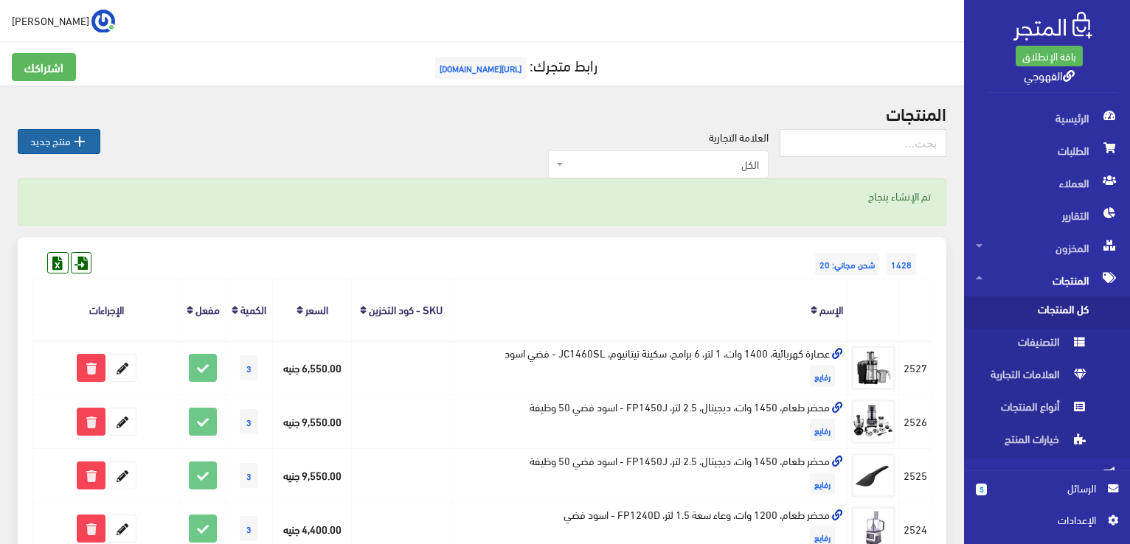
click at [50, 138] on link " منتج جديد" at bounding box center [59, 141] width 83 height 25
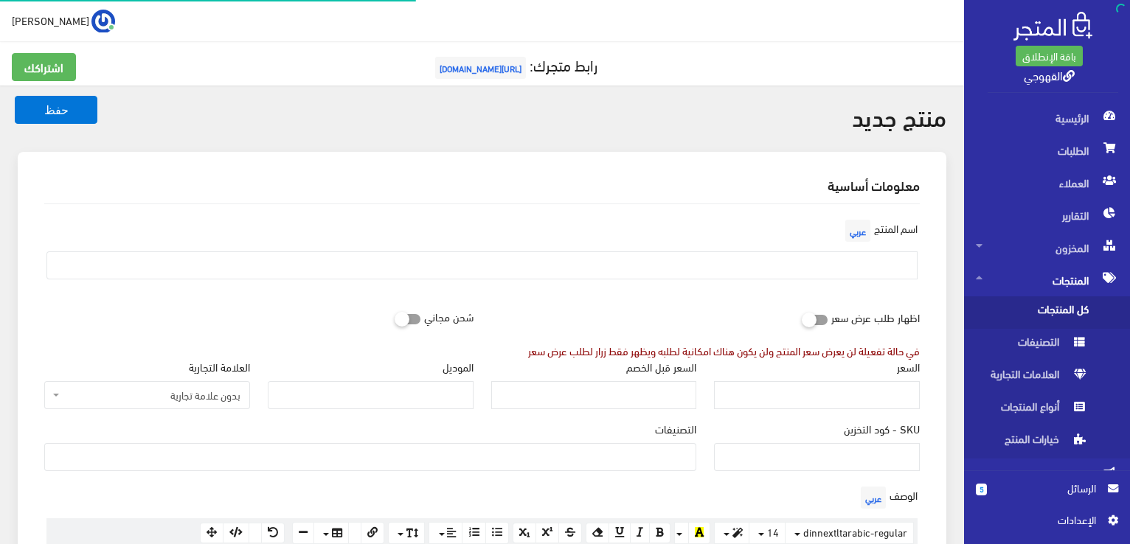
select select
click at [680, 272] on input "text" at bounding box center [481, 266] width 871 height 28
paste input "عصارة كهربائية، 1400 وات، 1 لتر، 6 برامج، سكينة تيتانيوم، JC1460BK - اسود"
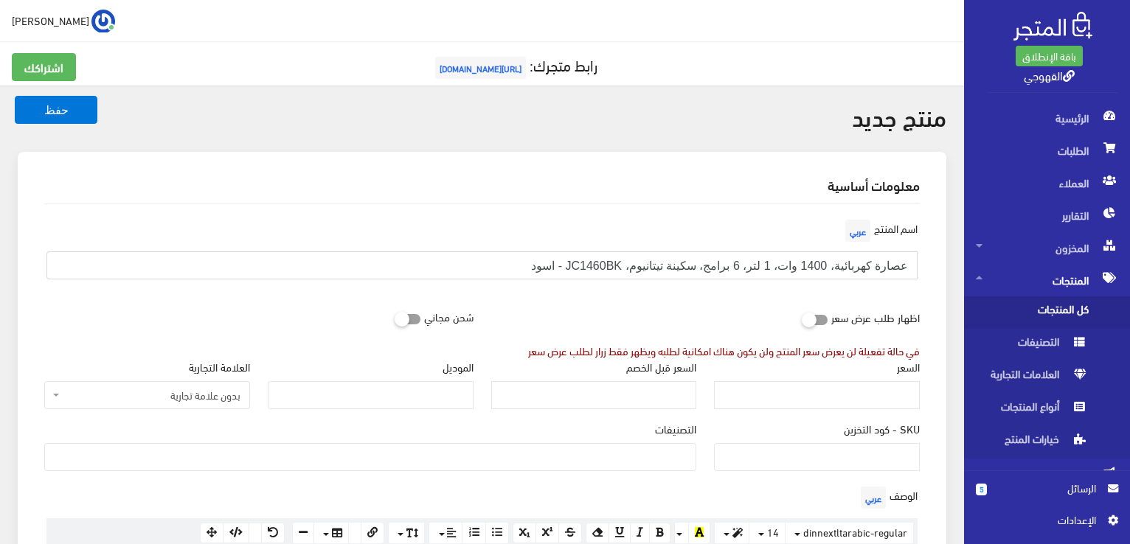
type input "عصارة كهربائية، 1400 وات، 1 لتر، 6 برامج، سكينة تيتانيوم، JC1460BK - اسود"
click at [842, 401] on input "السعر" at bounding box center [817, 395] width 206 height 28
type input "6550"
drag, startPoint x: 371, startPoint y: 397, endPoint x: 687, endPoint y: -64, distance: 559.1
click at [687, 0] on html "باقة الإنطلاق القهوجي الرئيسية 5" at bounding box center [565, 272] width 1130 height 544
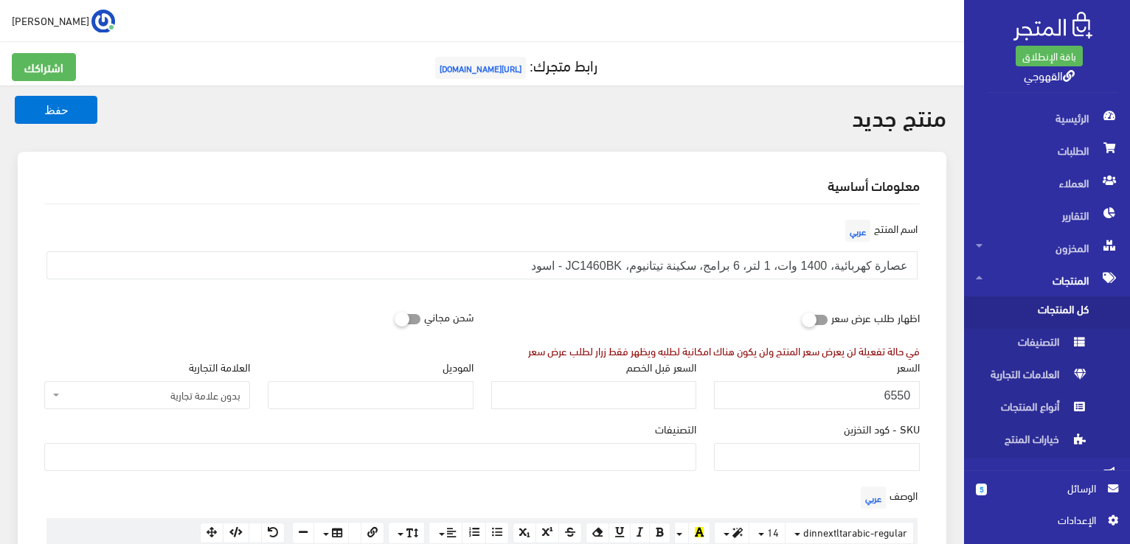
click at [479, 423] on div "التصنيفات فريش > ثلاجات > غسالات > رفايع > بوتجازات كريازي > ثلاجات > جميع المن…" at bounding box center [370, 446] width 652 height 50
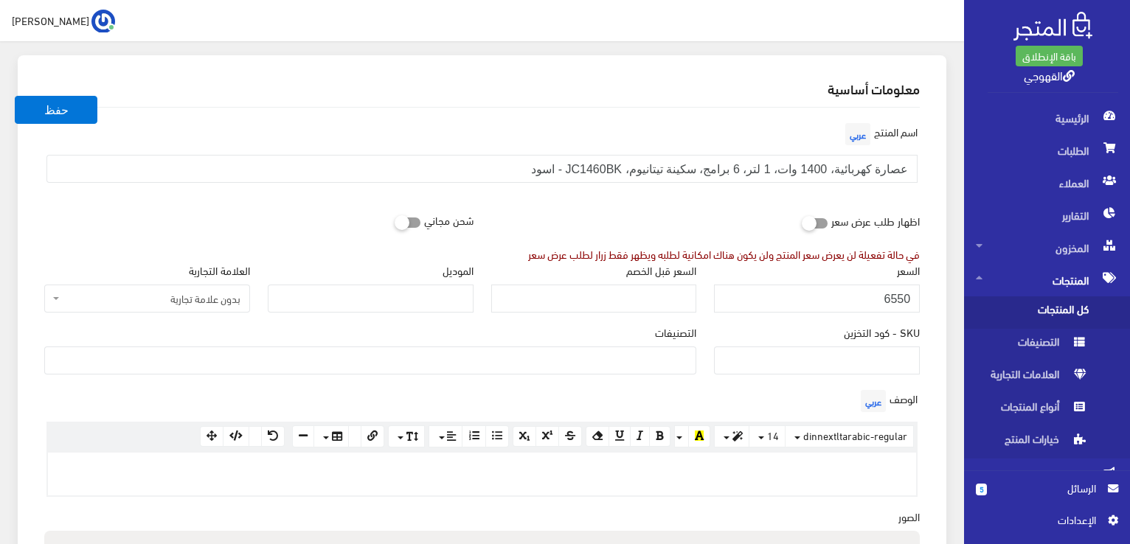
scroll to position [118, 0]
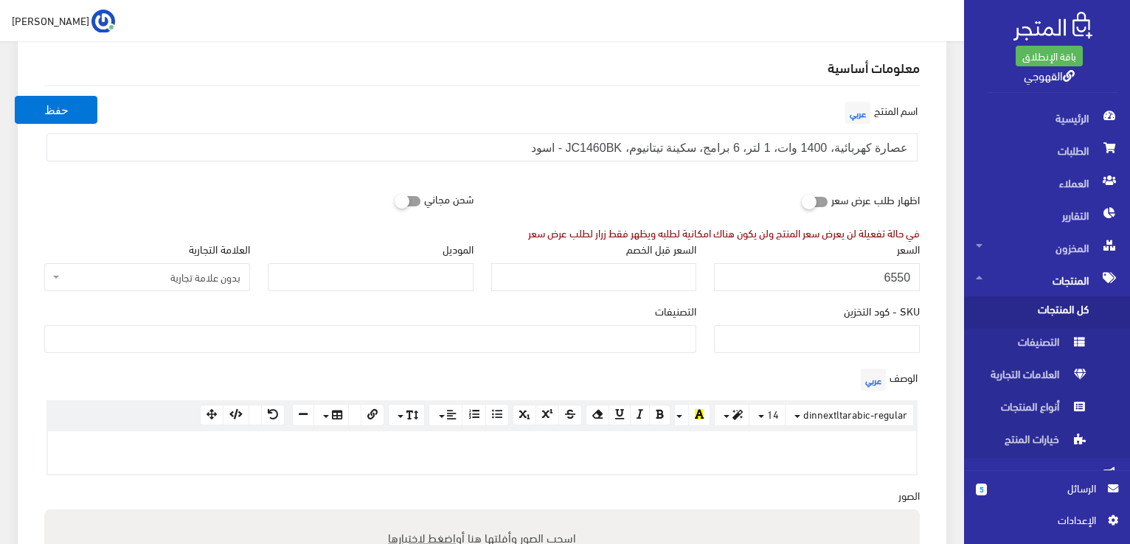
drag, startPoint x: 779, startPoint y: 476, endPoint x: 785, endPoint y: 450, distance: 26.5
click at [785, 450] on div "الوصف عربي × Insert Image Select from files Image URL Insert Image × Insert Lin…" at bounding box center [481, 426] width 893 height 122
click at [785, 450] on p at bounding box center [481, 447] width 853 height 16
paste div
click at [358, 252] on div "الموديل" at bounding box center [371, 266] width 206 height 50
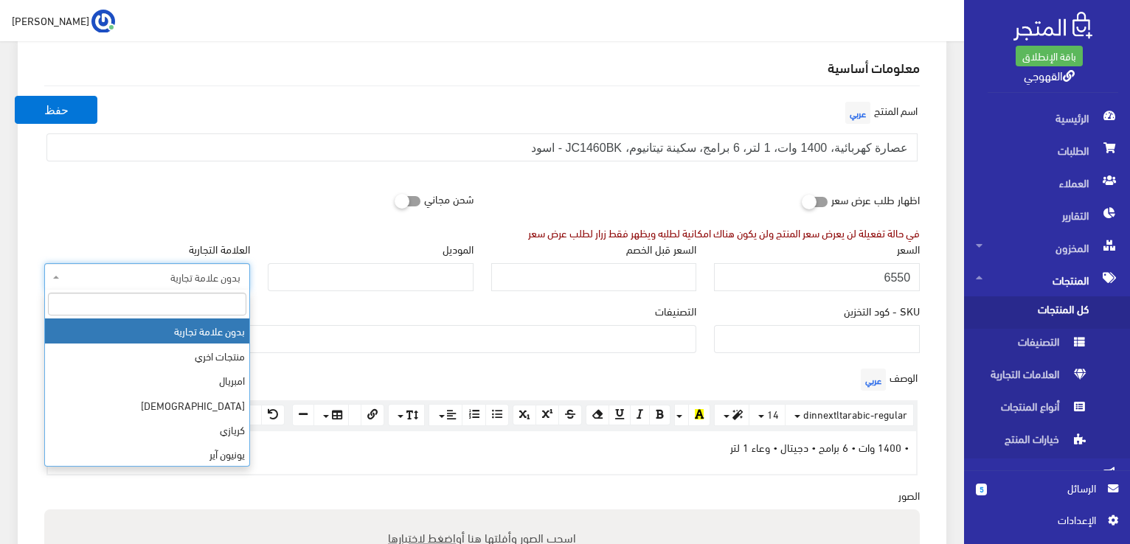
click at [204, 270] on span "بدون علامة تجارية" at bounding box center [152, 277] width 178 height 15
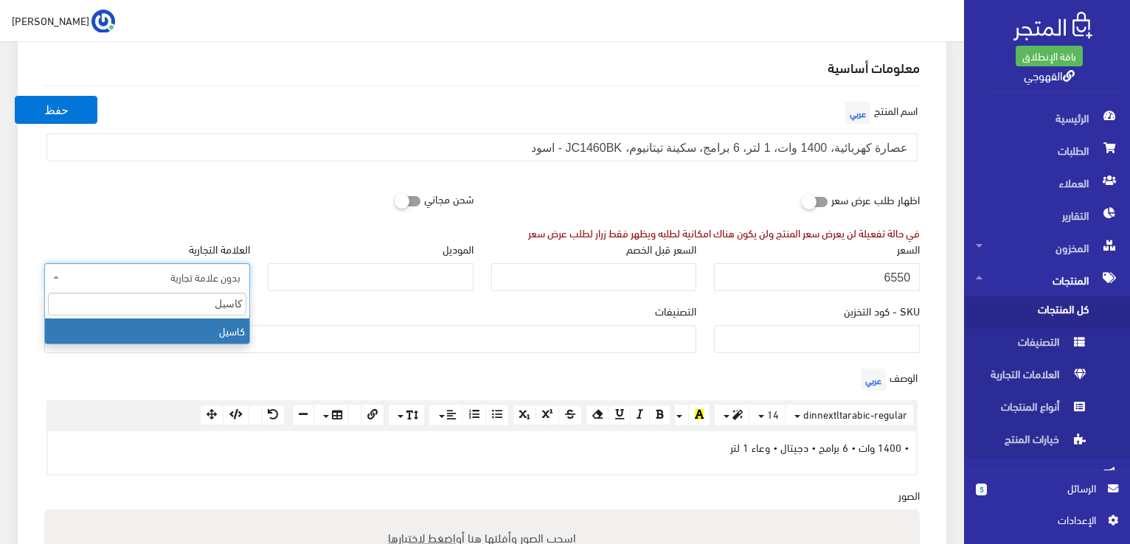
type input "كاسيل"
select select "85"
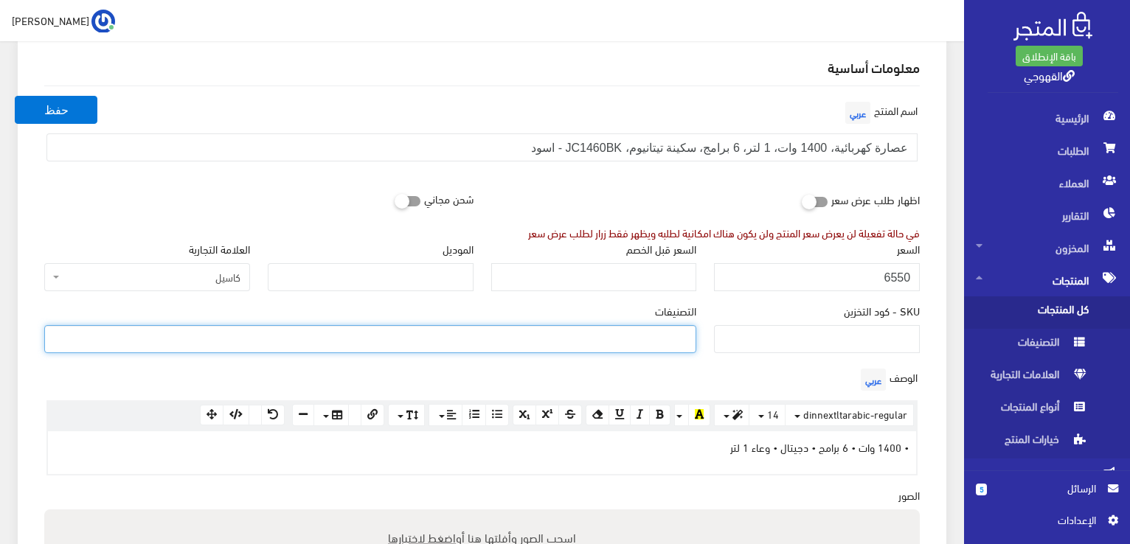
click at [238, 338] on ul at bounding box center [370, 338] width 651 height 24
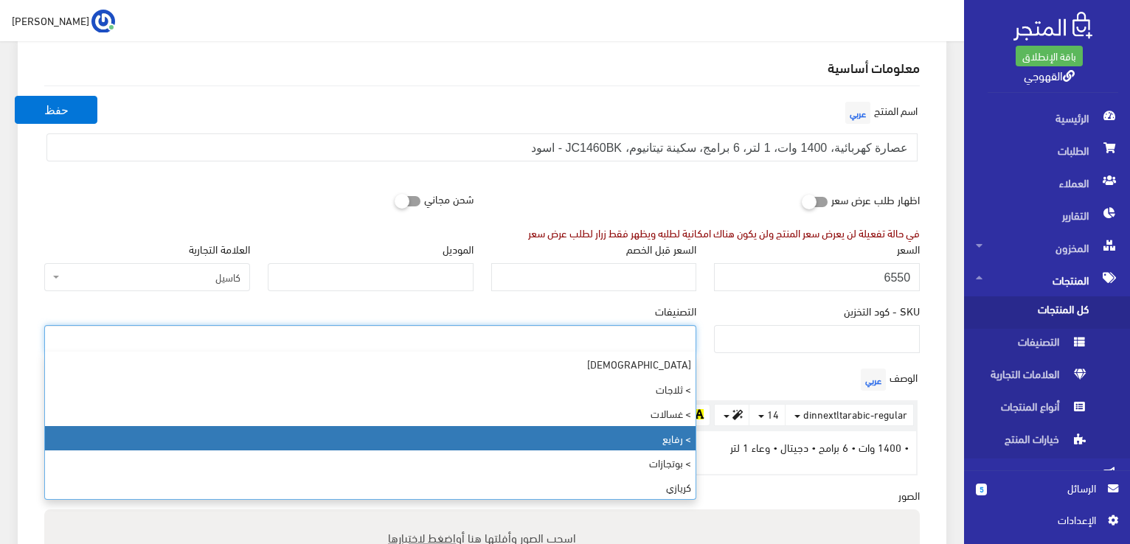
select select "89"
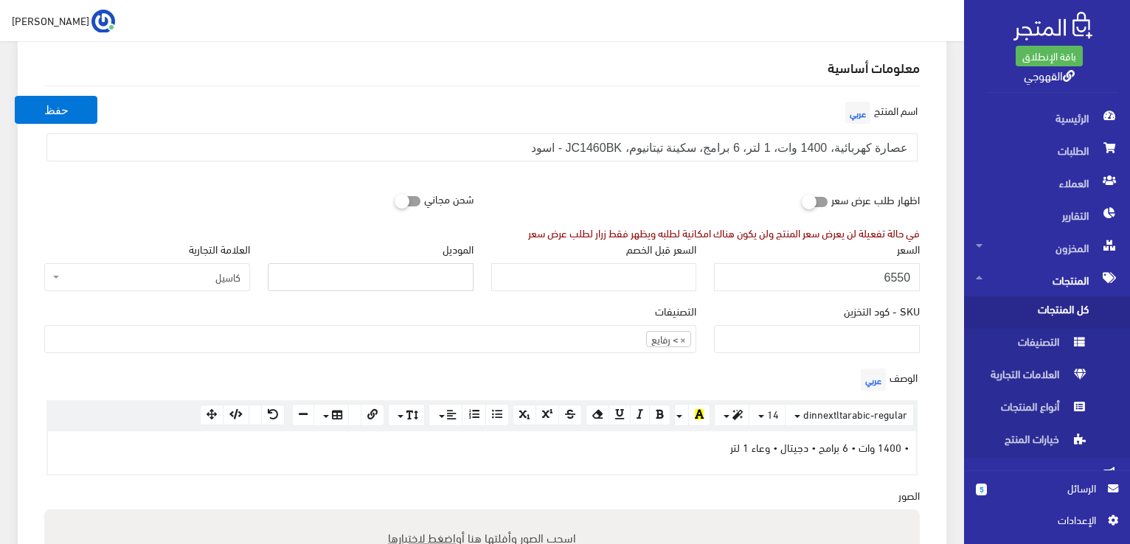
click at [442, 281] on input "الموديل" at bounding box center [371, 277] width 206 height 28
click at [658, 272] on input "السعر قبل الخصم" at bounding box center [594, 277] width 206 height 28
click at [457, 281] on input "الموديل" at bounding box center [371, 277] width 206 height 28
paste input "JC1460SL"
type input "JC1460SL"
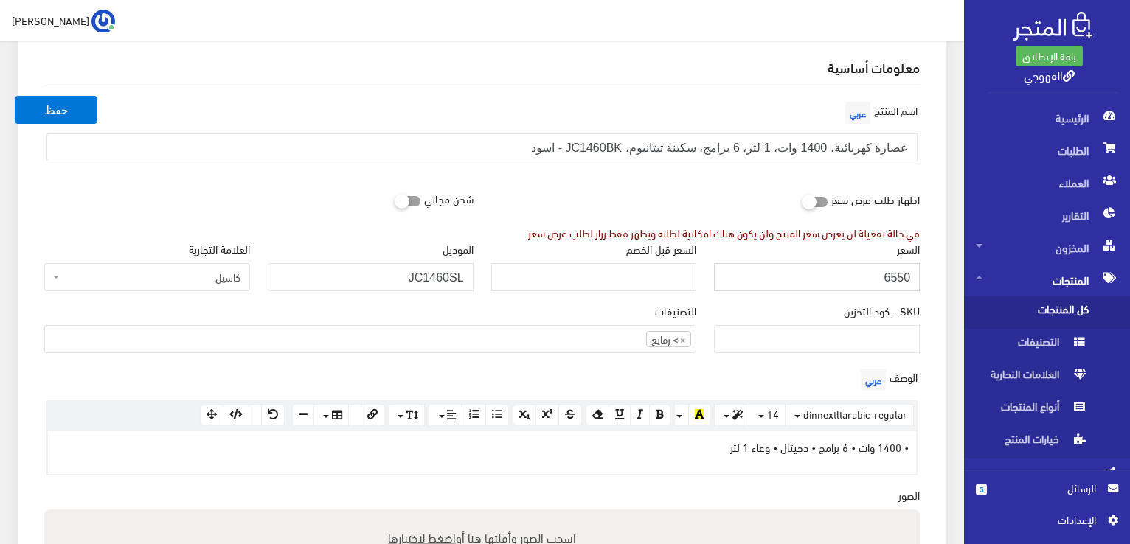
click at [893, 271] on input "6550" at bounding box center [817, 277] width 206 height 28
type input "6950"
click at [656, 387] on div "الوصف عربي <p>• 1400 وات • 6 برامج • دجیتال • وعاء 1 لتر&nbsp;</p> × Insert Ima…" at bounding box center [481, 420] width 893 height 111
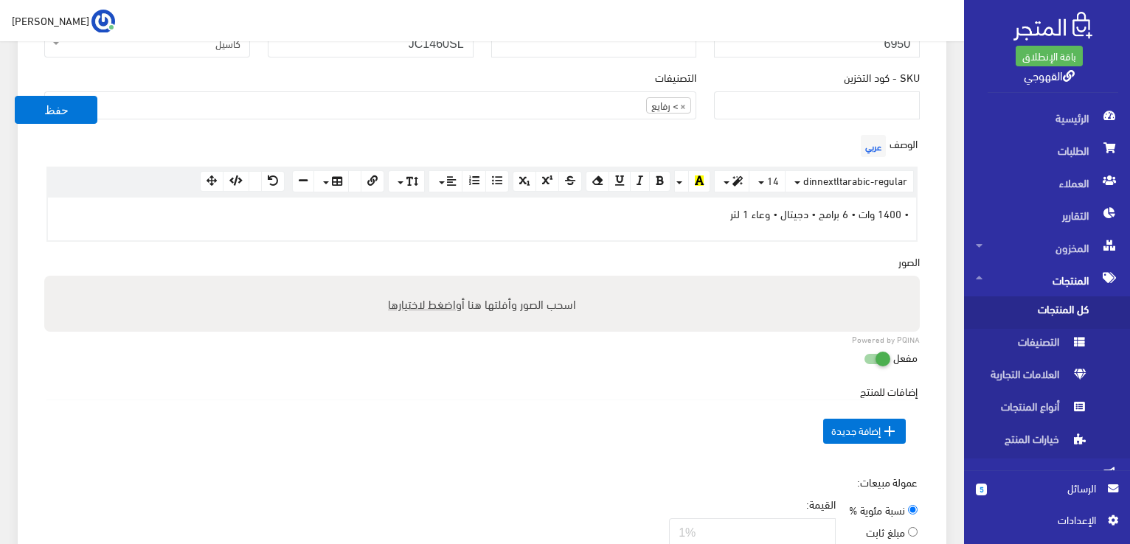
scroll to position [354, 0]
click at [414, 309] on label "اسحب الصور وأفلتها هنا أو اضغط لاختيارها" at bounding box center [482, 302] width 200 height 30
click at [414, 278] on input "اسحب الصور وأفلتها هنا أو اضغط لاختيارها" at bounding box center [482, 276] width 876 height 4
type input "C:\fakepath\jc1460bk.jpg"
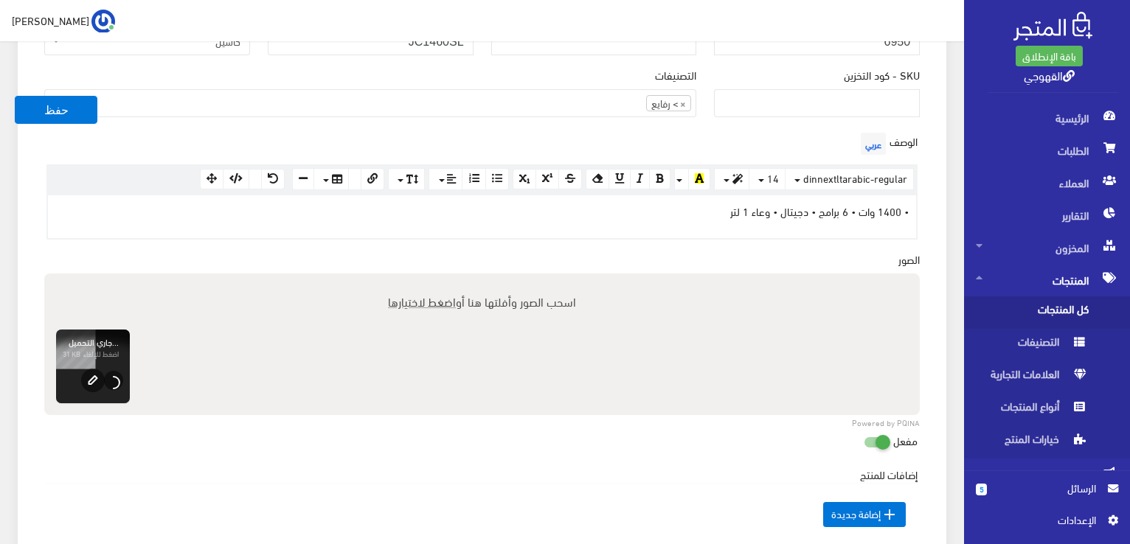
click at [550, 252] on div "اسم المنتج عربي عصارة كهربائية، 1400 وات، 1 لتر، 6 برامج، سكينة تيتانيوم، JC146…" at bounding box center [481, 290] width 899 height 881
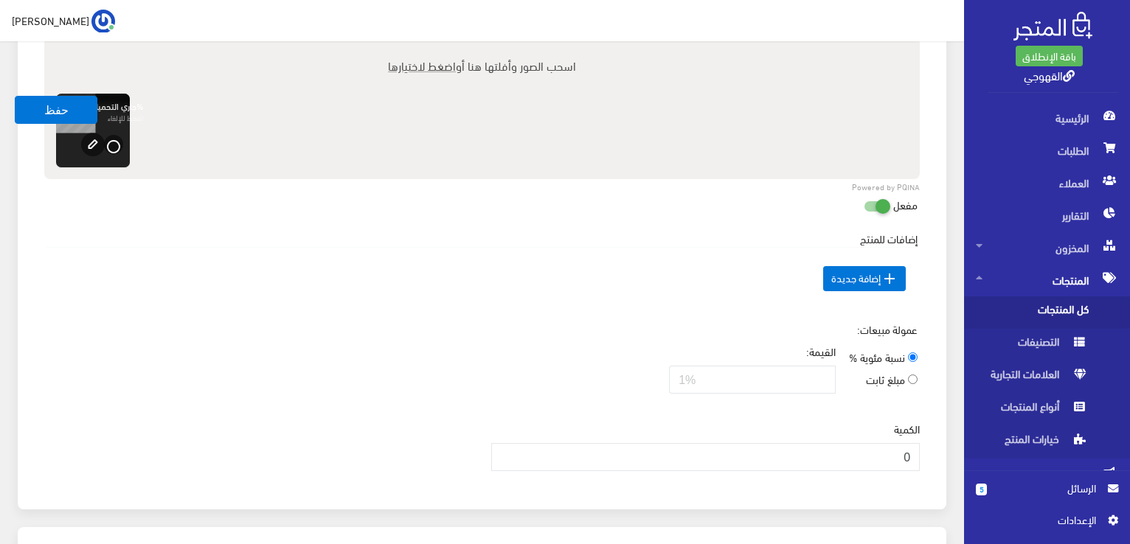
scroll to position [620, 0]
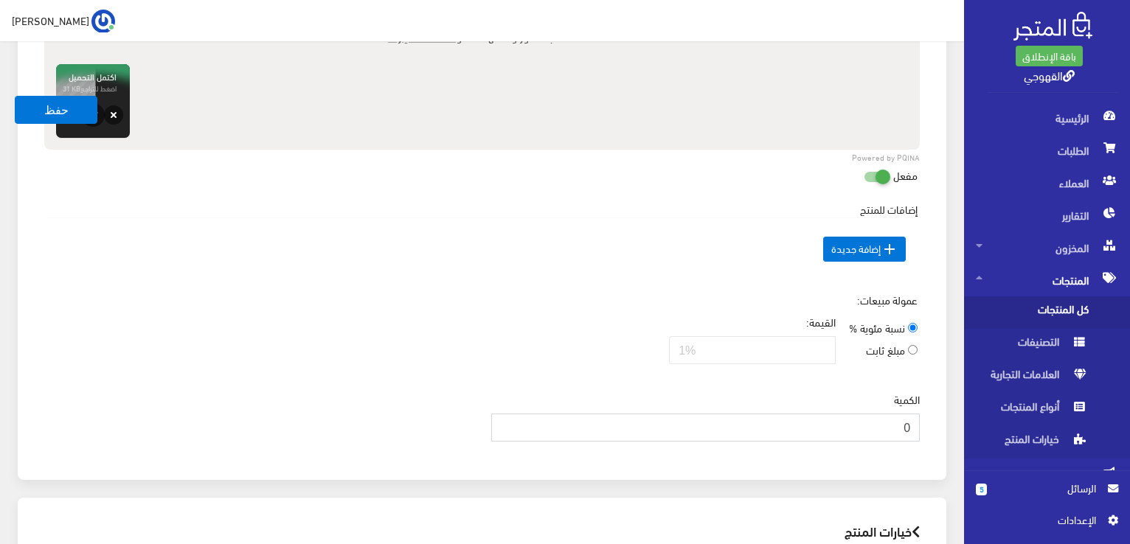
click at [894, 426] on input "0" at bounding box center [705, 428] width 429 height 28
type input "3"
click at [81, 110] on button "حفظ" at bounding box center [56, 110] width 83 height 28
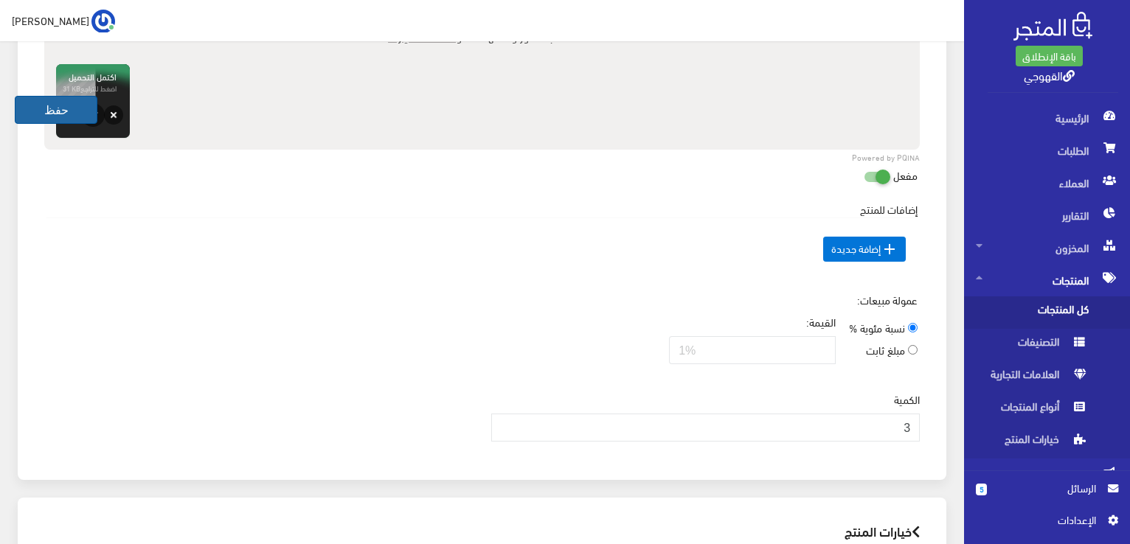
click at [81, 110] on button "حفظ" at bounding box center [56, 110] width 83 height 28
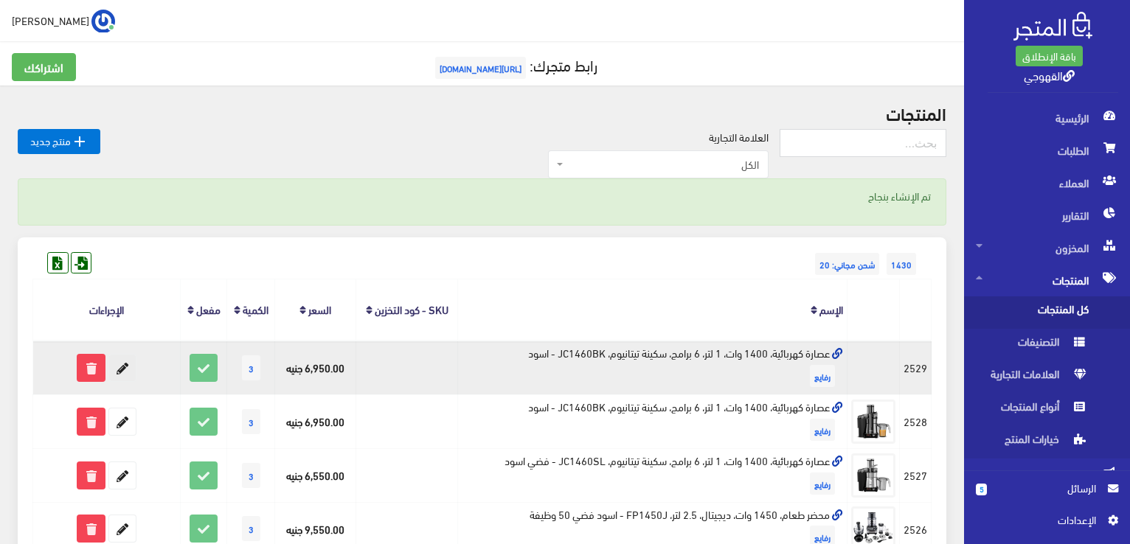
click at [128, 376] on icon at bounding box center [122, 368] width 27 height 27
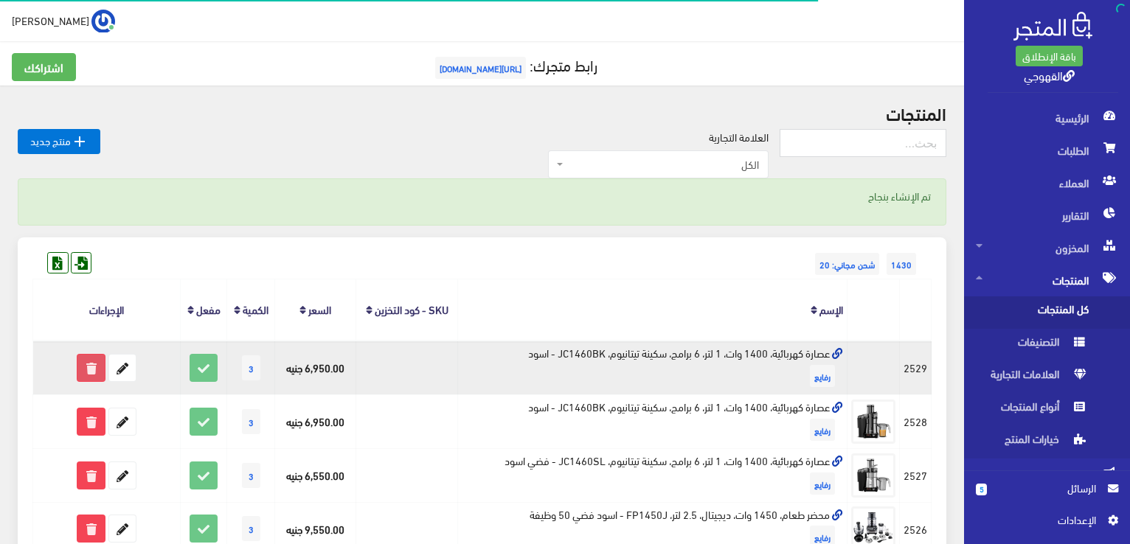
click at [94, 375] on icon at bounding box center [90, 368] width 27 height 27
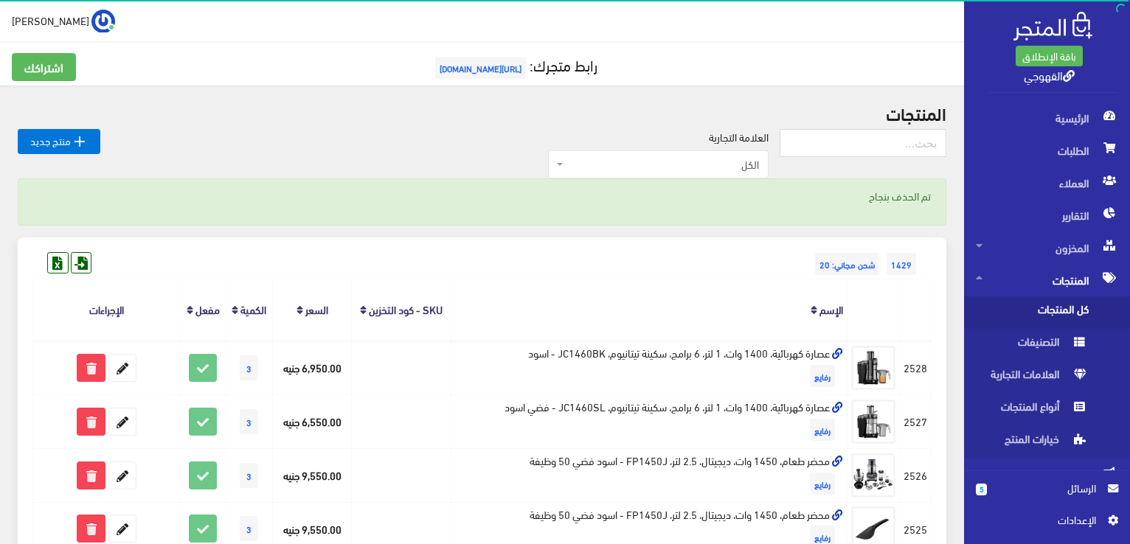
click at [289, 280] on th "السعر" at bounding box center [311, 310] width 79 height 61
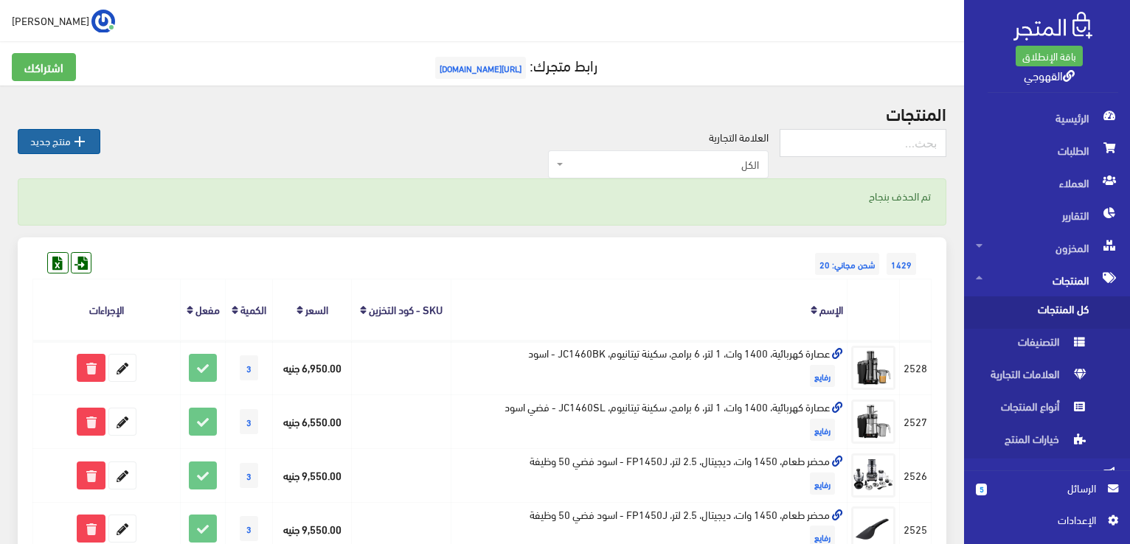
click at [86, 142] on icon "" at bounding box center [80, 142] width 18 height 18
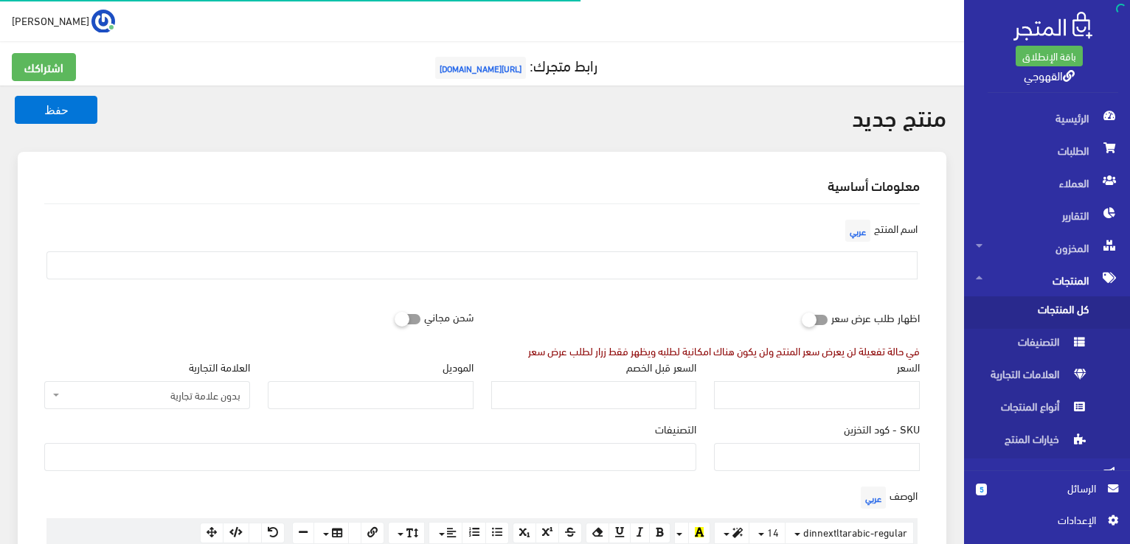
select select
click at [631, 260] on input "text" at bounding box center [481, 266] width 871 height 28
paste input "wall Double غلایة تجاریة 10 لتر استالس"
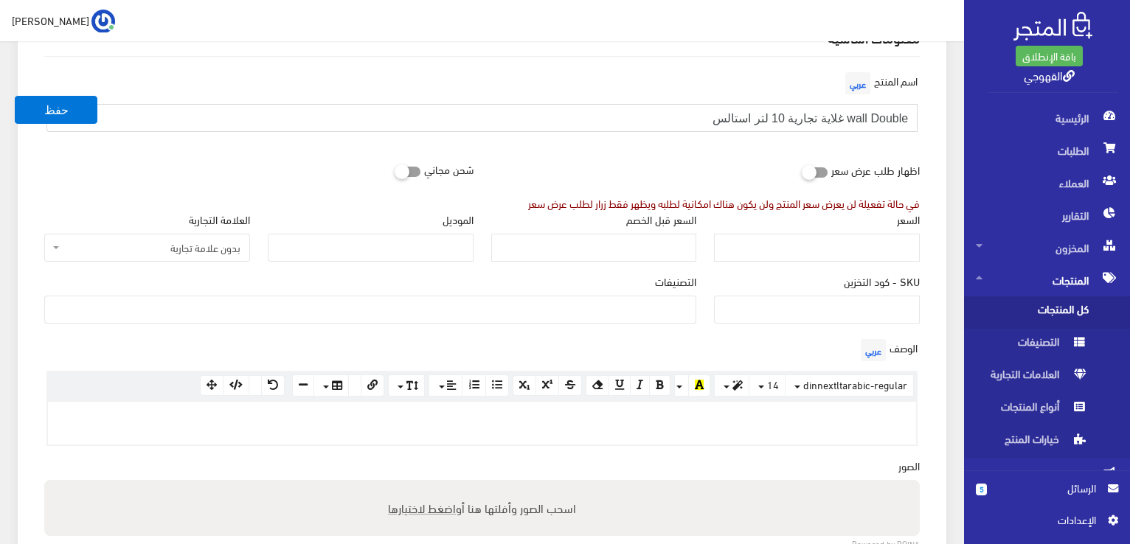
scroll to position [150, 0]
type input "wall Double غلایة تجاریة 10 لتر استالس"
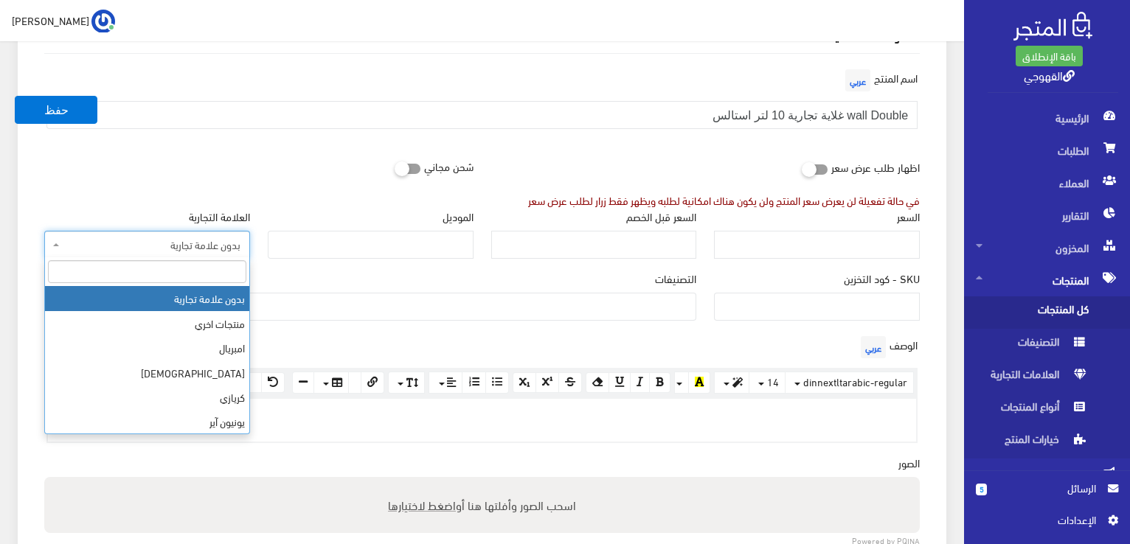
click at [220, 238] on span "بدون علامة تجارية" at bounding box center [152, 245] width 178 height 15
click at [217, 266] on input "search" at bounding box center [147, 271] width 198 height 23
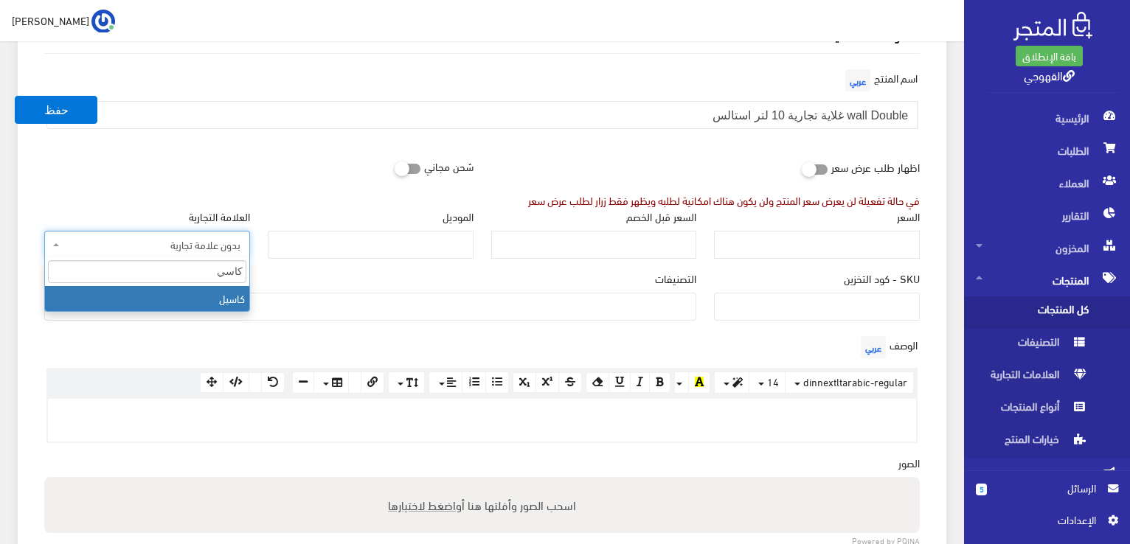
type input "كاسي"
select select "85"
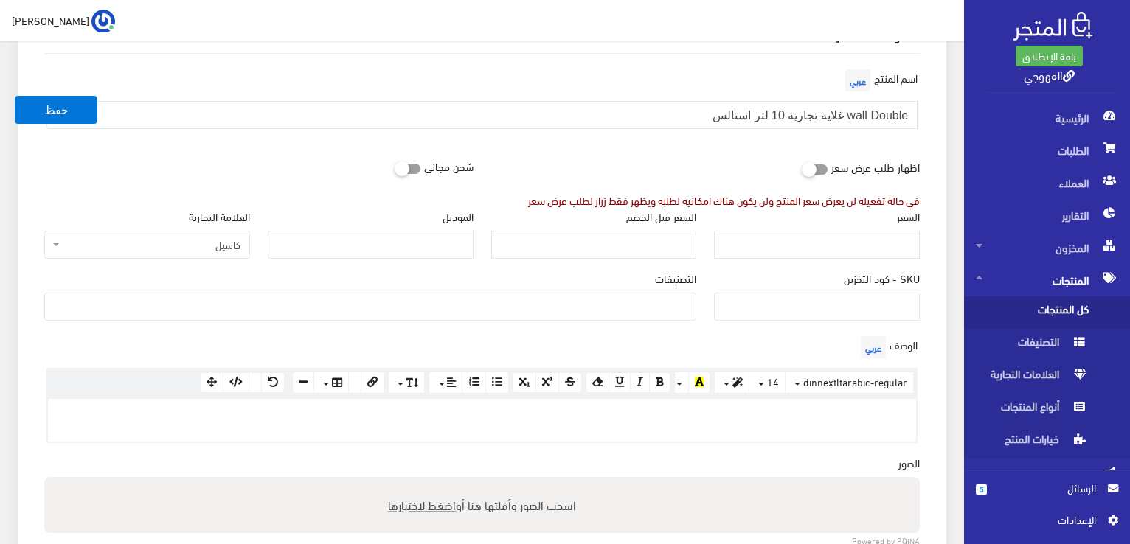
click at [415, 260] on div "الموديل" at bounding box center [370, 240] width 223 height 62
click at [421, 252] on input "الموديل" at bounding box center [371, 245] width 206 height 28
click at [788, 254] on input "السعر" at bounding box center [817, 245] width 206 height 28
type input "4150"
click at [311, 252] on input "الموديل" at bounding box center [371, 245] width 206 height 28
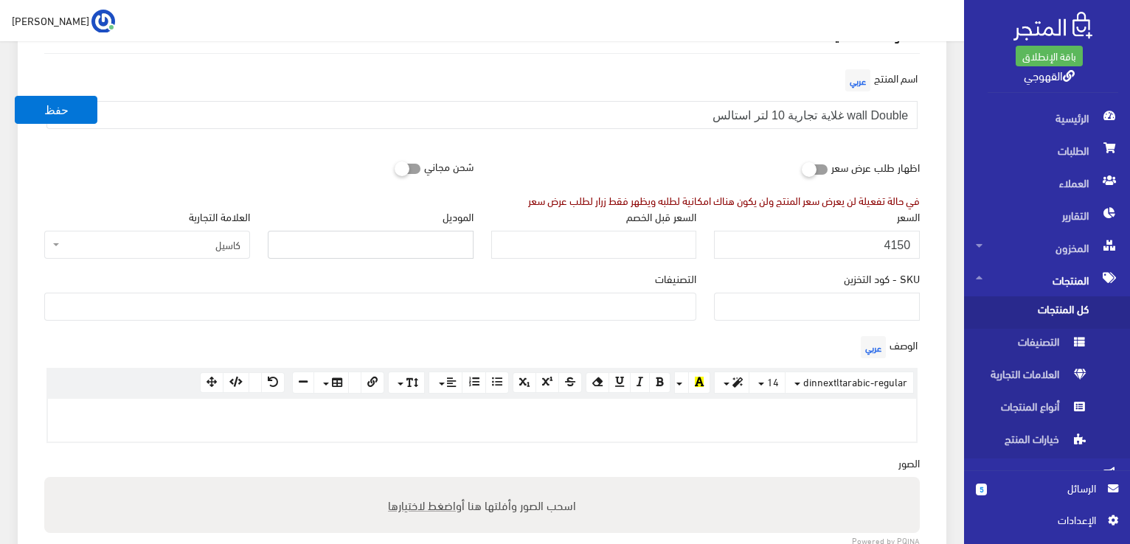
paste input "EWB1810"
type input "EWB1810"
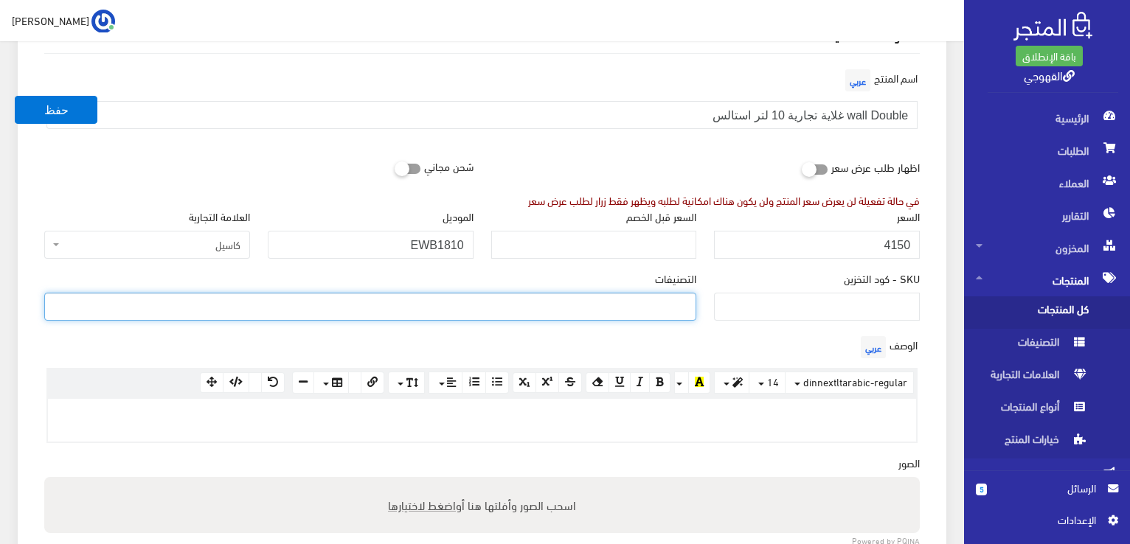
click at [531, 302] on ul at bounding box center [370, 306] width 651 height 24
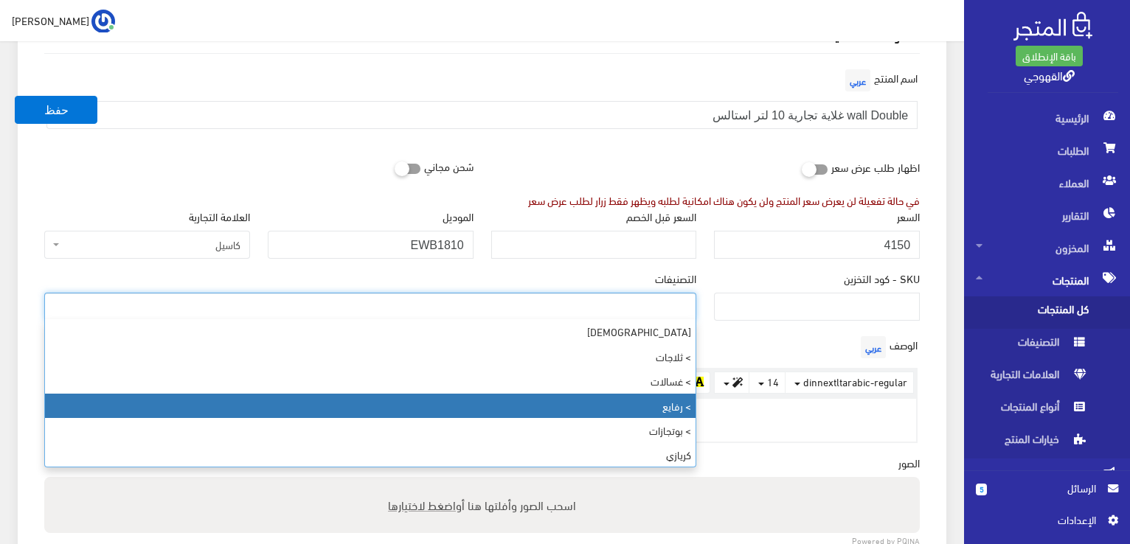
select select "89"
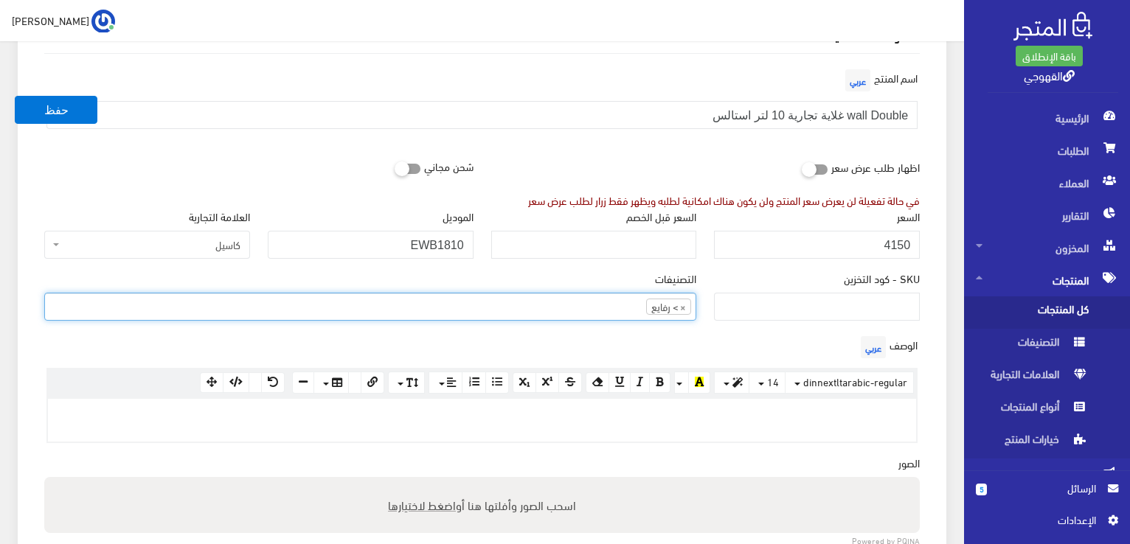
scroll to position [53, 0]
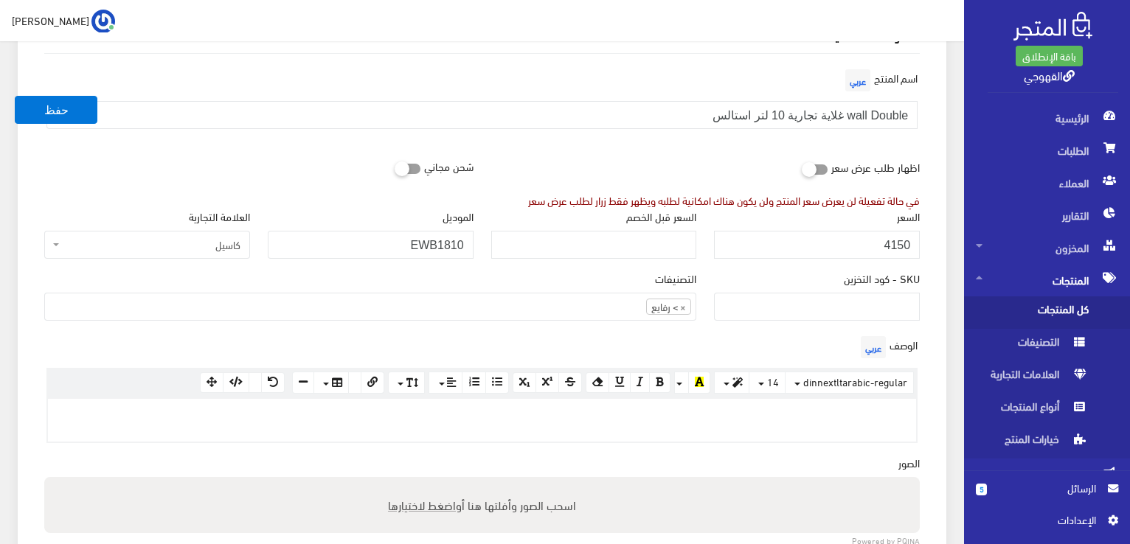
click at [440, 509] on span "اضغط لاختيارها" at bounding box center [422, 504] width 68 height 21
click at [440, 482] on input "اسحب الصور وأفلتها هنا أو اضغط لاختيارها" at bounding box center [482, 479] width 876 height 4
type input "C:\fakepath\ewb1810-3.jpg"
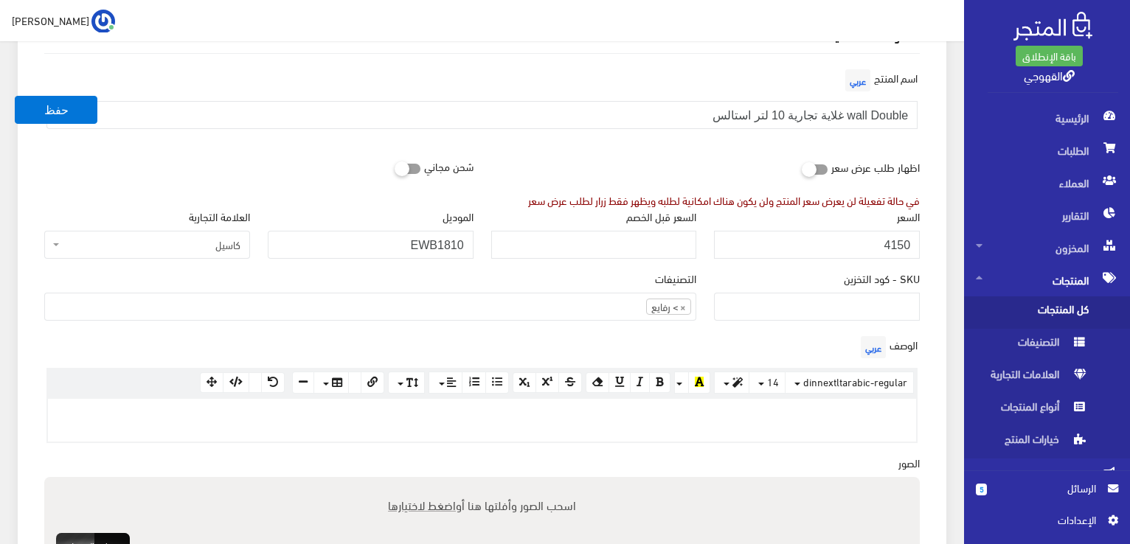
click at [420, 446] on div "الوصف عربي × Insert Image Select from files Image URL Insert Image × Insert Lin…" at bounding box center [481, 394] width 893 height 122
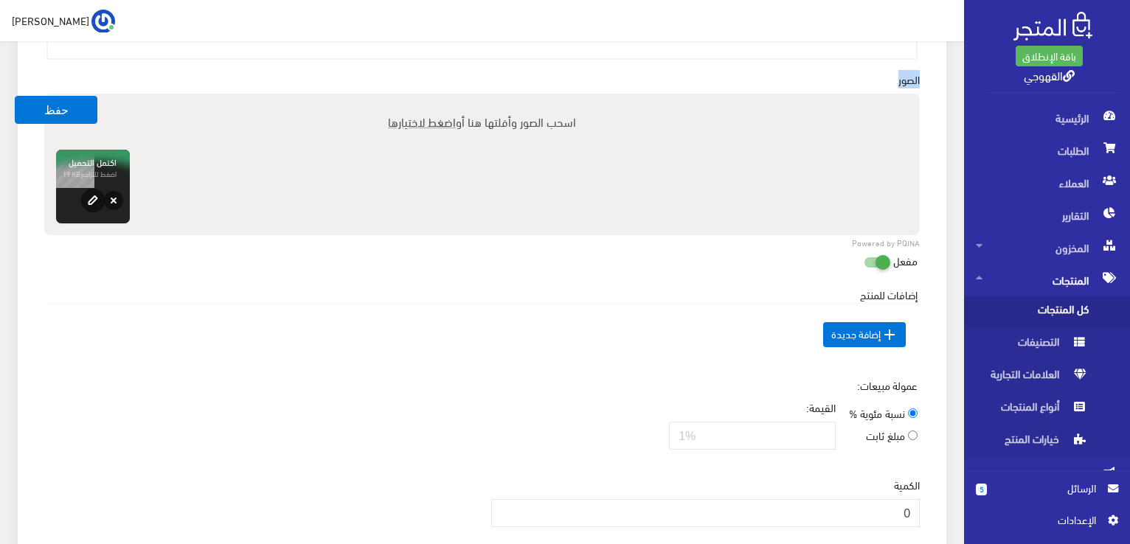
scroll to position [564, 0]
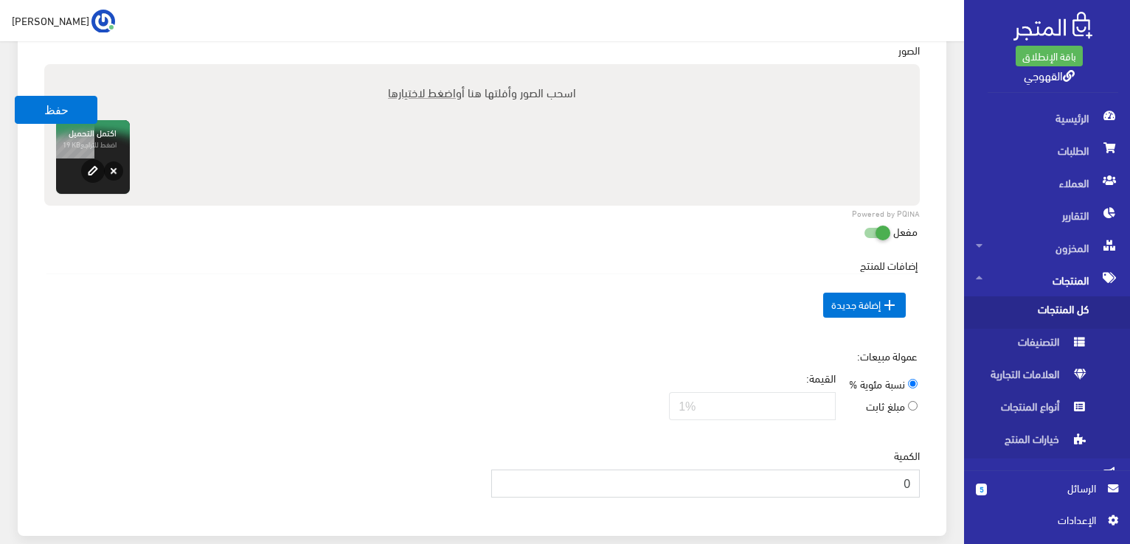
click at [818, 478] on input "0" at bounding box center [705, 484] width 429 height 28
type input "3"
click at [454, 457] on div "الكمية 3" at bounding box center [481, 479] width 893 height 62
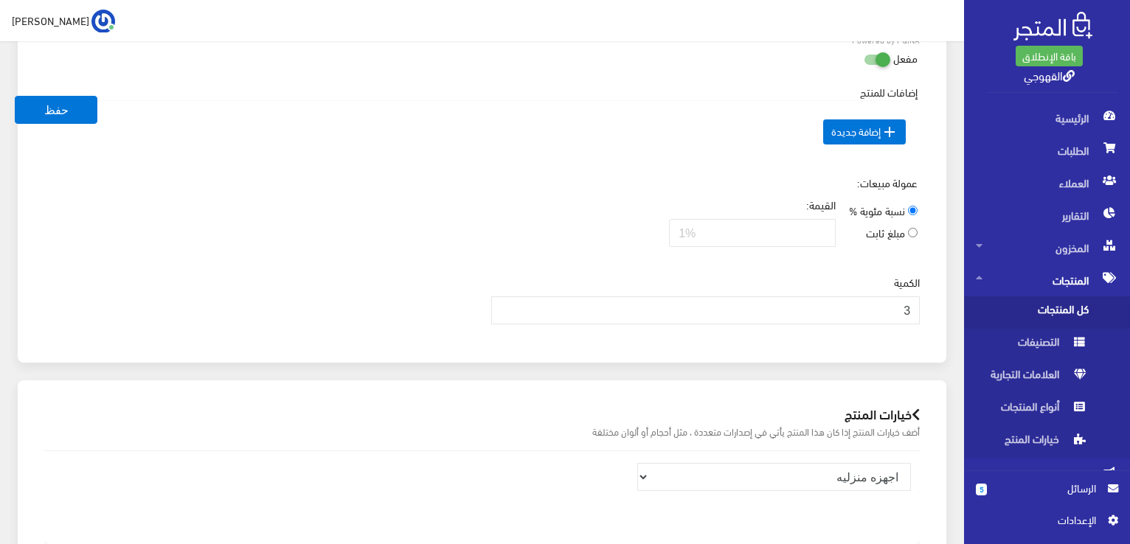
scroll to position [741, 0]
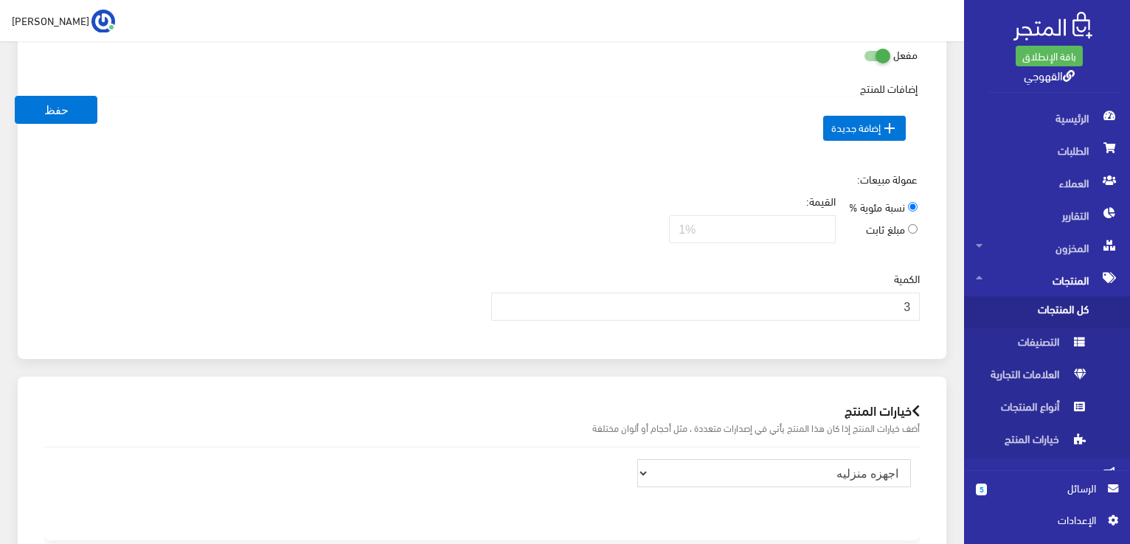
drag, startPoint x: 660, startPoint y: 465, endPoint x: 529, endPoint y: 453, distance: 131.8
click at [529, 453] on div "اجهزه منزليه مفعل يعرض كمنتج مستقل الخيار السعر السعر قبل الخصم SKU - كود التخز…" at bounding box center [481, 509] width 899 height 122
click at [80, 114] on button "حفظ" at bounding box center [56, 110] width 83 height 28
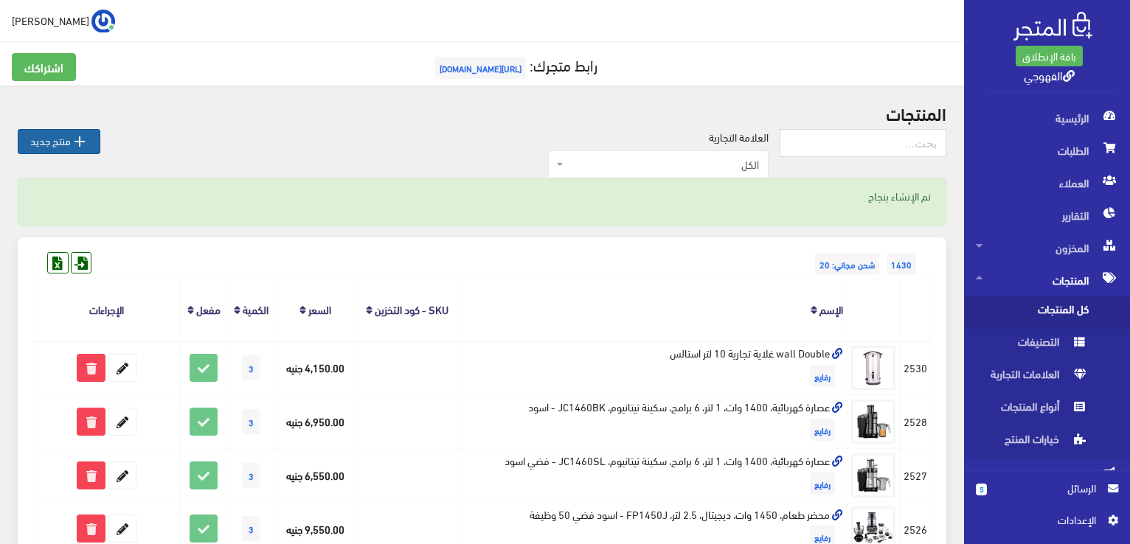
click at [46, 136] on link " منتج جديد" at bounding box center [59, 141] width 83 height 25
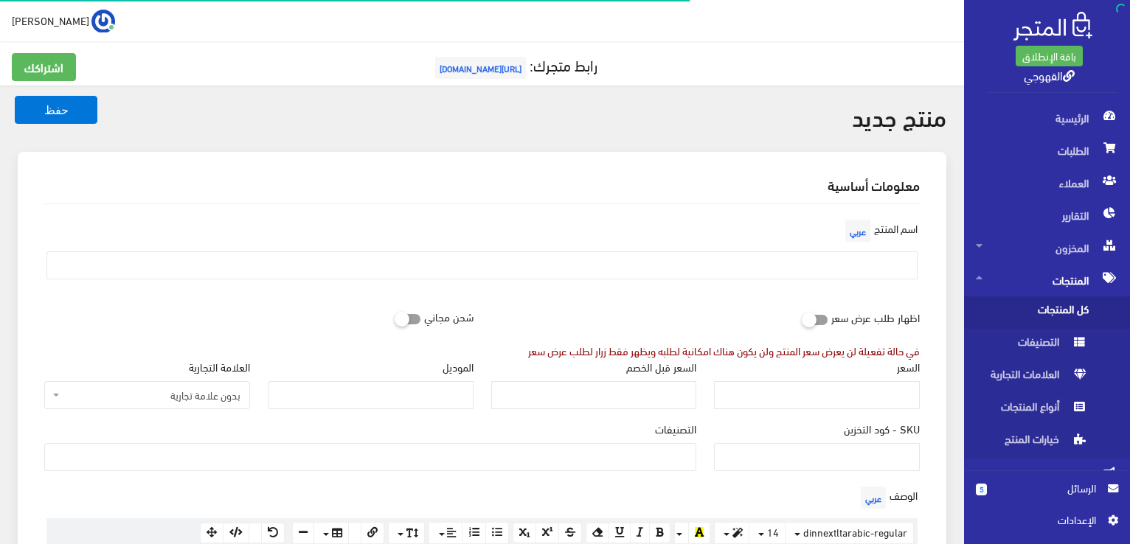
select select
click at [673, 252] on input "text" at bounding box center [481, 266] width 871 height 28
paste input "wall Double غلایة تجاریة 16 لتر استالس"
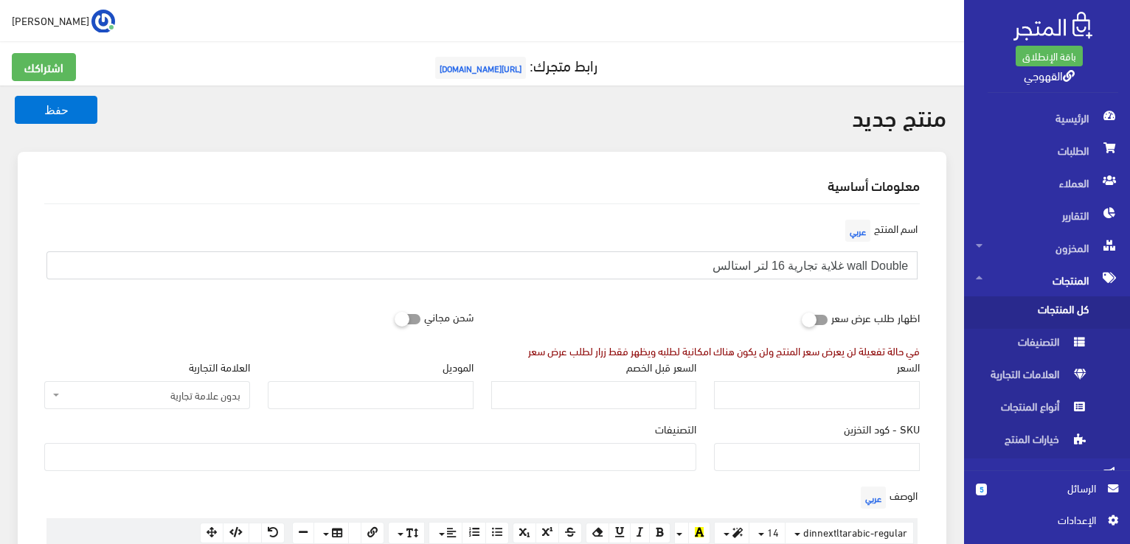
click at [763, 269] on input "wall Double غلایة تجاریة 16 لتر استالس" at bounding box center [481, 266] width 871 height 28
paste input "غلاية مياه كهربائية، 16 لتر، ستانلس [PERSON_NAME]، 2000 وات، EWB2016 - فضي"
type input "غلاية مياه كهربائية، 16 لتر، ستانلس [PERSON_NAME]، 2000 وات، EWB2016 - فضي"
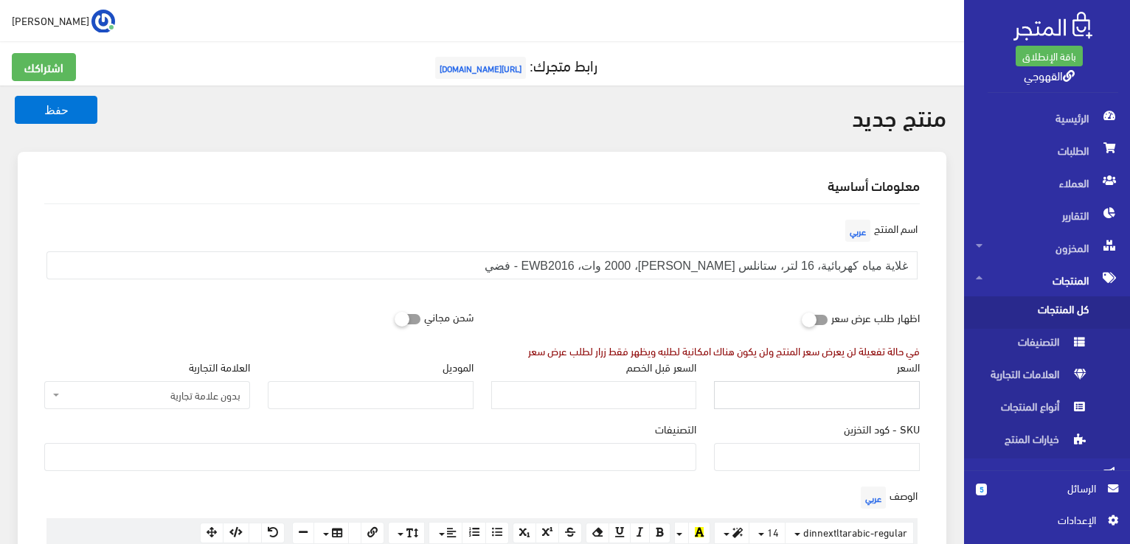
click at [808, 398] on input "السعر" at bounding box center [817, 395] width 206 height 28
type input "1"
type input "4500"
click at [411, 391] on input "الموديل" at bounding box center [371, 395] width 206 height 28
paste input "EWB2016"
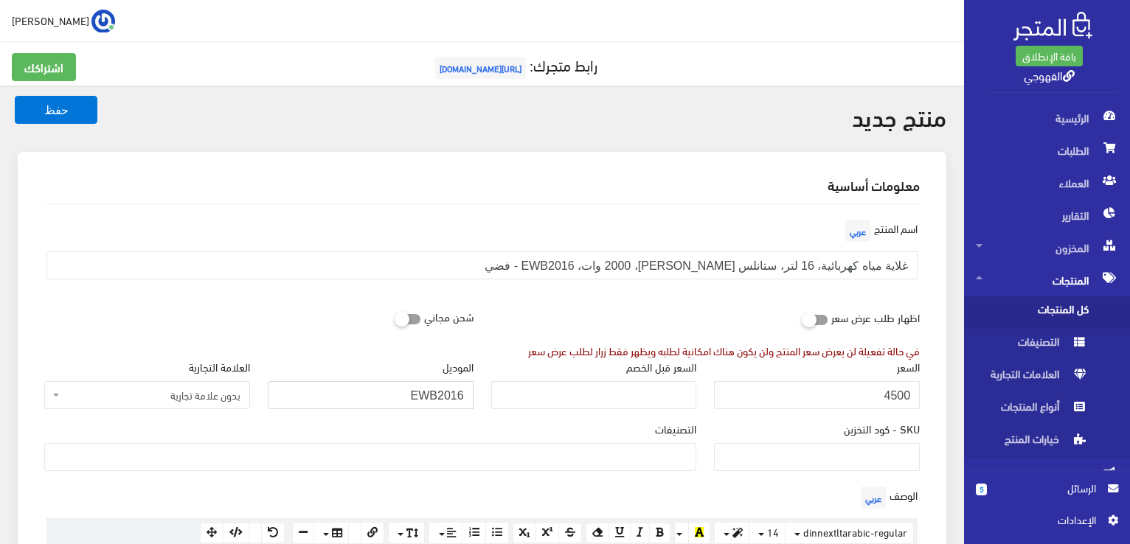
type input "EWB2016"
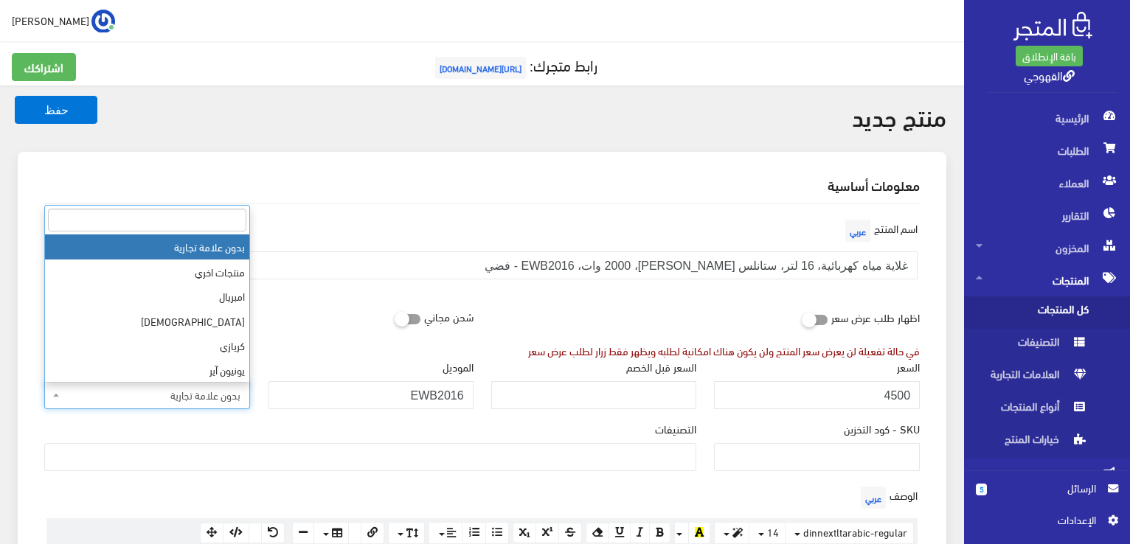
click at [214, 389] on span "بدون علامة تجارية" at bounding box center [152, 395] width 178 height 15
click at [224, 229] on input "search" at bounding box center [147, 220] width 198 height 23
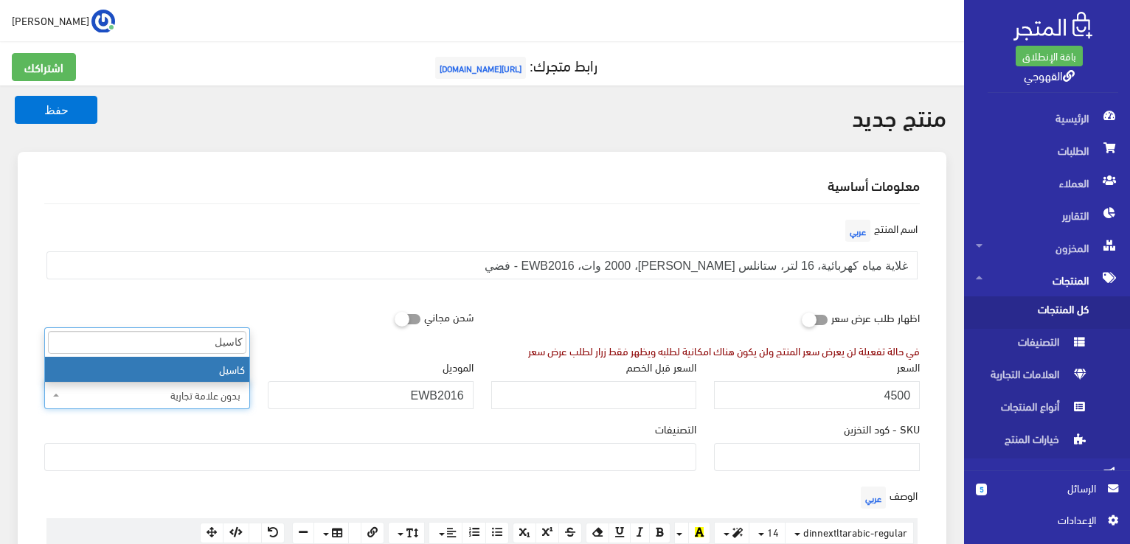
type input "كاسي"
select select "85"
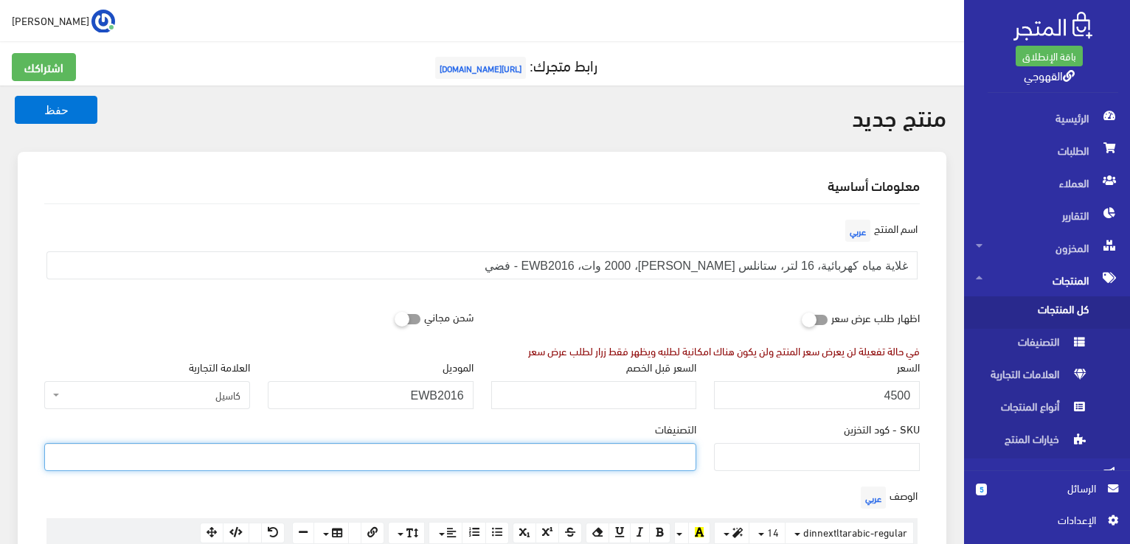
click at [640, 444] on ul at bounding box center [370, 456] width 651 height 24
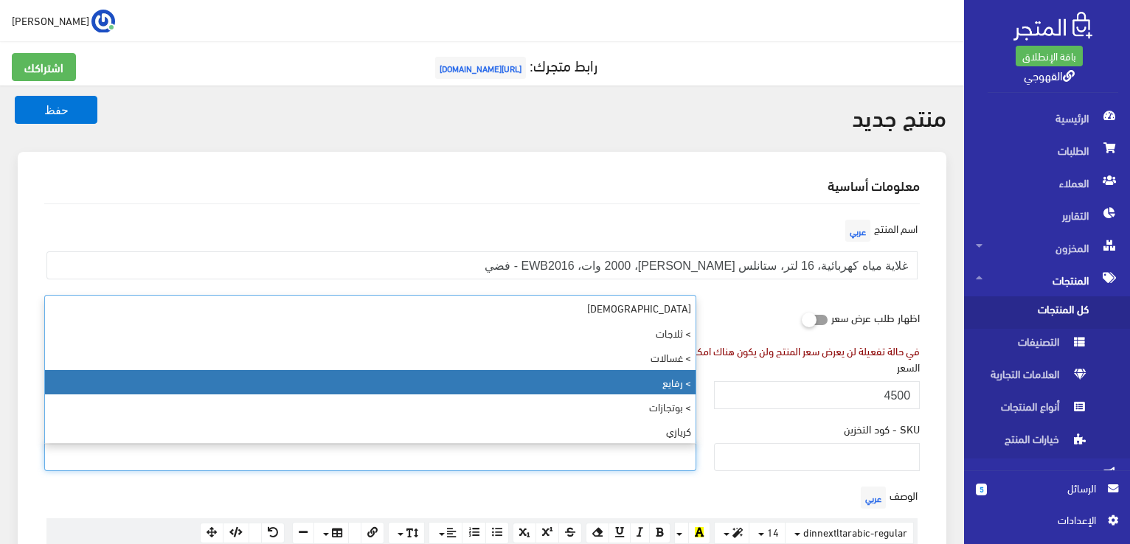
select select "89"
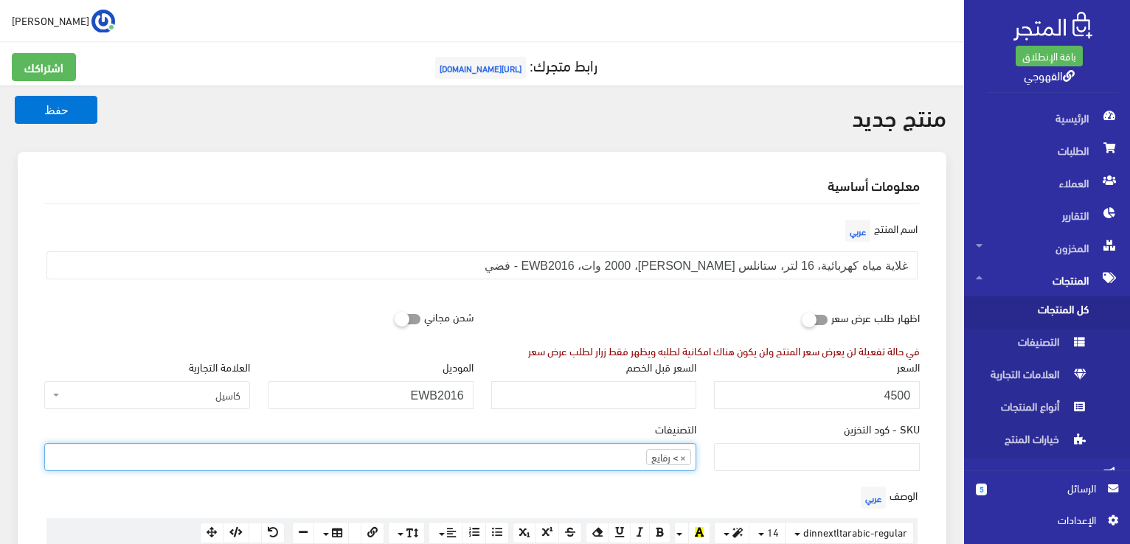
scroll to position [53, 0]
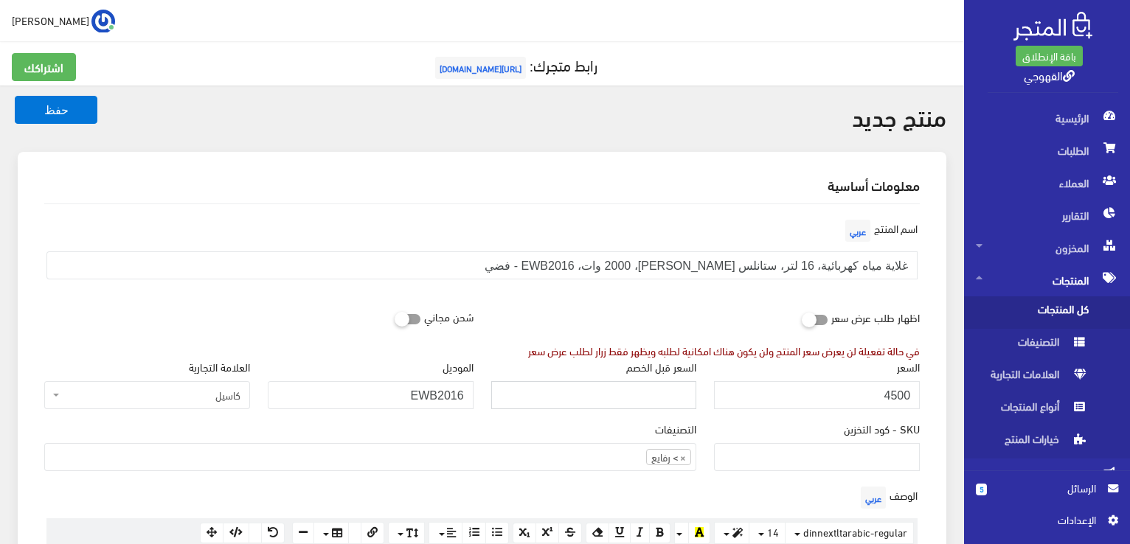
click at [614, 398] on input "السعر قبل الخصم" at bounding box center [594, 395] width 206 height 28
click at [549, 324] on div "اظهار طلب عرض سعر في حالة تفعيلة لن يعرض سعر المنتج ولن يكون هناك امكانية لطلبه…" at bounding box center [705, 331] width 447 height 56
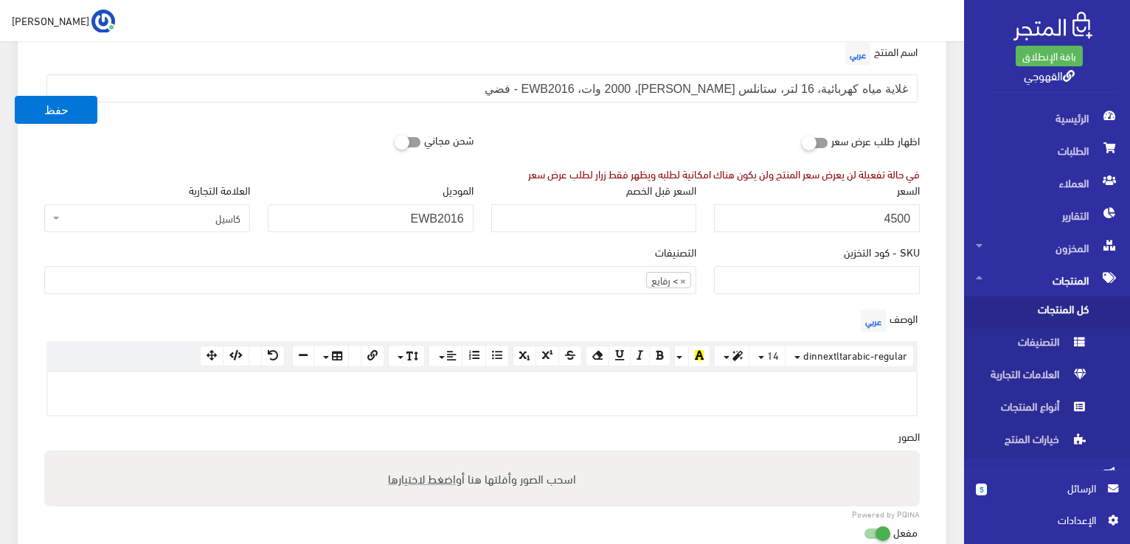
scroll to position [207, 0]
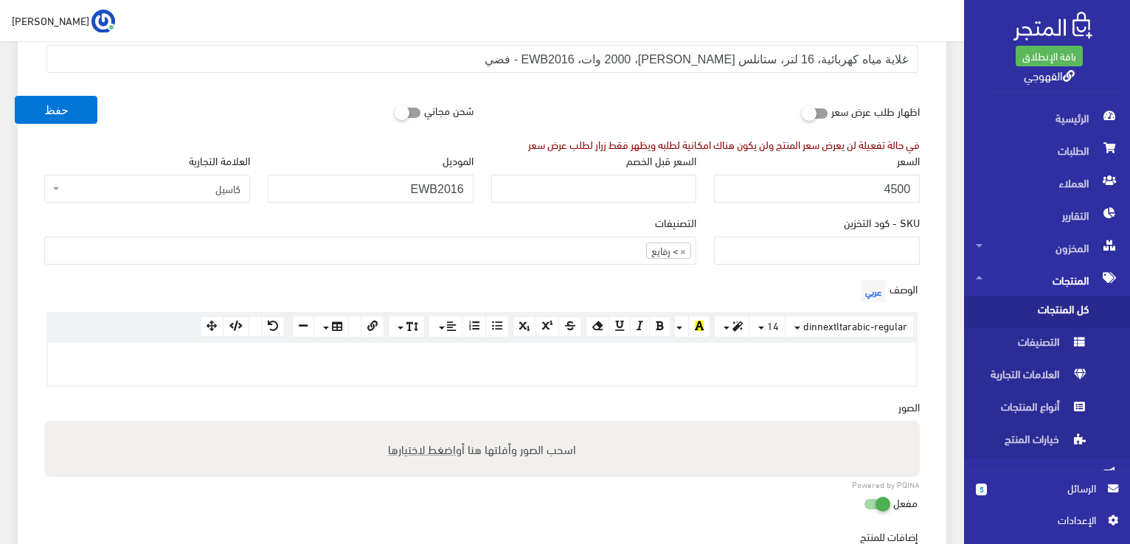
click at [578, 364] on p at bounding box center [481, 358] width 853 height 16
paste div
click at [426, 452] on span "اضغط لاختيارها" at bounding box center [422, 448] width 68 height 21
click at [426, 426] on input "اسحب الصور وأفلتها هنا أو اضغط لاختيارها" at bounding box center [482, 423] width 876 height 4
type input "C:\fakepath\ewb1810-3_1.jpg"
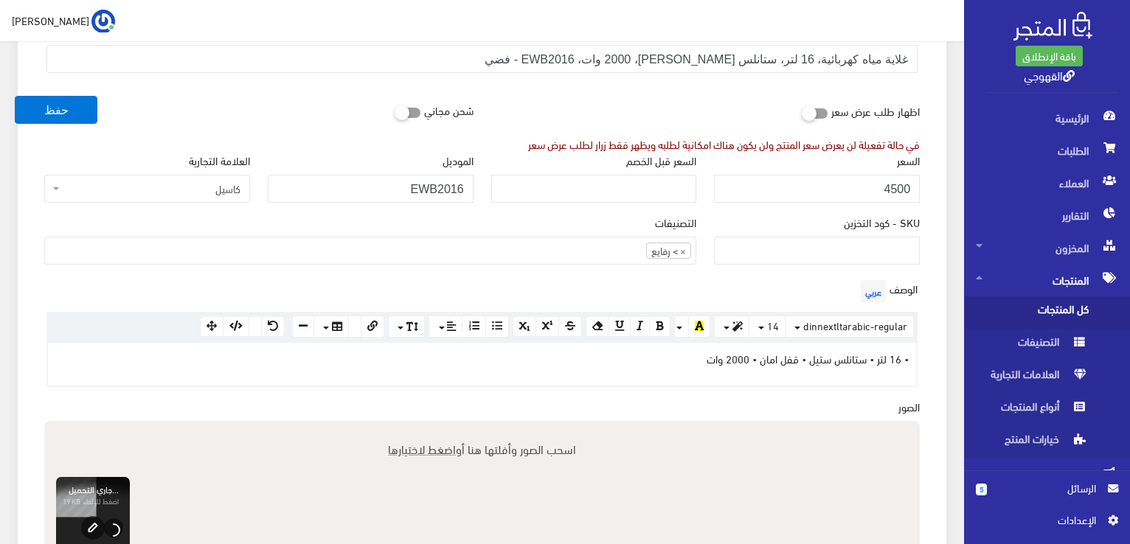
click at [291, 413] on div "اسم المنتج عربي غلاية مياه كهربائية، 16 لتر، ستانلس ستيل، 2000 وات، EWB2016 - ف…" at bounding box center [481, 438] width 899 height 881
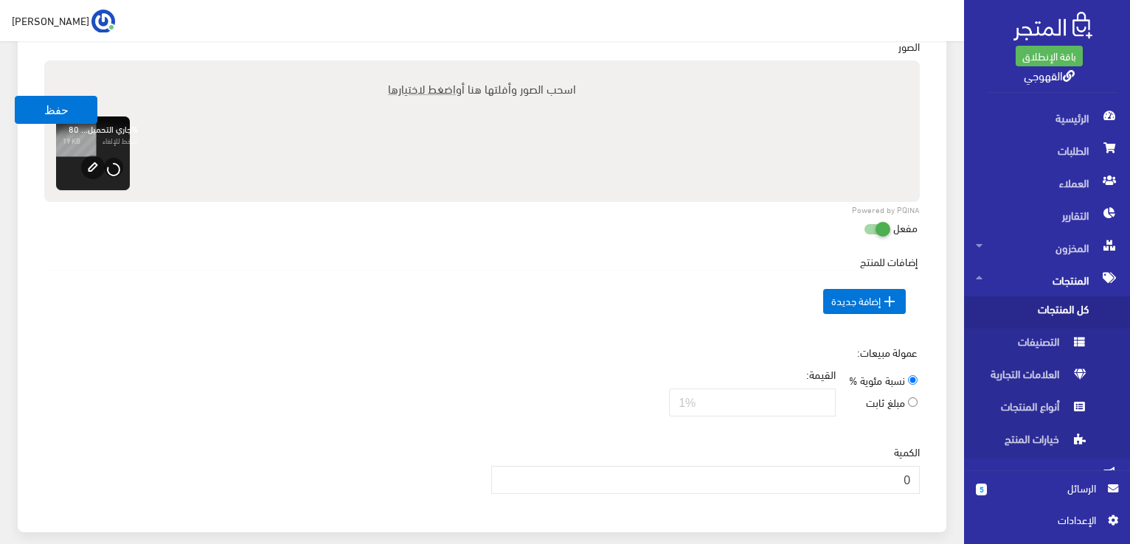
scroll to position [590, 0]
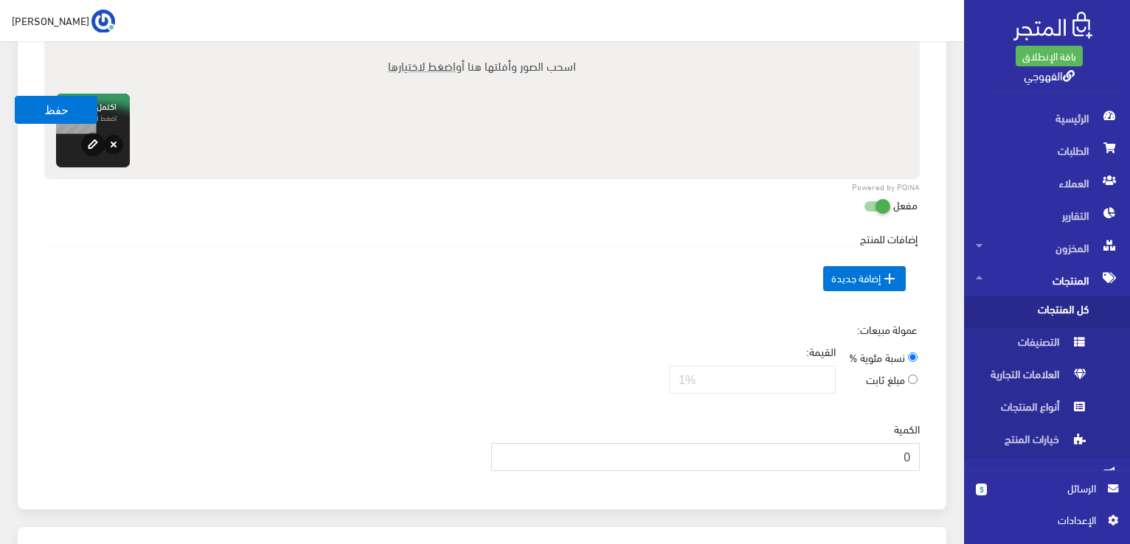
click at [536, 452] on input "0" at bounding box center [705, 457] width 429 height 28
type input "3"
click at [68, 117] on button "حفظ" at bounding box center [56, 110] width 83 height 28
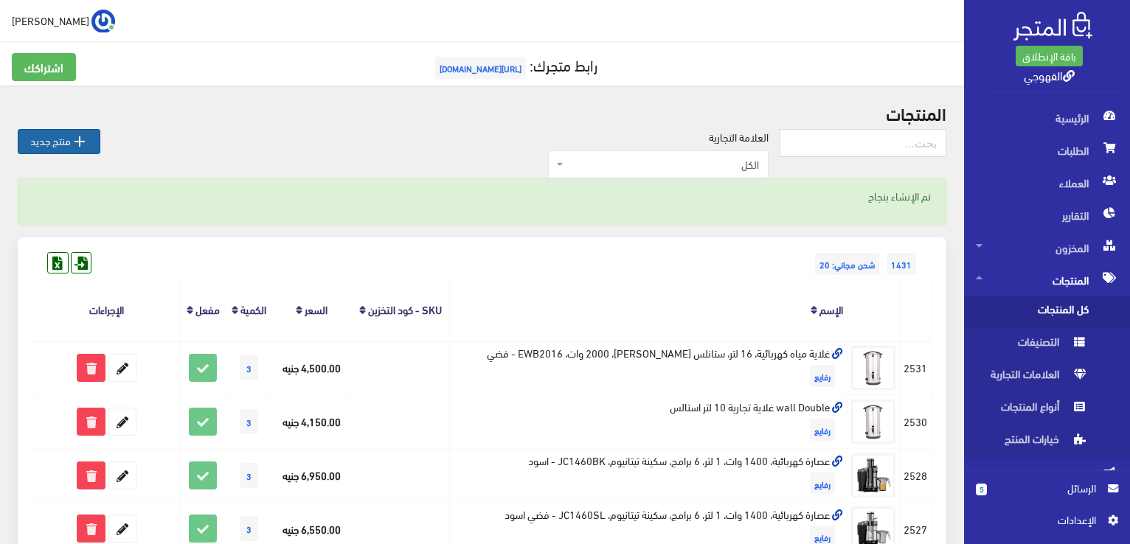
click at [91, 142] on link " منتج جديد" at bounding box center [59, 141] width 83 height 25
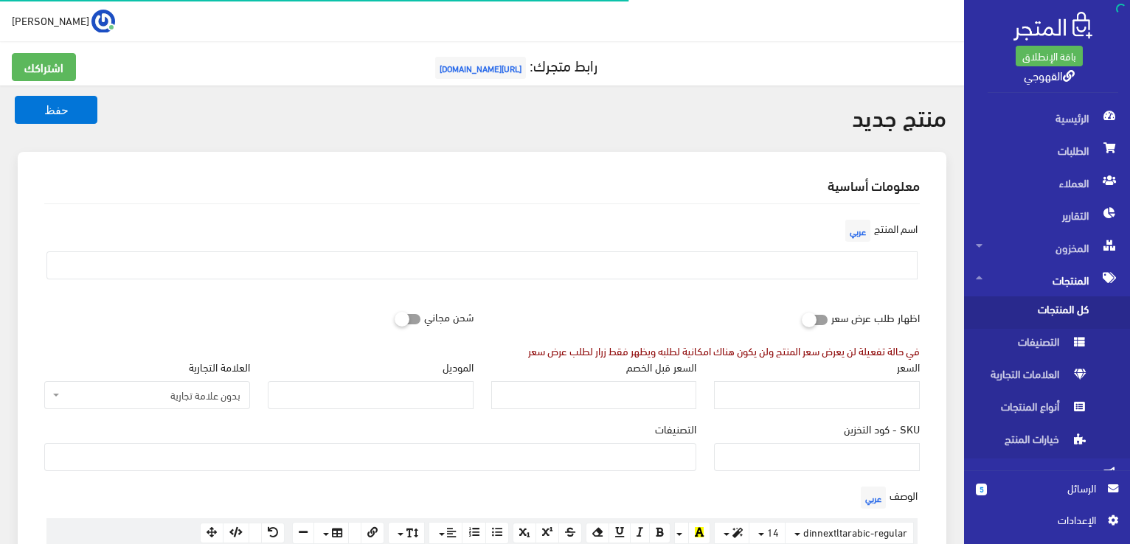
select select
click at [628, 262] on input "text" at bounding box center [481, 266] width 871 height 28
paste input "غلاية مياه كهربائية، 20 لتر، ستانلس ستيل، 2100 وات، EWB2120 - فضي"
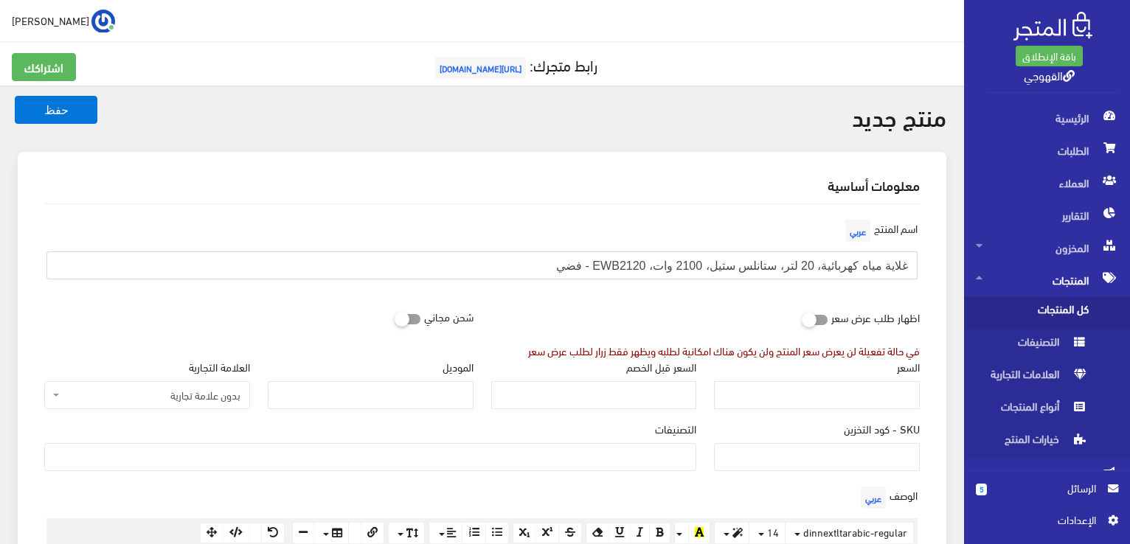
type input "غلاية مياه كهربائية، 20 لتر، ستانلس ستيل، 2100 وات، EWB2120 - فضي"
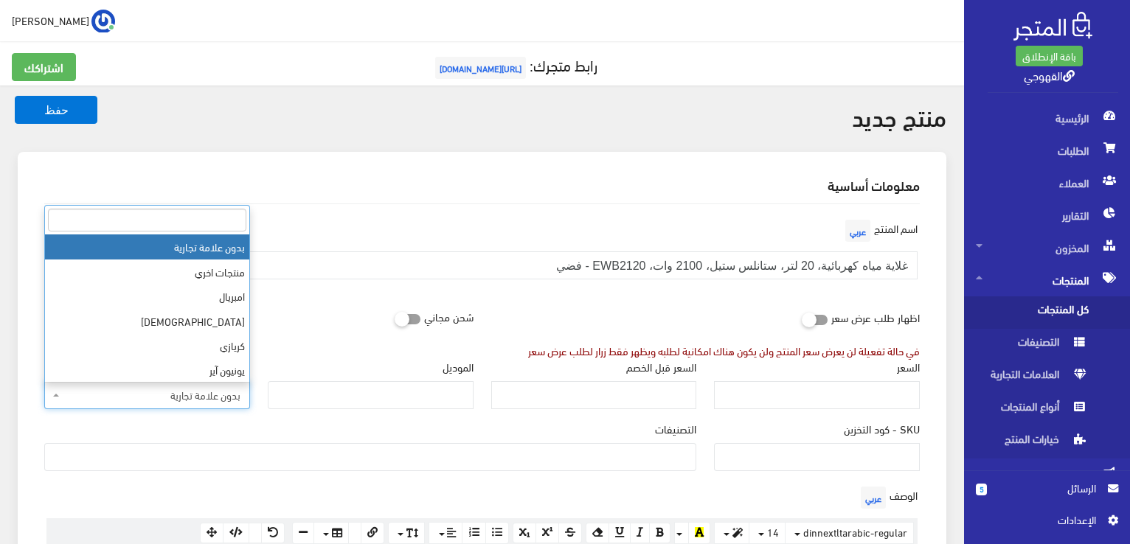
click at [228, 388] on span "بدون علامة تجارية" at bounding box center [152, 395] width 178 height 15
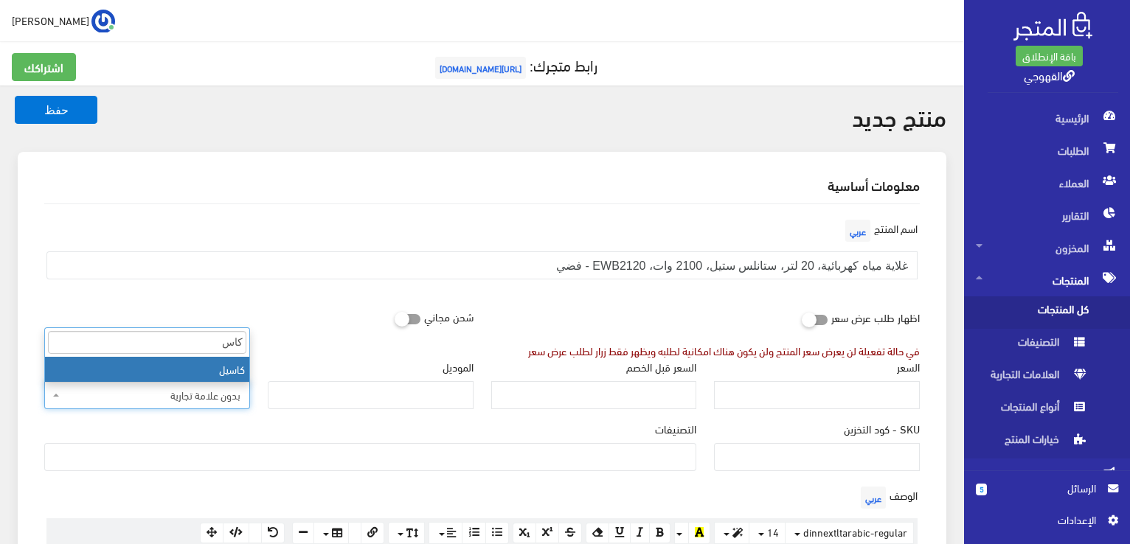
type input "كاسي"
select select "85"
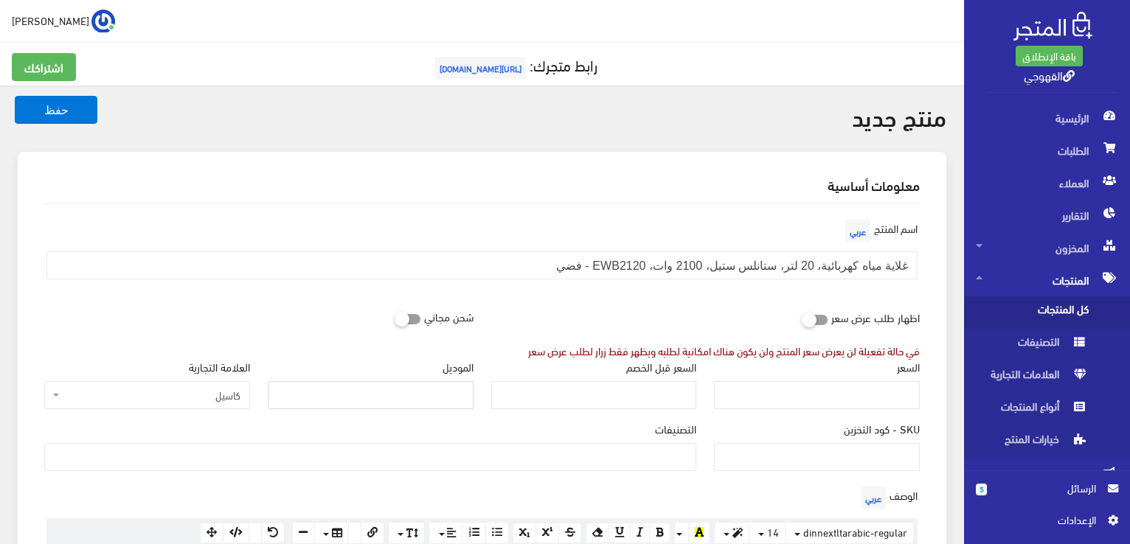
click at [344, 401] on input "الموديل" at bounding box center [371, 395] width 206 height 28
paste input "EWB2525"
type input "EWB2525"
click at [818, 393] on input "السعر" at bounding box center [817, 395] width 206 height 28
paste input "5720"
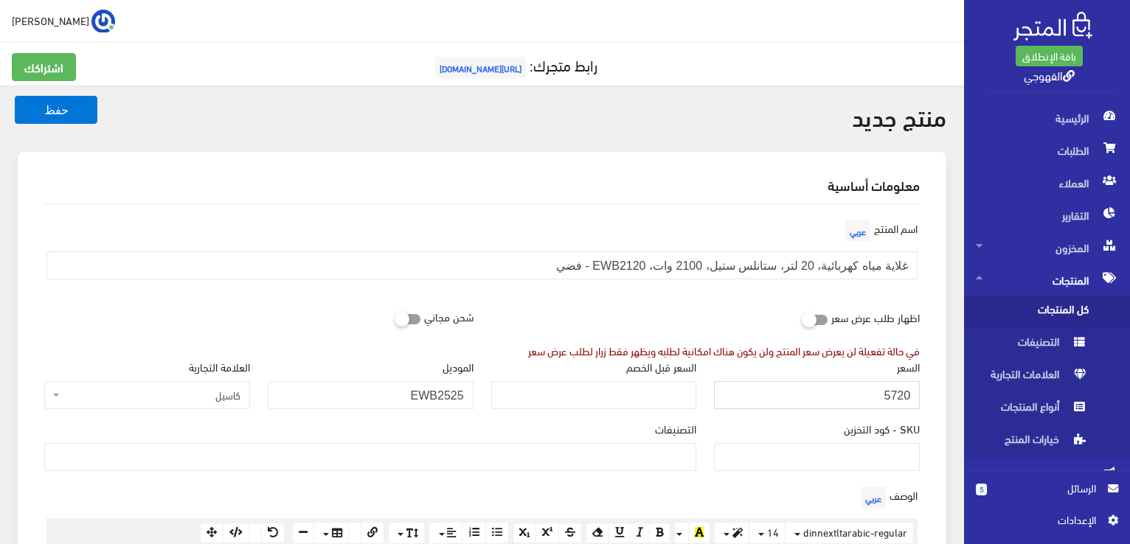
type input "5720"
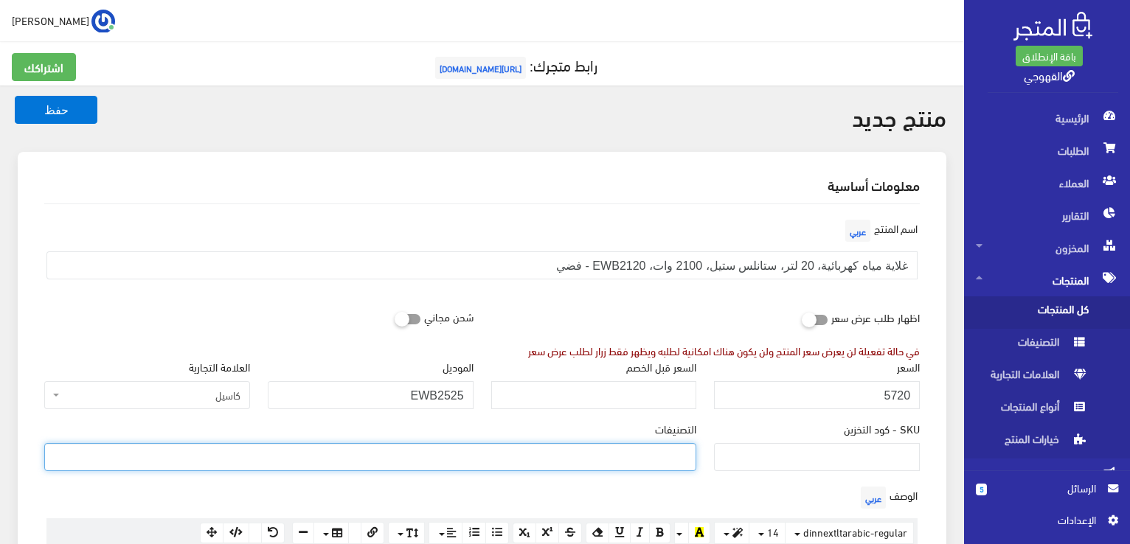
click at [676, 448] on ul at bounding box center [370, 456] width 651 height 24
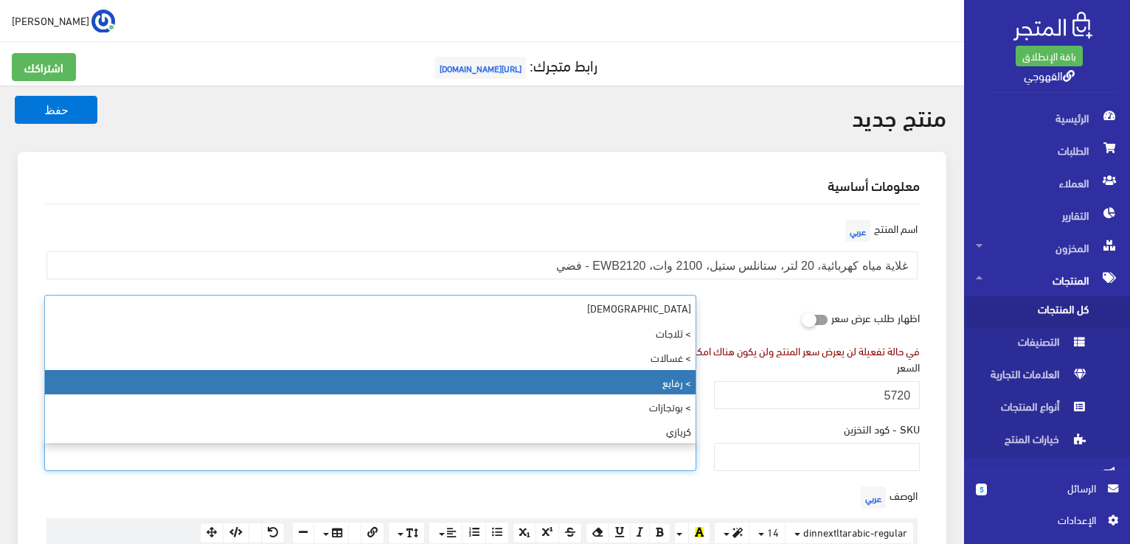
select select "89"
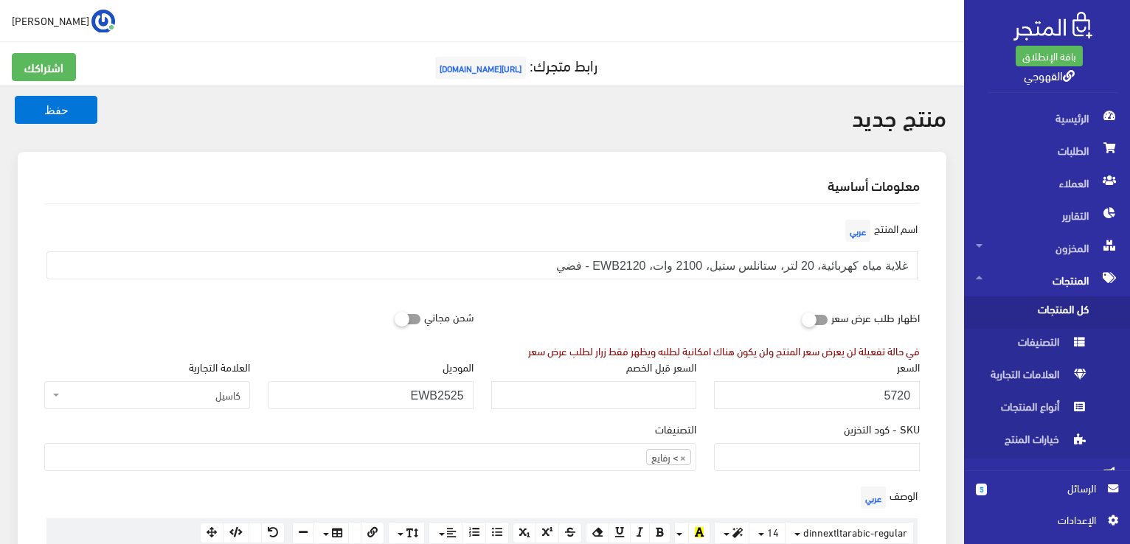
click at [635, 303] on div "اظهار طلب عرض سعر في حالة تفعيلة لن يعرض سعر المنتج ولن يكون هناك امكانية لطلبه…" at bounding box center [705, 331] width 447 height 56
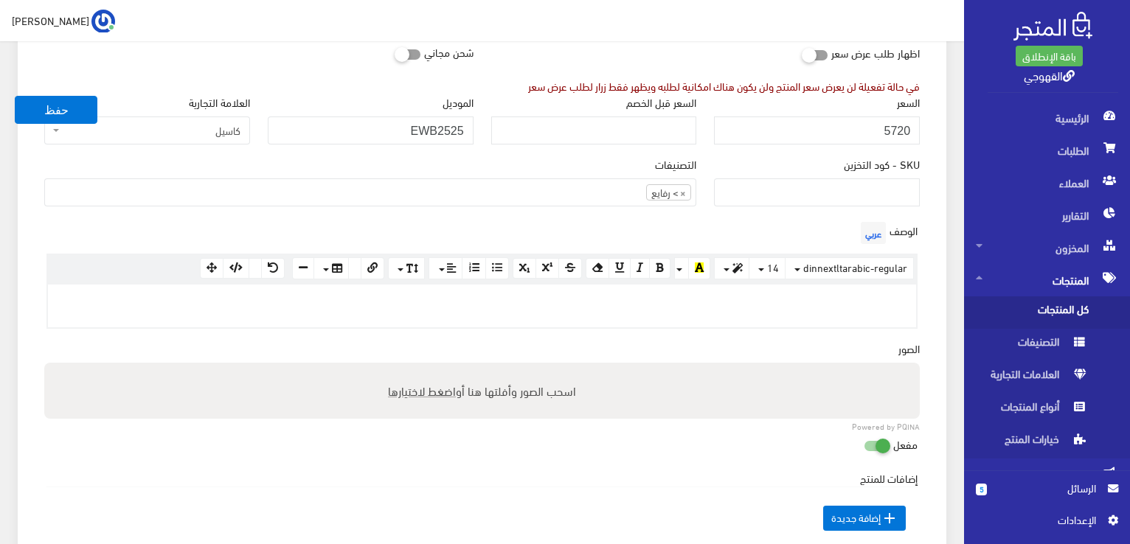
scroll to position [266, 0]
click at [635, 302] on p at bounding box center [481, 299] width 853 height 16
paste div
click at [404, 390] on span "اضغط لاختيارها" at bounding box center [422, 389] width 68 height 21
click at [404, 367] on input "اسحب الصور وأفلتها هنا أو اضغط لاختيارها" at bounding box center [482, 364] width 876 height 4
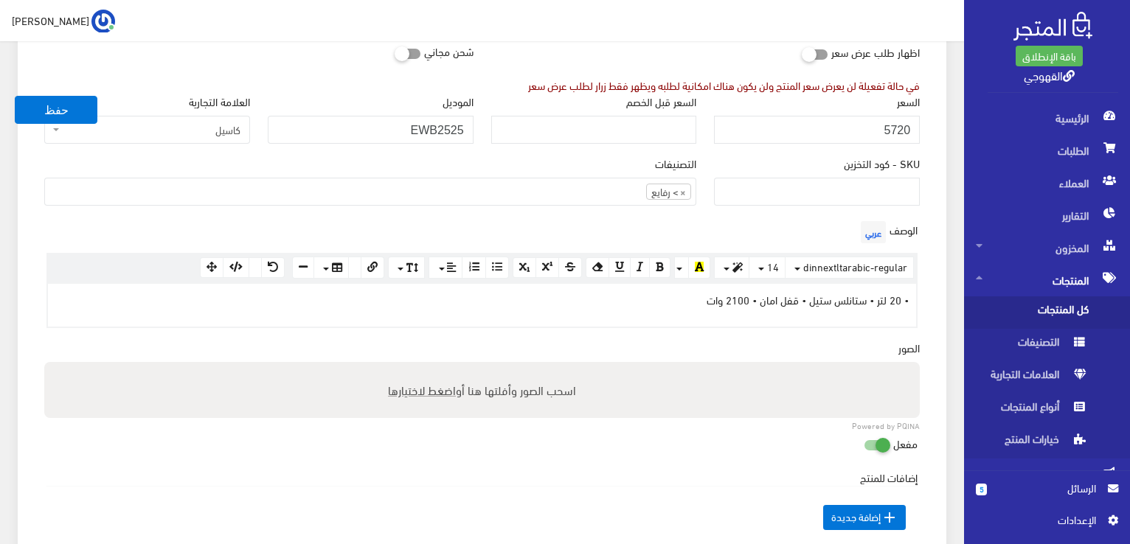
type input "C:\fakepath\ewb1810-3_1.jpg"
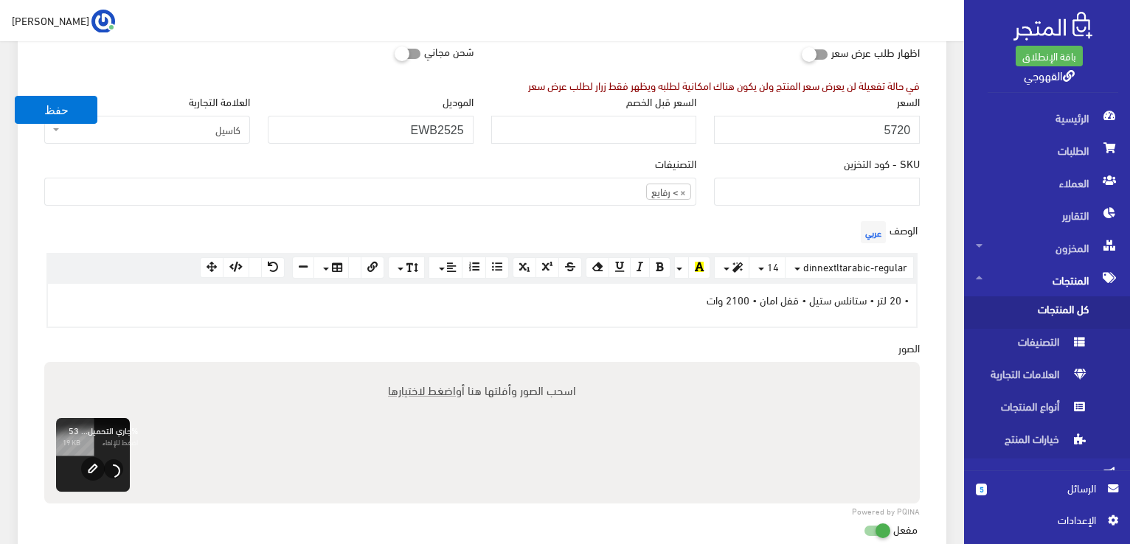
click at [381, 339] on div "اسم المنتج عربي غلاية مياه كهربائية، 20 لتر، ستانلس ستيل، 2100 وات، EWB2120 - ف…" at bounding box center [481, 379] width 899 height 881
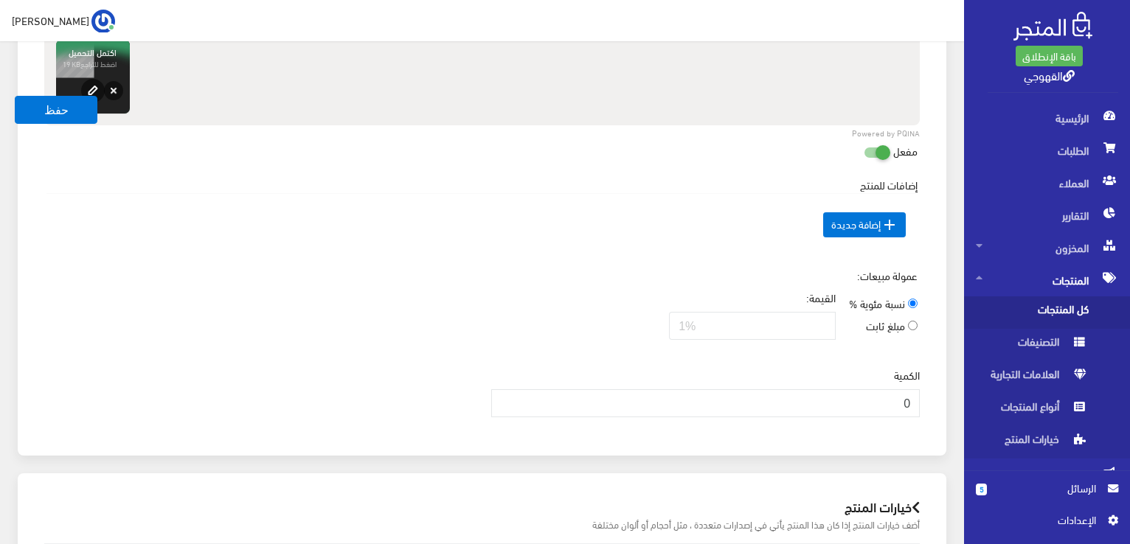
scroll to position [767, 0]
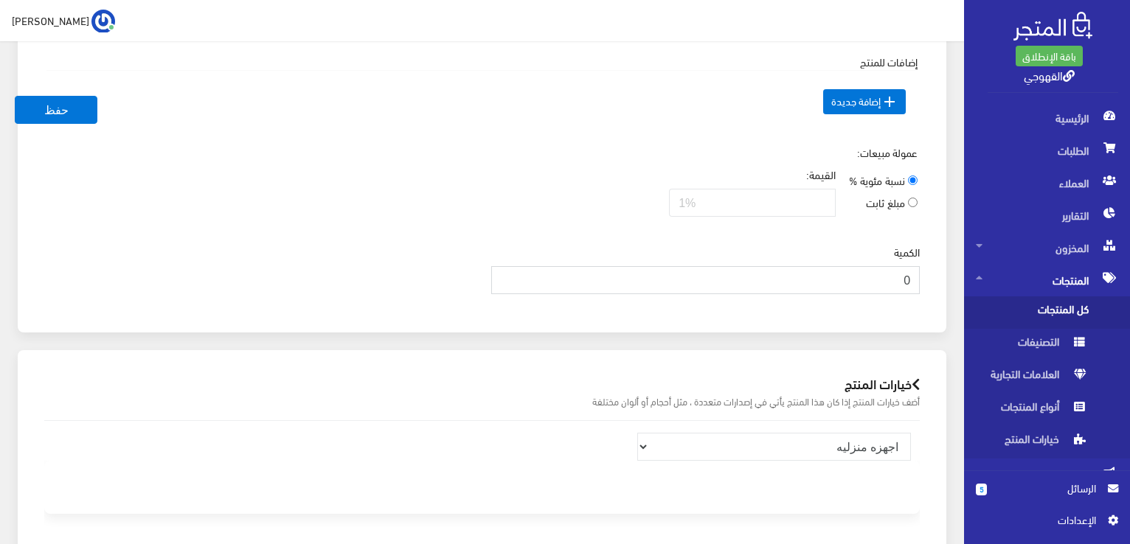
click at [757, 271] on input "0" at bounding box center [705, 280] width 429 height 28
click at [757, 271] on input "2" at bounding box center [705, 280] width 429 height 28
type input "3"
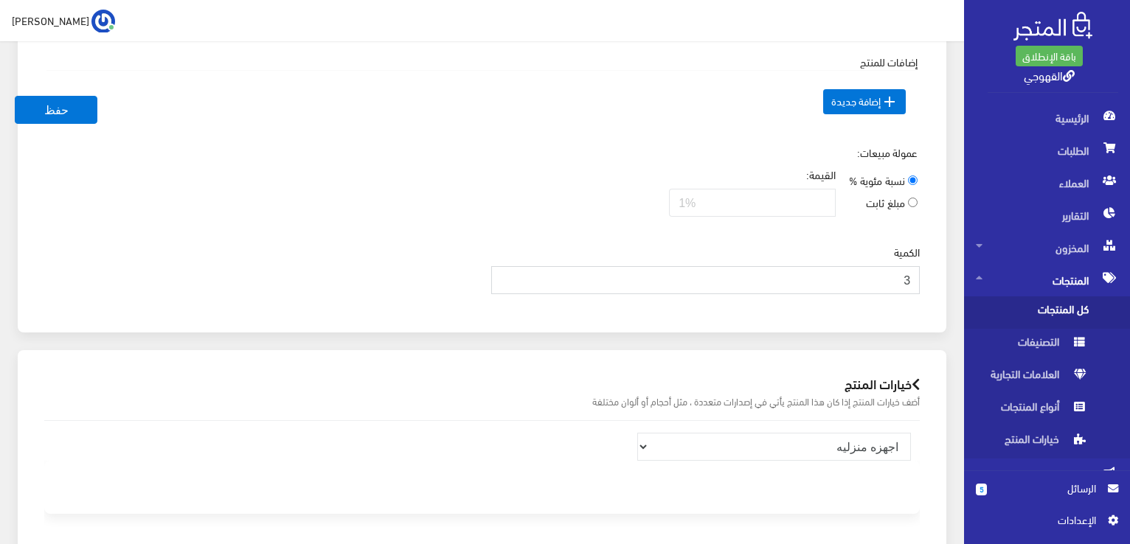
click at [15, 96] on button "حفظ" at bounding box center [56, 110] width 83 height 28
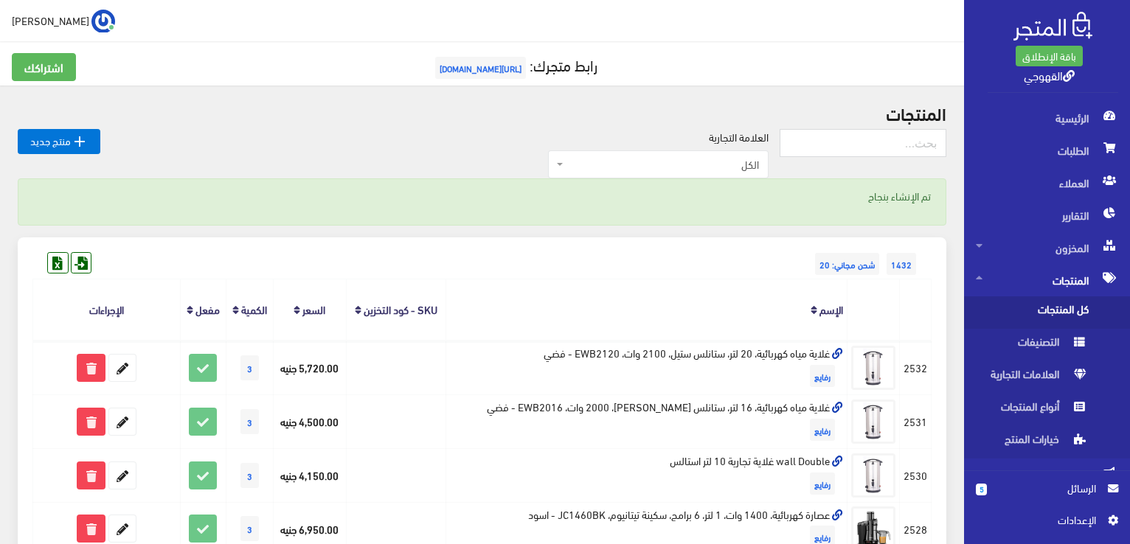
click at [386, 162] on div "العلامة التجارية الكل منتجات اخري امبريال فريش كريازي يونيون آير تورنيدو شارب L…" at bounding box center [439, 154] width 679 height 50
